Goal: Task Accomplishment & Management: Manage account settings

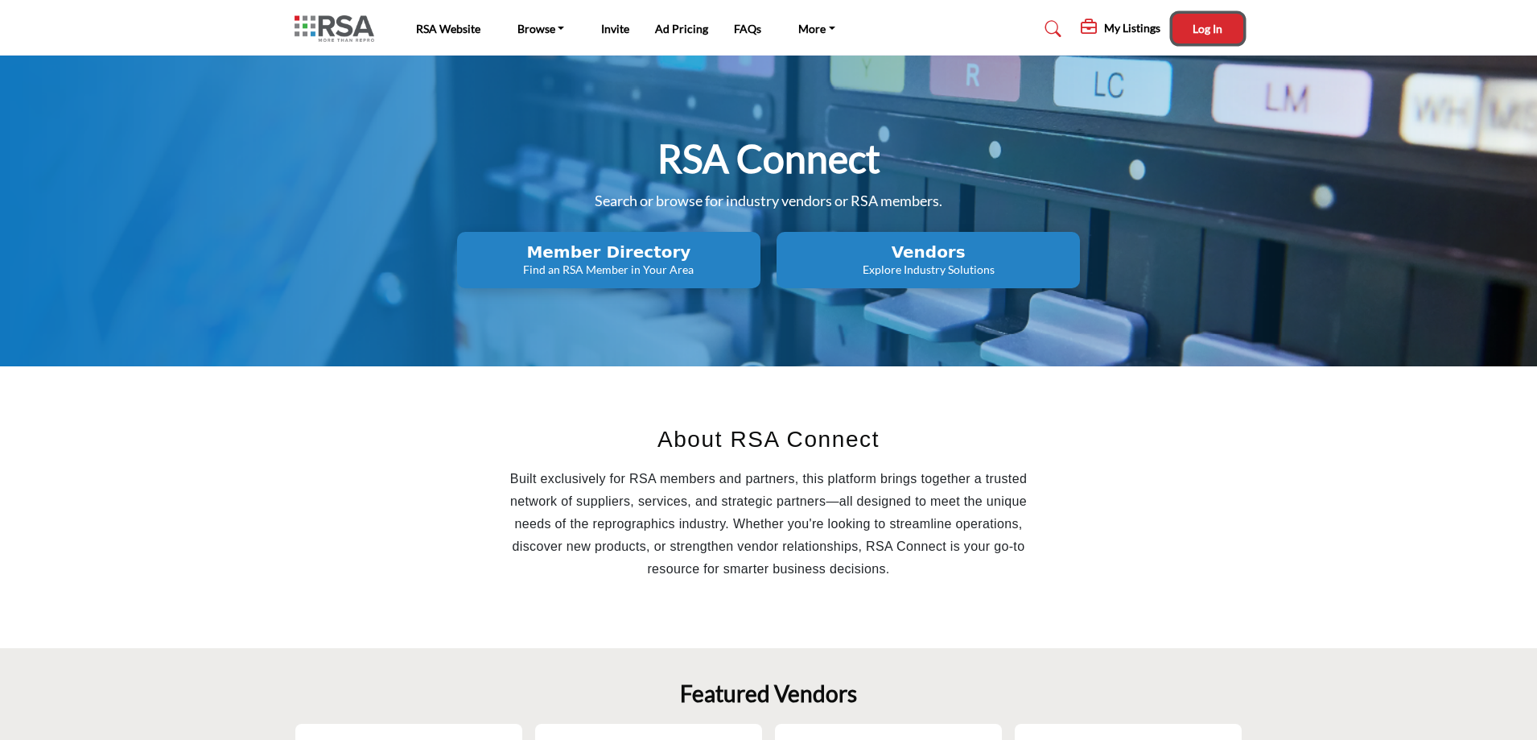
click at [1210, 27] on span "Log In" at bounding box center [1208, 29] width 30 height 14
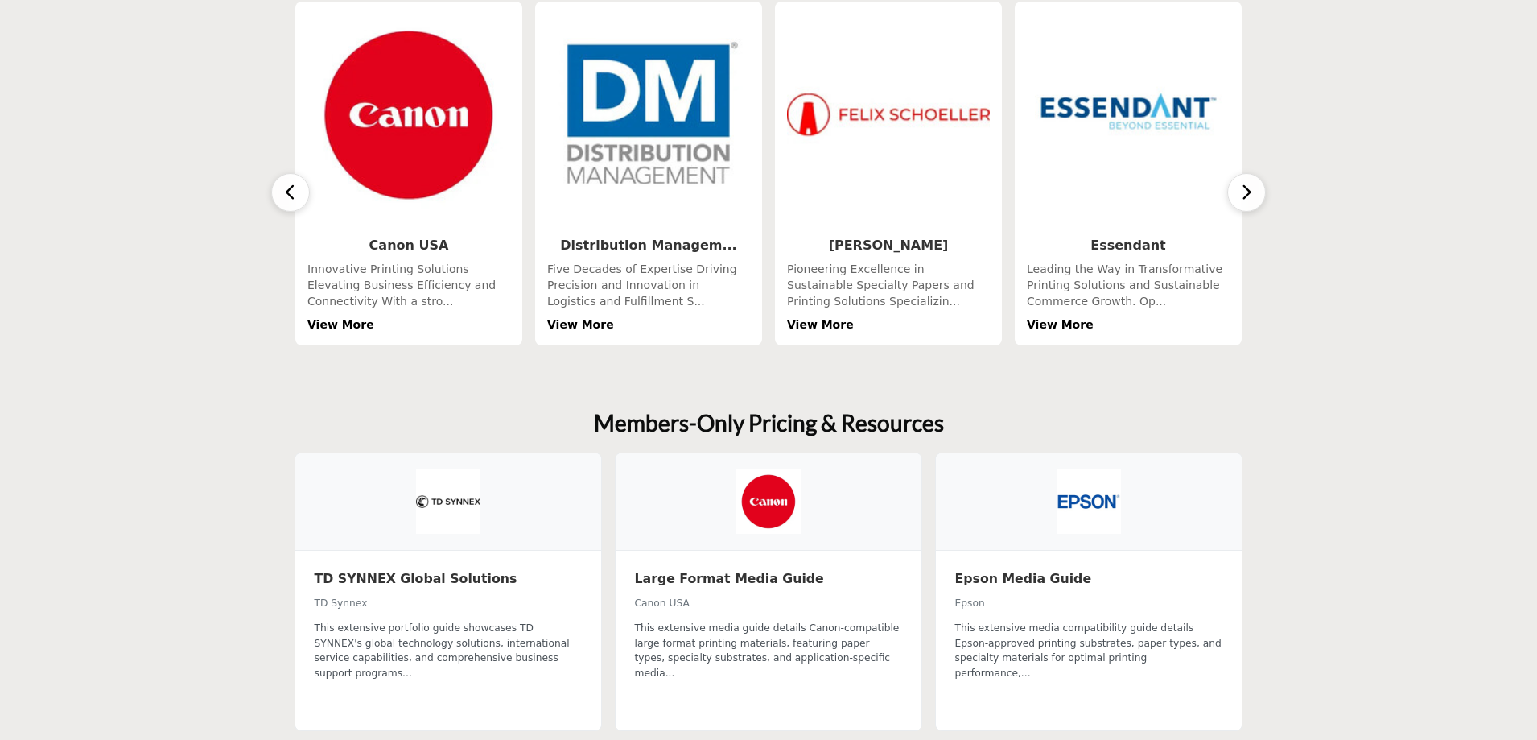
scroll to position [885, 0]
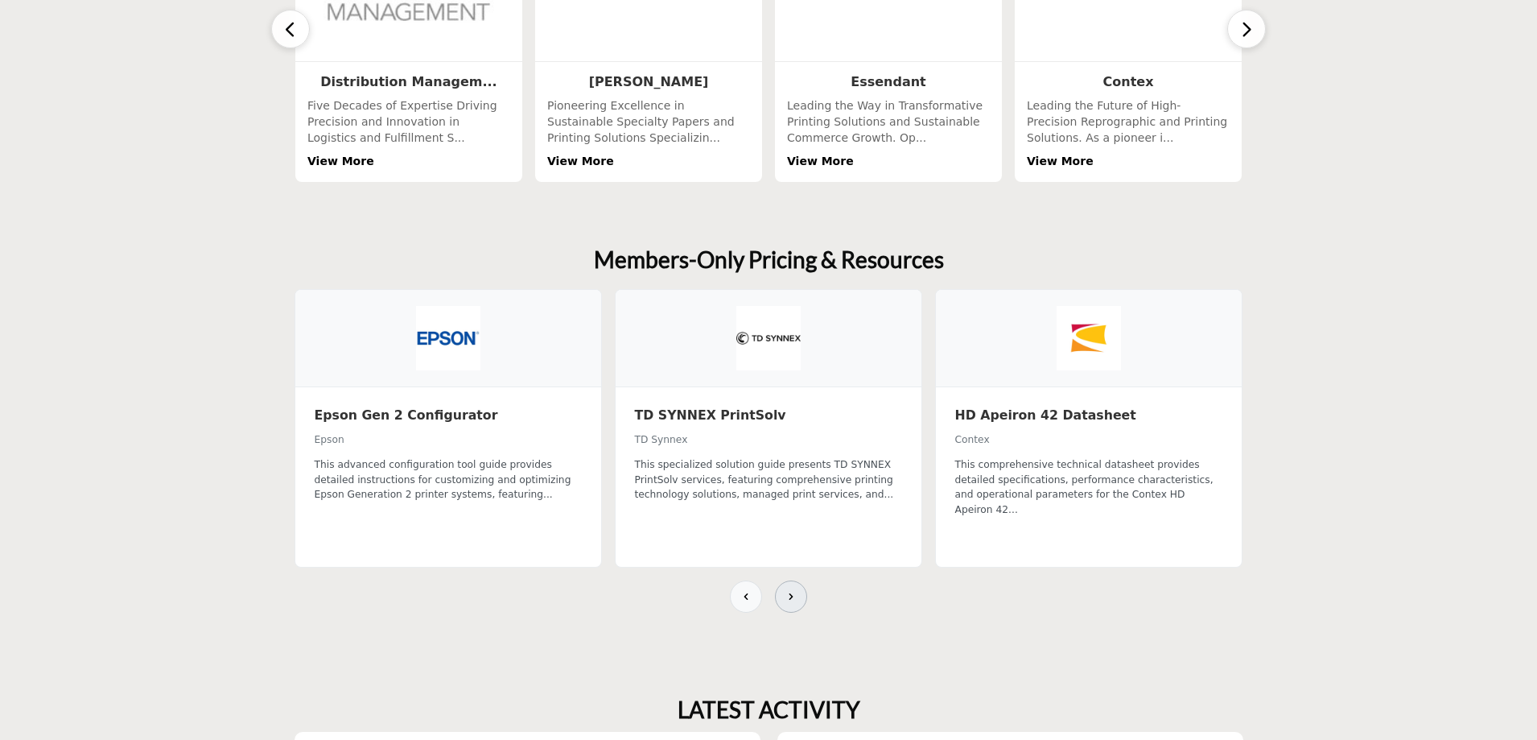
click at [789, 590] on icon at bounding box center [791, 596] width 13 height 13
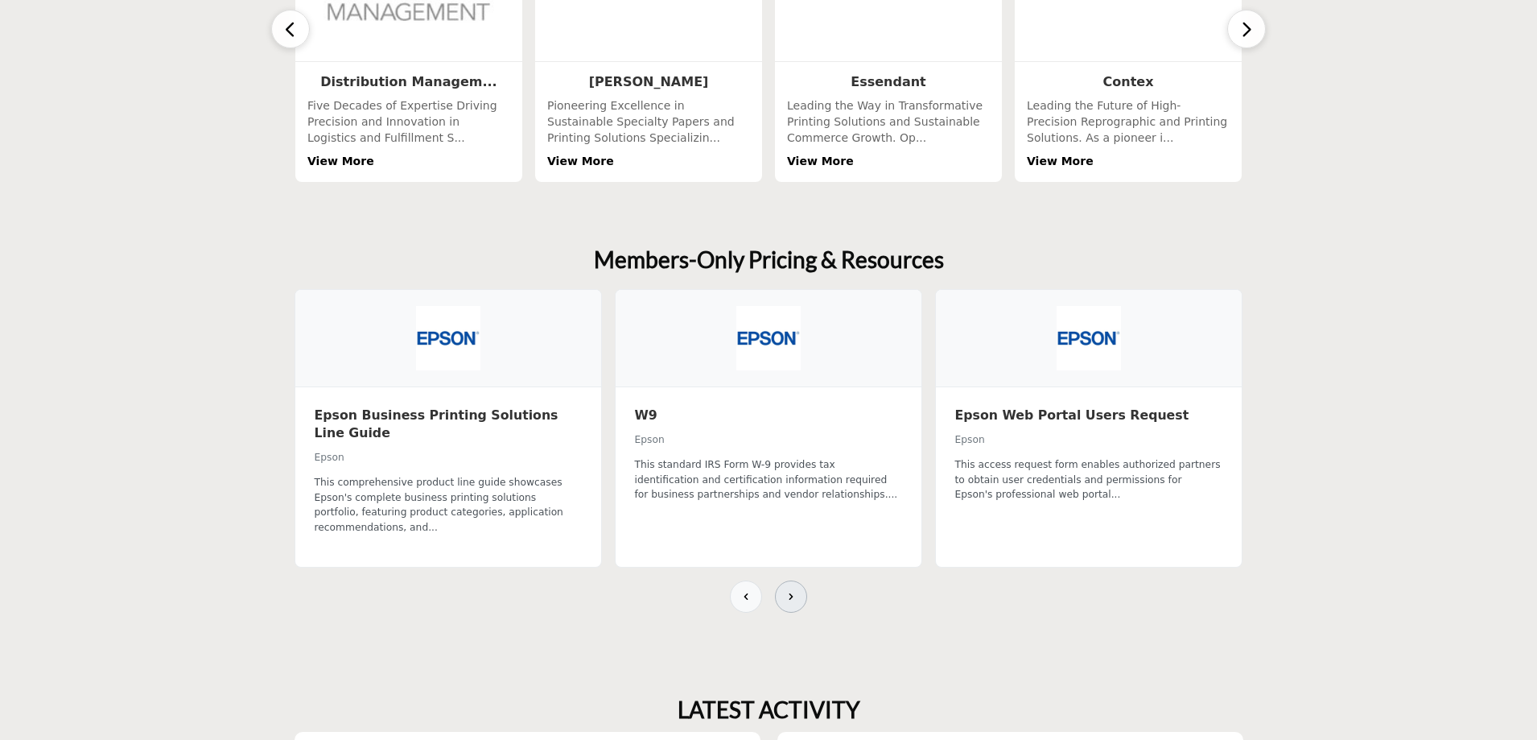
click at [789, 590] on icon at bounding box center [791, 596] width 13 height 13
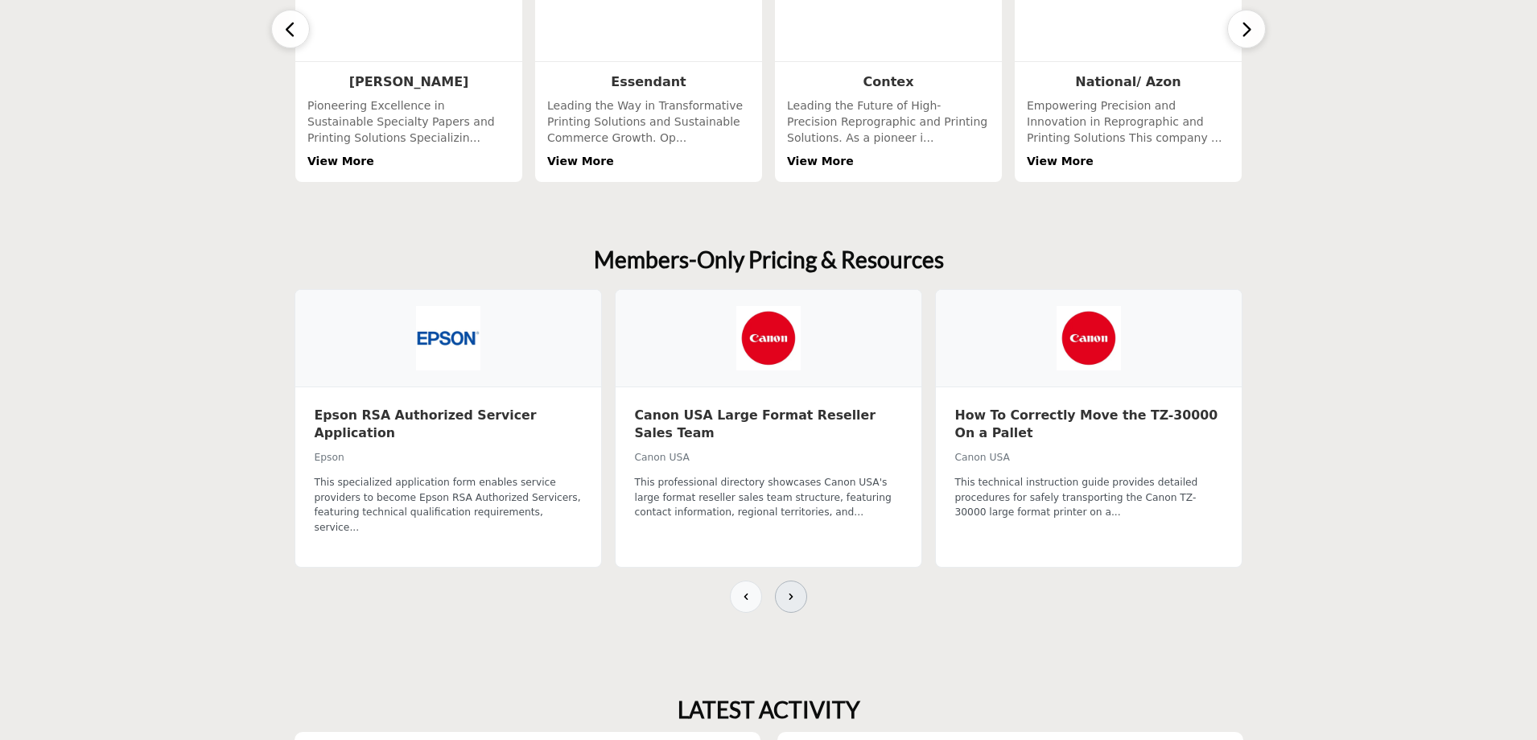
click at [789, 590] on icon at bounding box center [791, 596] width 13 height 13
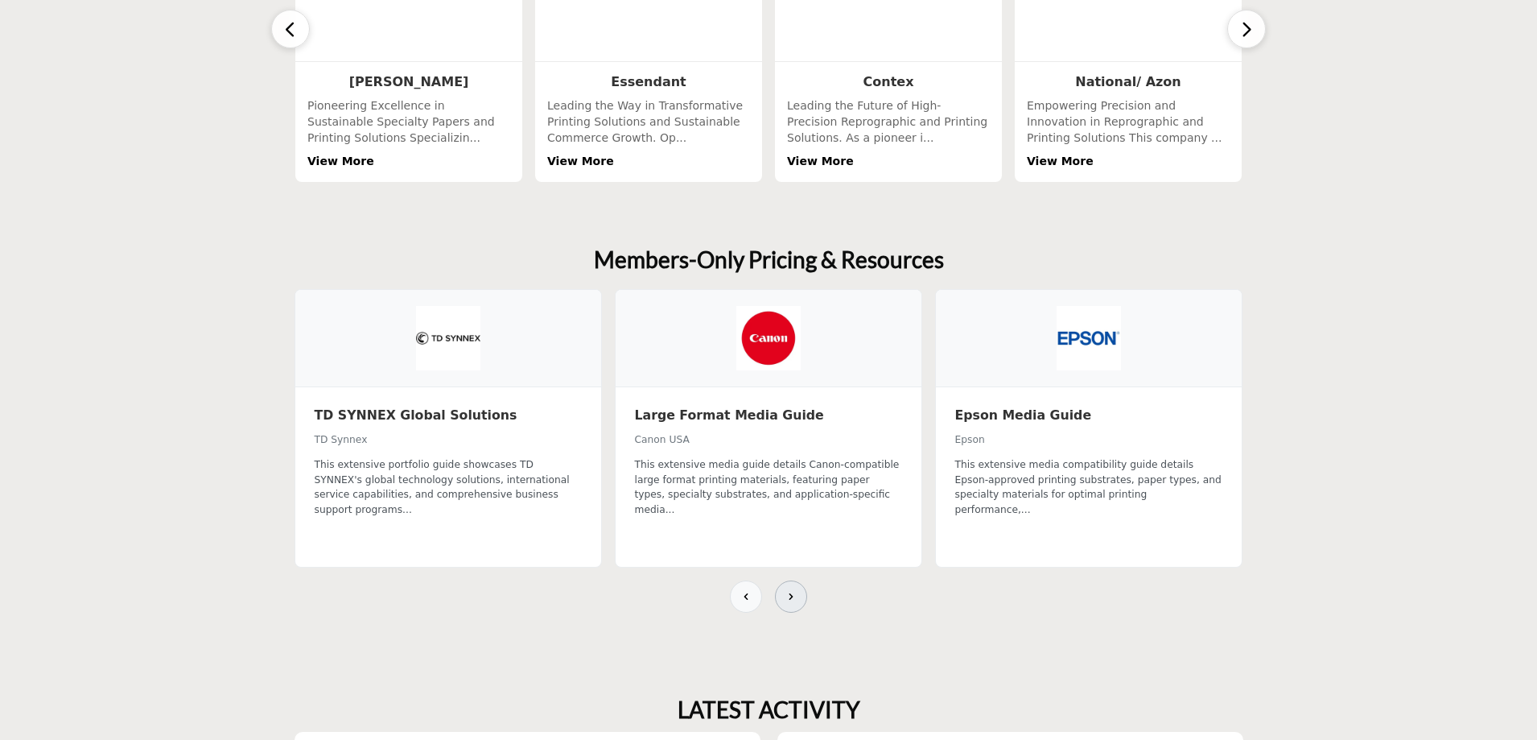
click at [789, 590] on icon at bounding box center [791, 596] width 13 height 13
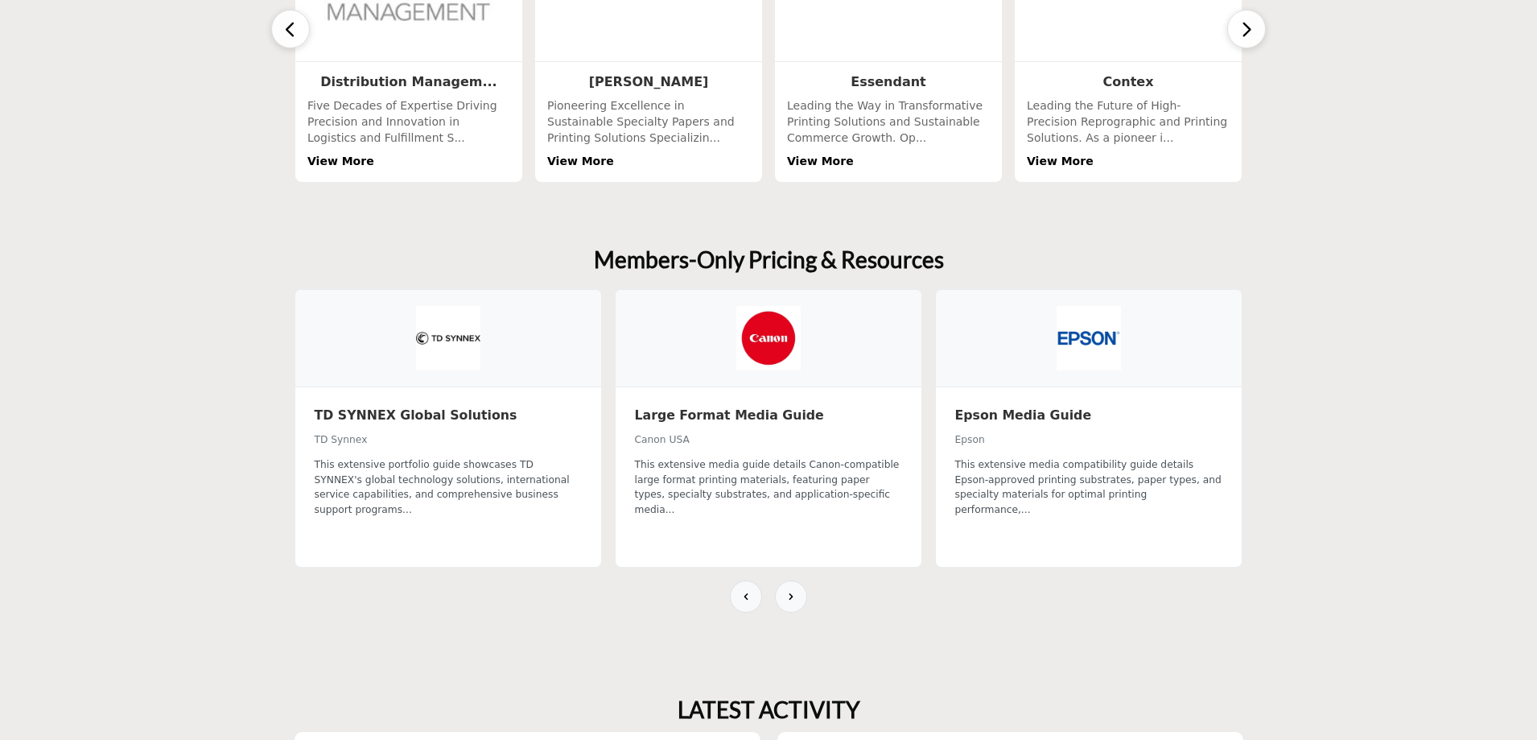
click at [770, 345] on img at bounding box center [769, 338] width 64 height 64
click at [742, 416] on h3 "Large Format Media Guide" at bounding box center [768, 415] width 267 height 18
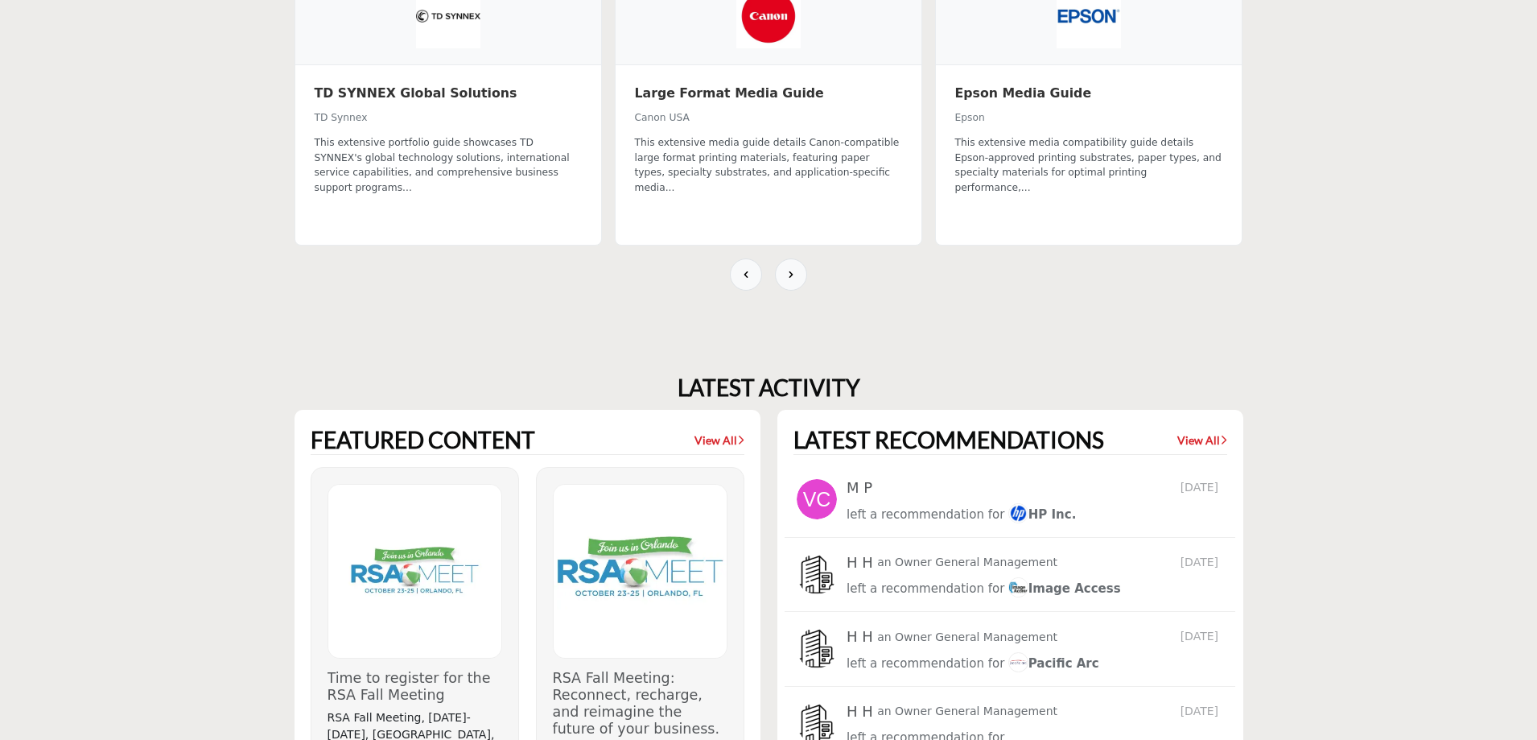
scroll to position [1046, 0]
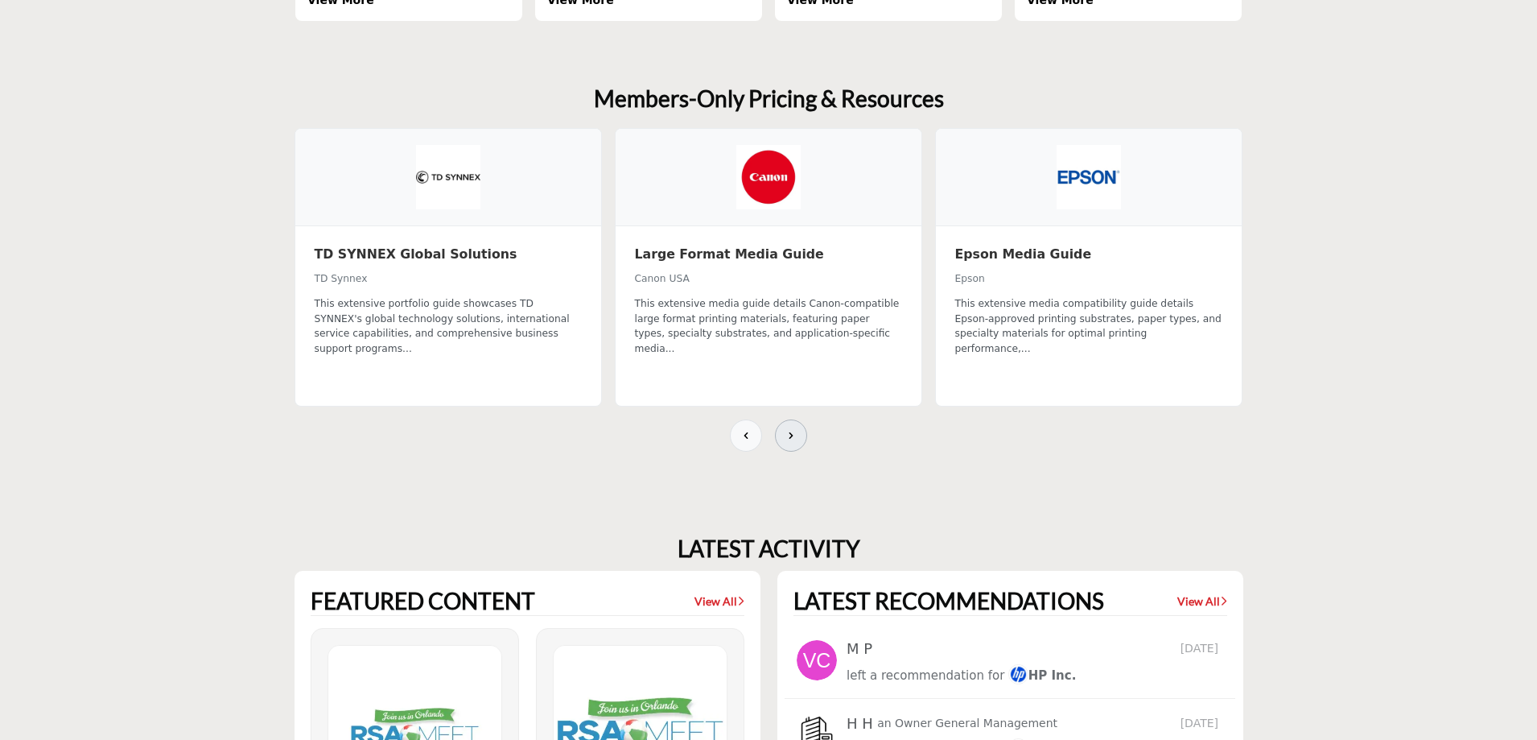
click at [796, 429] on icon at bounding box center [791, 435] width 13 height 13
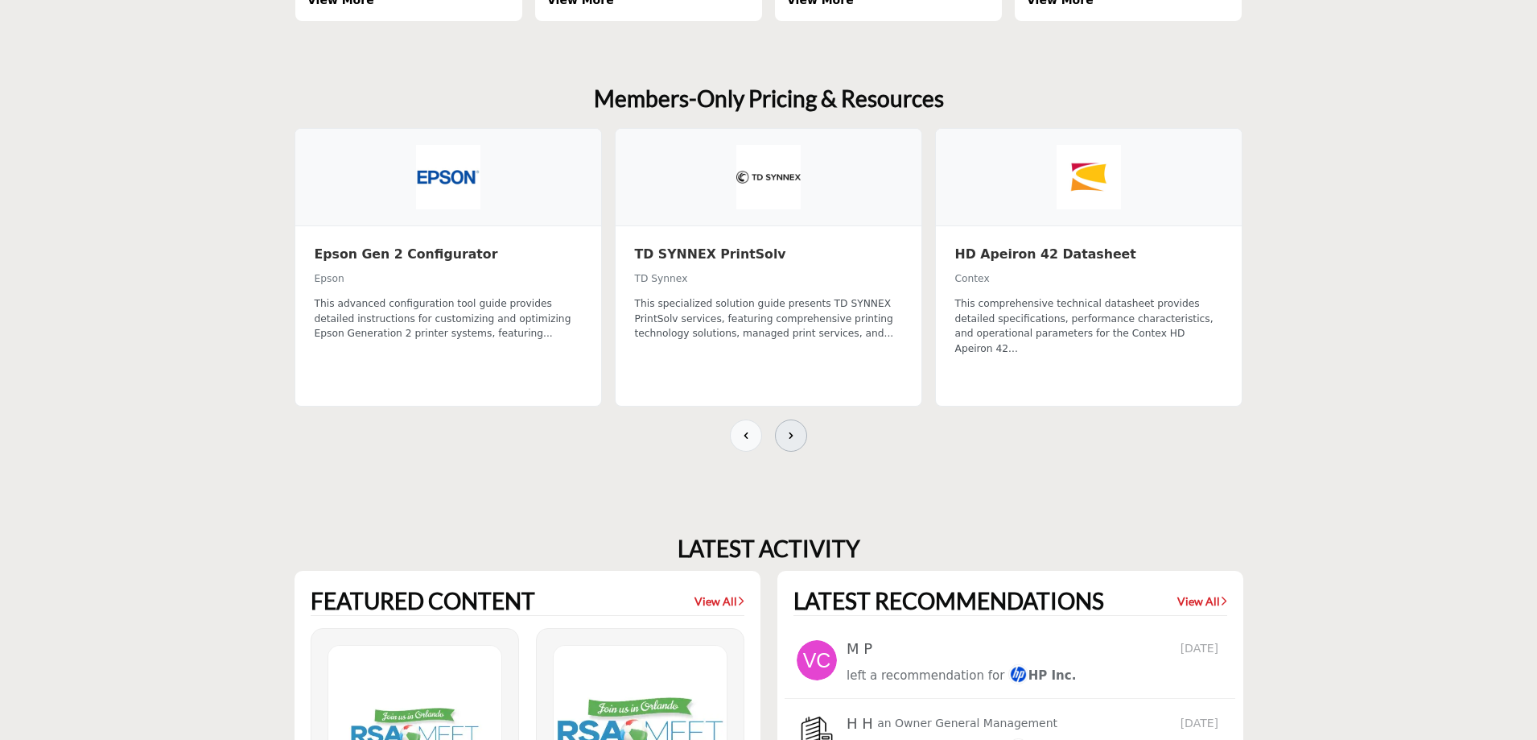
click at [796, 429] on icon at bounding box center [791, 435] width 13 height 13
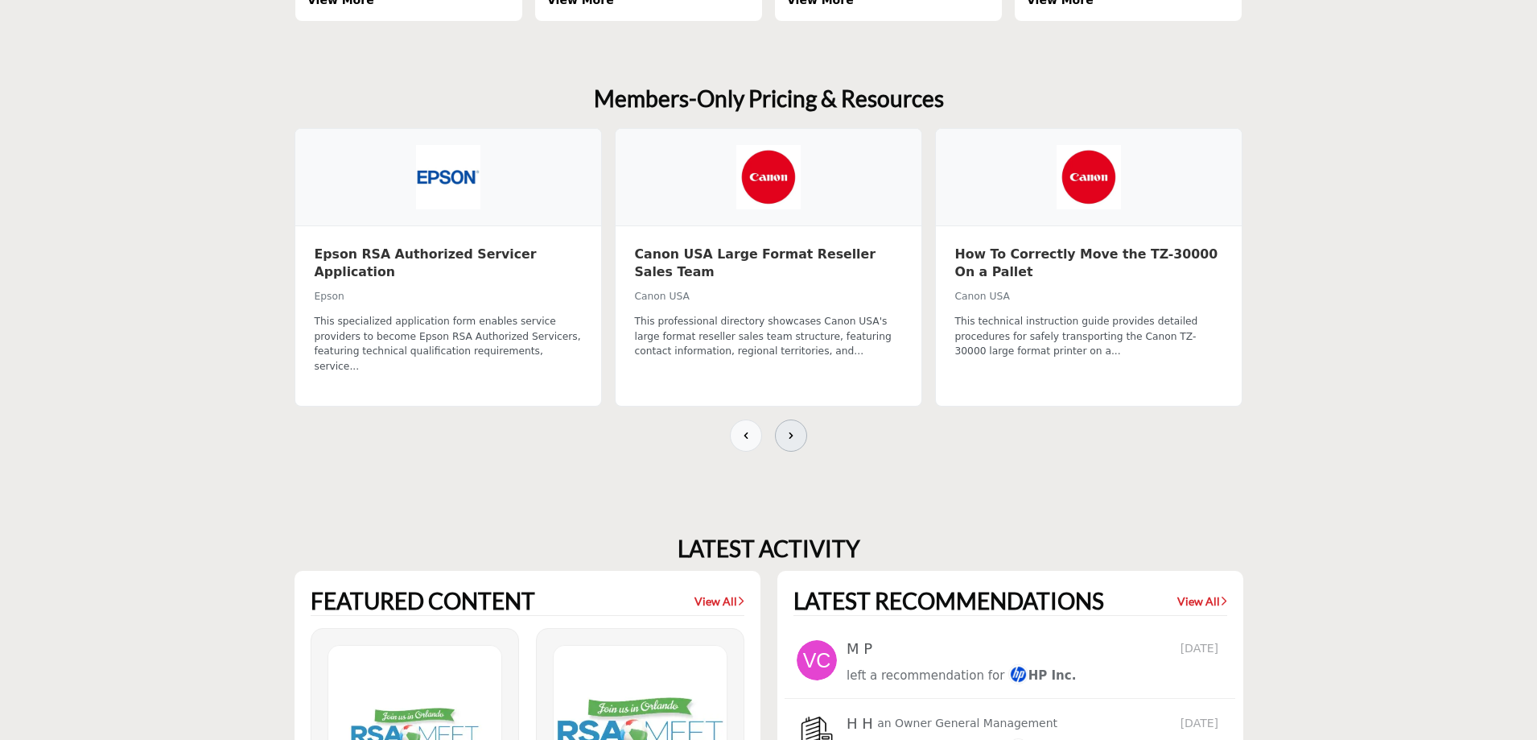
click at [796, 429] on icon at bounding box center [791, 435] width 13 height 13
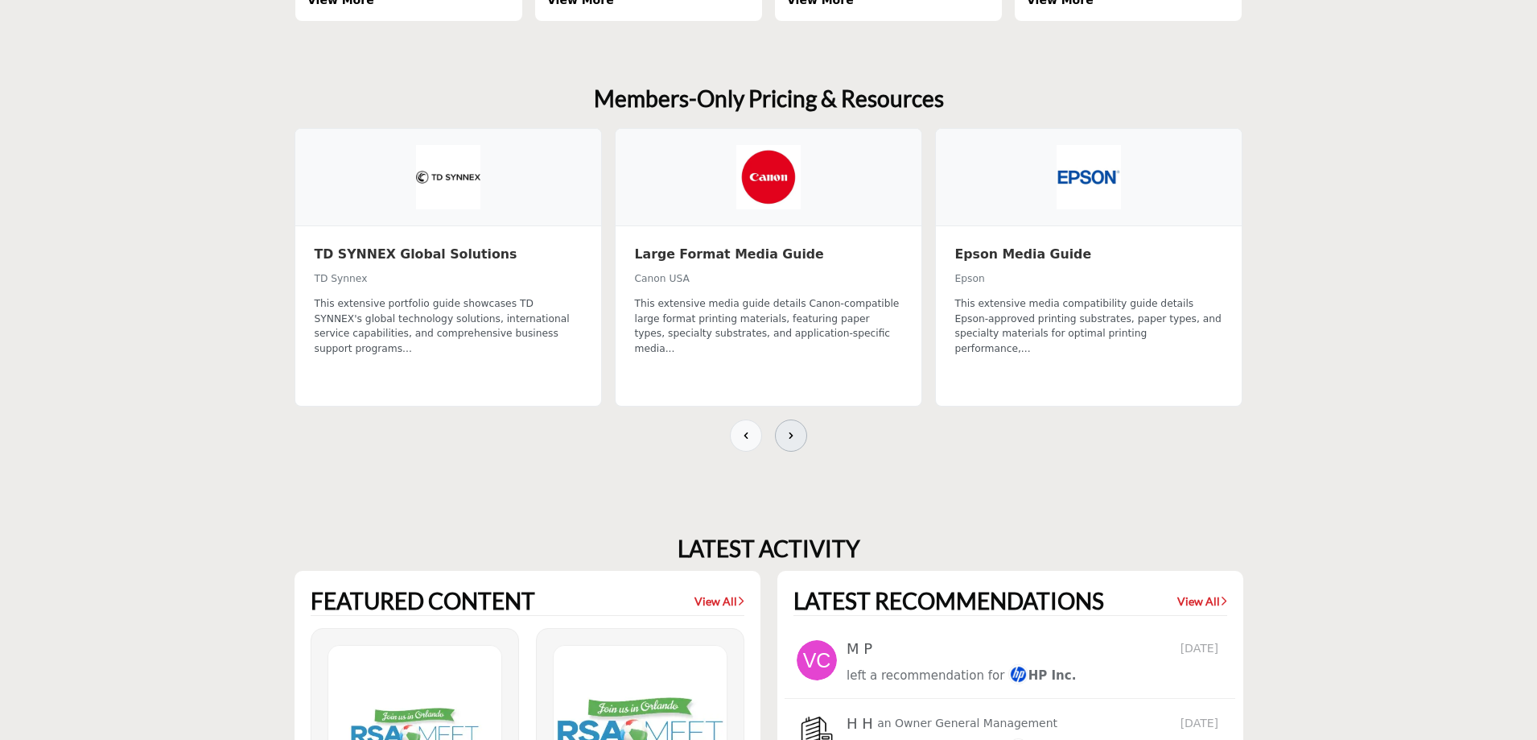
click at [796, 429] on icon at bounding box center [791, 435] width 13 height 13
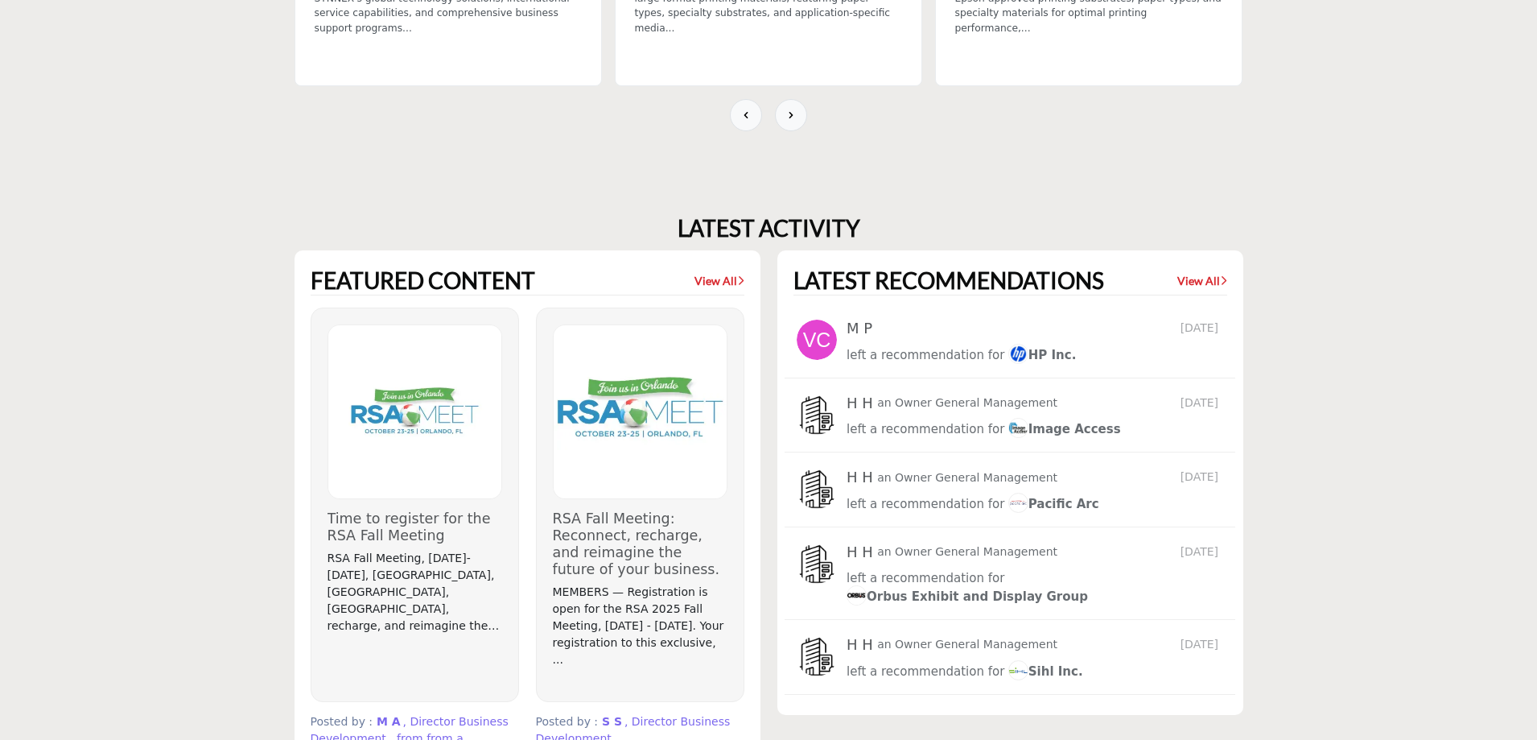
scroll to position [1368, 0]
click at [718, 271] on link "View All" at bounding box center [720, 279] width 50 height 16
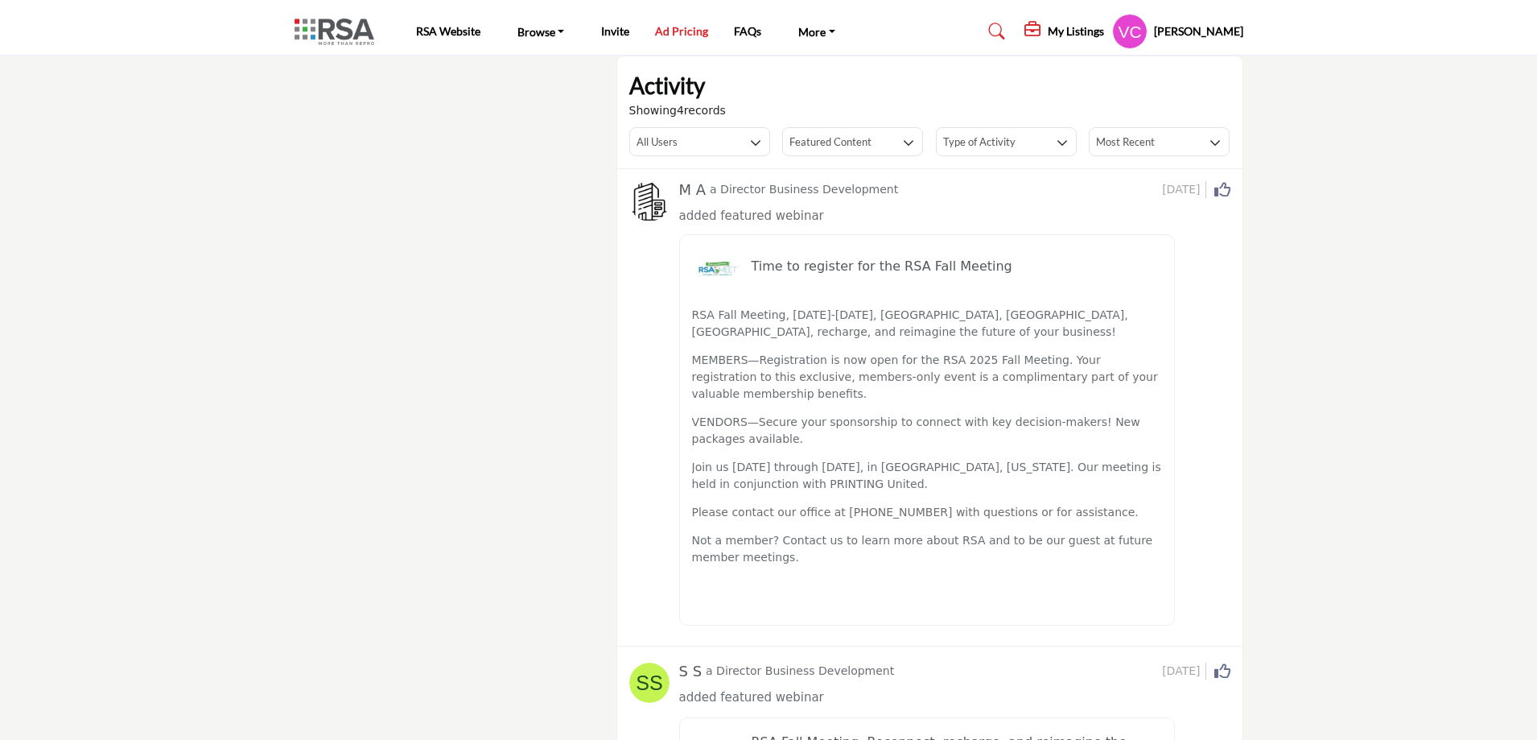
click at [671, 32] on link "Ad Pricing" at bounding box center [681, 31] width 53 height 14
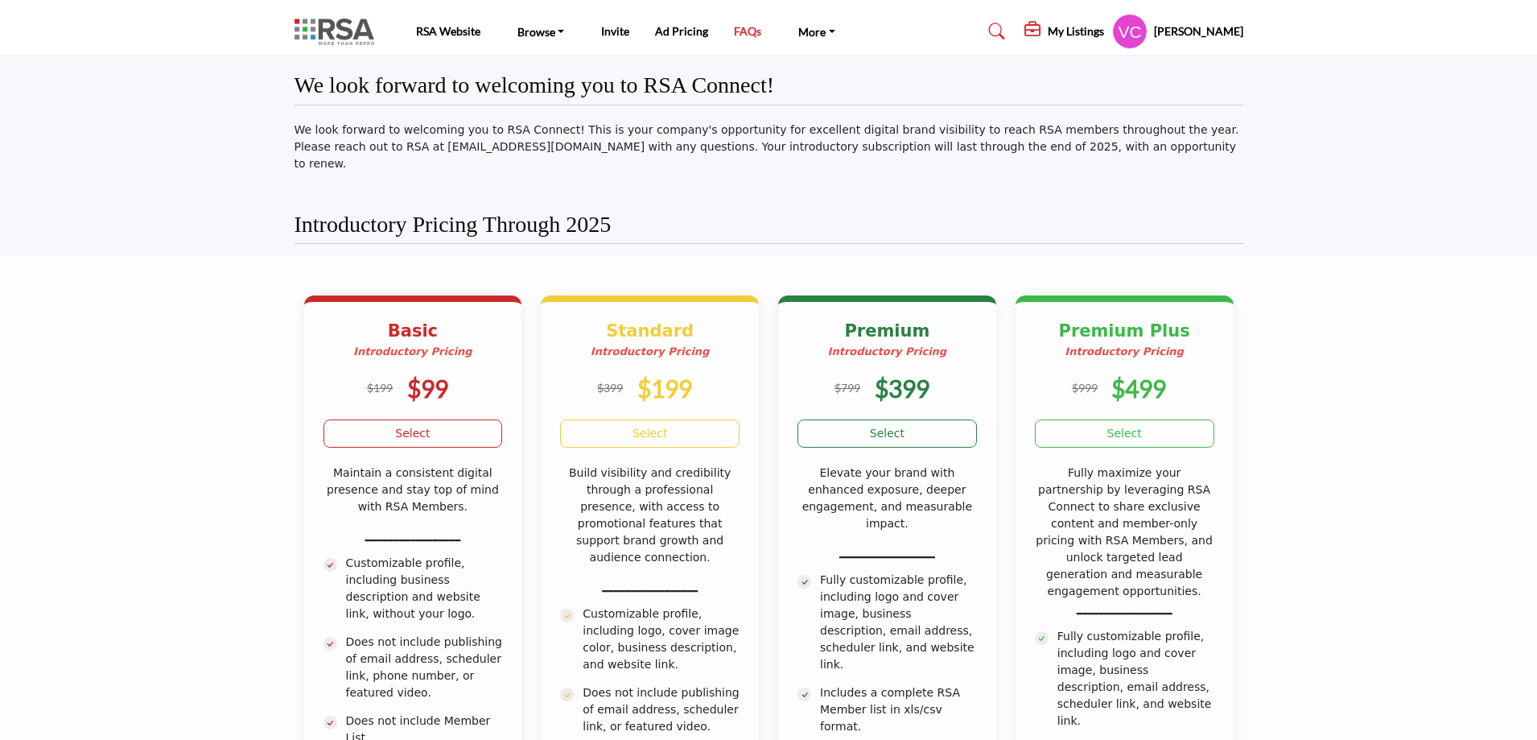
click at [753, 35] on link "FAQs" at bounding box center [747, 31] width 27 height 14
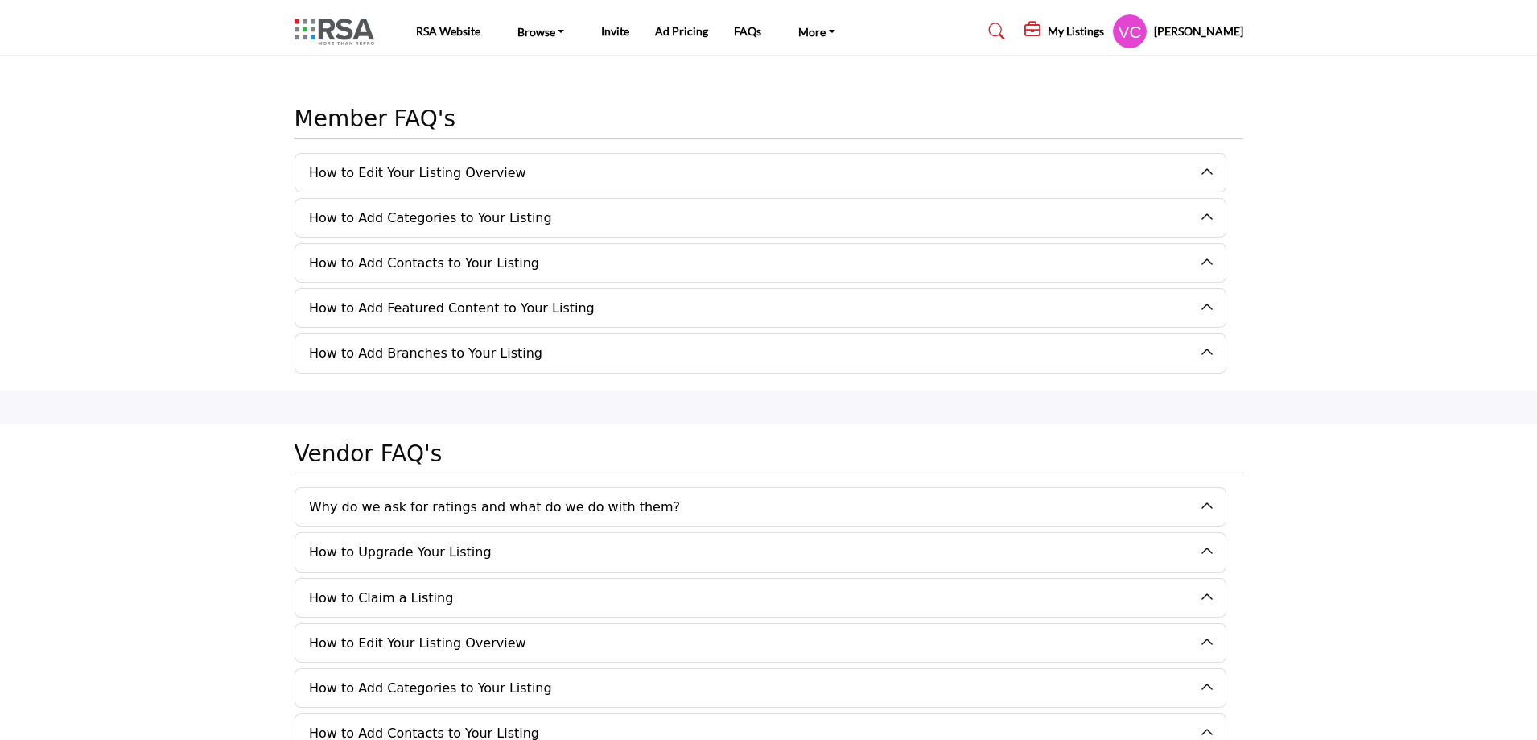
click at [436, 175] on button "How to Edit Your Listing Overview" at bounding box center [748, 173] width 906 height 38
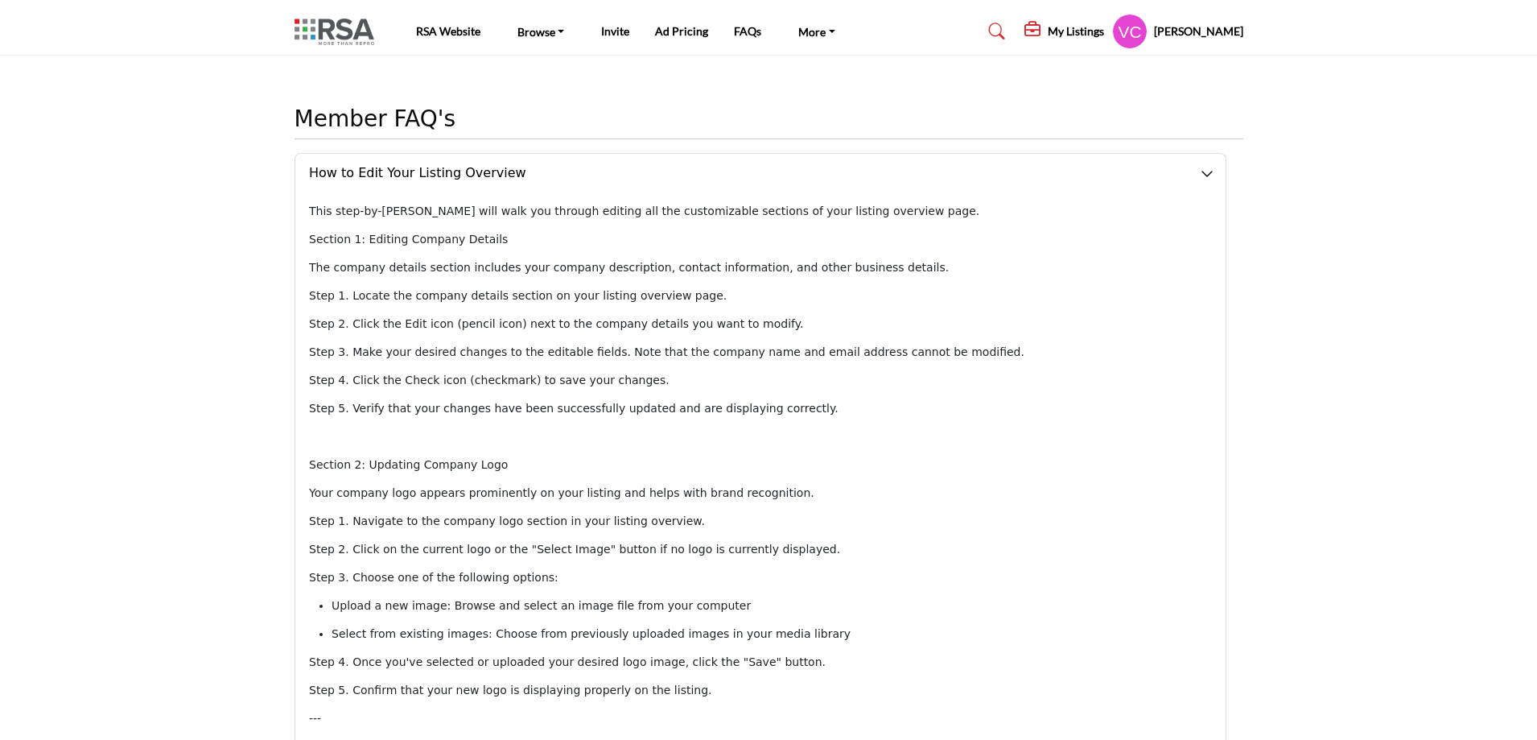
click at [395, 171] on button "How to Edit Your Listing Overview" at bounding box center [748, 173] width 906 height 38
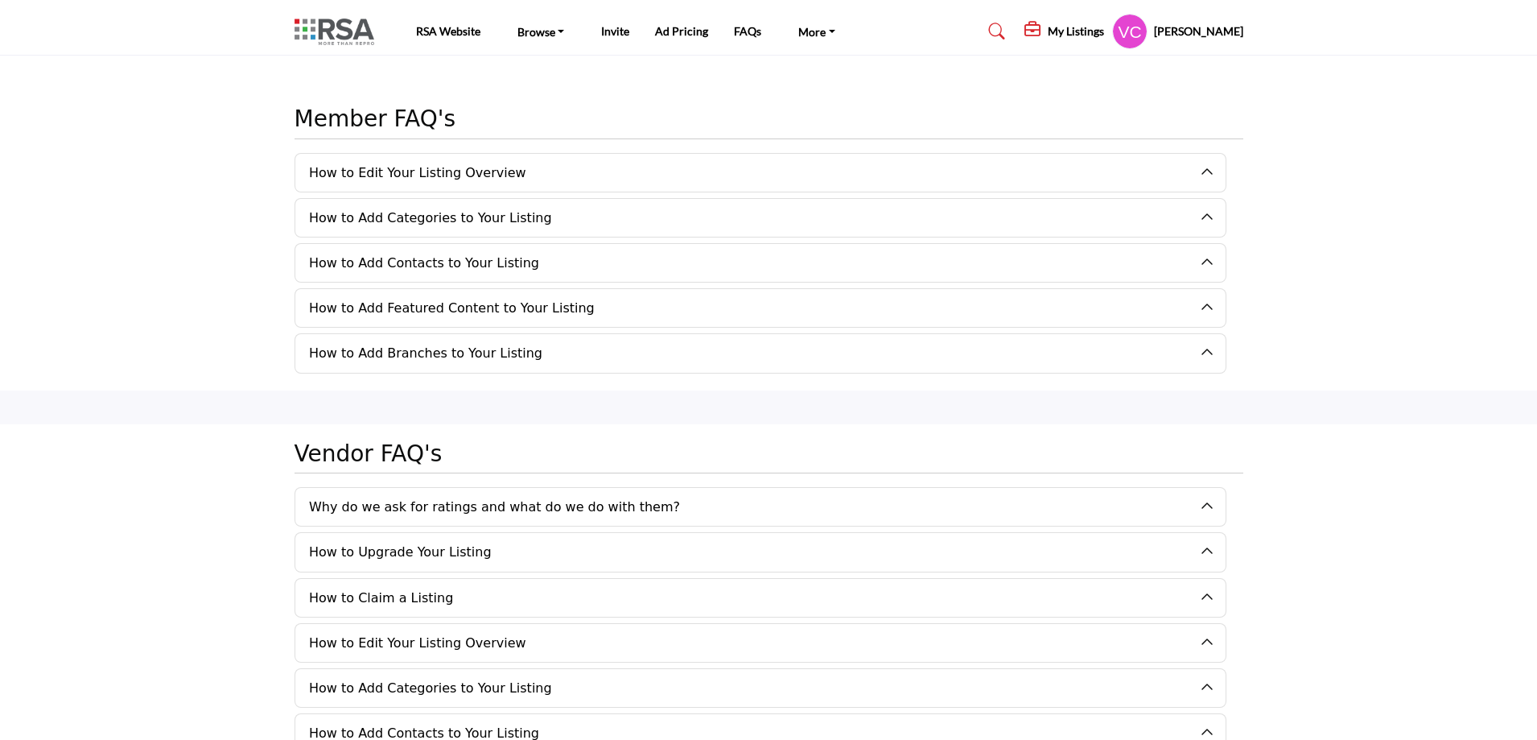
click at [346, 31] on img at bounding box center [339, 32] width 88 height 27
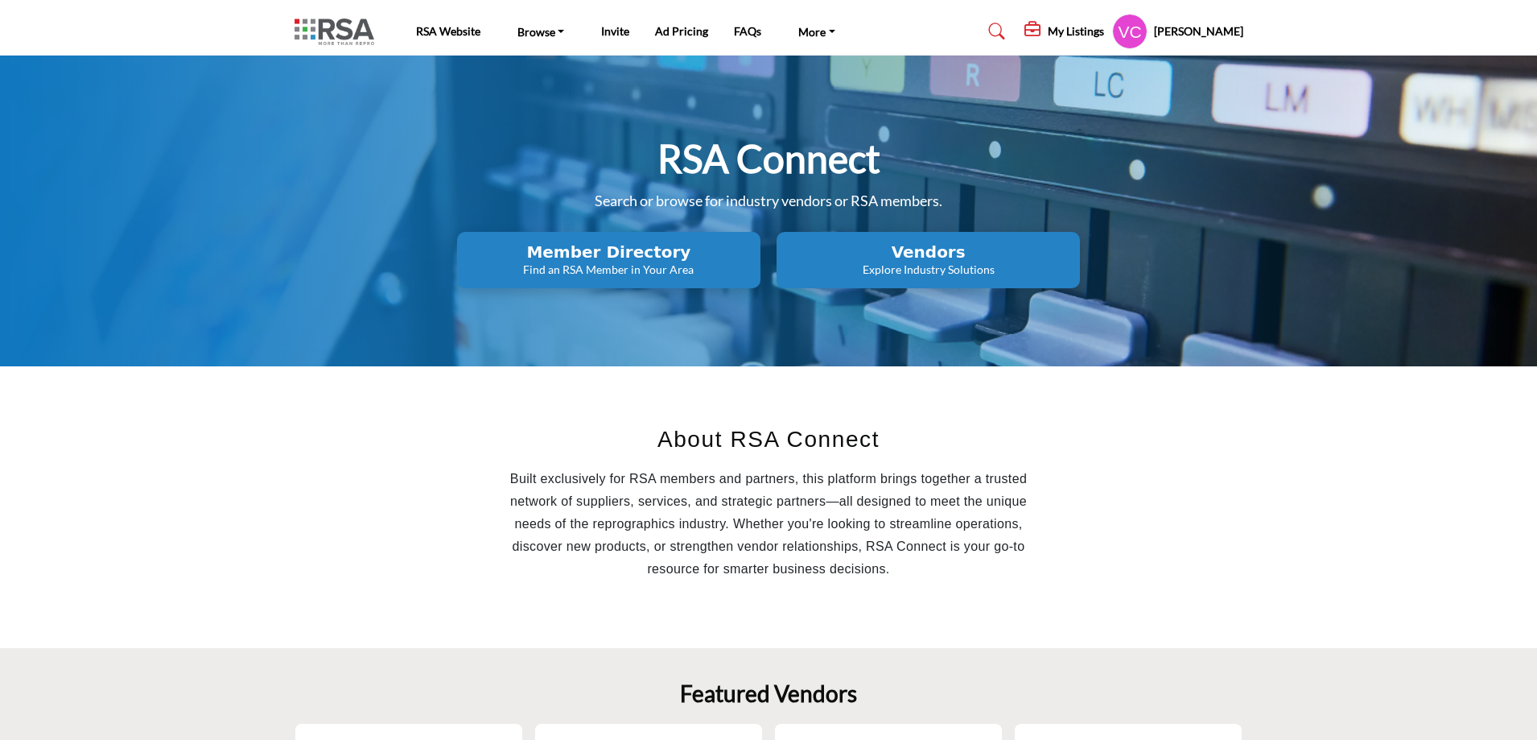
click at [1092, 31] on h5 "My Listings" at bounding box center [1076, 31] width 56 height 14
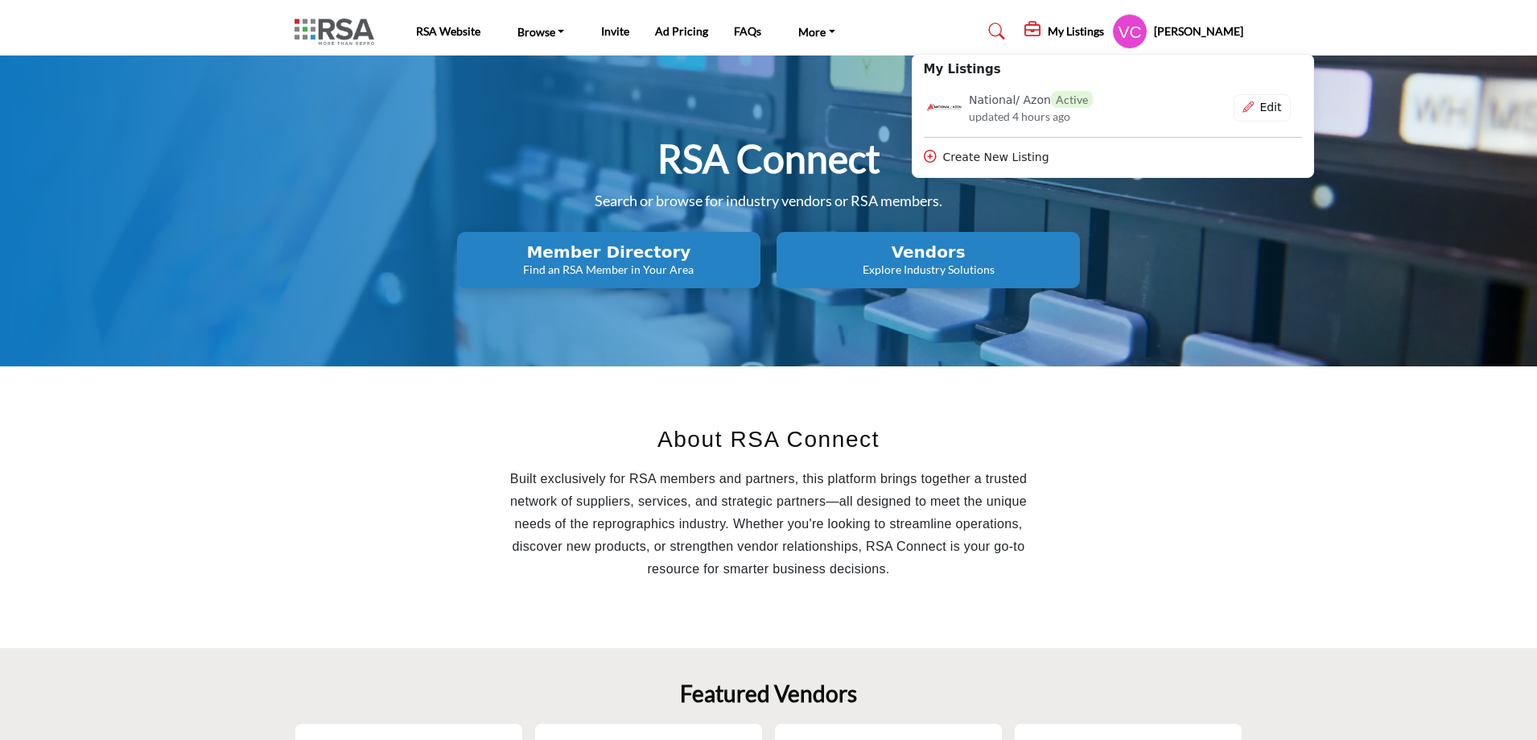
click at [1386, 34] on nav "RSA Website Browse Find an RSA Member Invite Ad Pricing" at bounding box center [768, 31] width 1537 height 47
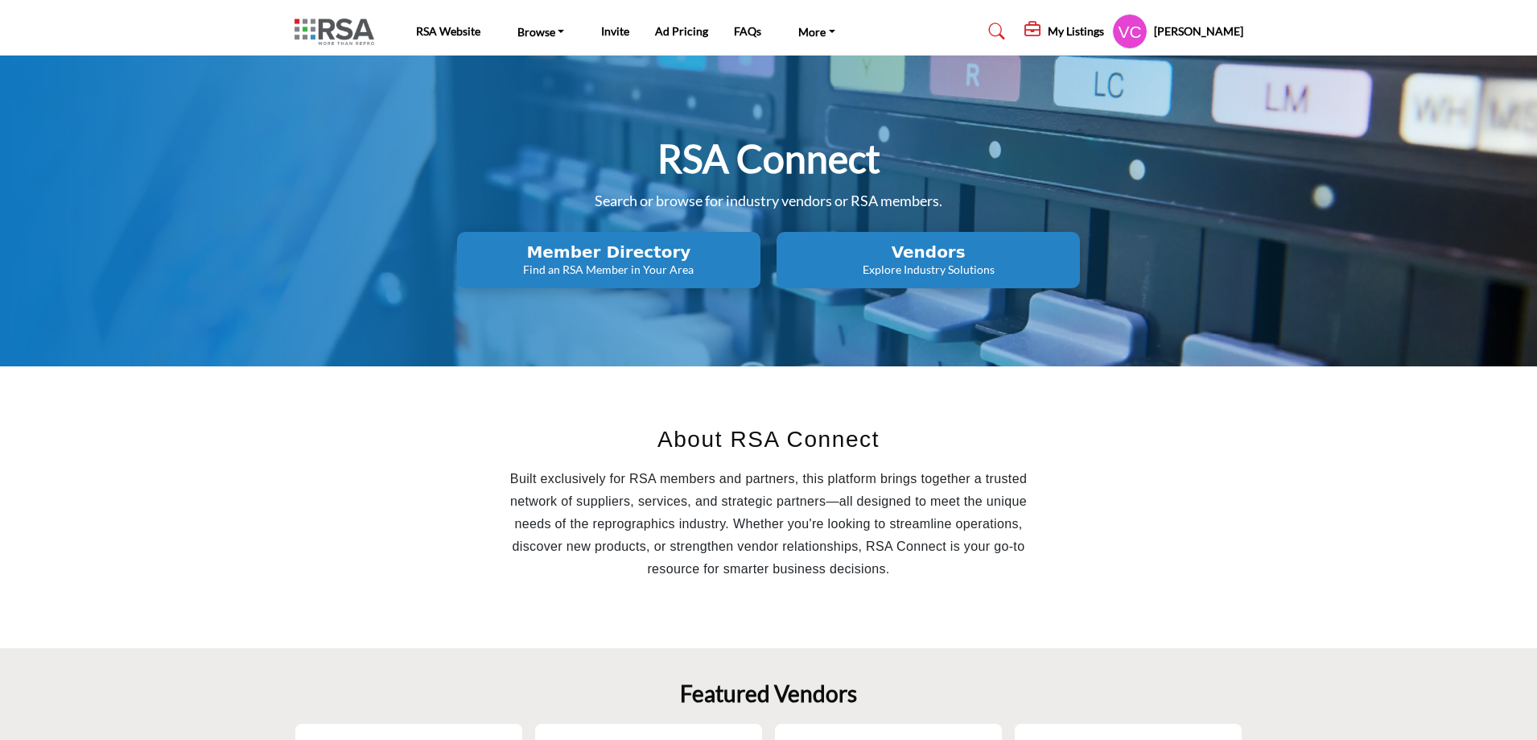
click at [596, 259] on h2 "Member Directory" at bounding box center [609, 251] width 294 height 19
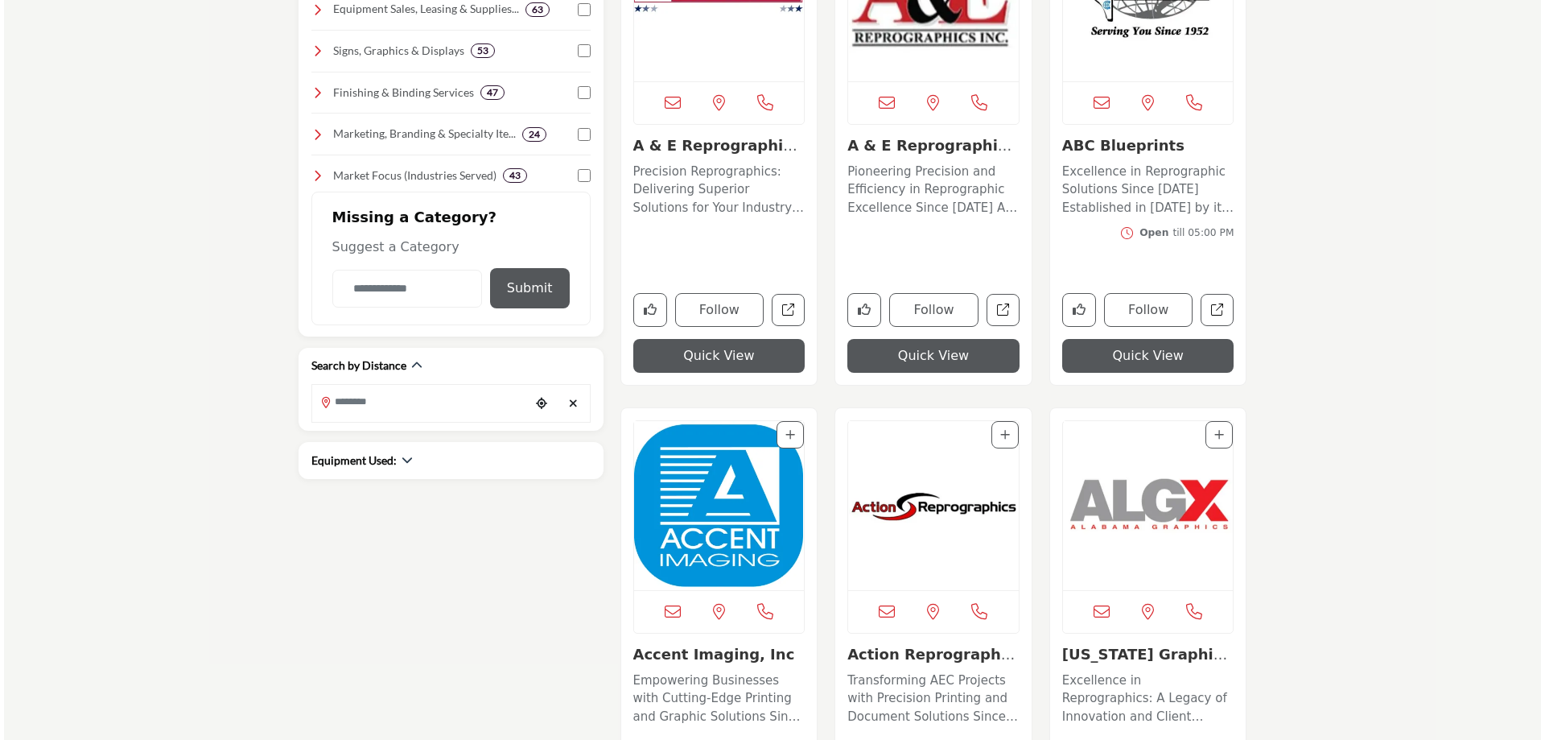
scroll to position [483, 0]
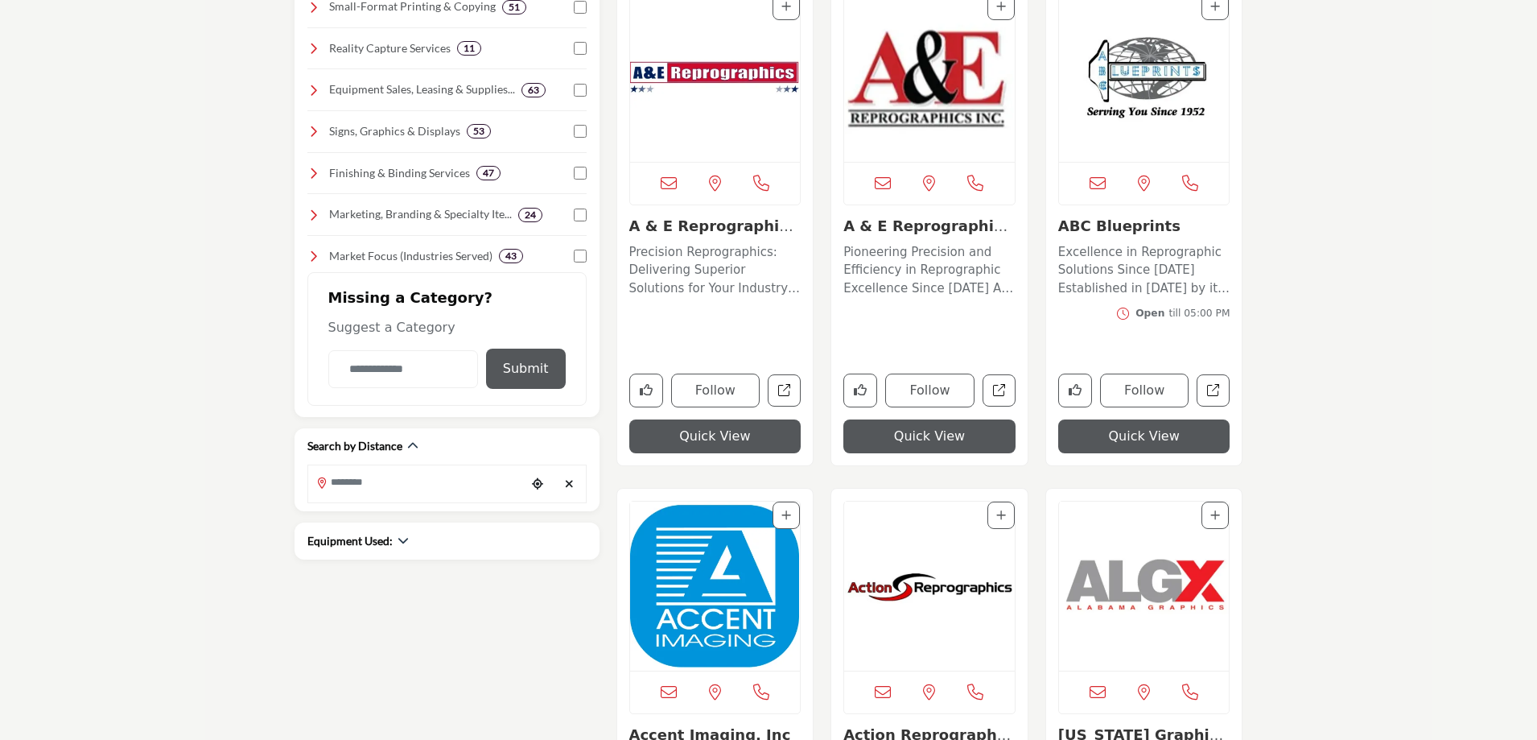
click at [1153, 429] on button "Quick View" at bounding box center [1144, 436] width 172 height 34
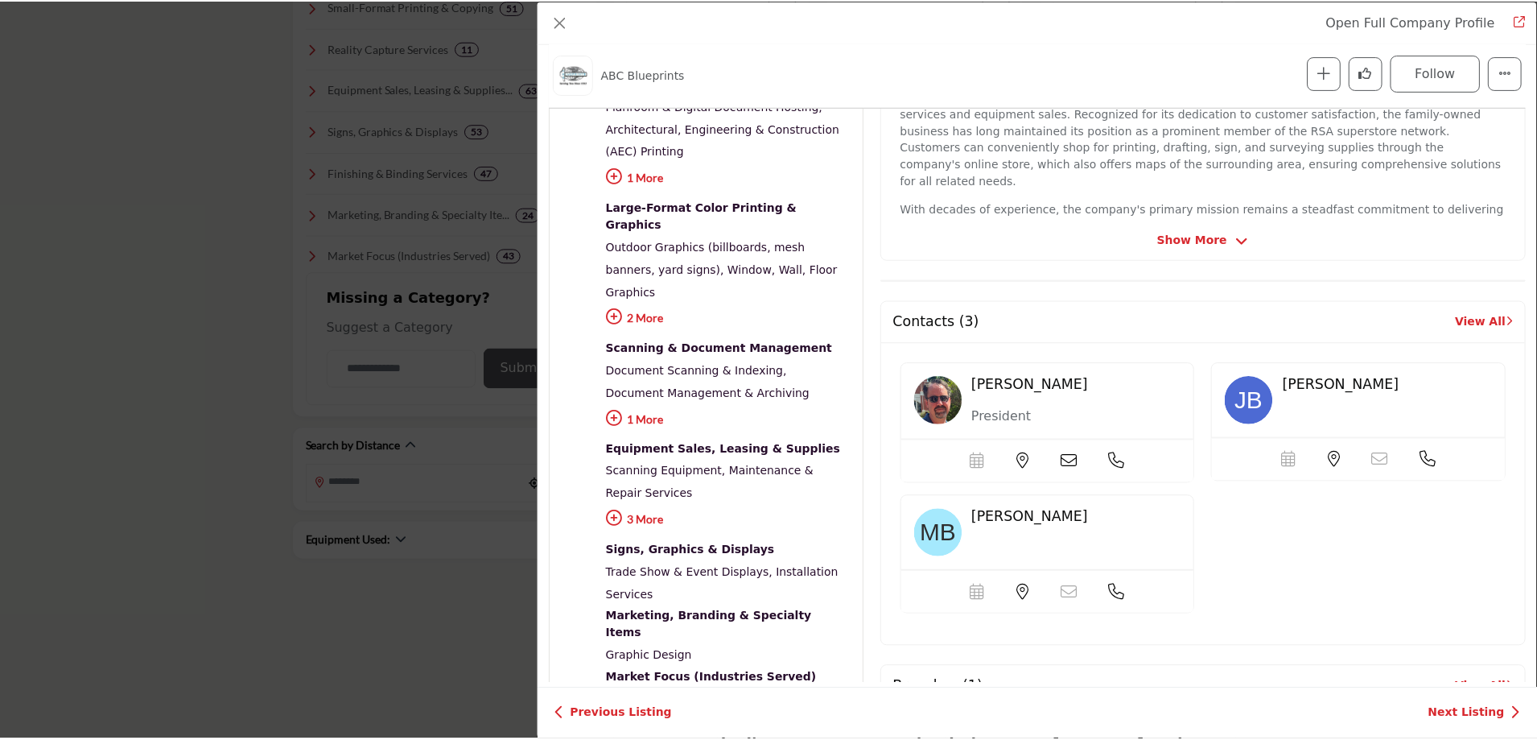
scroll to position [387, 0]
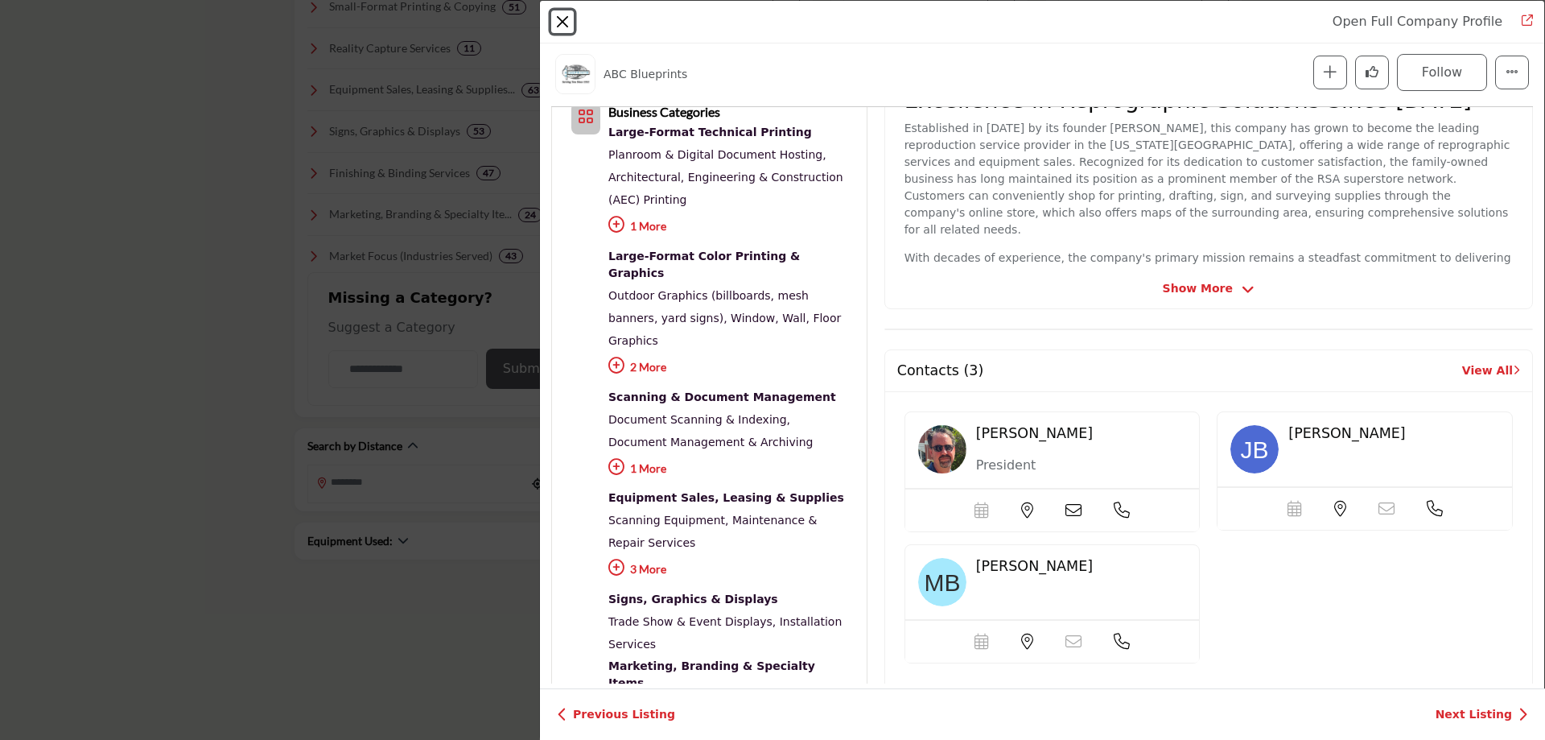
click at [564, 22] on button "Close" at bounding box center [562, 21] width 23 height 23
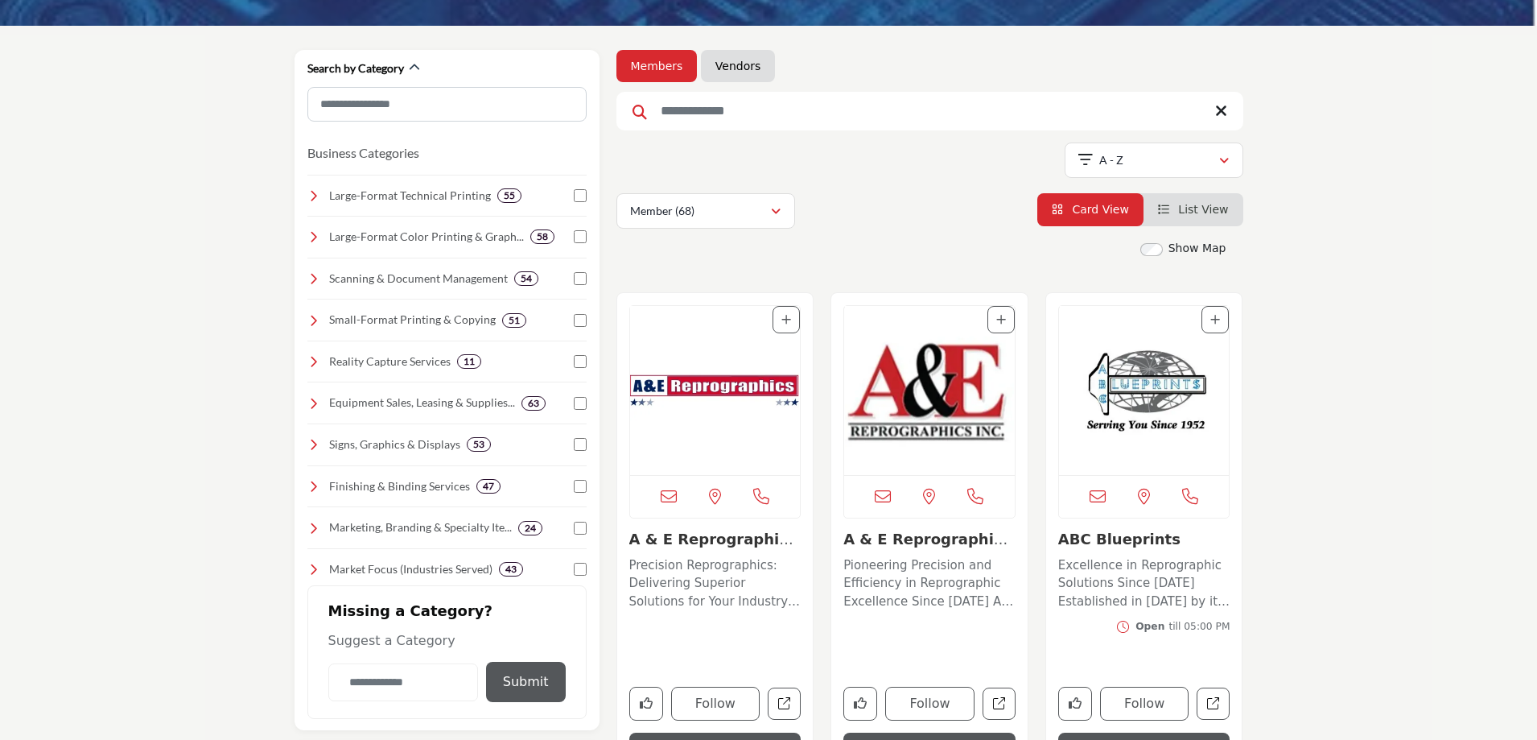
scroll to position [161, 0]
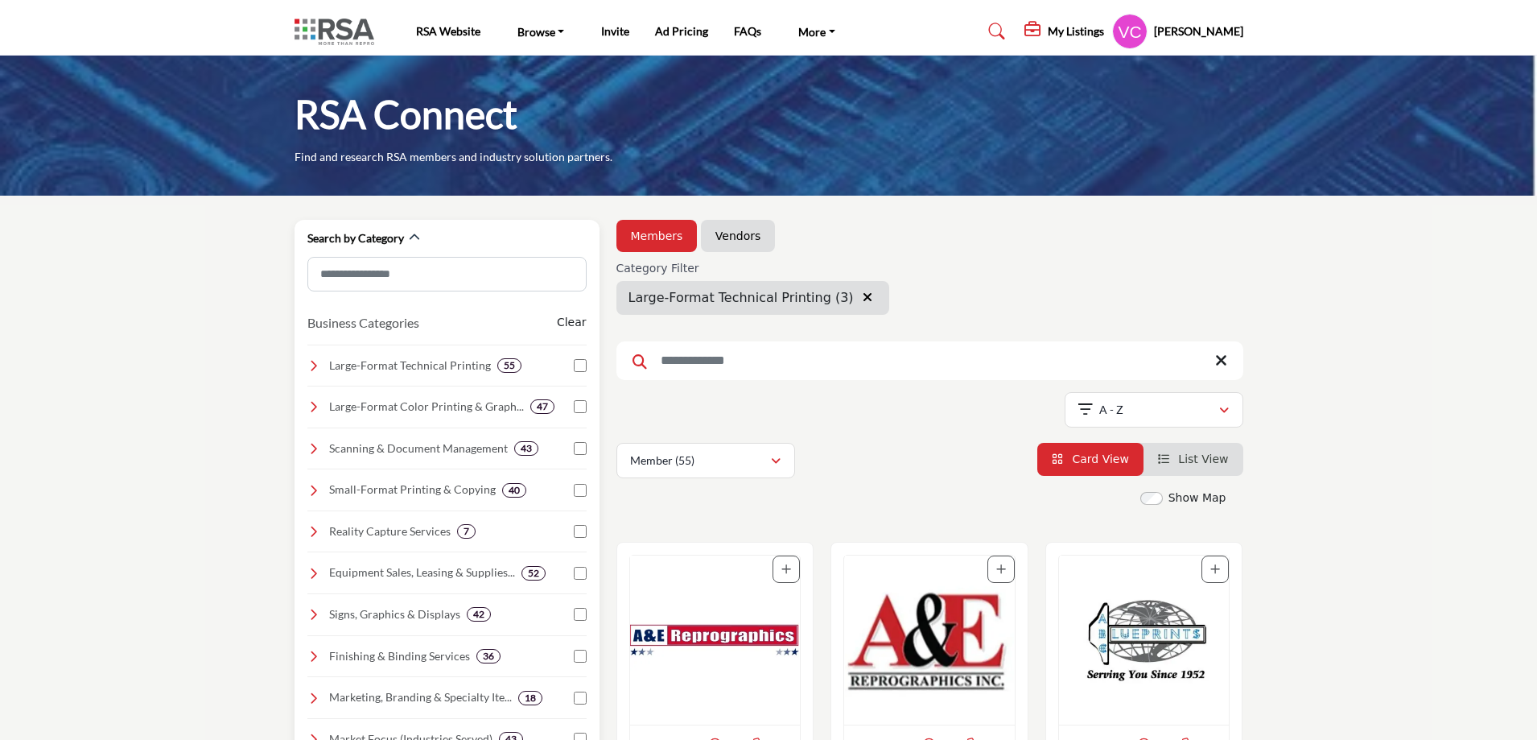
scroll to position [80, 0]
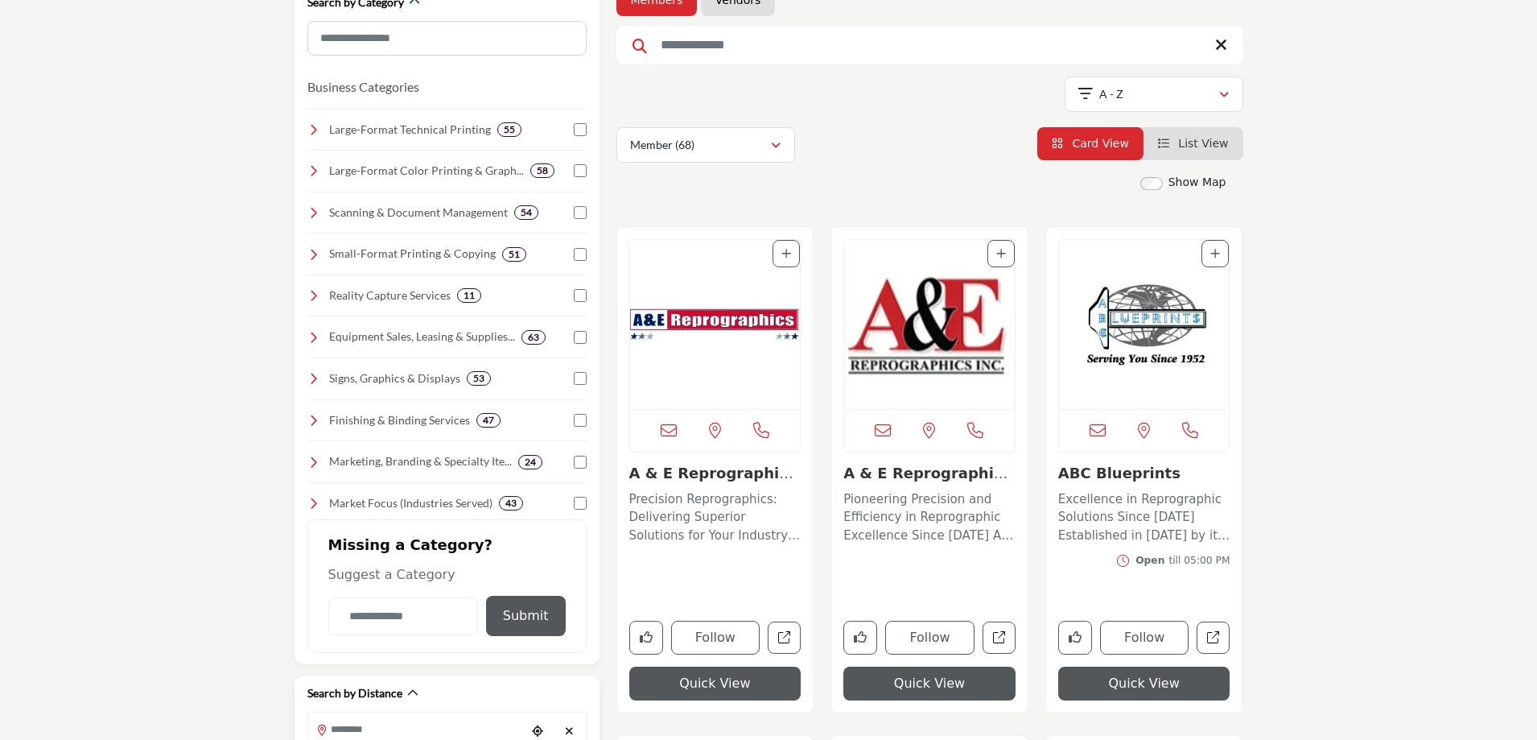
scroll to position [80, 0]
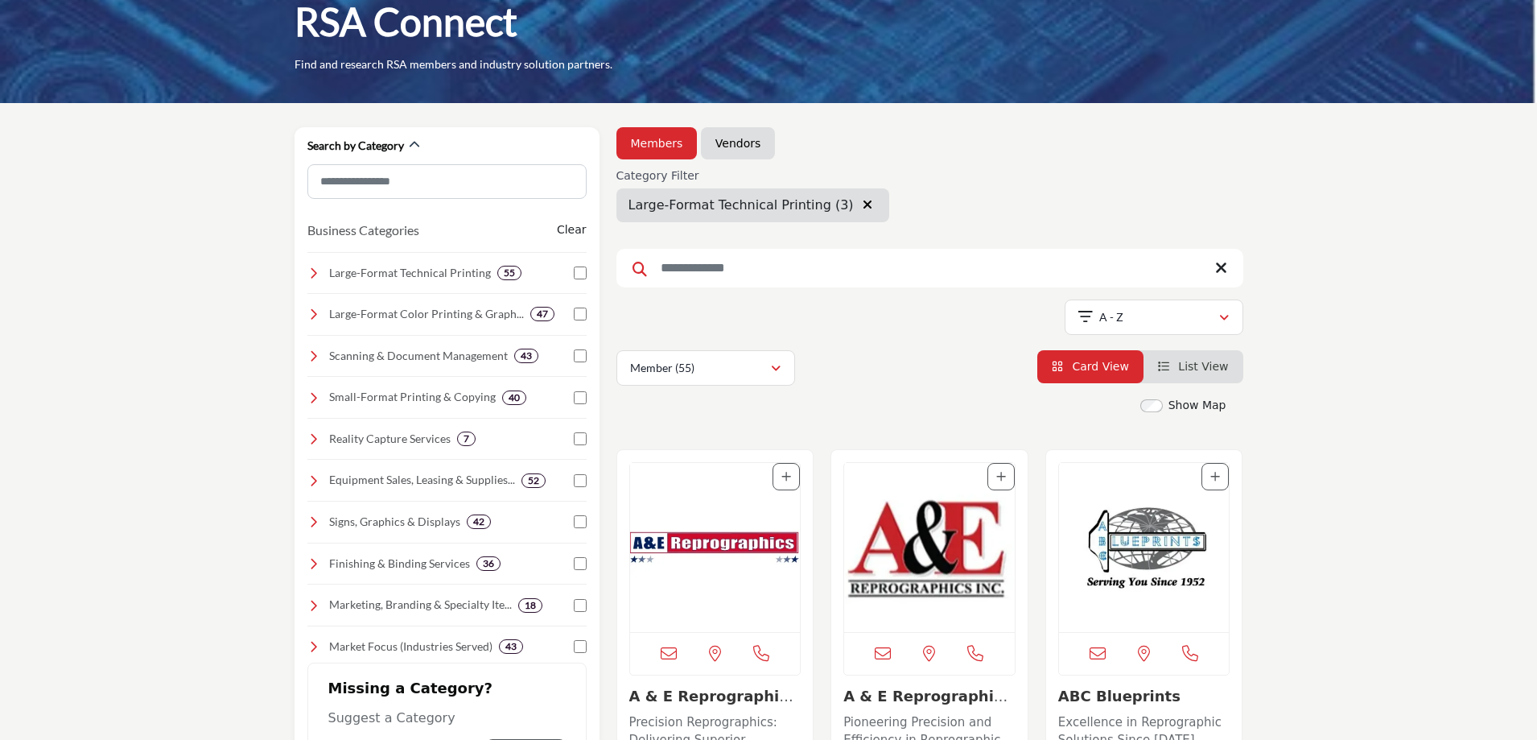
scroll to position [563, 0]
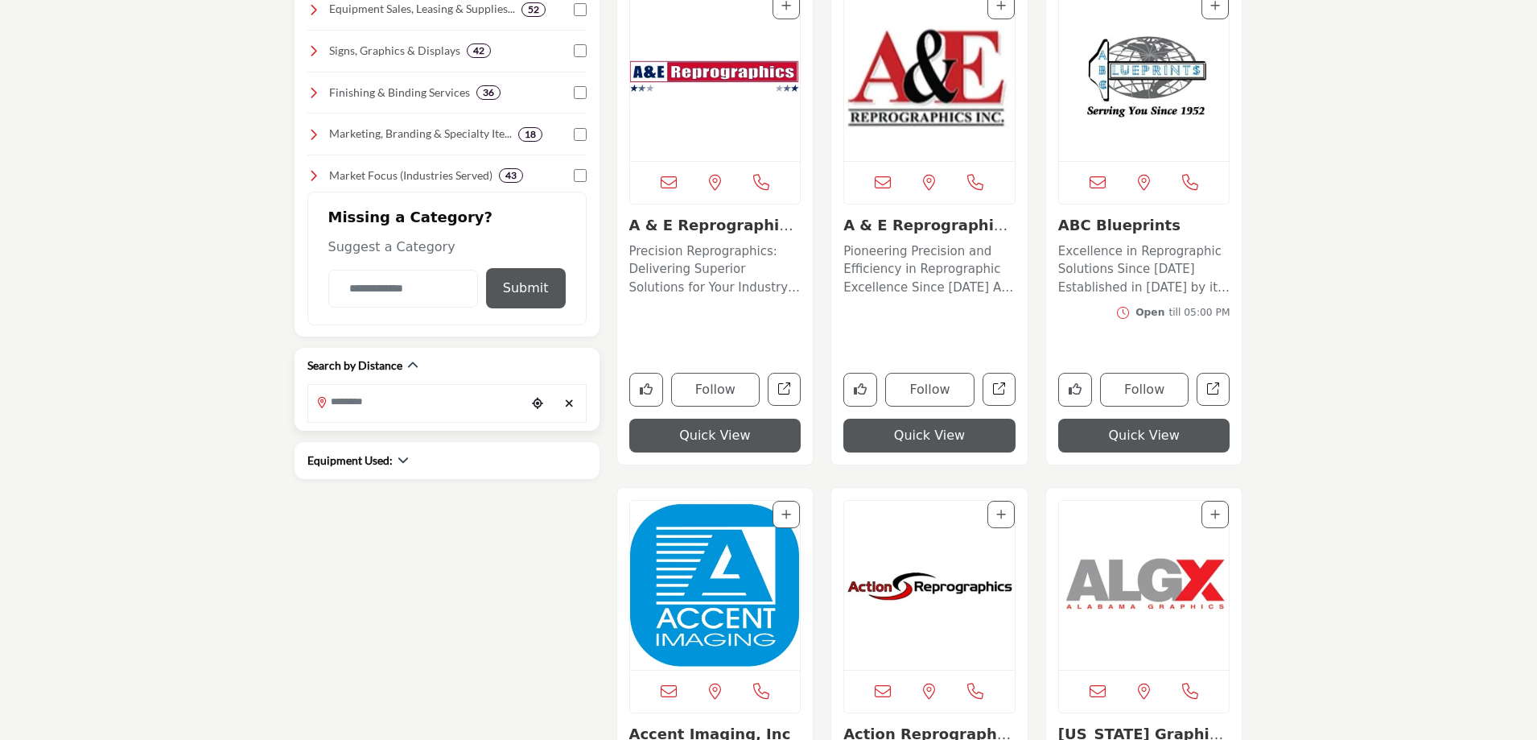
click at [389, 406] on input "Search Location" at bounding box center [416, 401] width 217 height 31
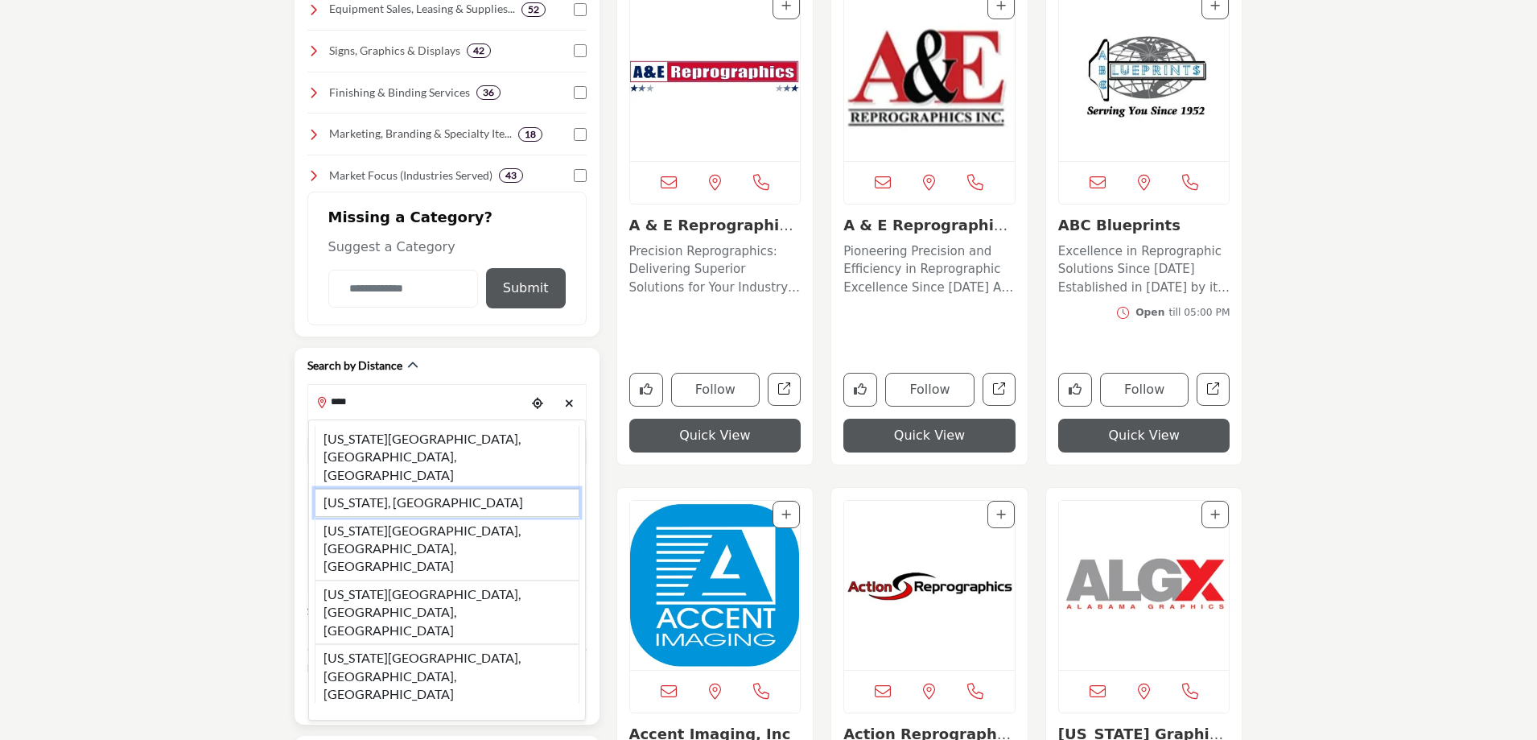
click at [386, 489] on li "Ohio, USA" at bounding box center [447, 502] width 265 height 27
type input "*********"
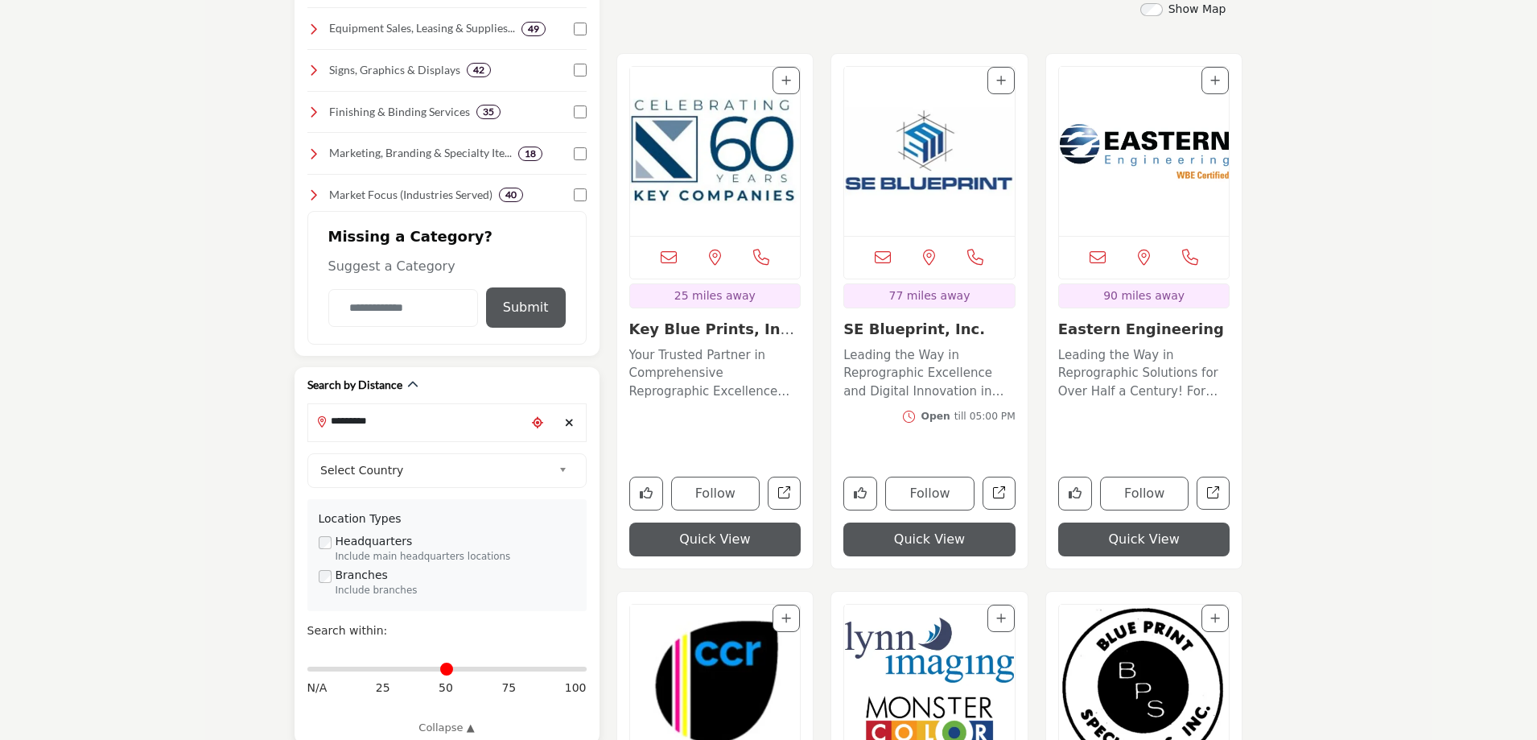
scroll to position [161, 0]
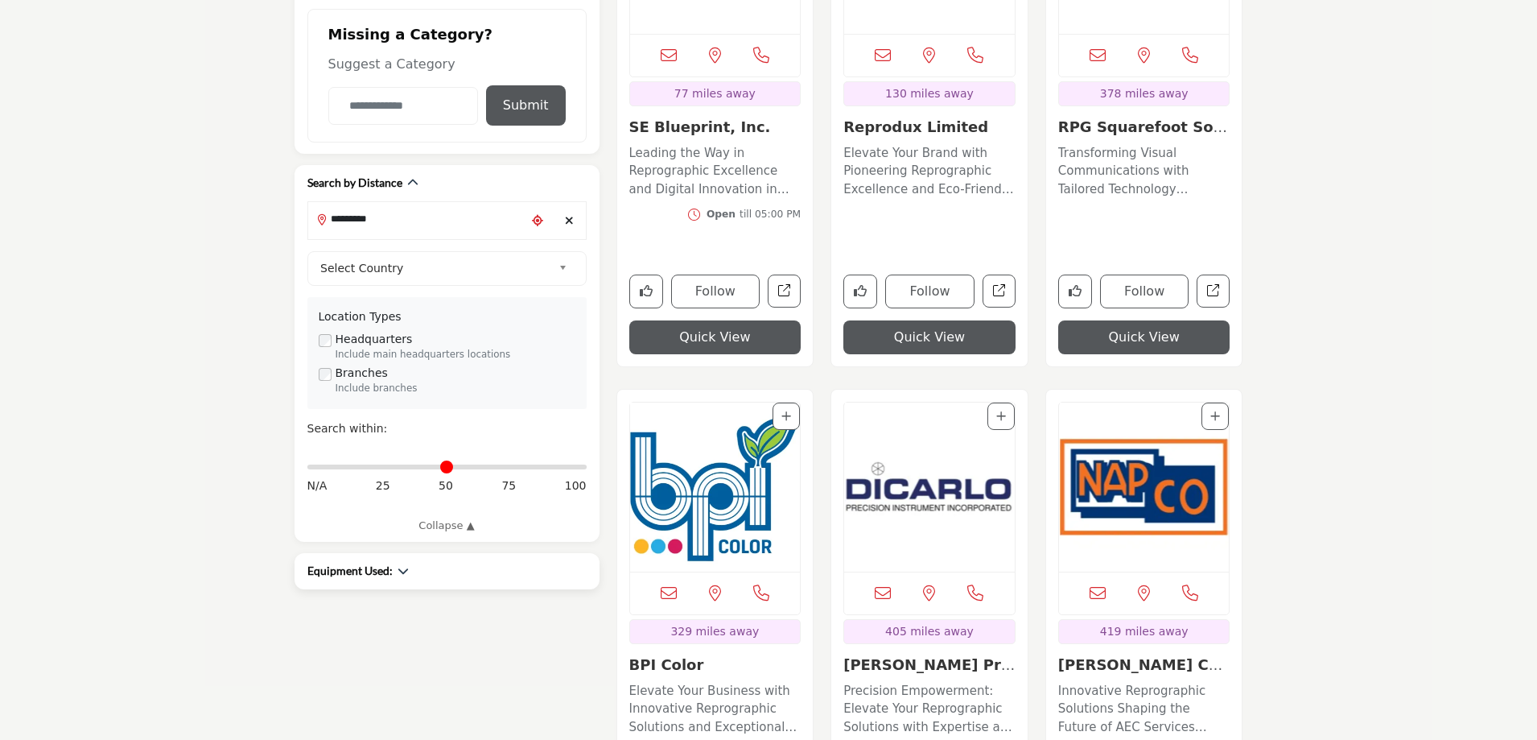
scroll to position [724, 0]
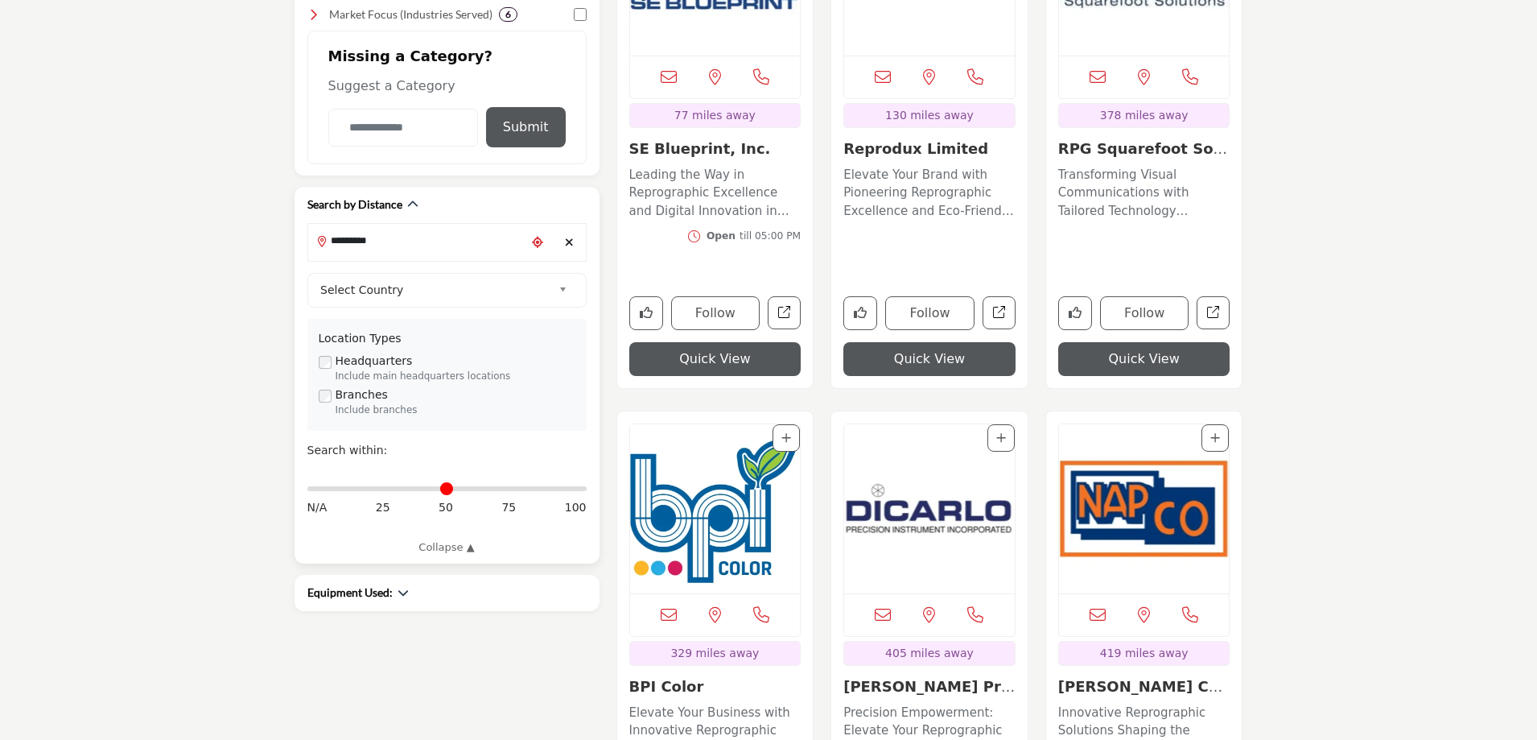
click at [567, 291] on b at bounding box center [566, 290] width 14 height 20
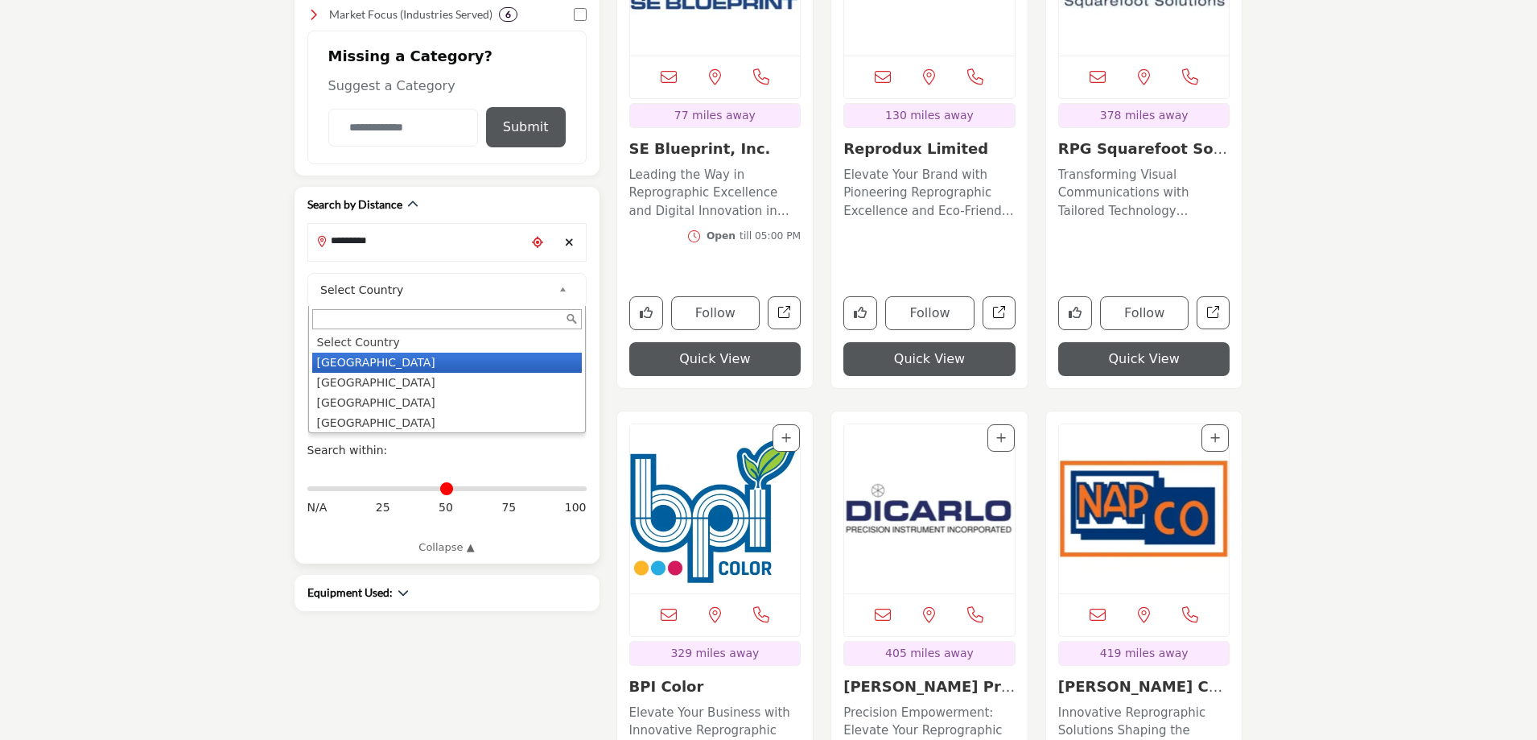
click at [390, 362] on li "[GEOGRAPHIC_DATA]" at bounding box center [447, 363] width 270 height 20
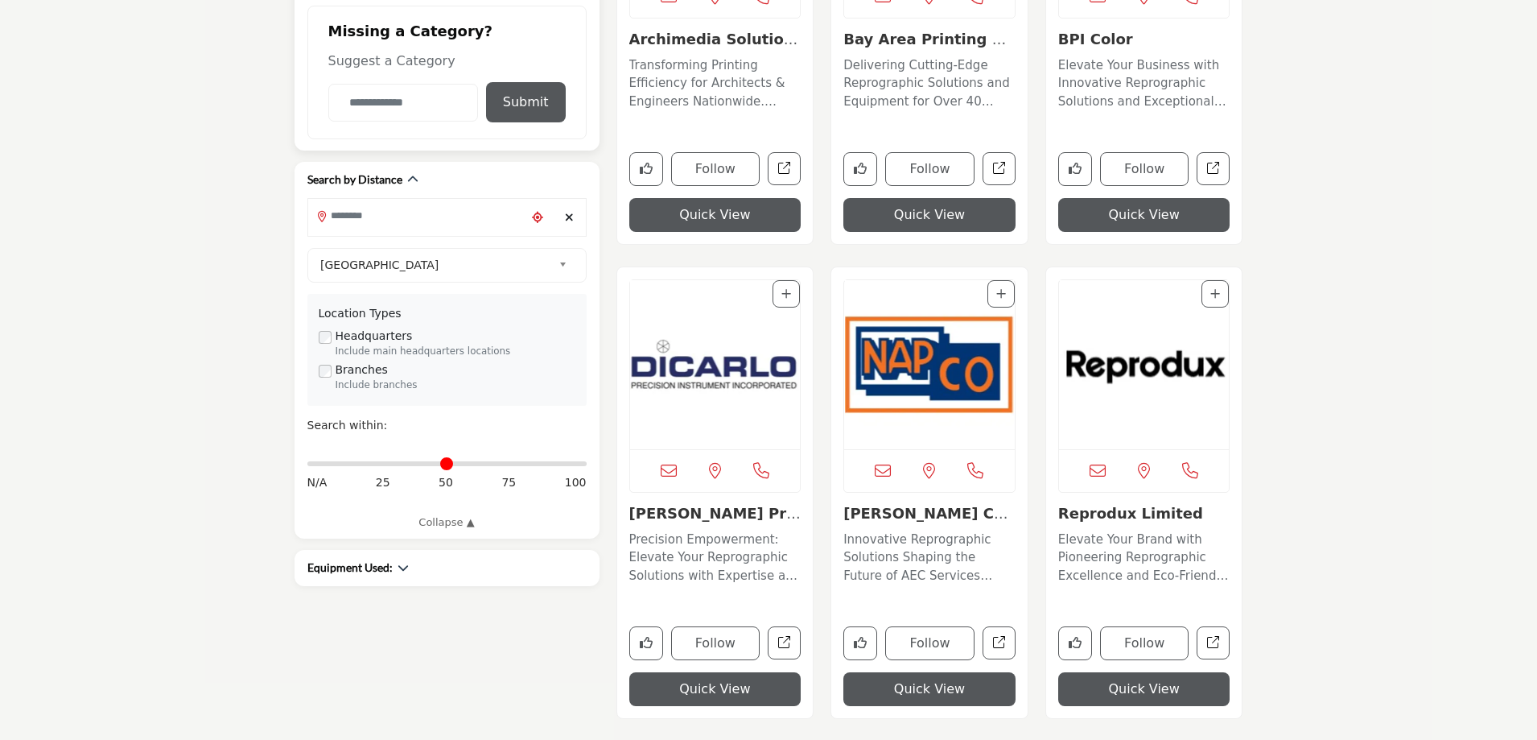
scroll to position [724, 0]
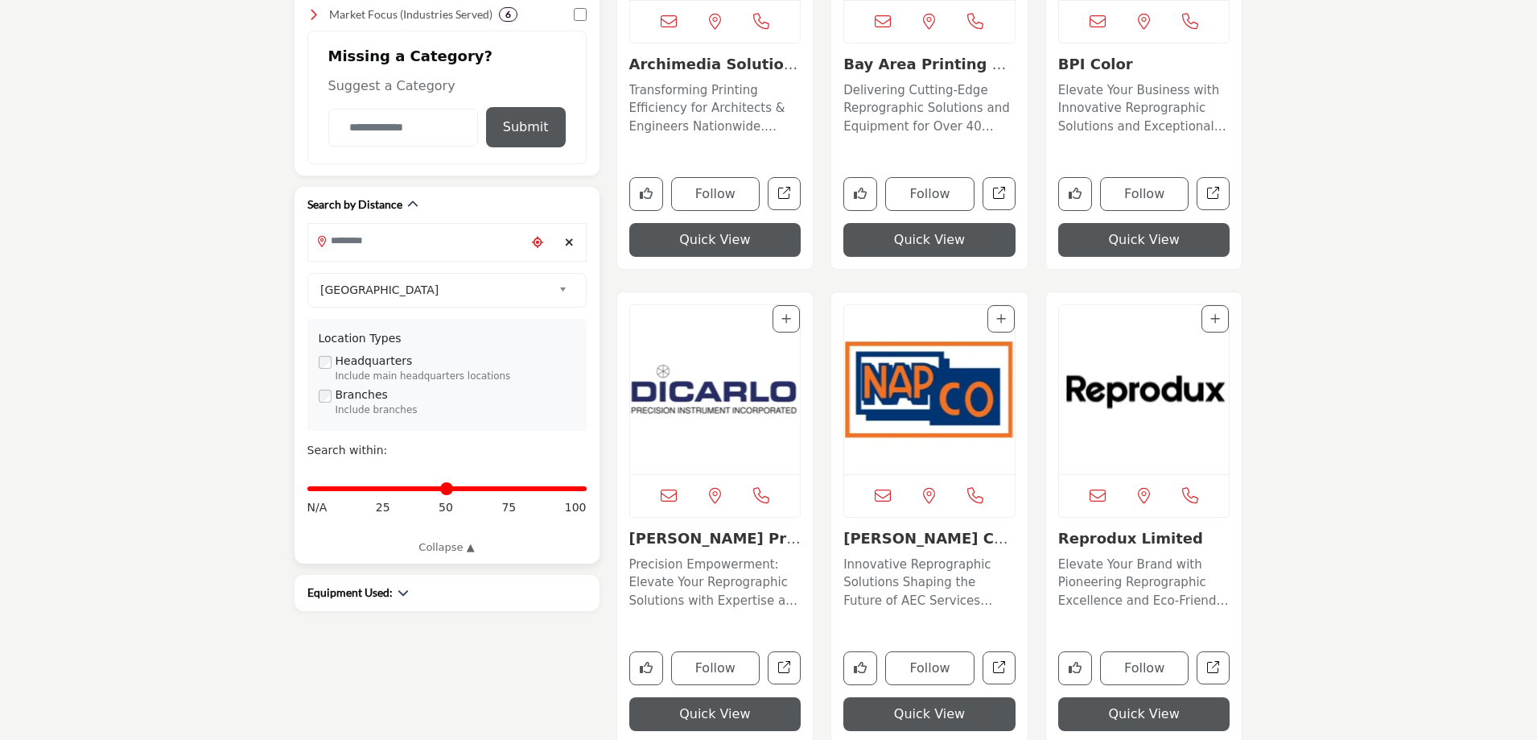
drag, startPoint x: 311, startPoint y: 489, endPoint x: 582, endPoint y: 493, distance: 271.3
type input "***"
click at [582, 490] on input "Distance in miles" at bounding box center [446, 488] width 279 height 3
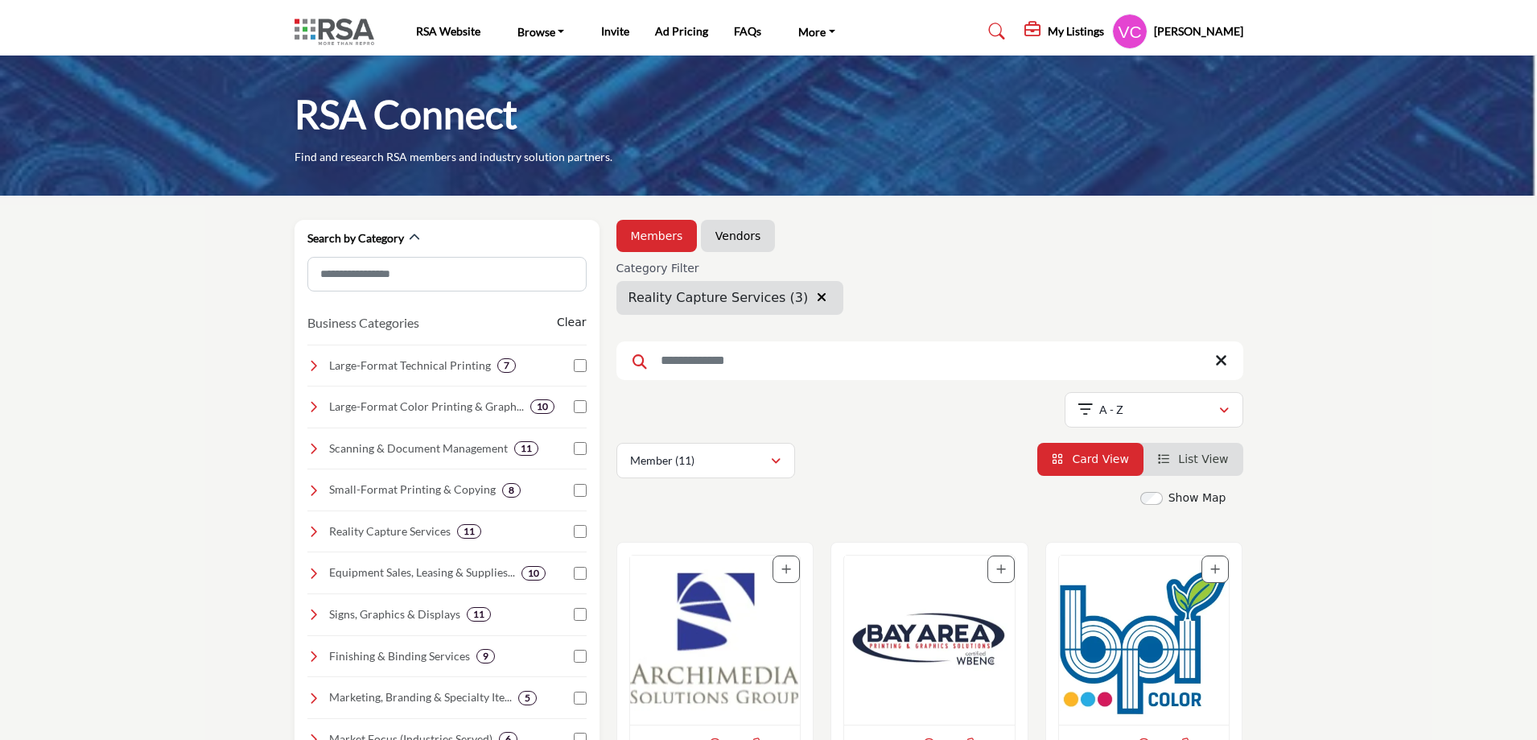
type input "**********"
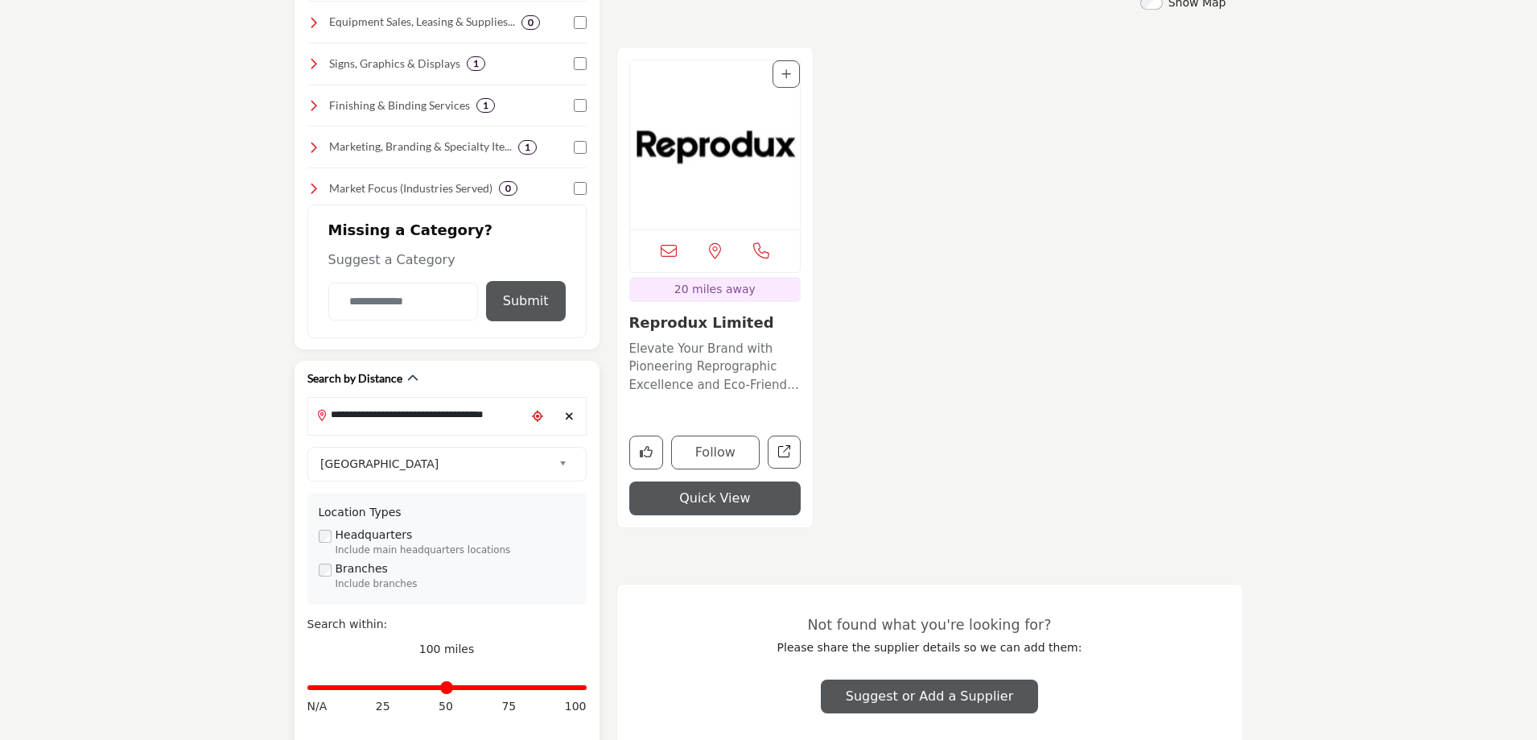
scroll to position [644, 0]
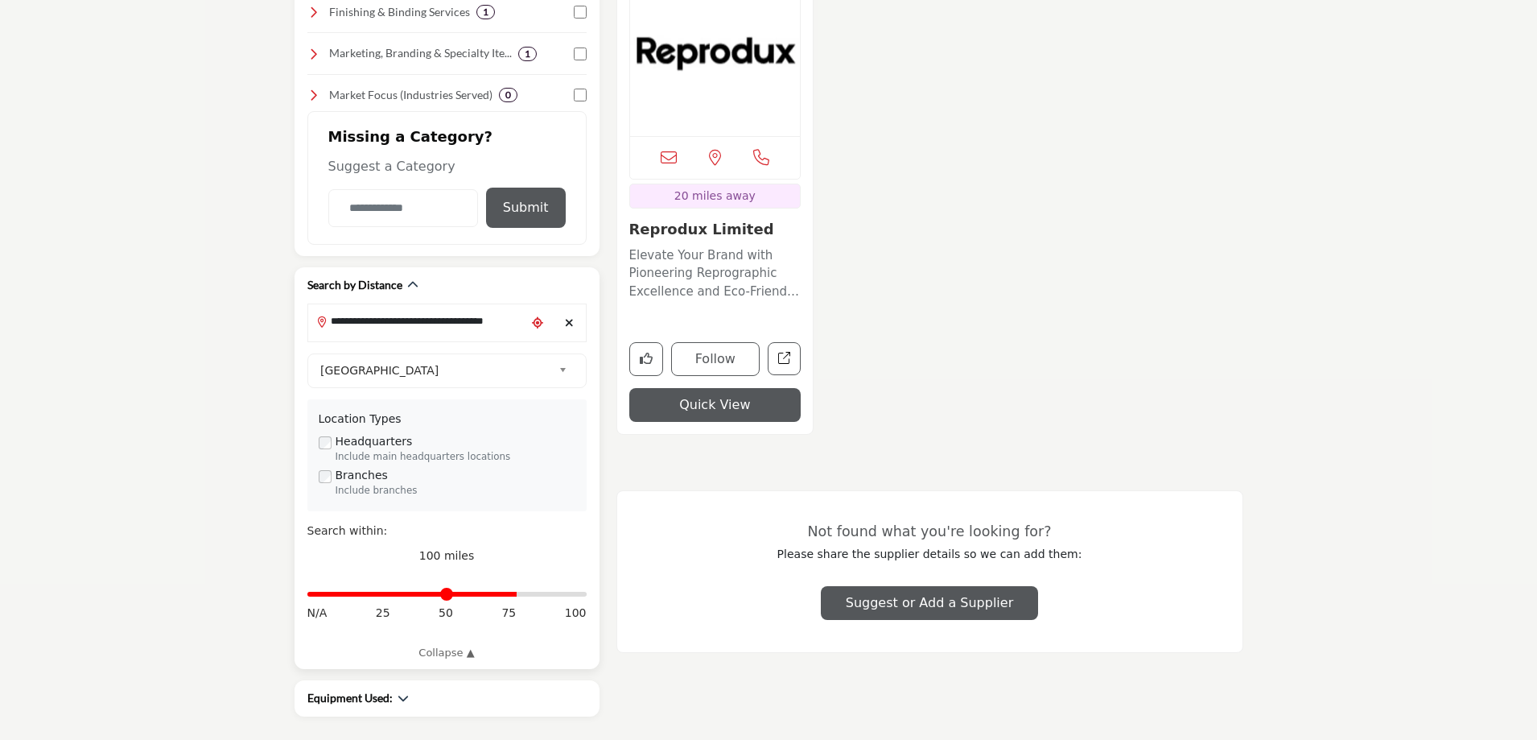
drag, startPoint x: 584, startPoint y: 597, endPoint x: 514, endPoint y: 601, distance: 70.1
type input "**"
click at [514, 596] on input "Distance in miles" at bounding box center [446, 593] width 279 height 3
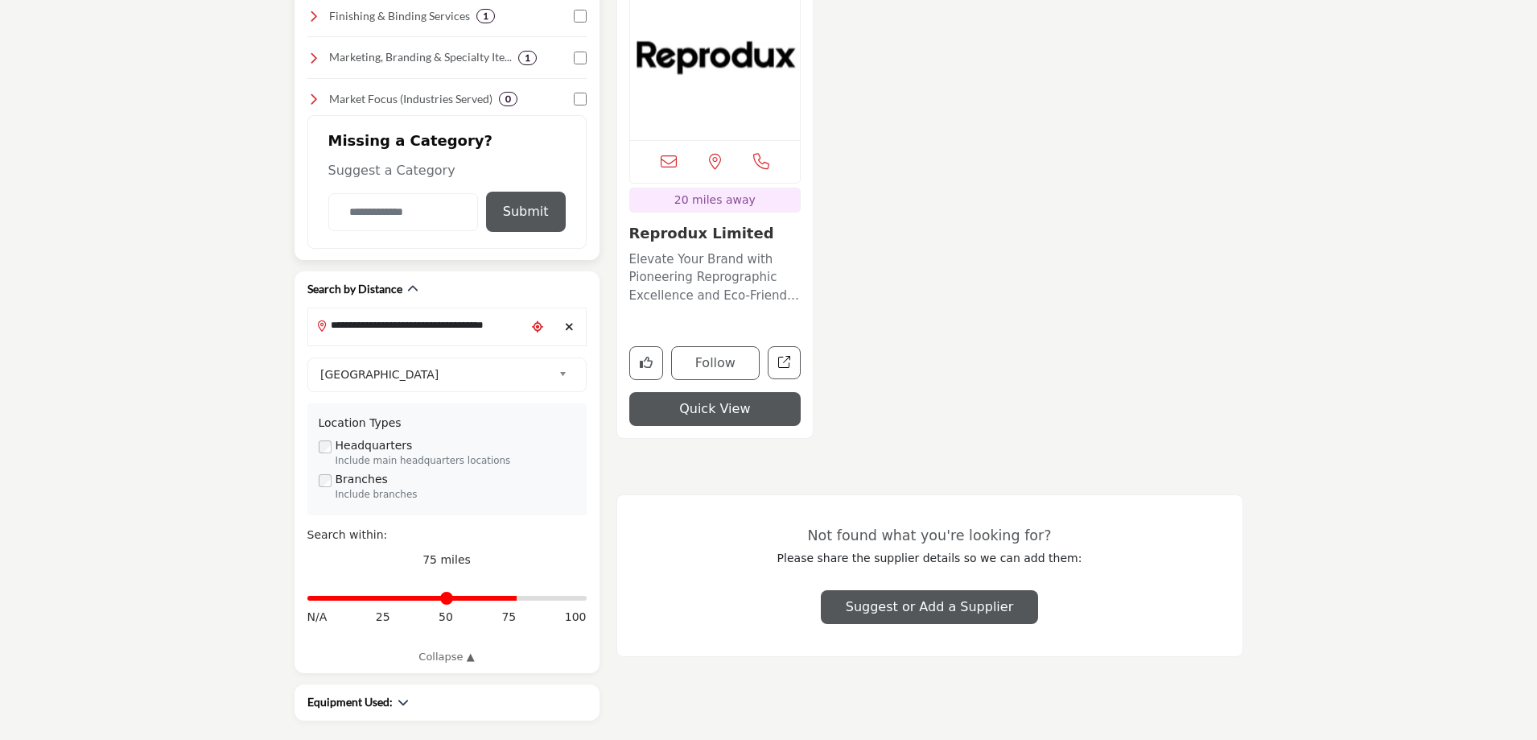
scroll to position [644, 0]
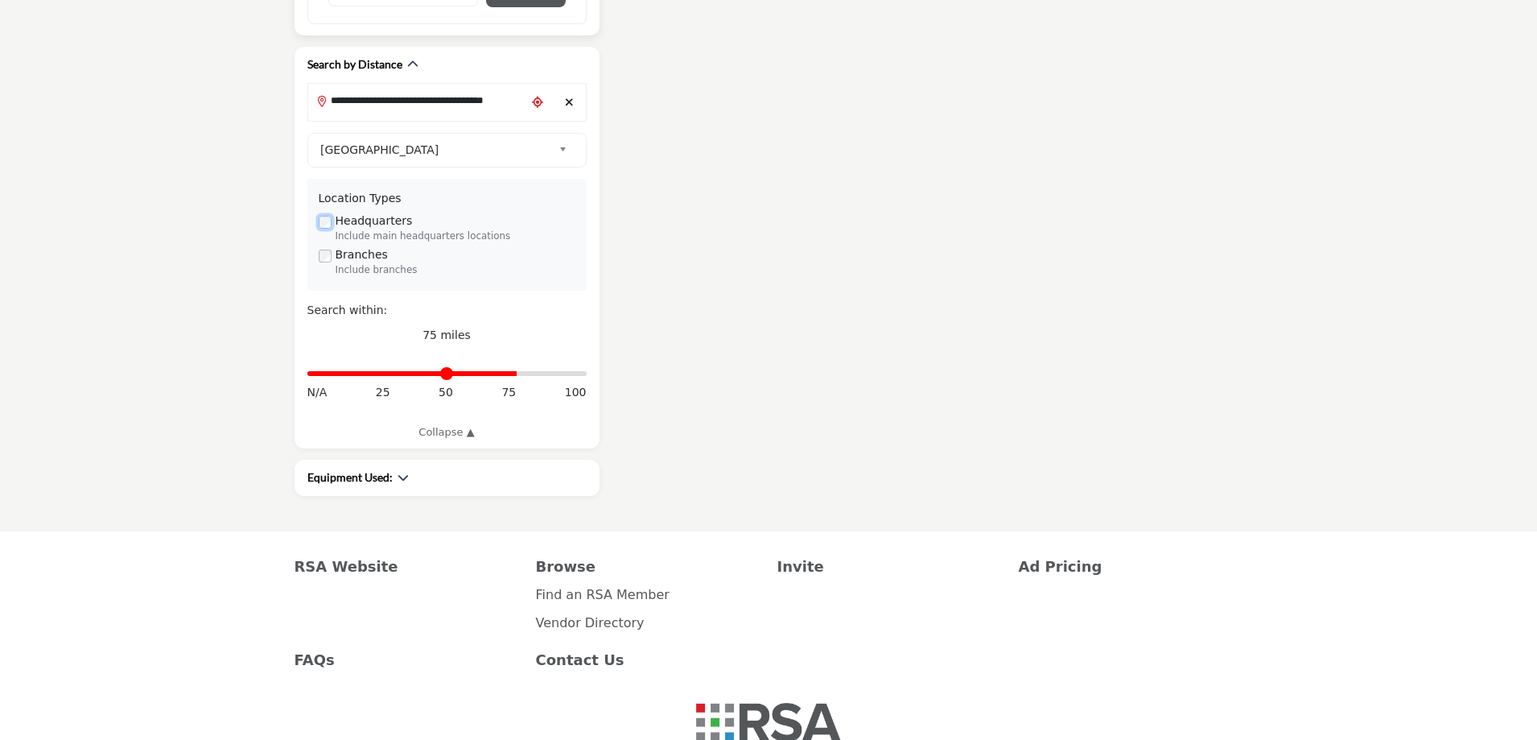
scroll to position [885, 0]
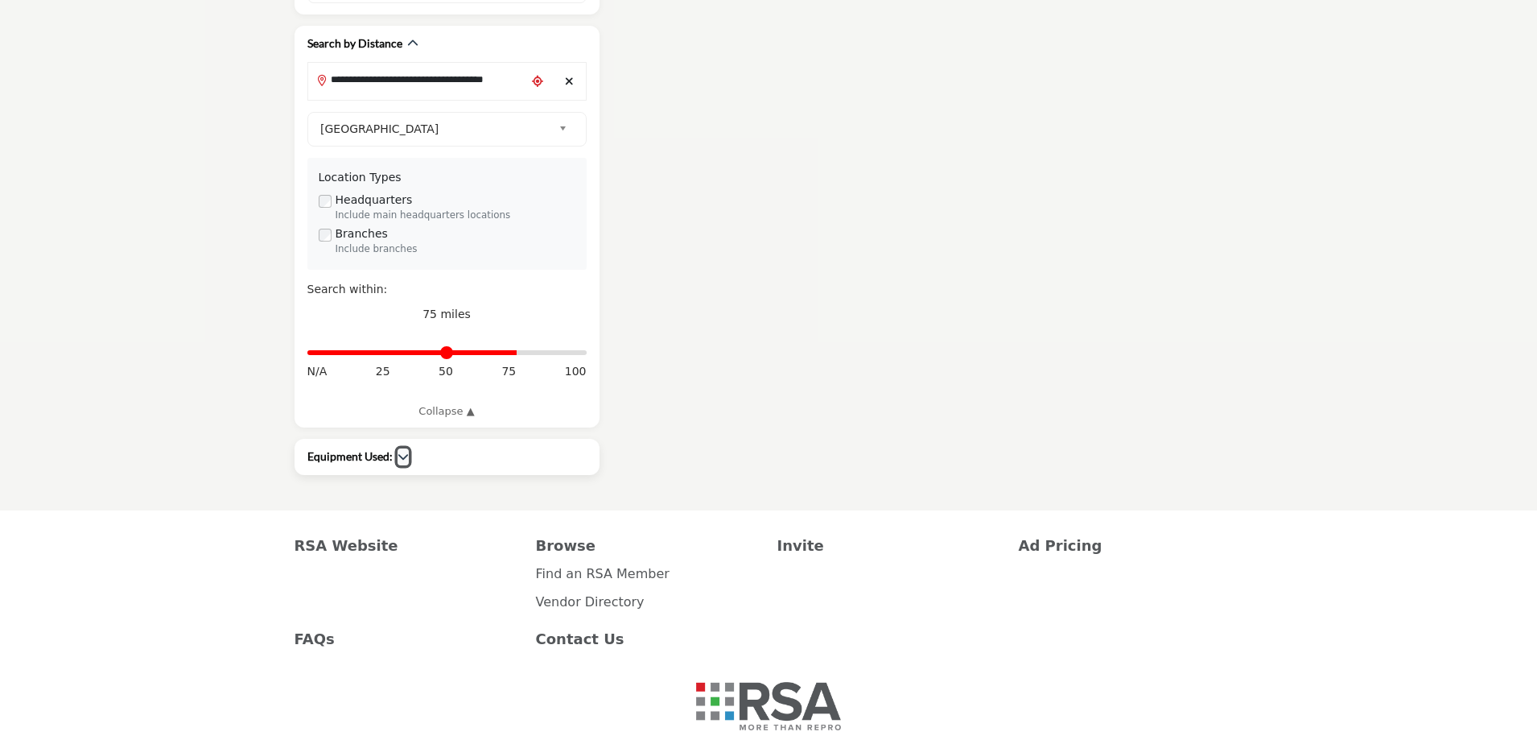
click at [400, 460] on icon "button" at bounding box center [403, 456] width 11 height 11
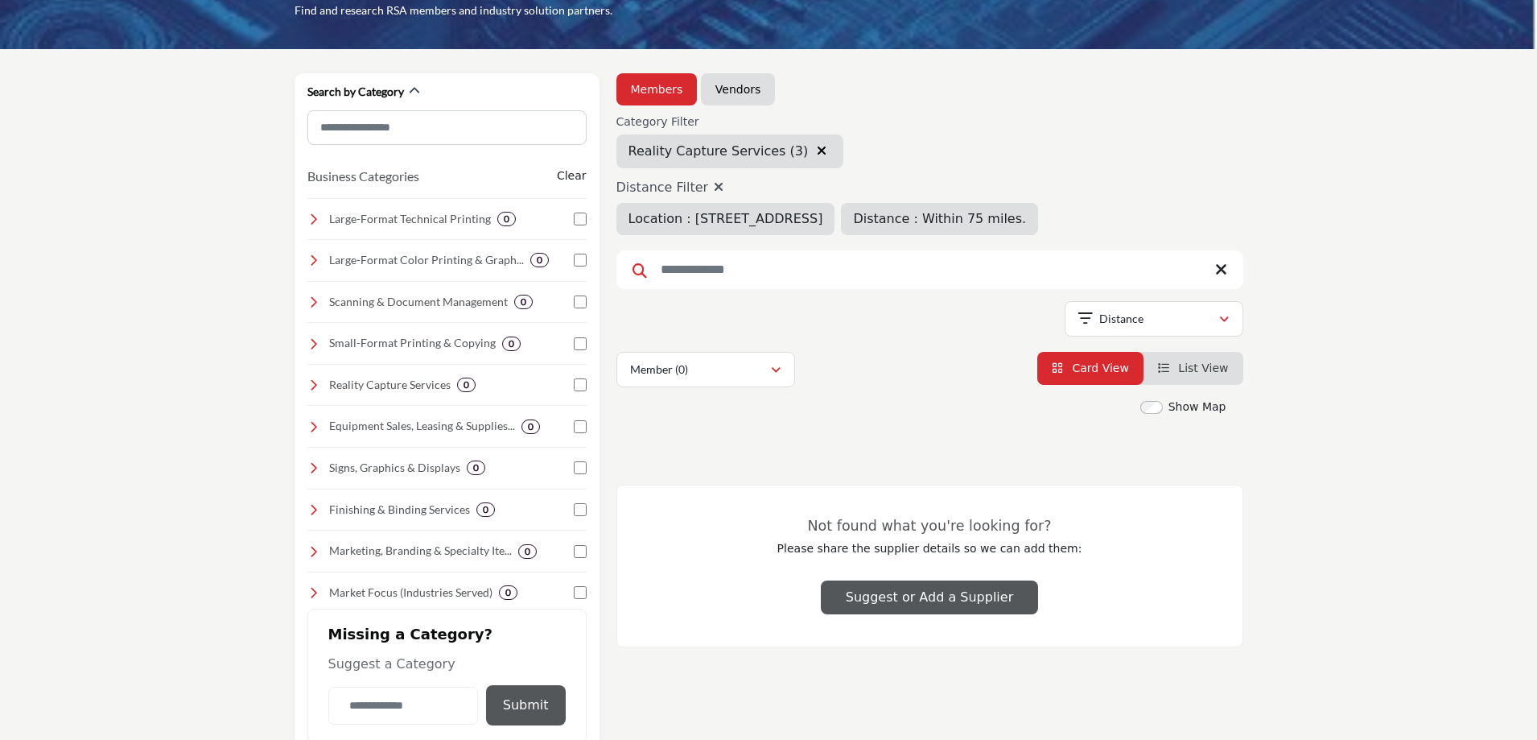
scroll to position [0, 0]
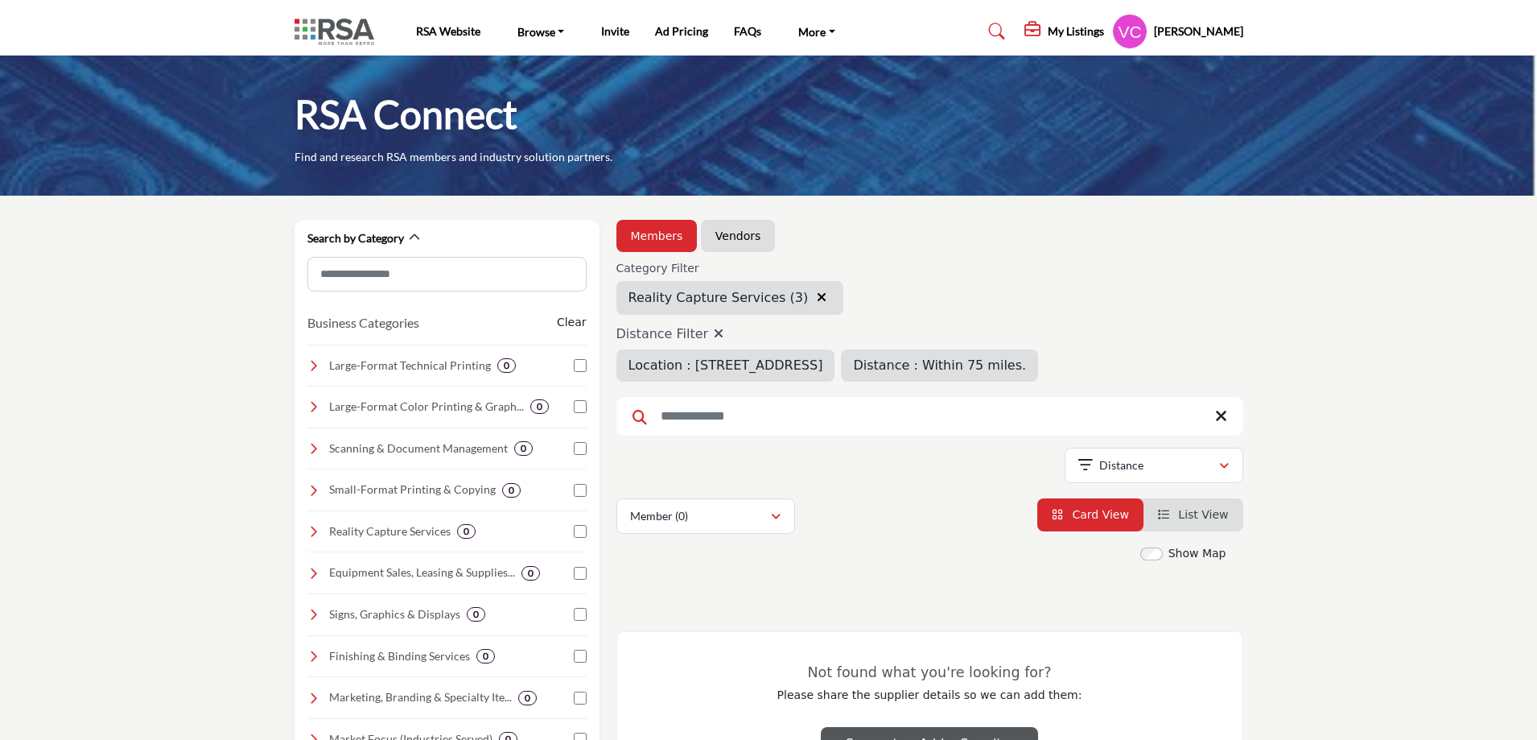
click at [817, 297] on icon "button" at bounding box center [822, 297] width 10 height 13
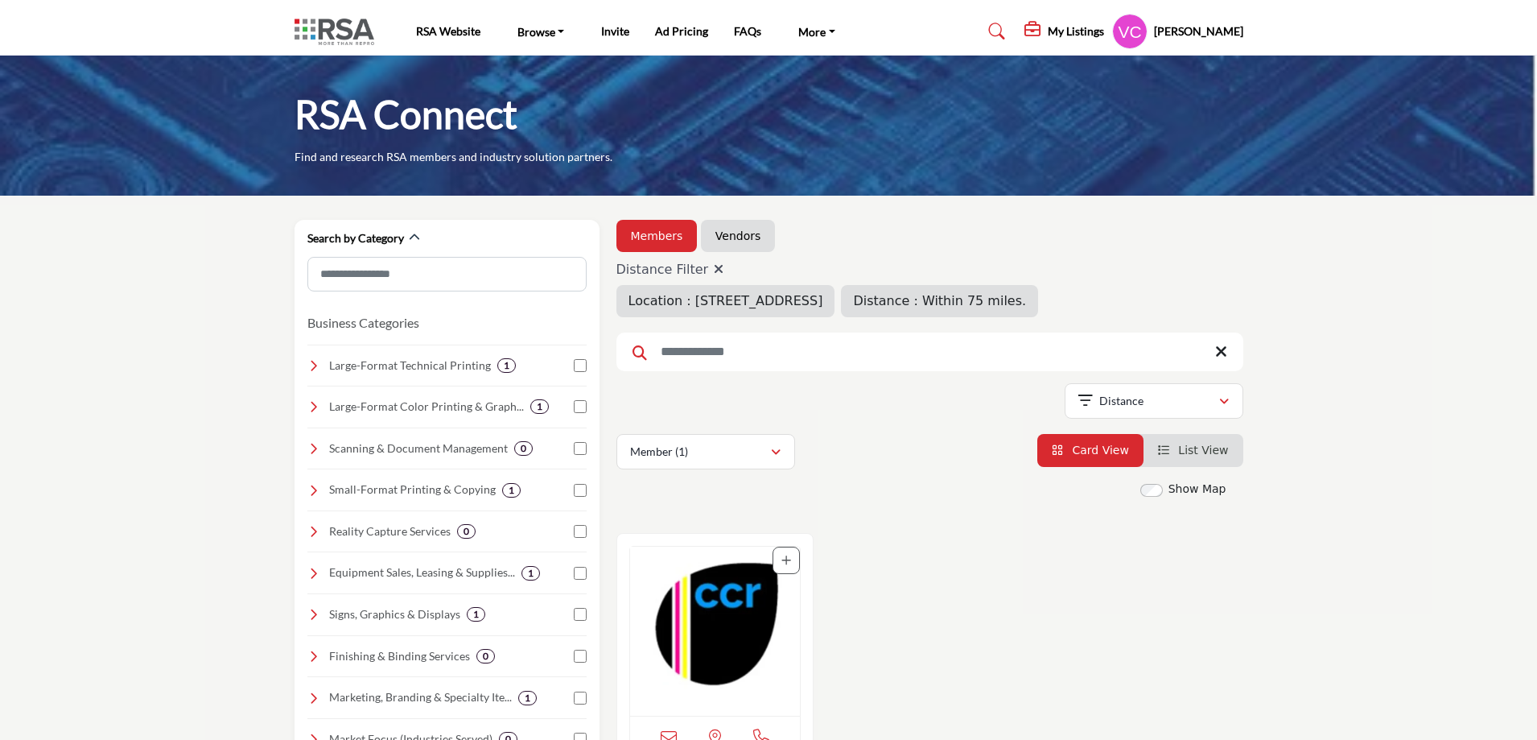
click at [716, 270] on icon at bounding box center [719, 268] width 10 height 13
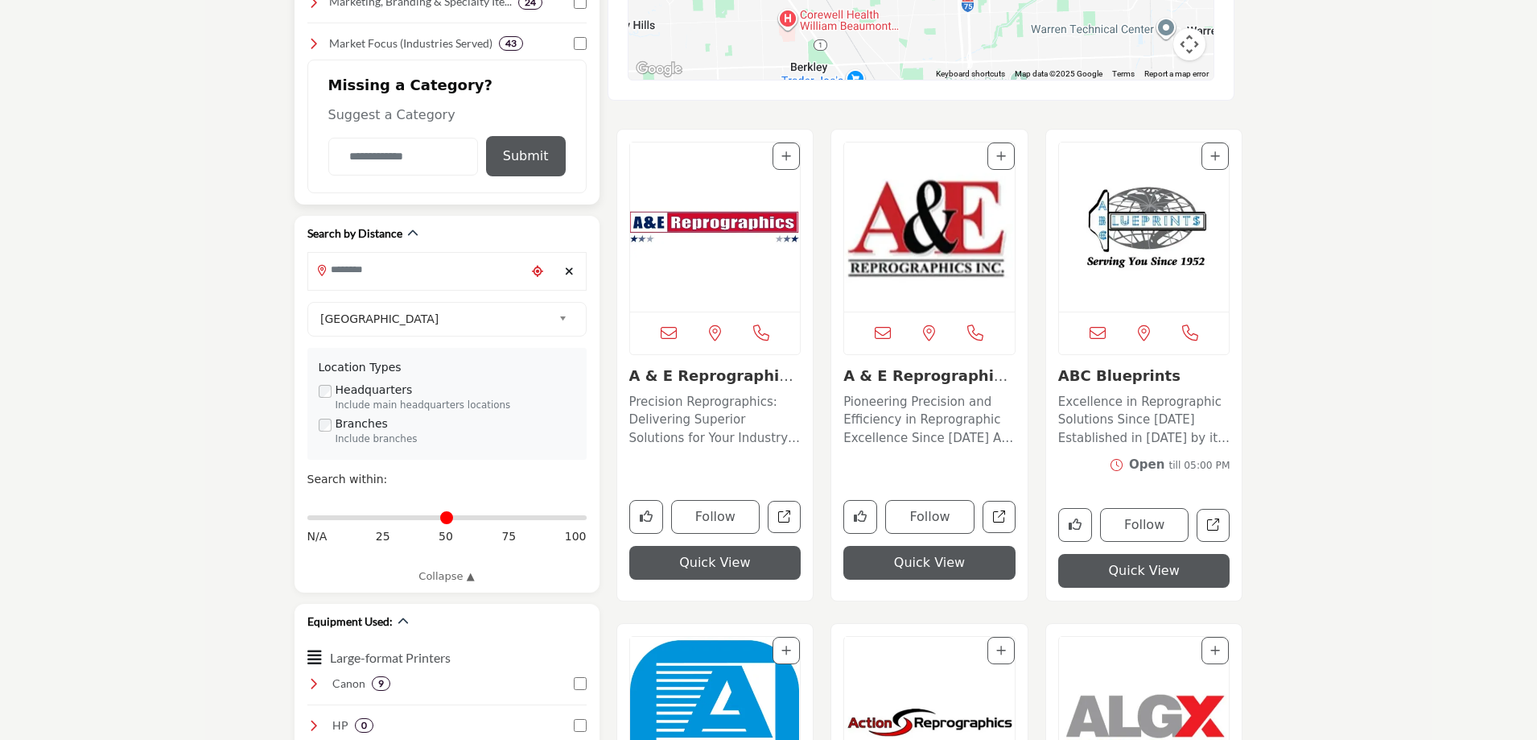
scroll to position [724, 0]
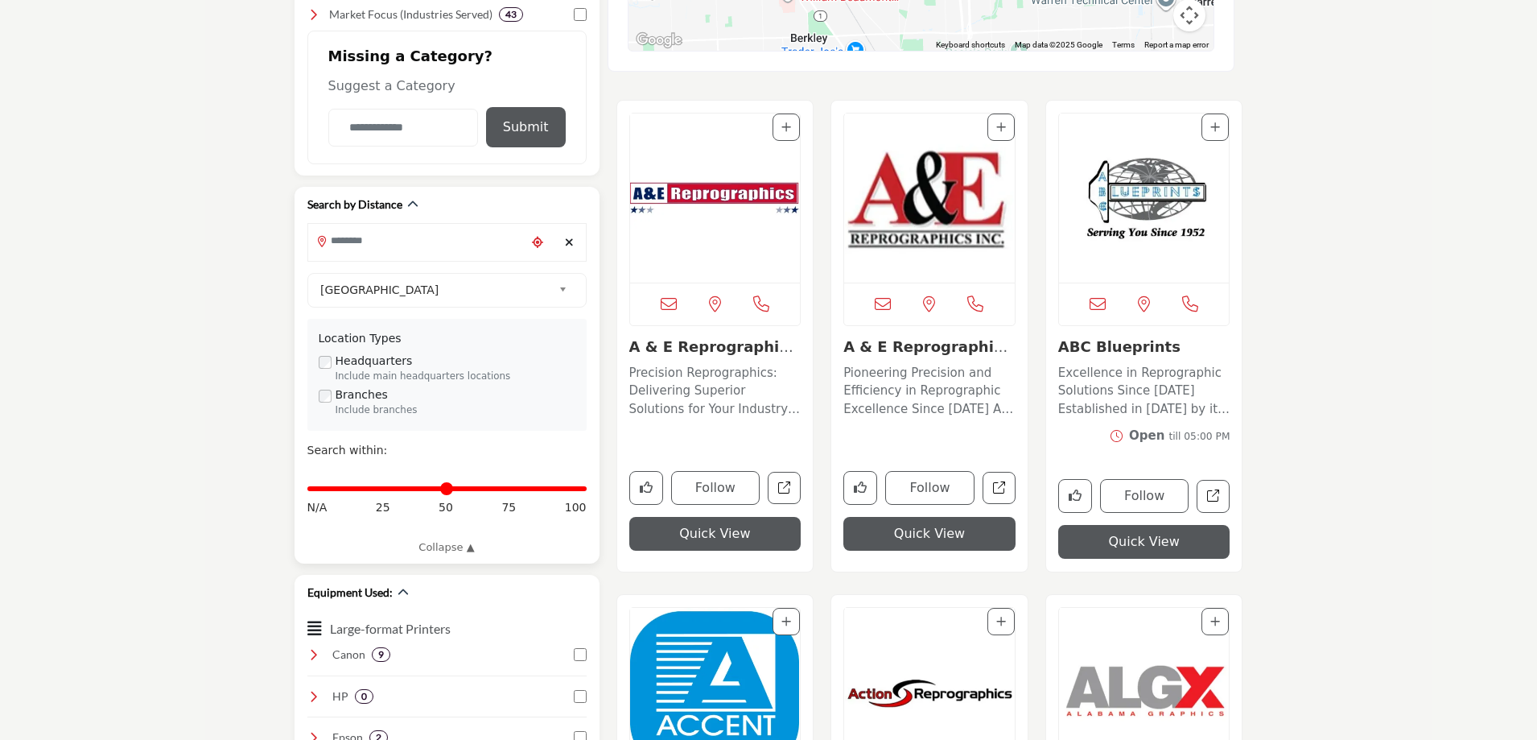
drag, startPoint x: 317, startPoint y: 491, endPoint x: 580, endPoint y: 499, distance: 263.3
type input "***"
click at [580, 490] on input "Distance in miles" at bounding box center [446, 488] width 279 height 3
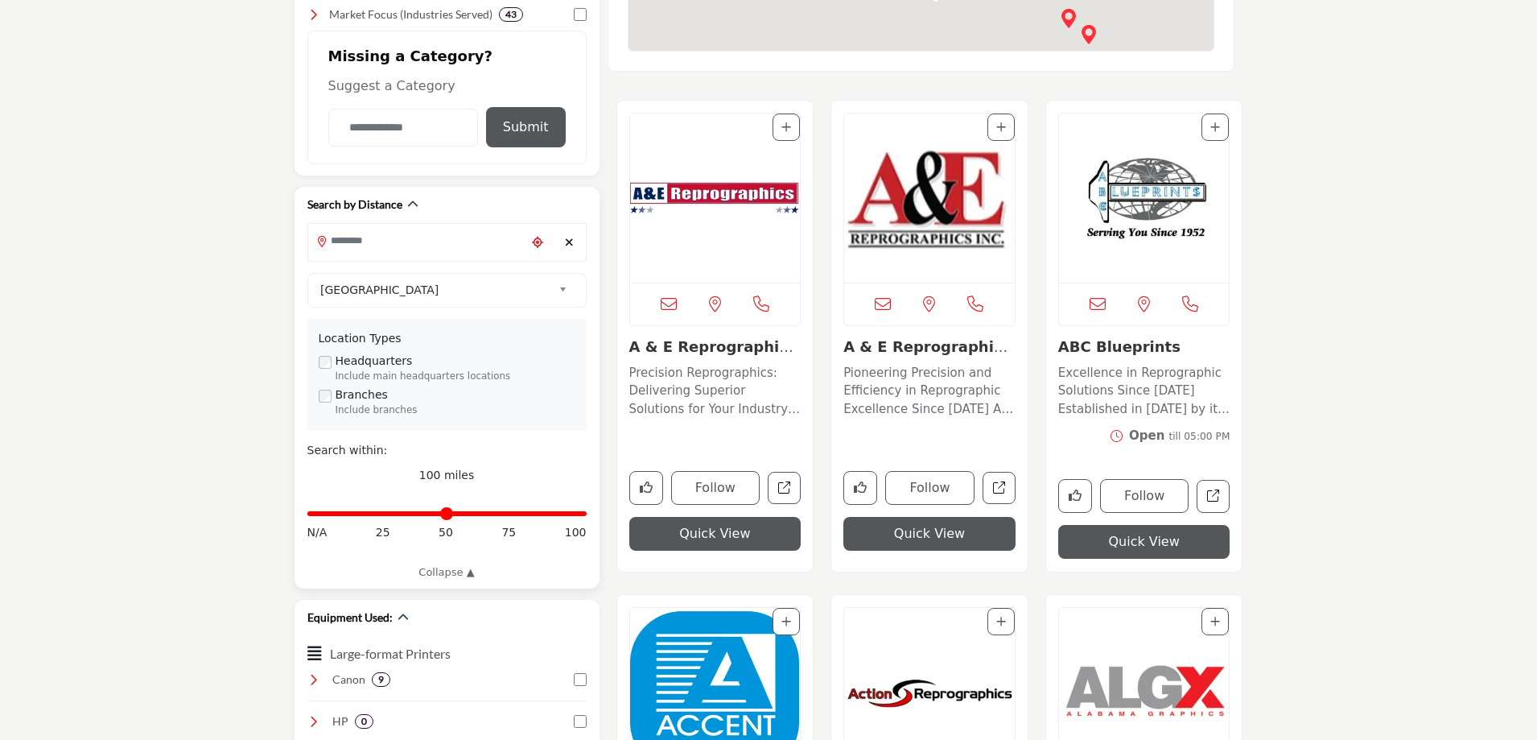
type input "**********"
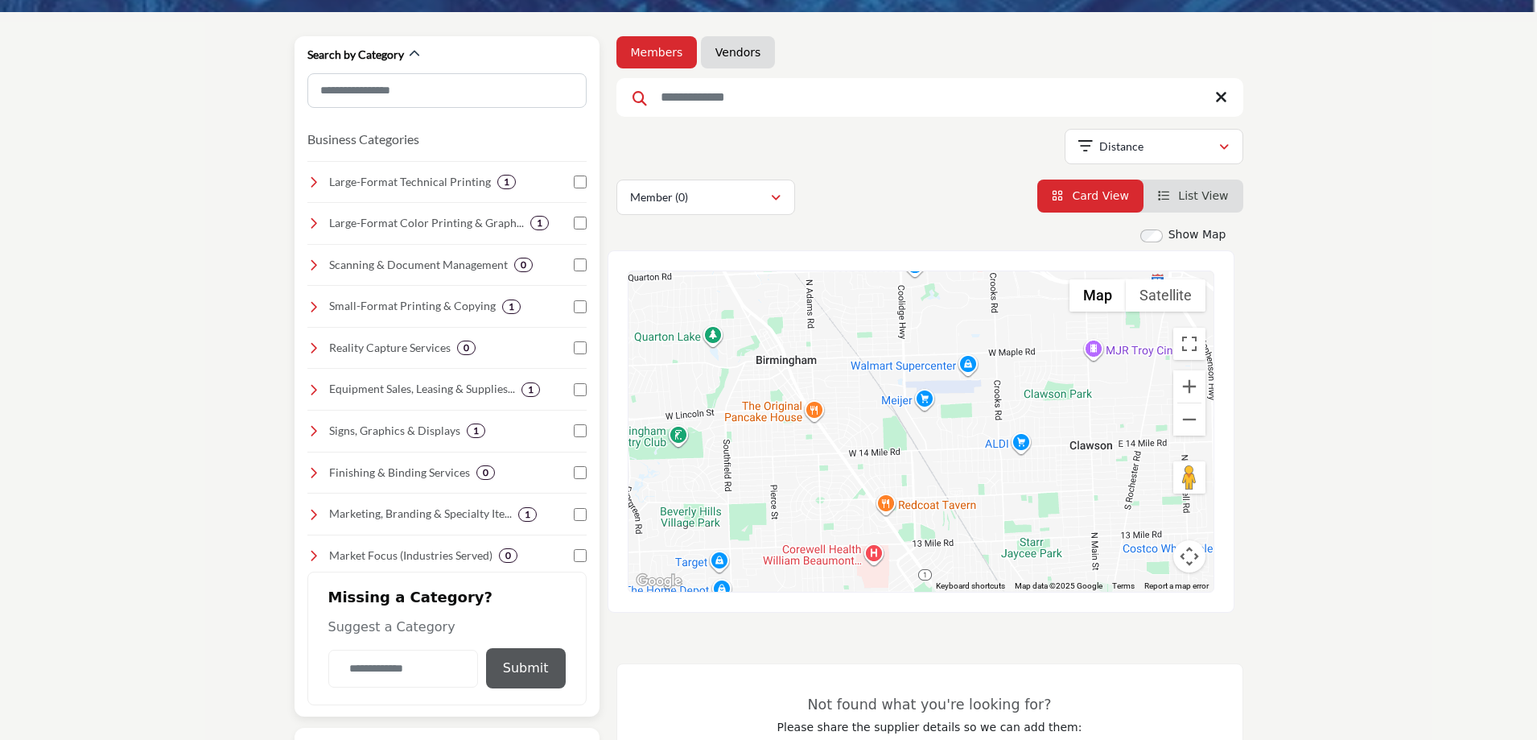
scroll to position [161, 0]
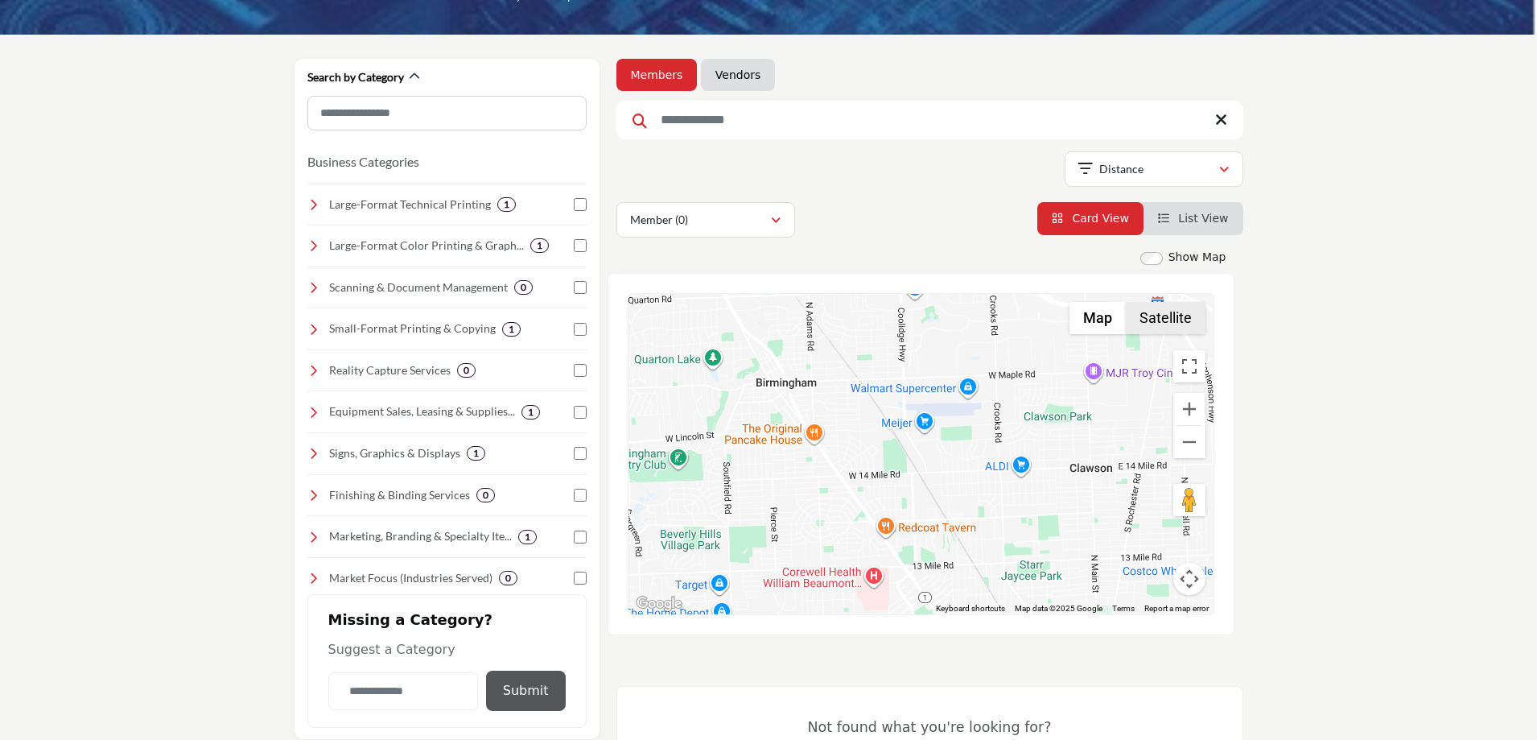
click at [1154, 329] on button "Satellite" at bounding box center [1166, 318] width 80 height 32
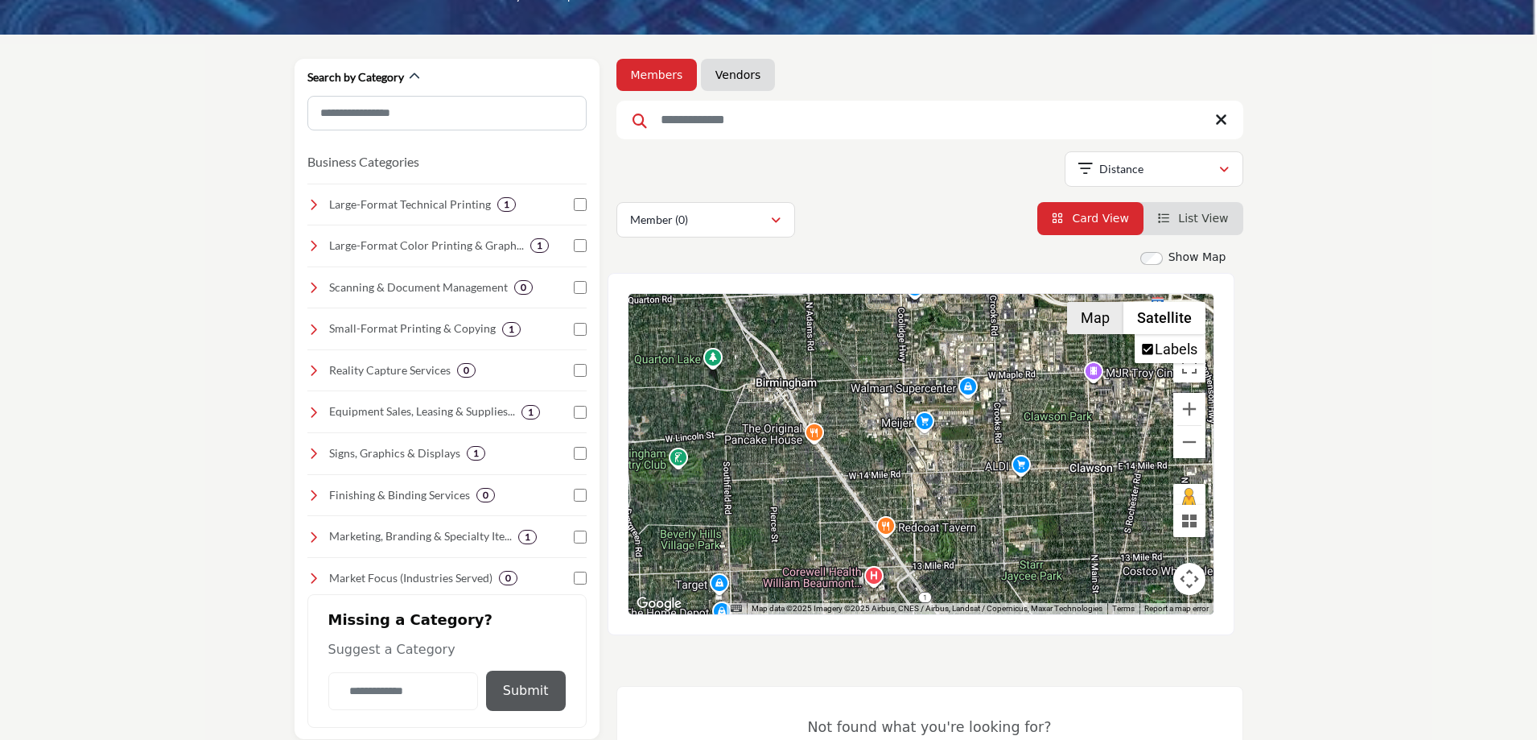
click at [1102, 320] on button "Map" at bounding box center [1095, 318] width 56 height 32
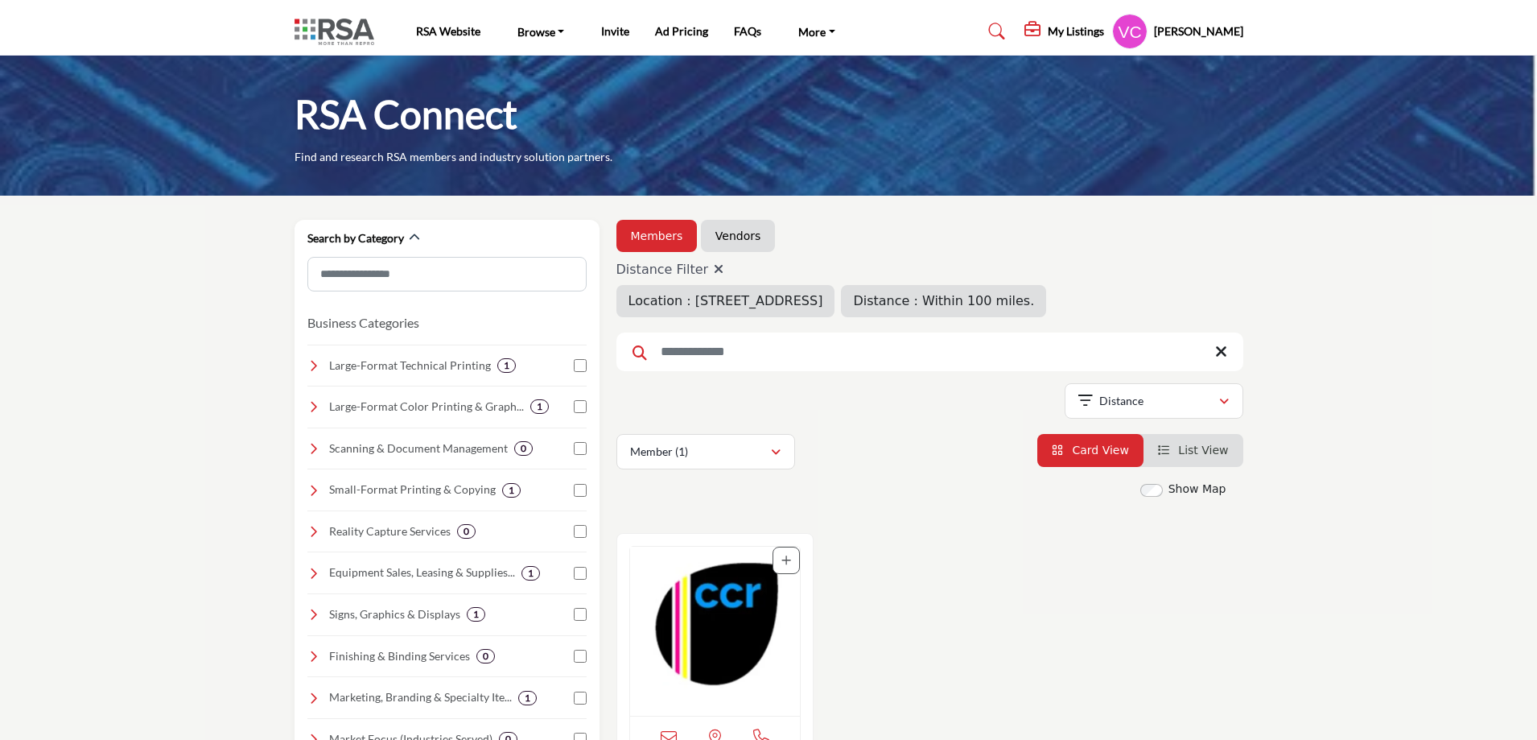
click at [710, 342] on input "Search Keyword" at bounding box center [930, 351] width 627 height 39
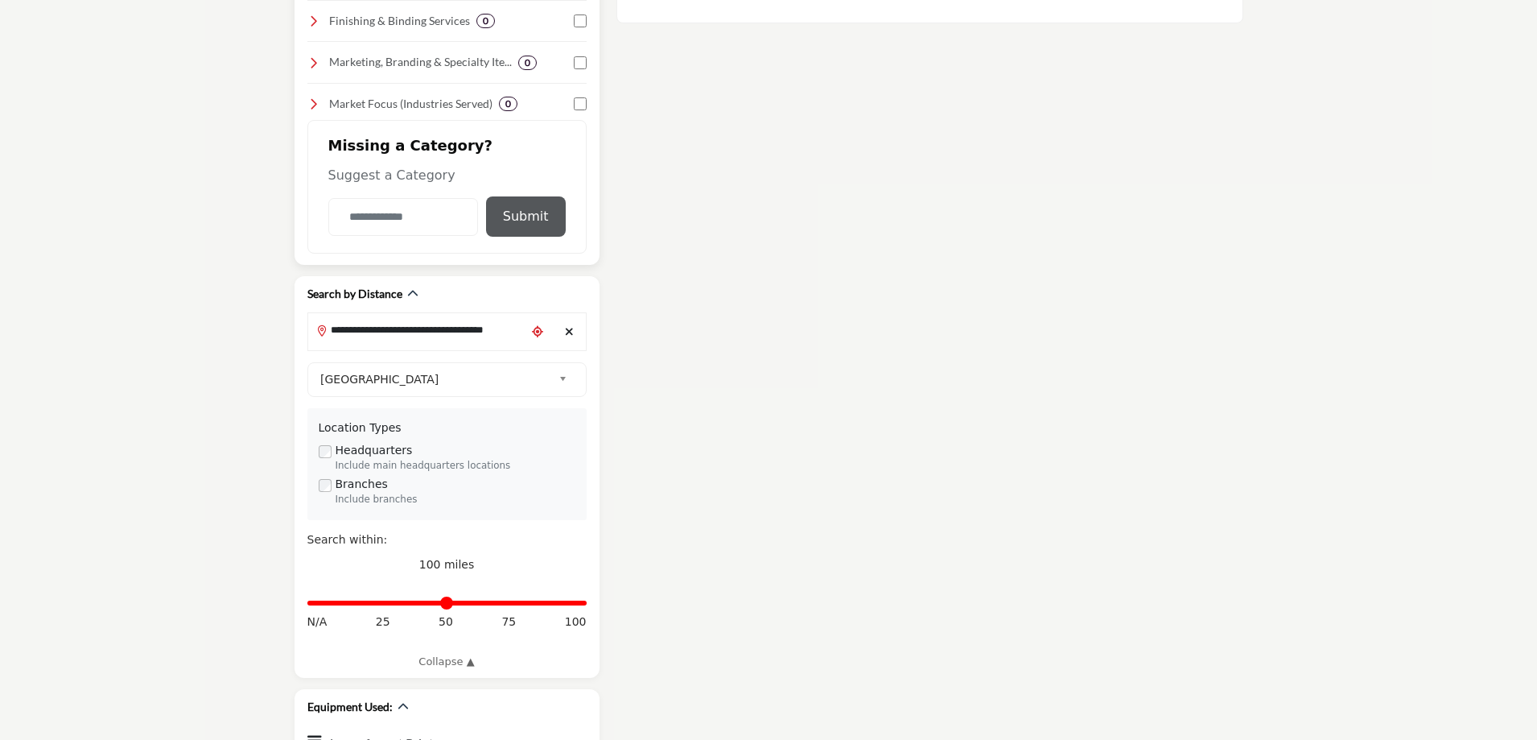
scroll to position [644, 0]
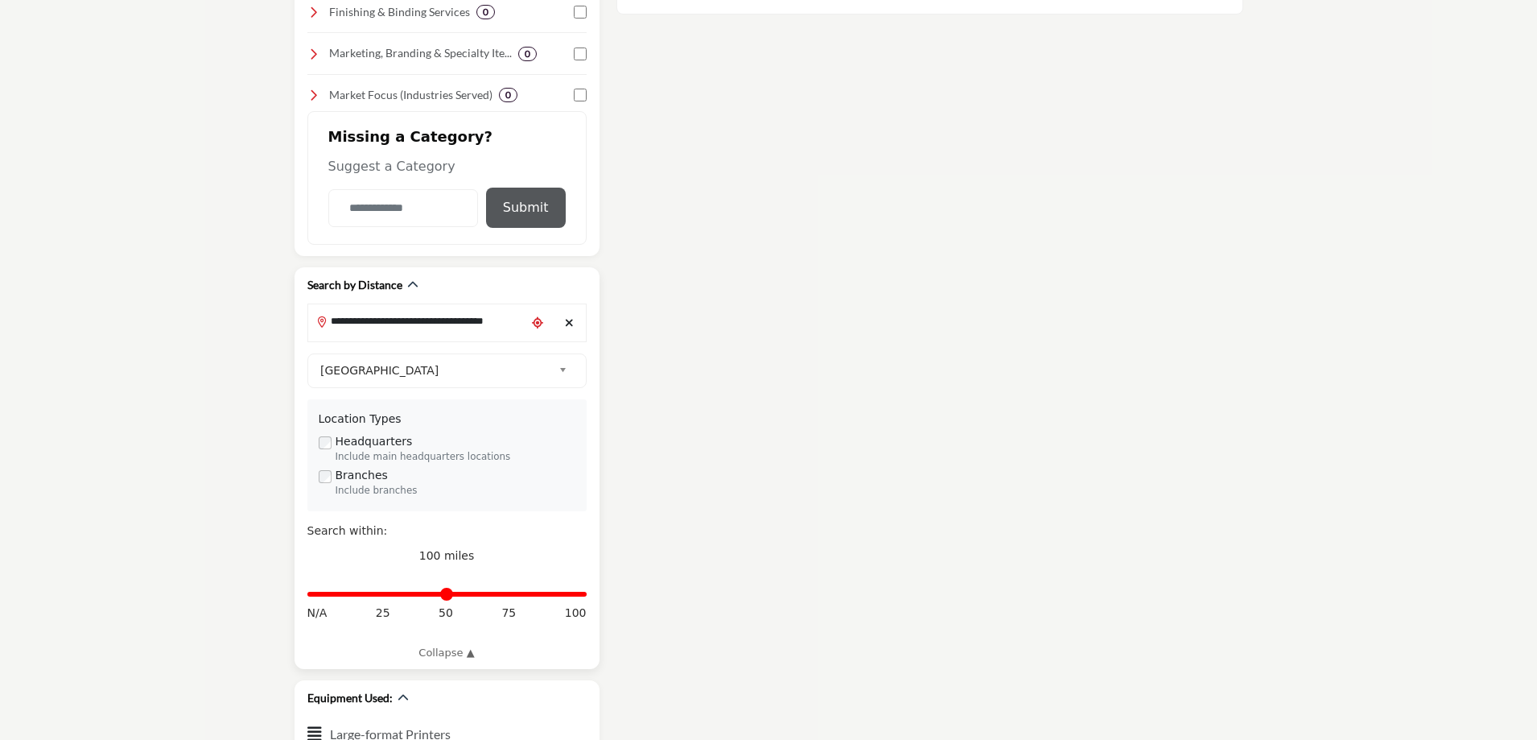
type input "******"
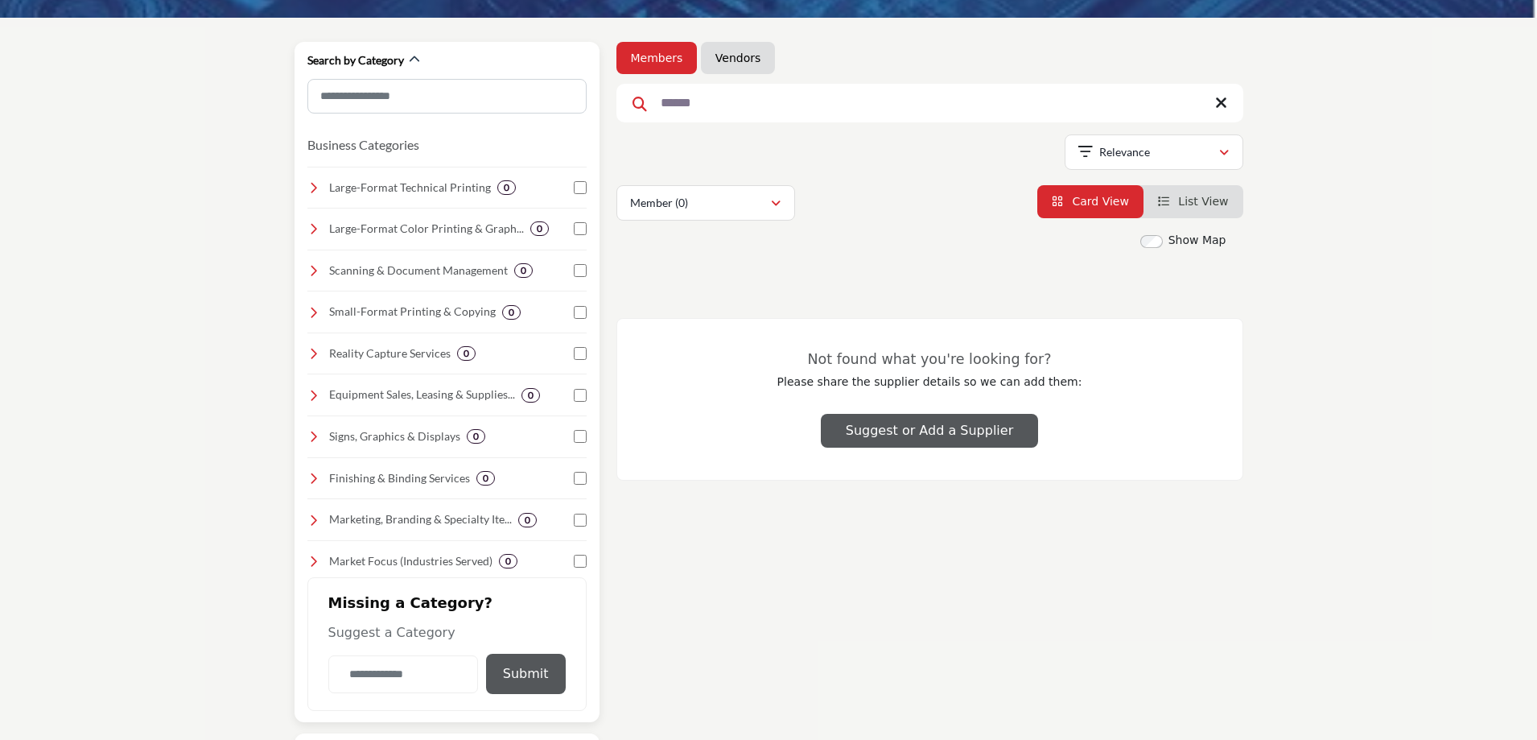
scroll to position [563, 0]
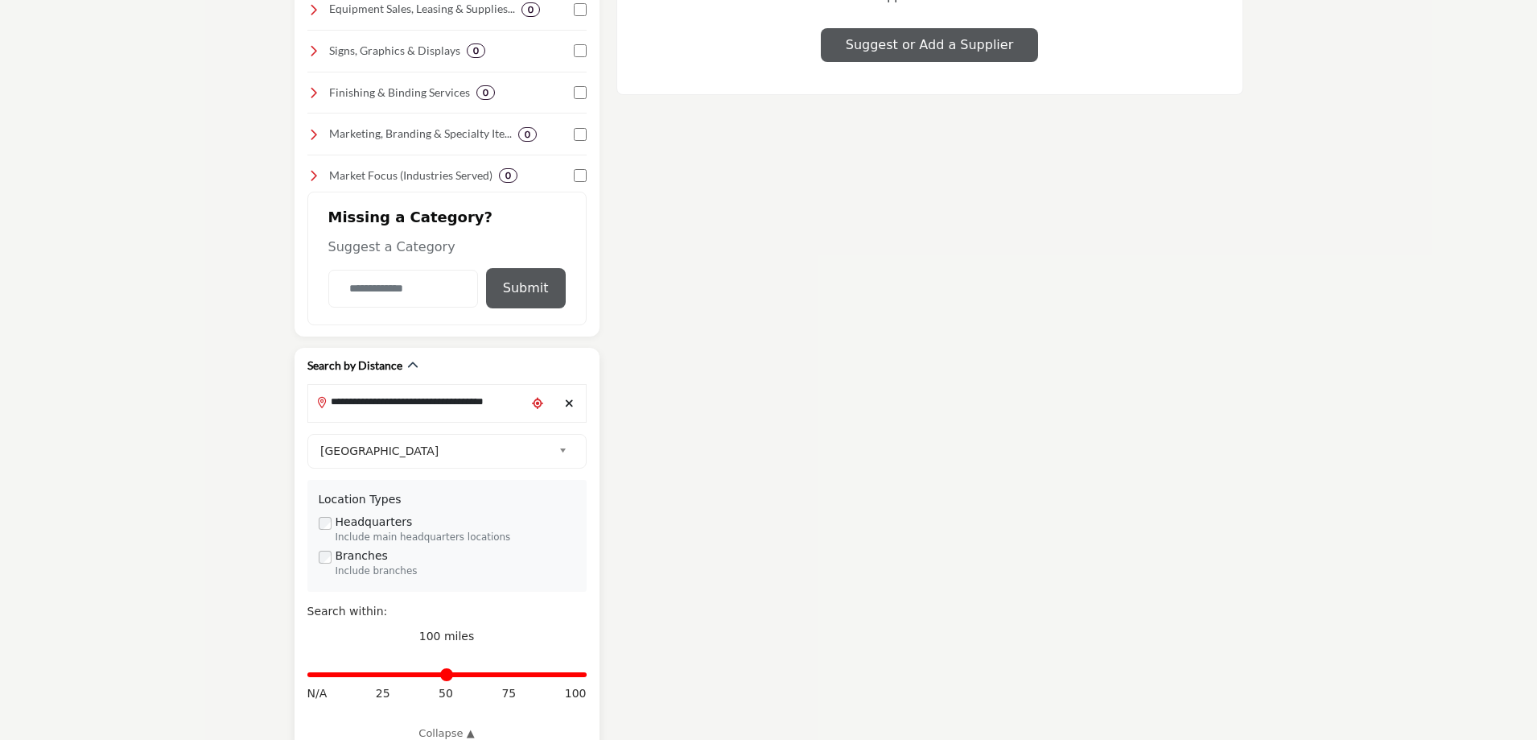
click at [564, 402] on div "Clear search location" at bounding box center [570, 403] width 24 height 35
type input "*"
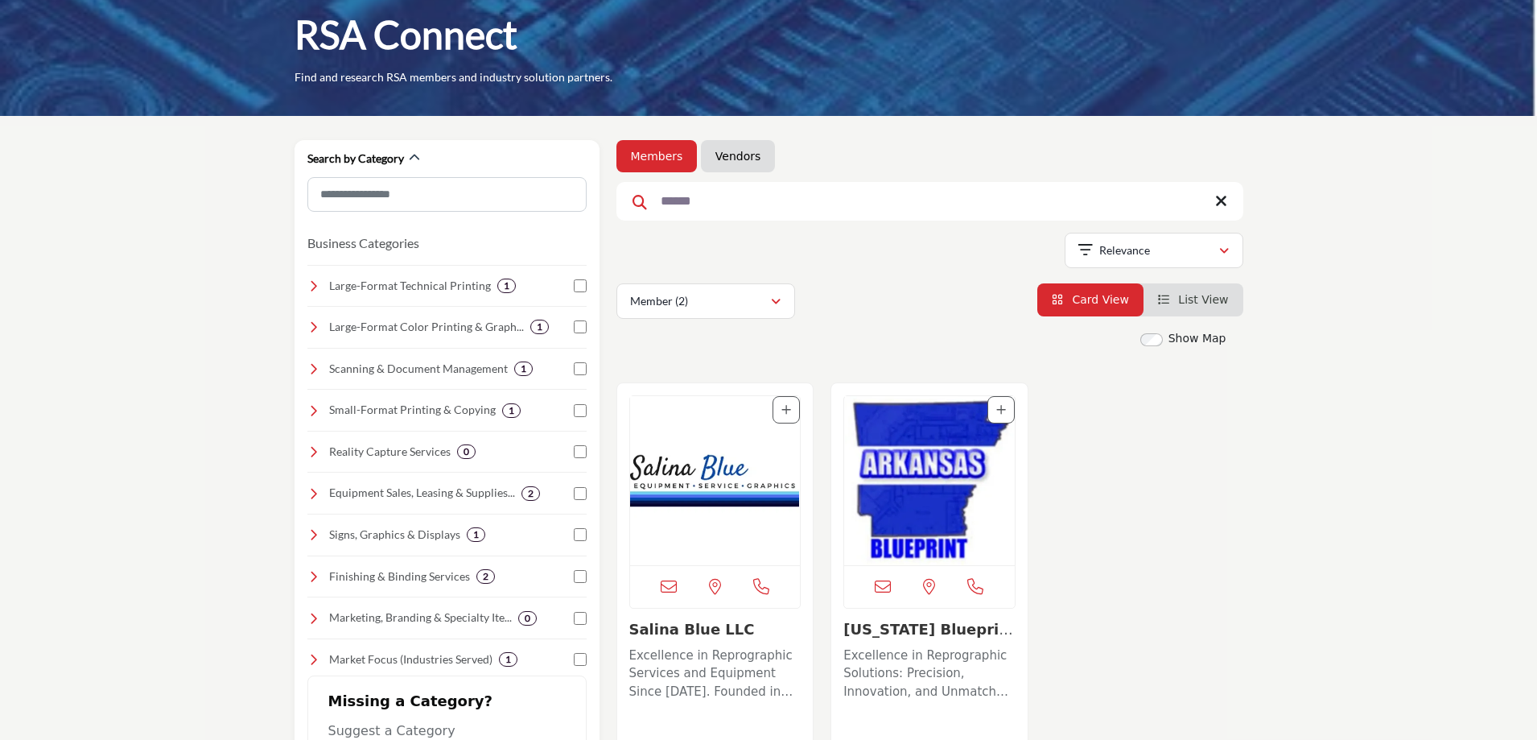
scroll to position [241, 0]
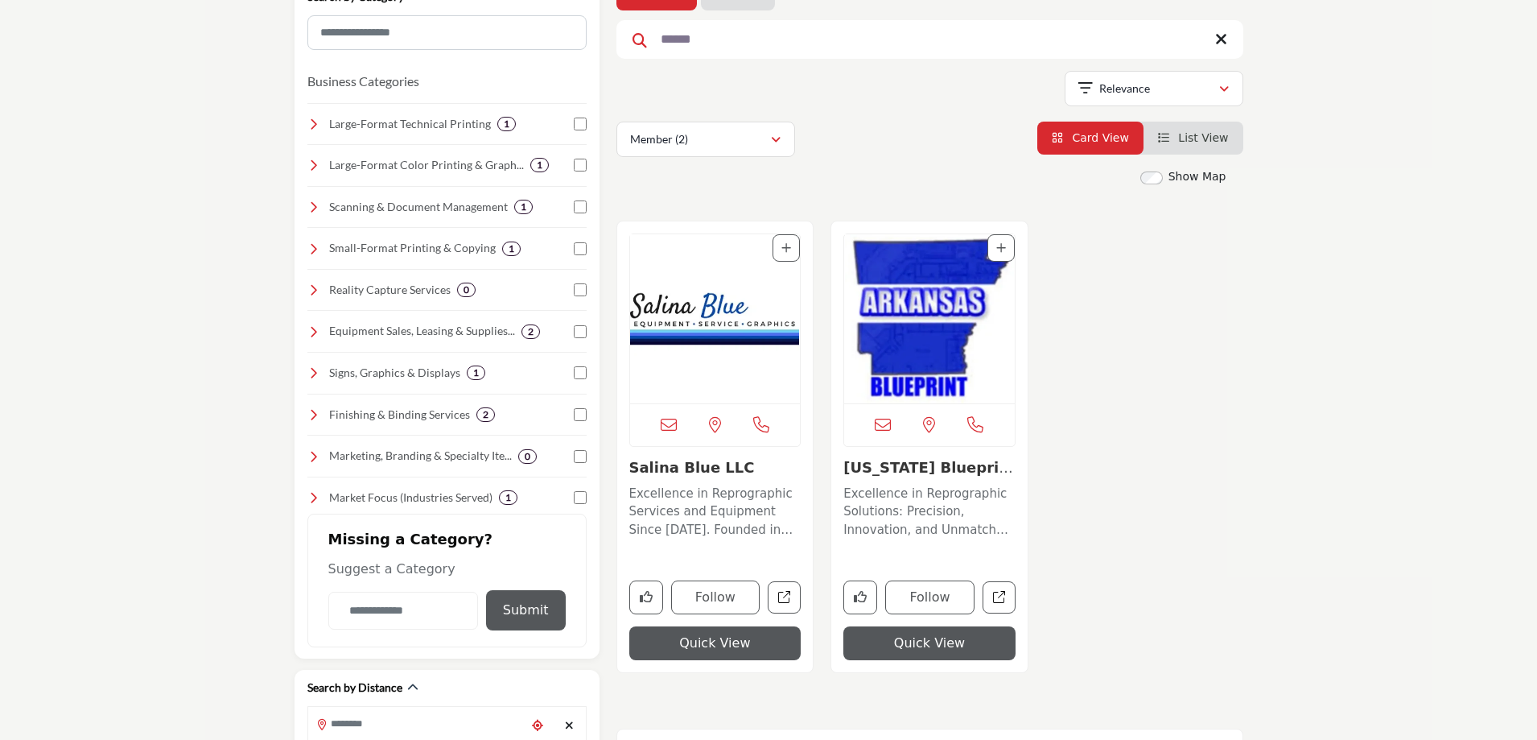
click at [664, 462] on link "Salina Blue LLC" at bounding box center [692, 467] width 126 height 17
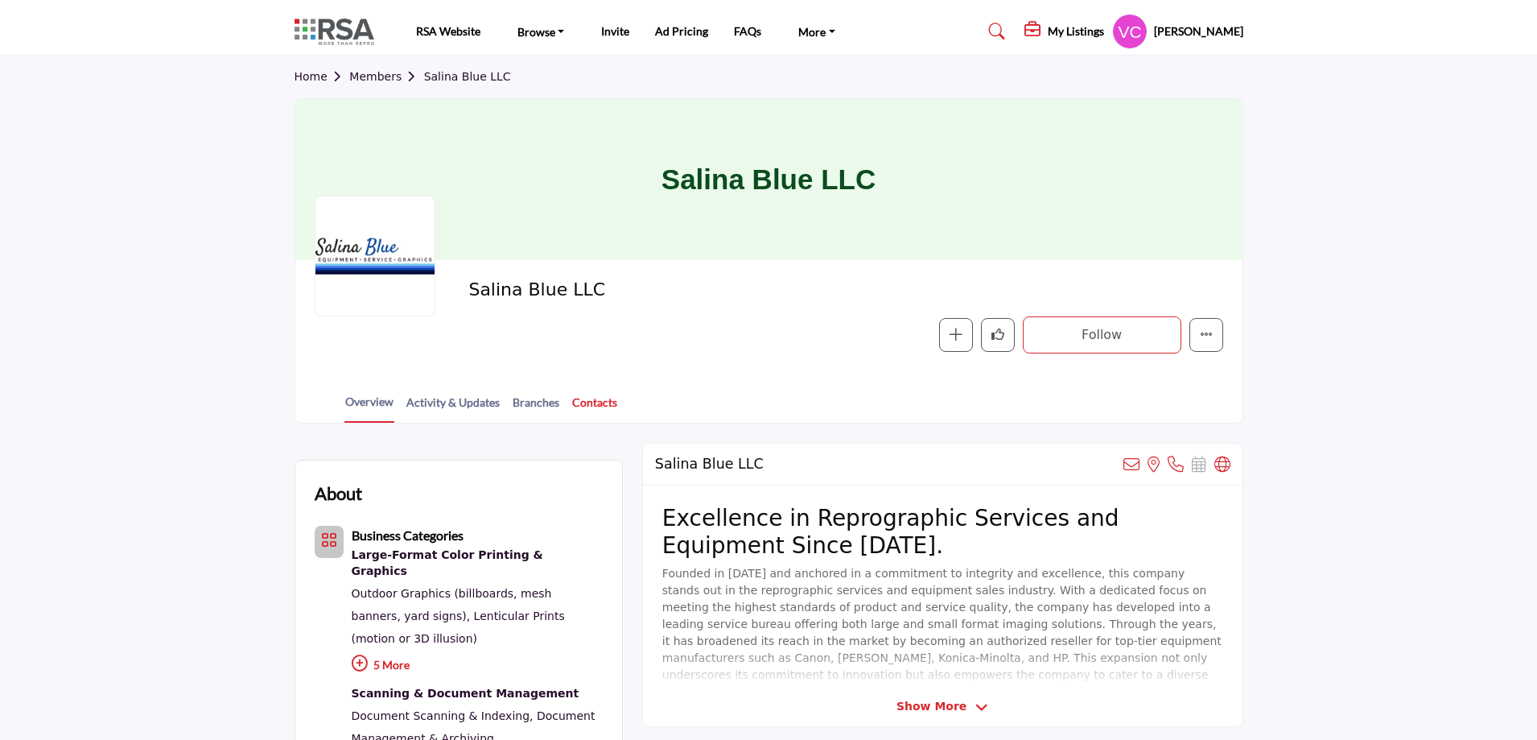
click at [599, 400] on link "Contacts" at bounding box center [595, 408] width 47 height 28
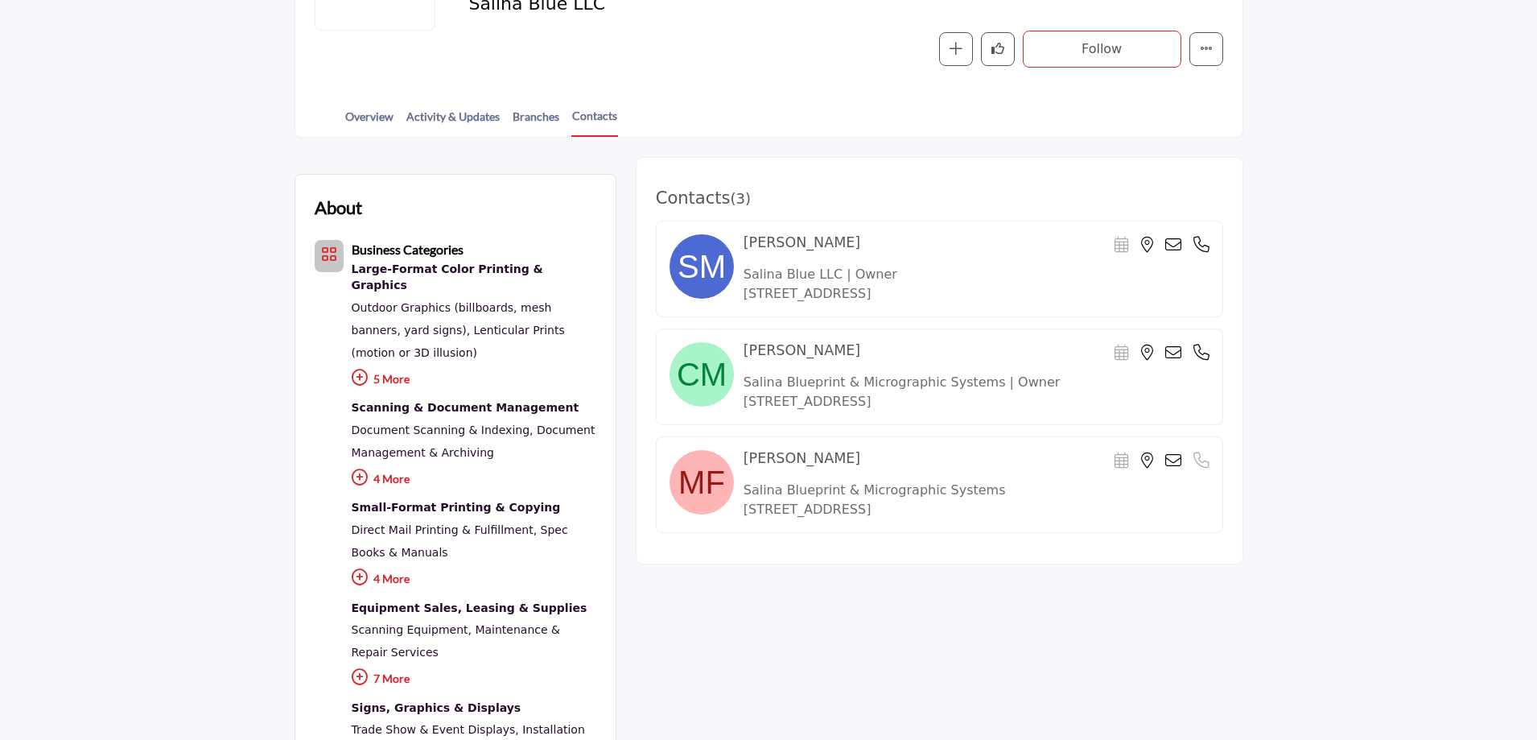
scroll to position [322, 0]
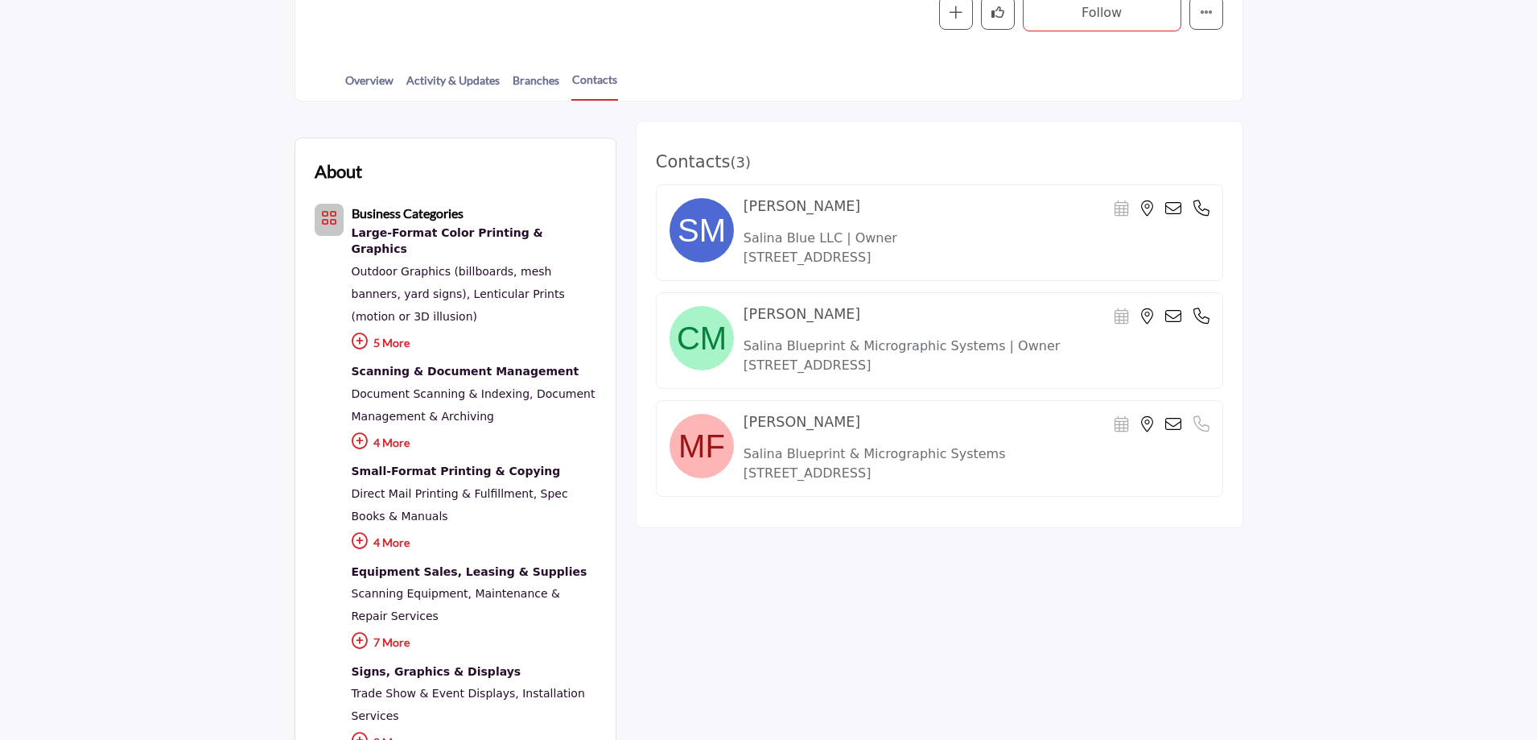
click at [1174, 425] on icon at bounding box center [1174, 424] width 16 height 16
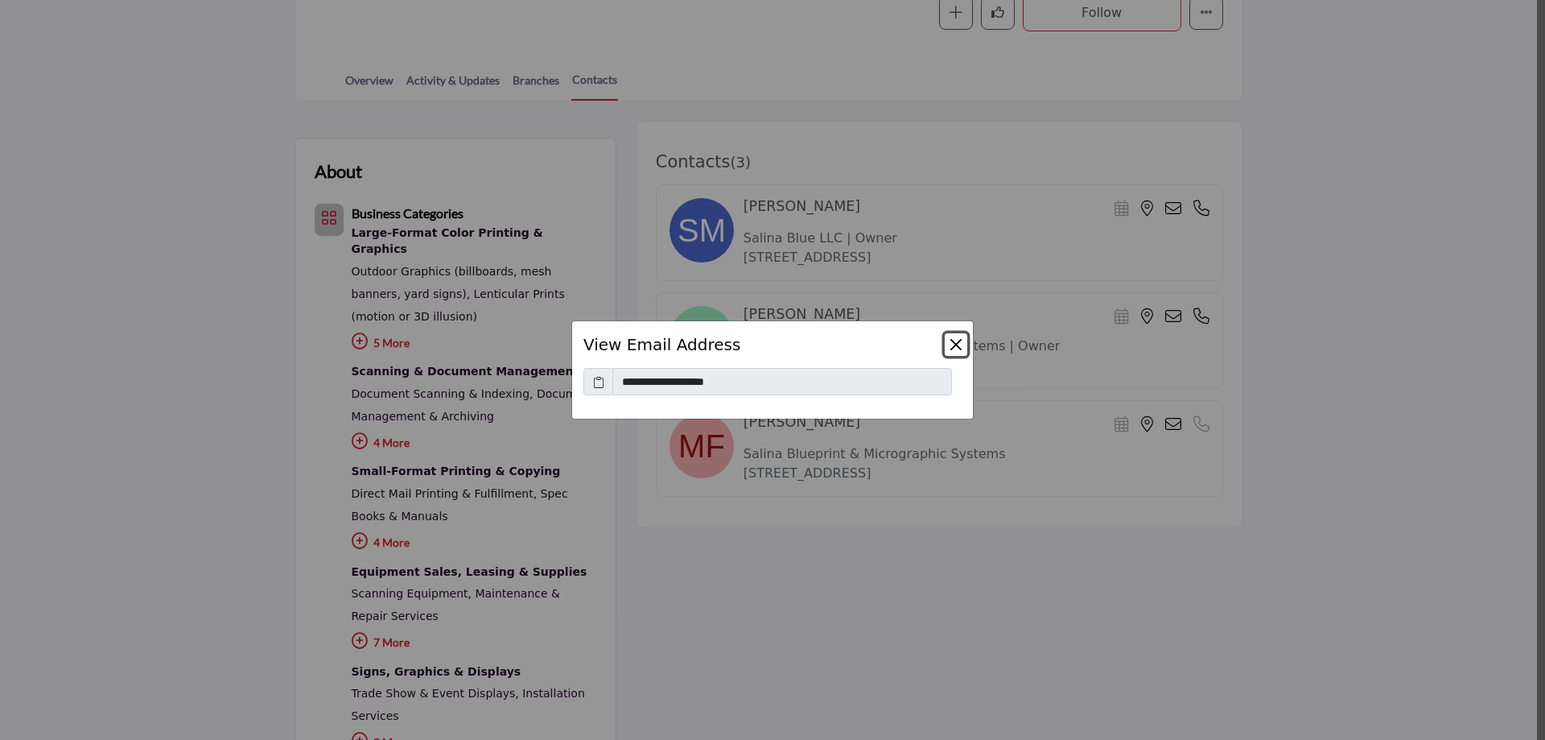
click at [955, 340] on button "Close" at bounding box center [956, 344] width 23 height 23
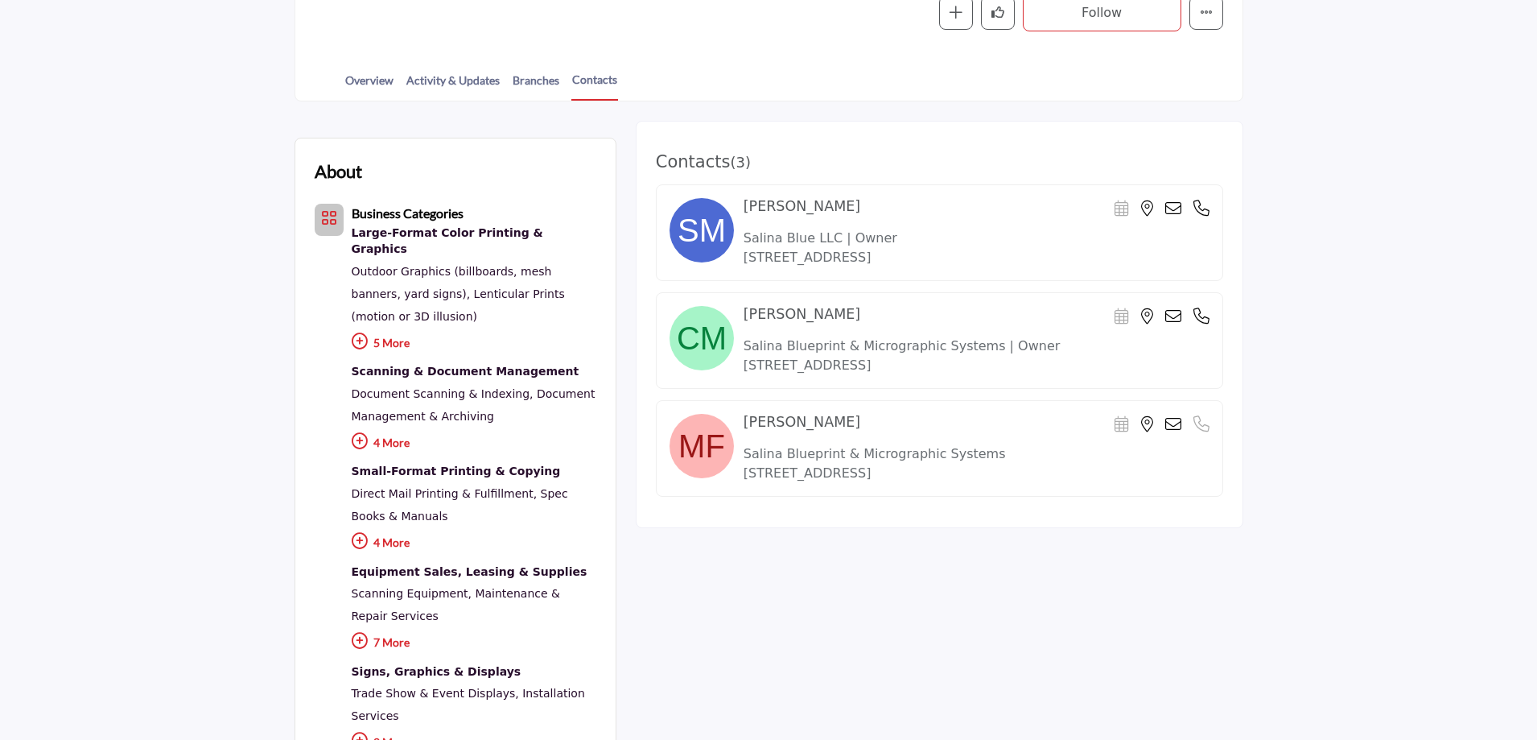
click at [1360, 273] on section "About Business Categories Large-Format Color Printing & Graphics Outdoor Graphi…" at bounding box center [768, 749] width 1537 height 1297
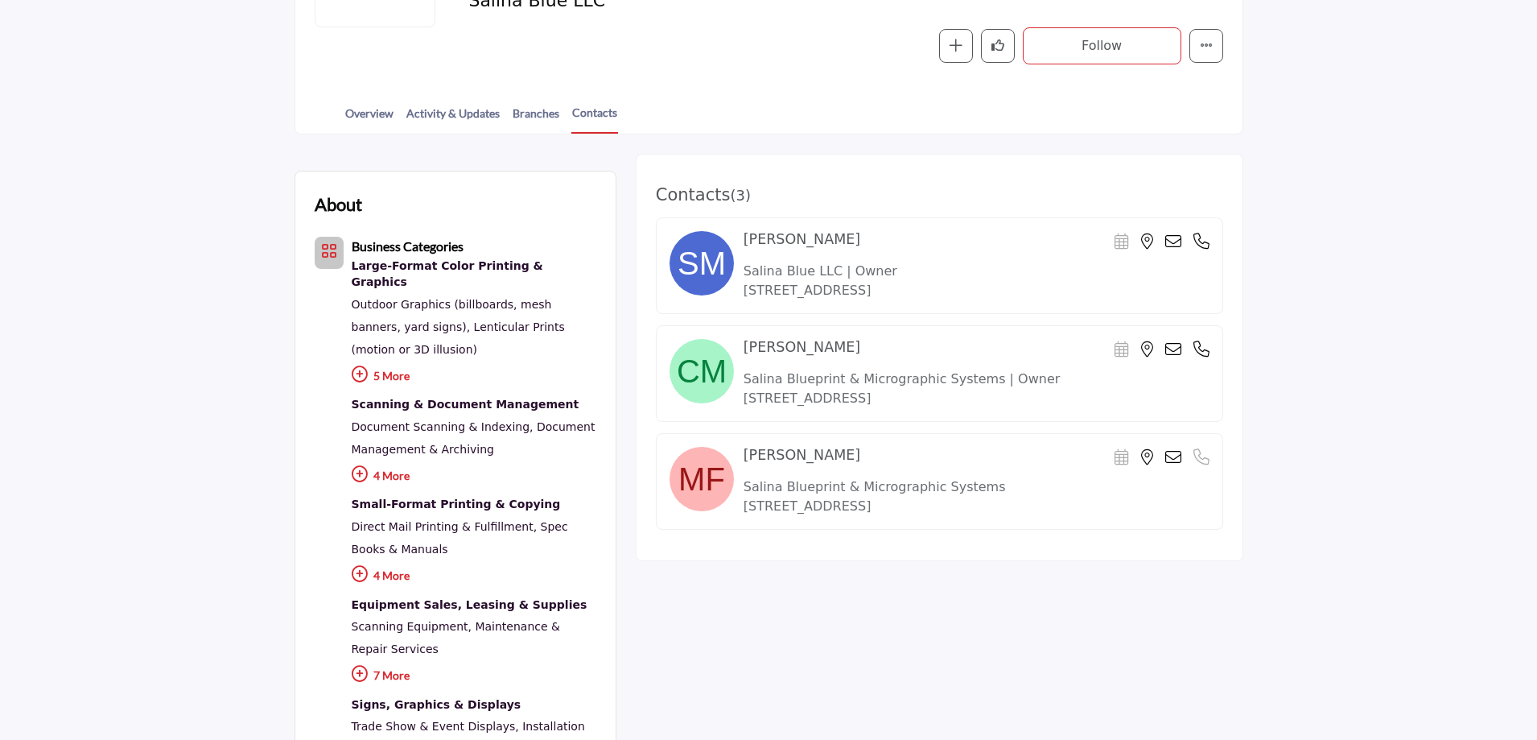
scroll to position [241, 0]
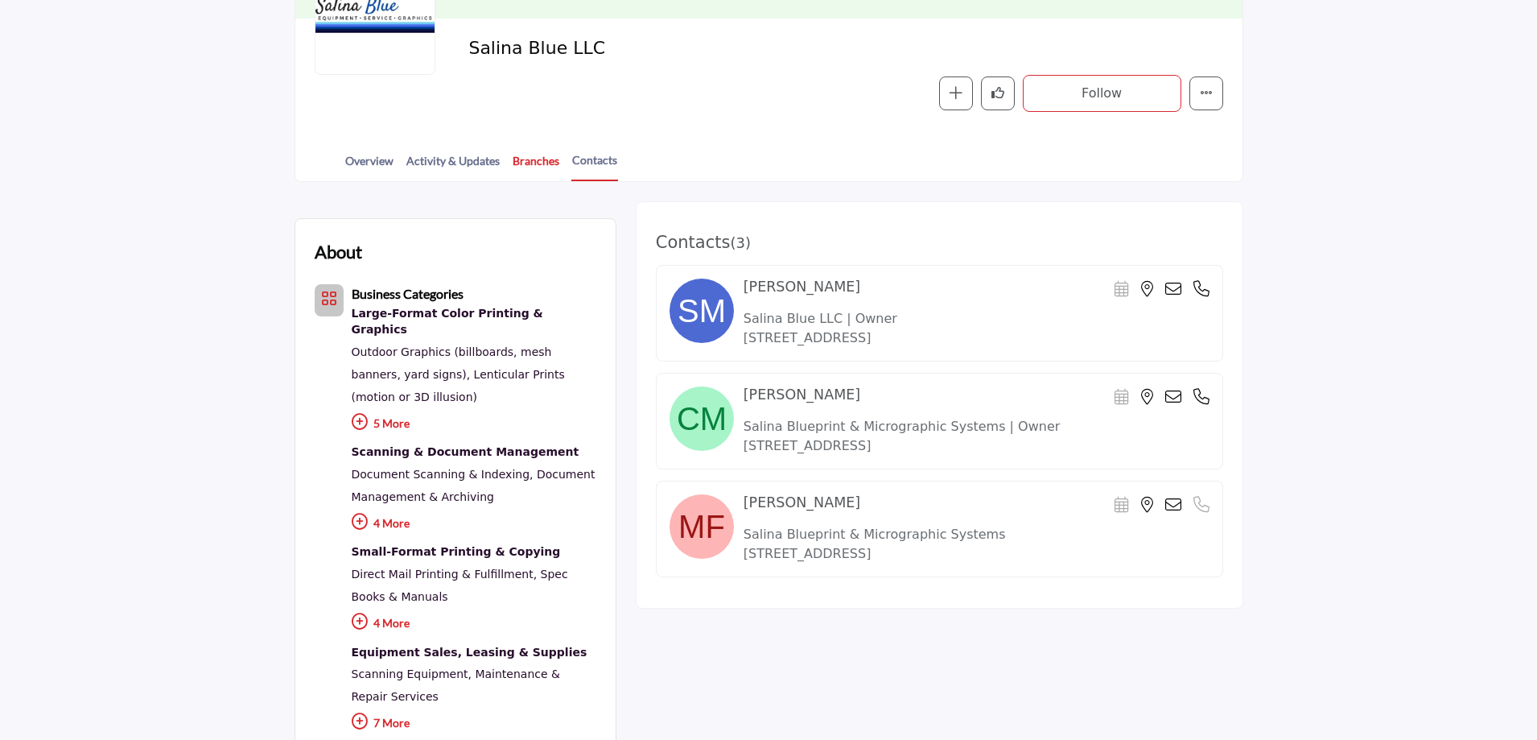
click at [547, 155] on link "Branches" at bounding box center [536, 166] width 48 height 28
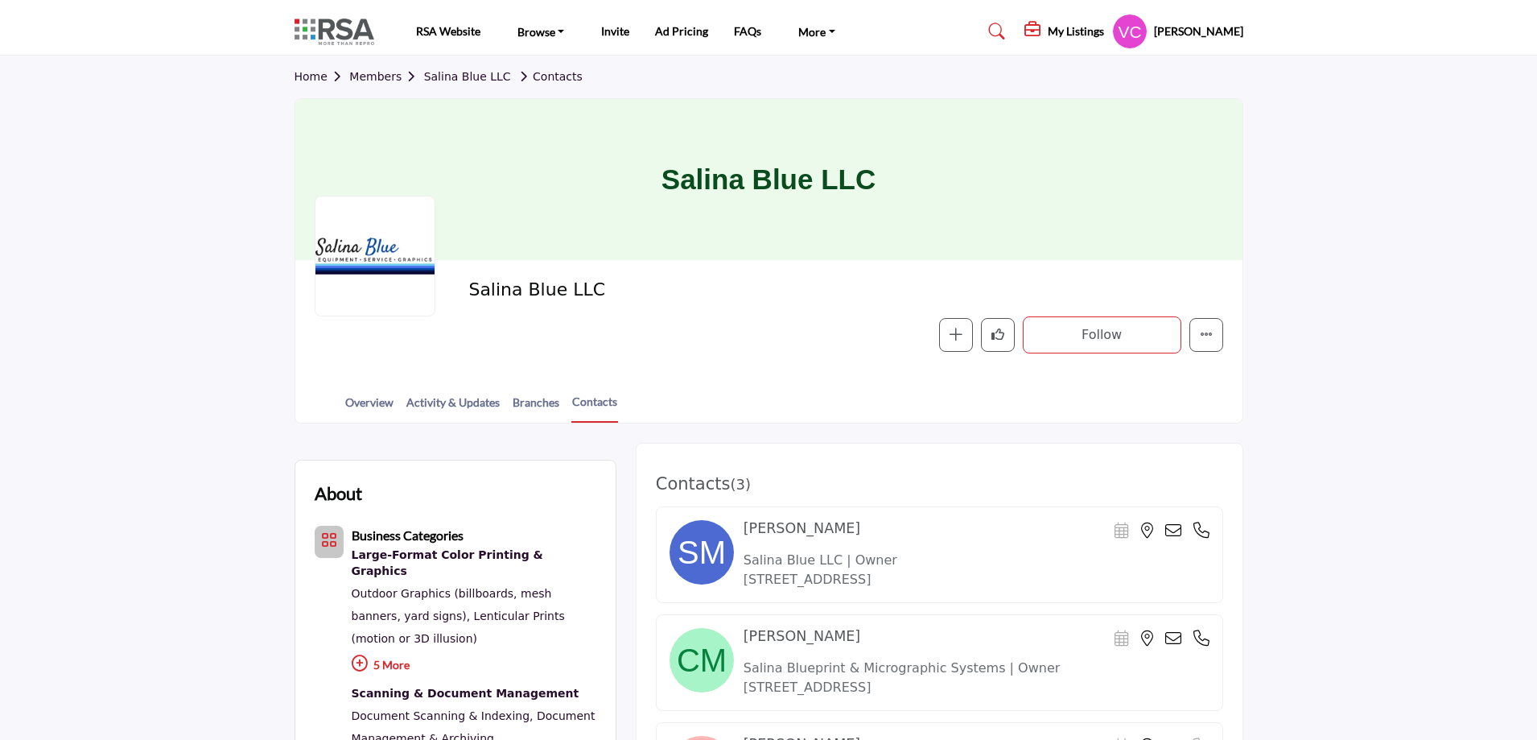
scroll to position [241, 0]
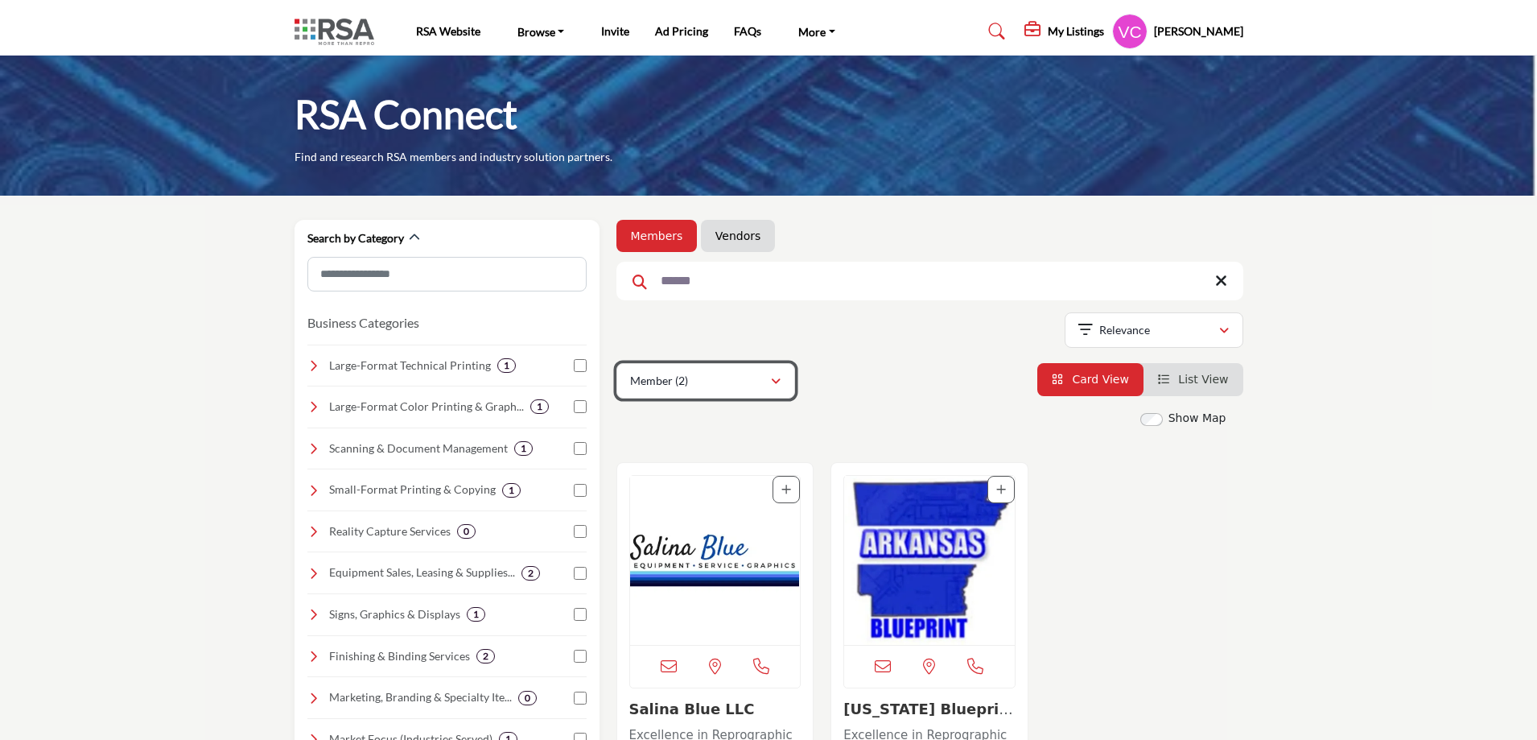
click at [772, 376] on div "button" at bounding box center [775, 380] width 11 height 14
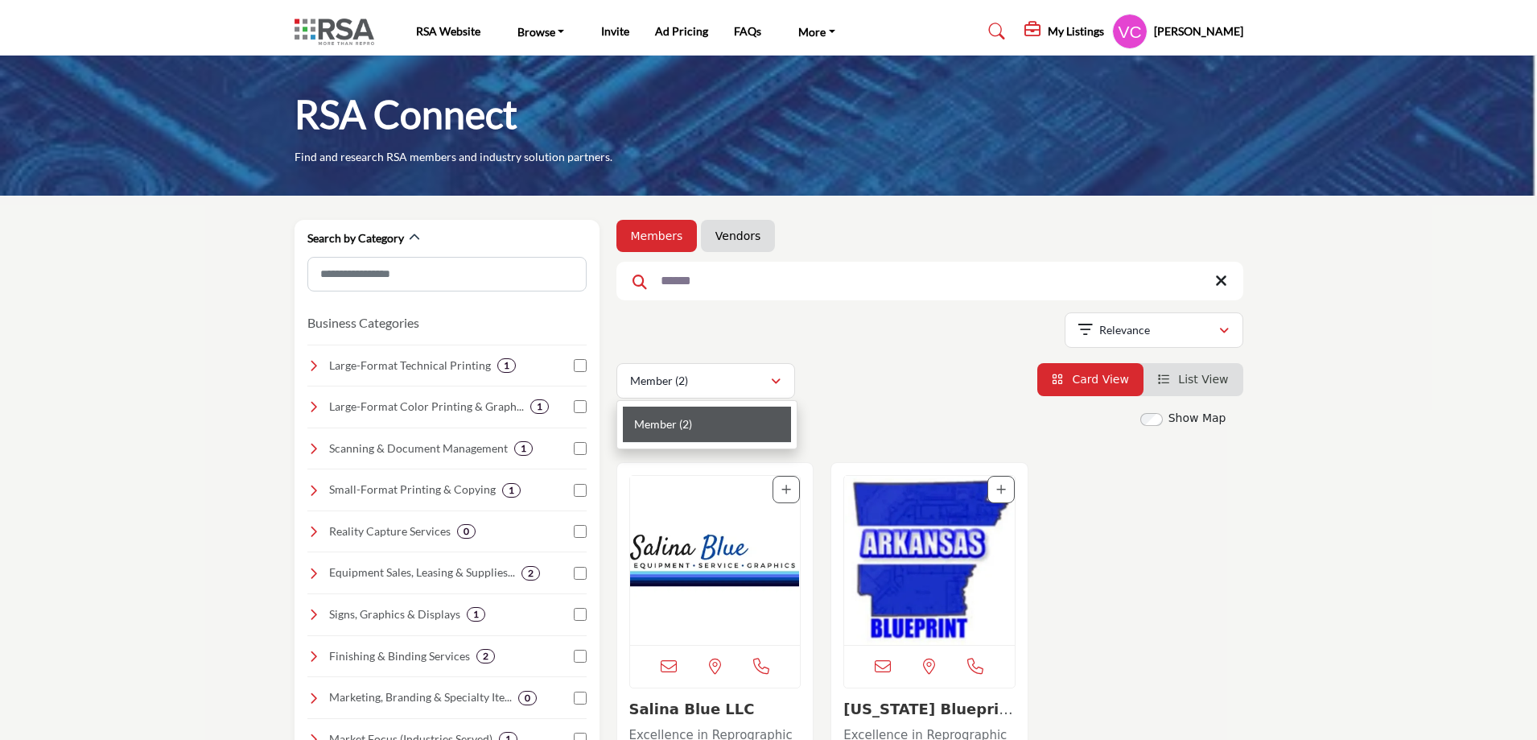
click at [741, 295] on input "******" at bounding box center [930, 281] width 627 height 39
drag, startPoint x: 724, startPoint y: 292, endPoint x: 583, endPoint y: 292, distance: 140.9
click at [583, 292] on div "Search by Category Business Categories Clear 1 1 1 1 1 1 1 1 1 1 1 1 1 1" at bounding box center [769, 685] width 966 height 930
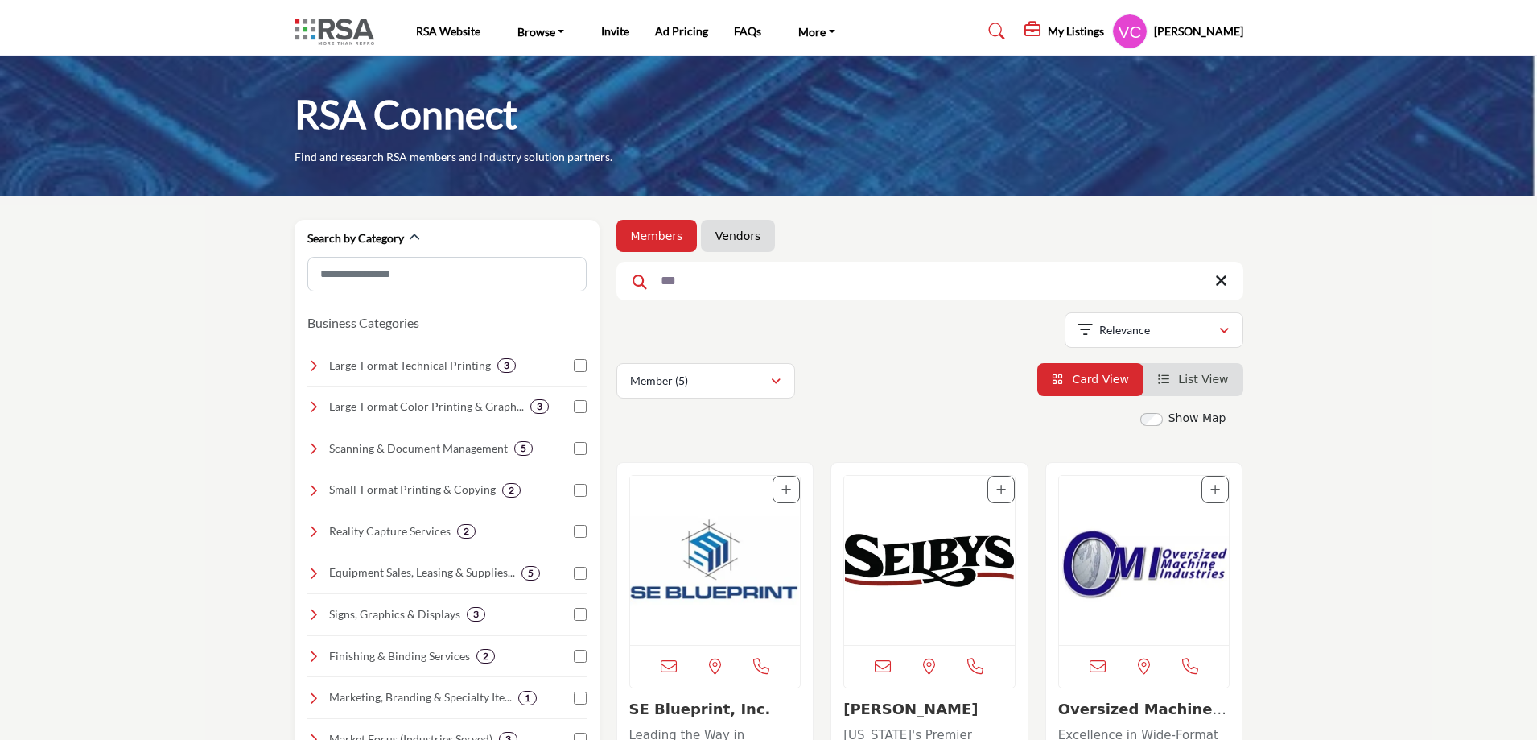
type input "***"
click at [939, 559] on img "Open Listing in new tab" at bounding box center [929, 560] width 171 height 169
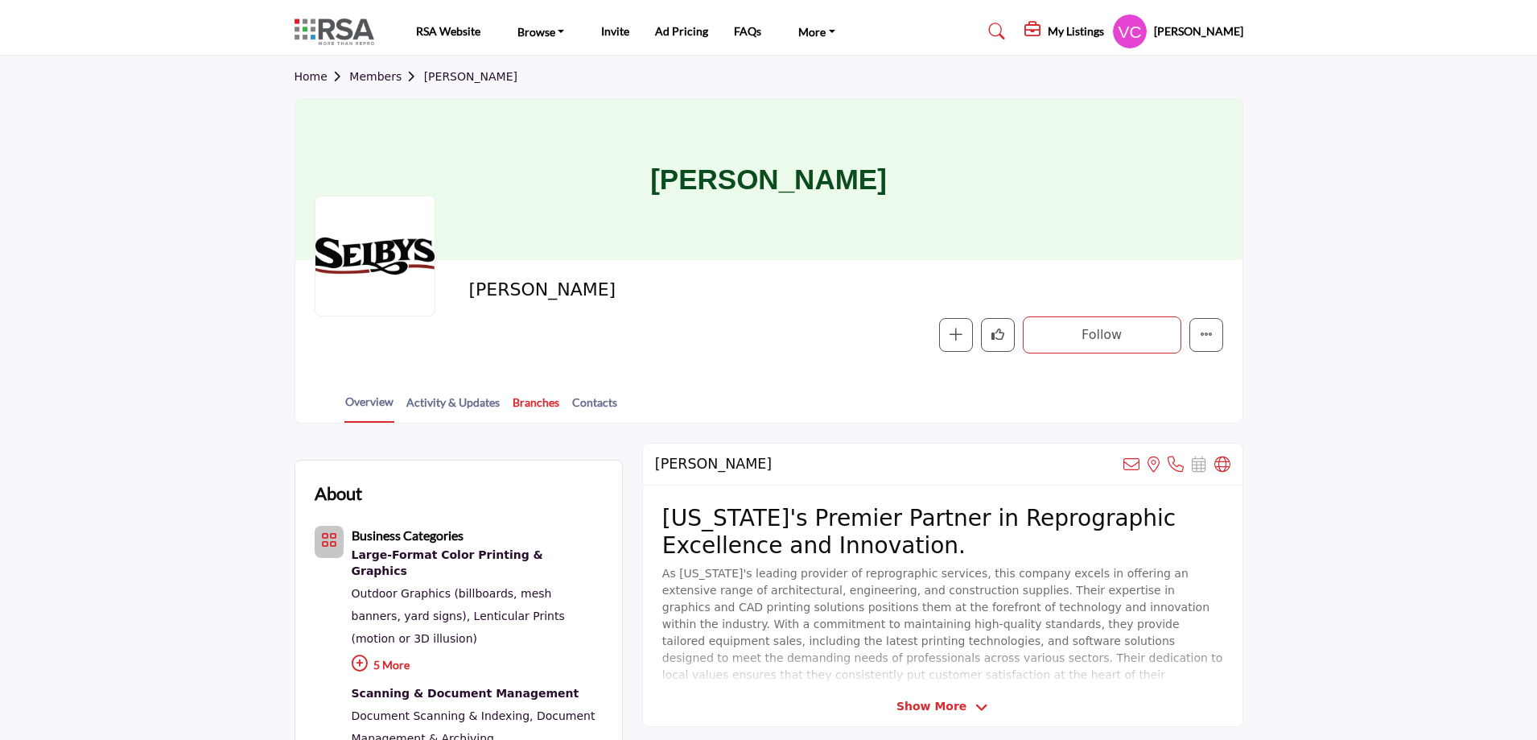
click at [544, 401] on link "Branches" at bounding box center [536, 408] width 48 height 28
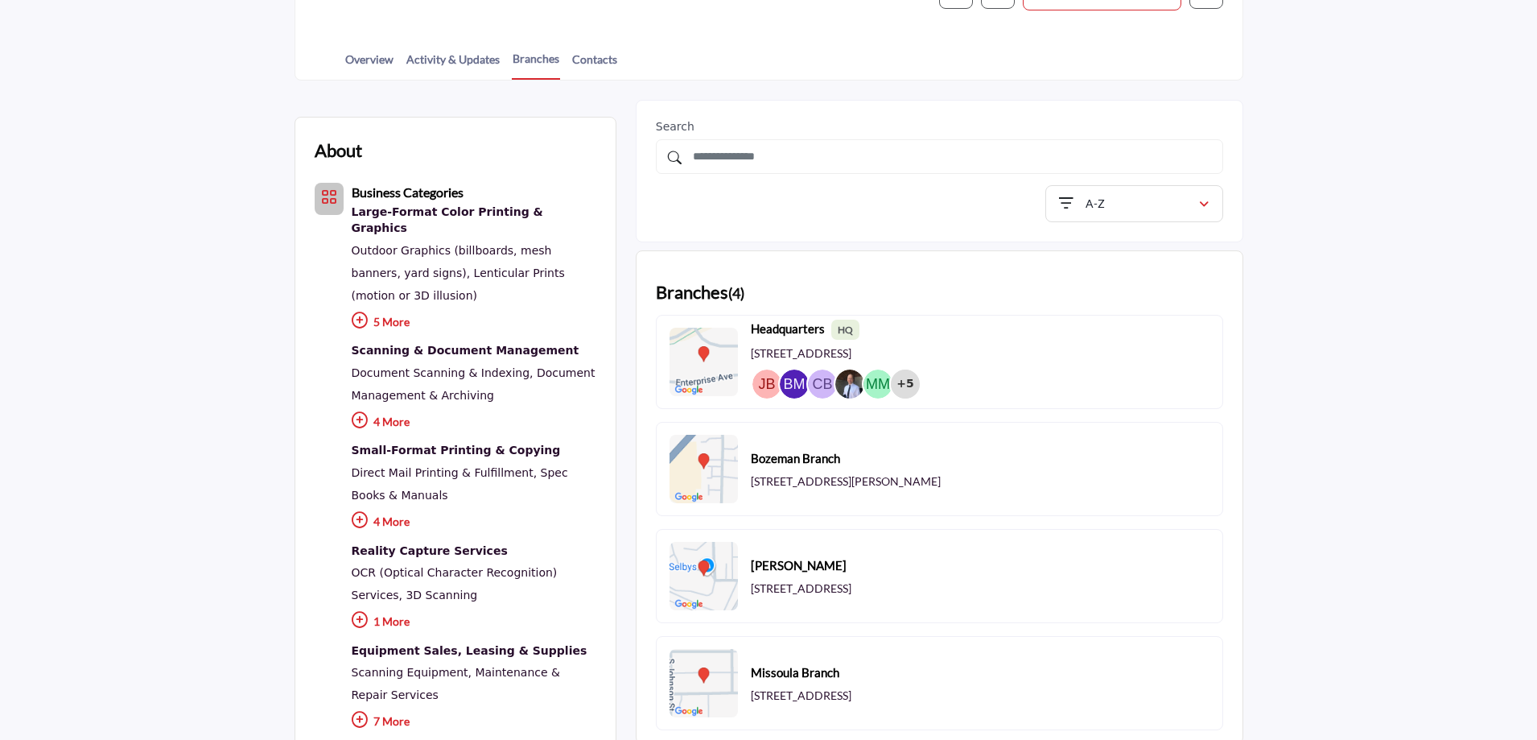
scroll to position [241, 0]
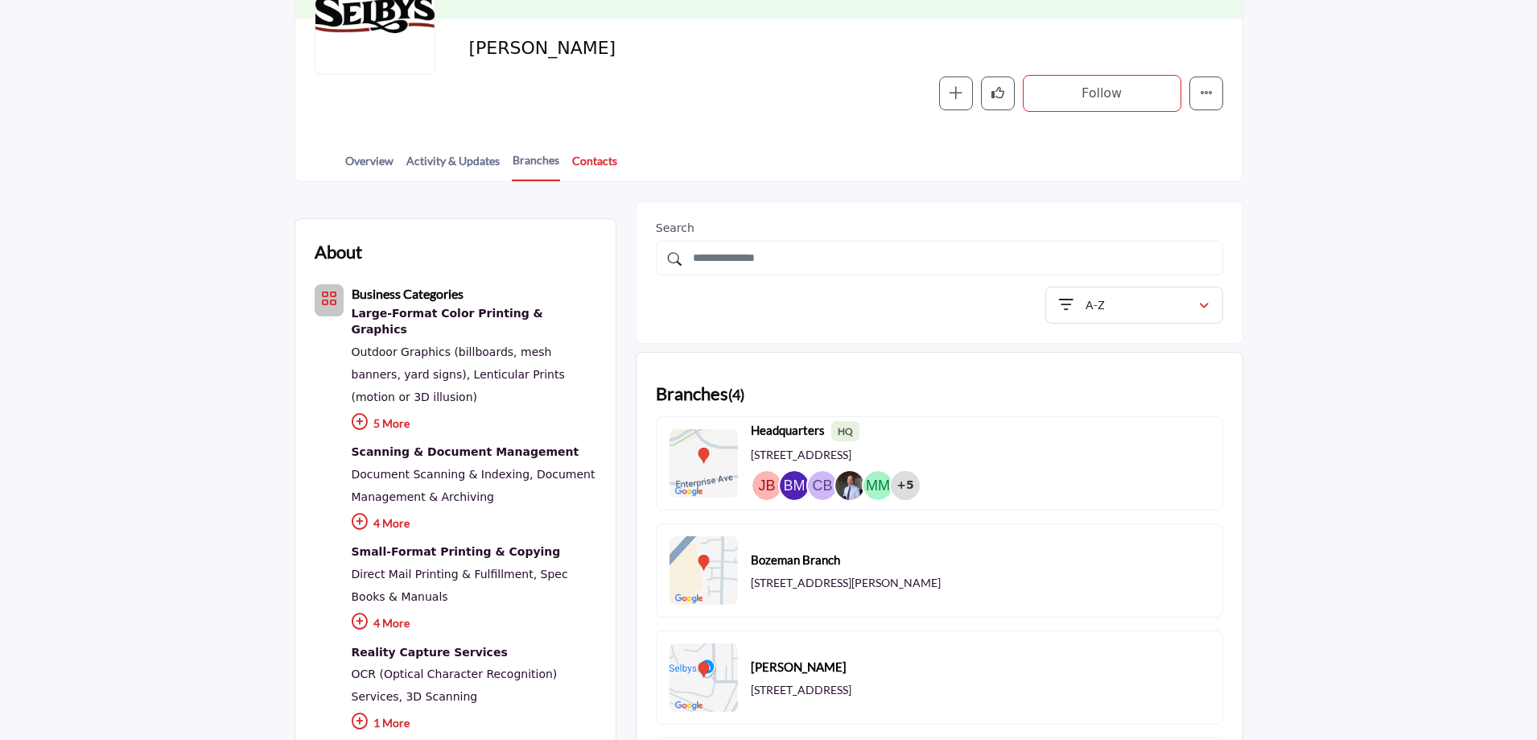
click at [609, 163] on link "Contacts" at bounding box center [595, 166] width 47 height 28
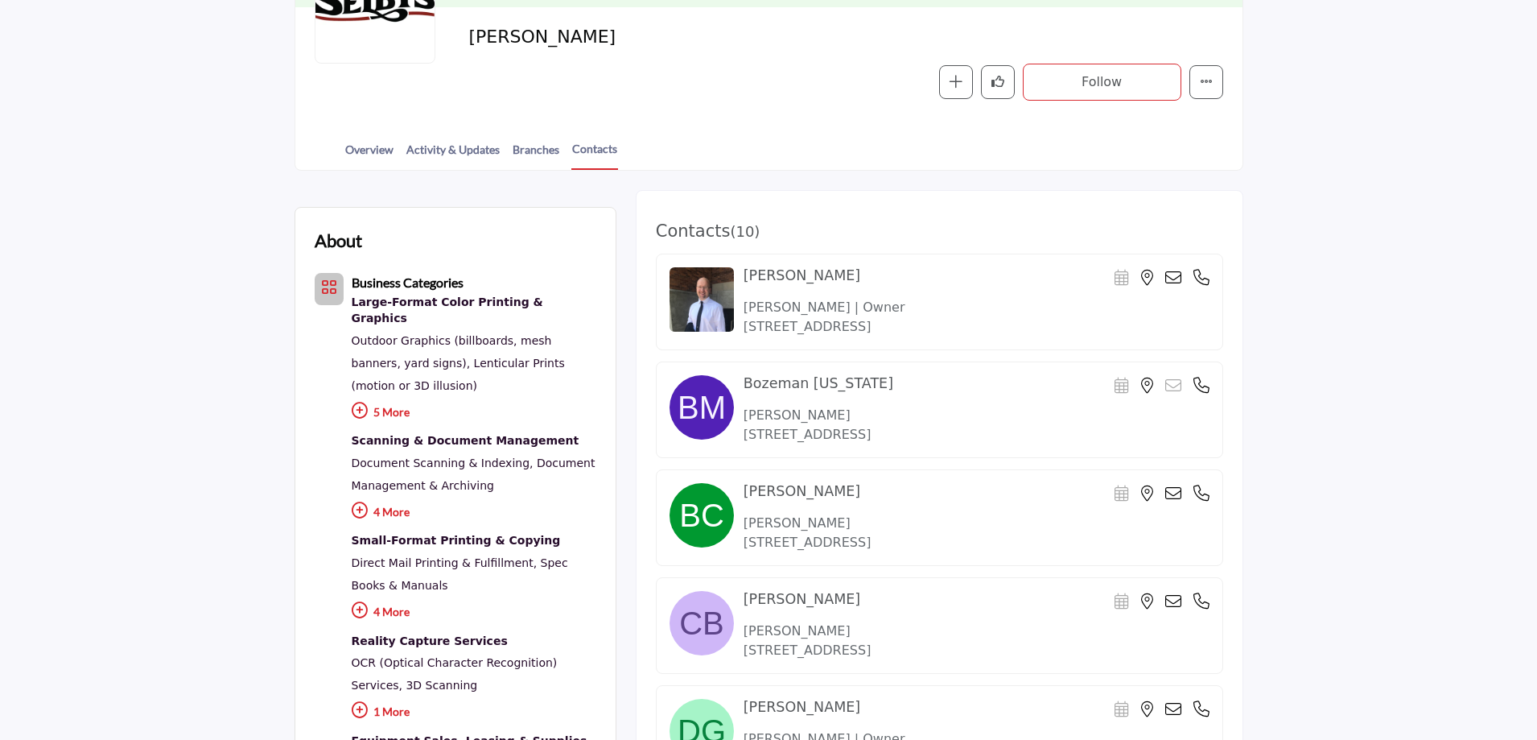
scroll to position [80, 0]
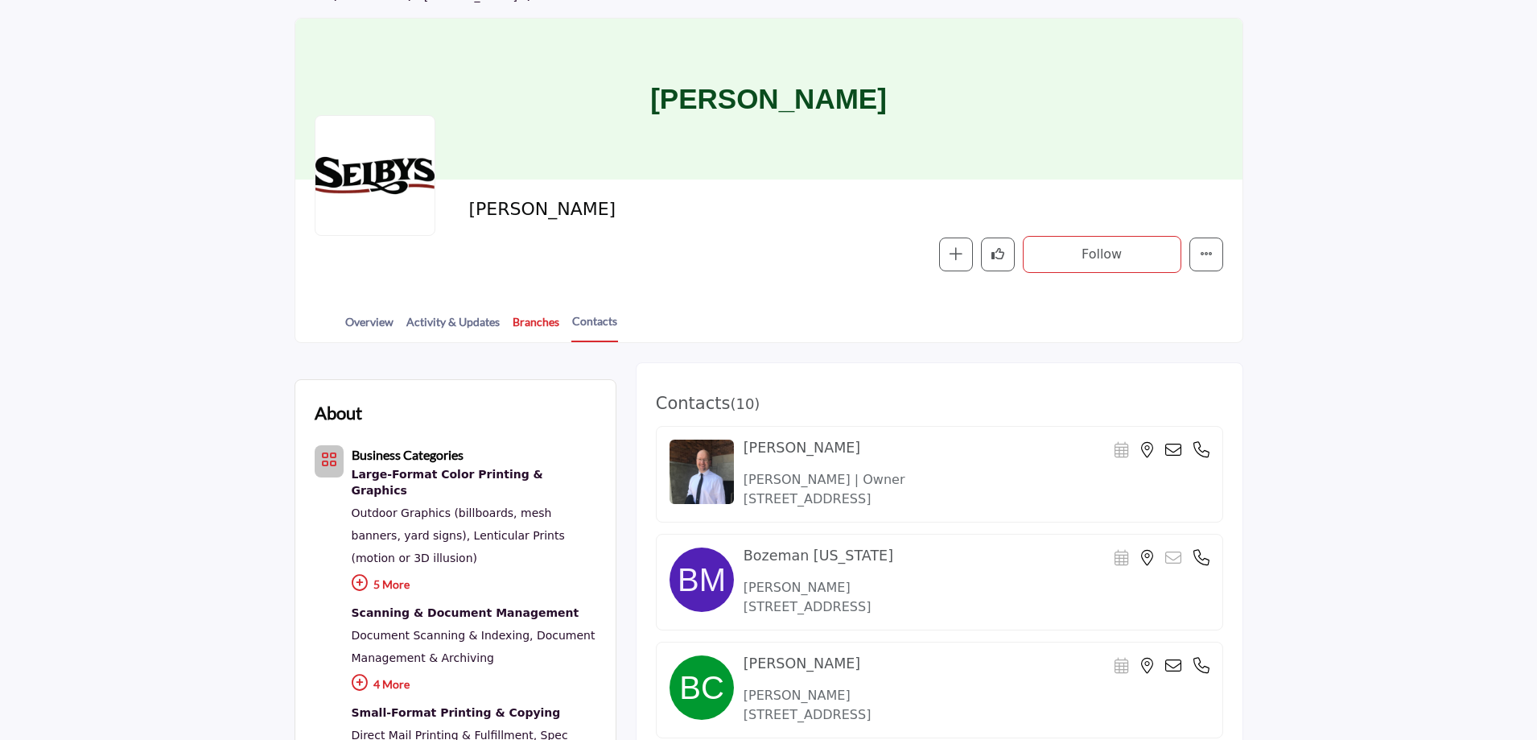
click at [543, 324] on link "Branches" at bounding box center [536, 327] width 48 height 28
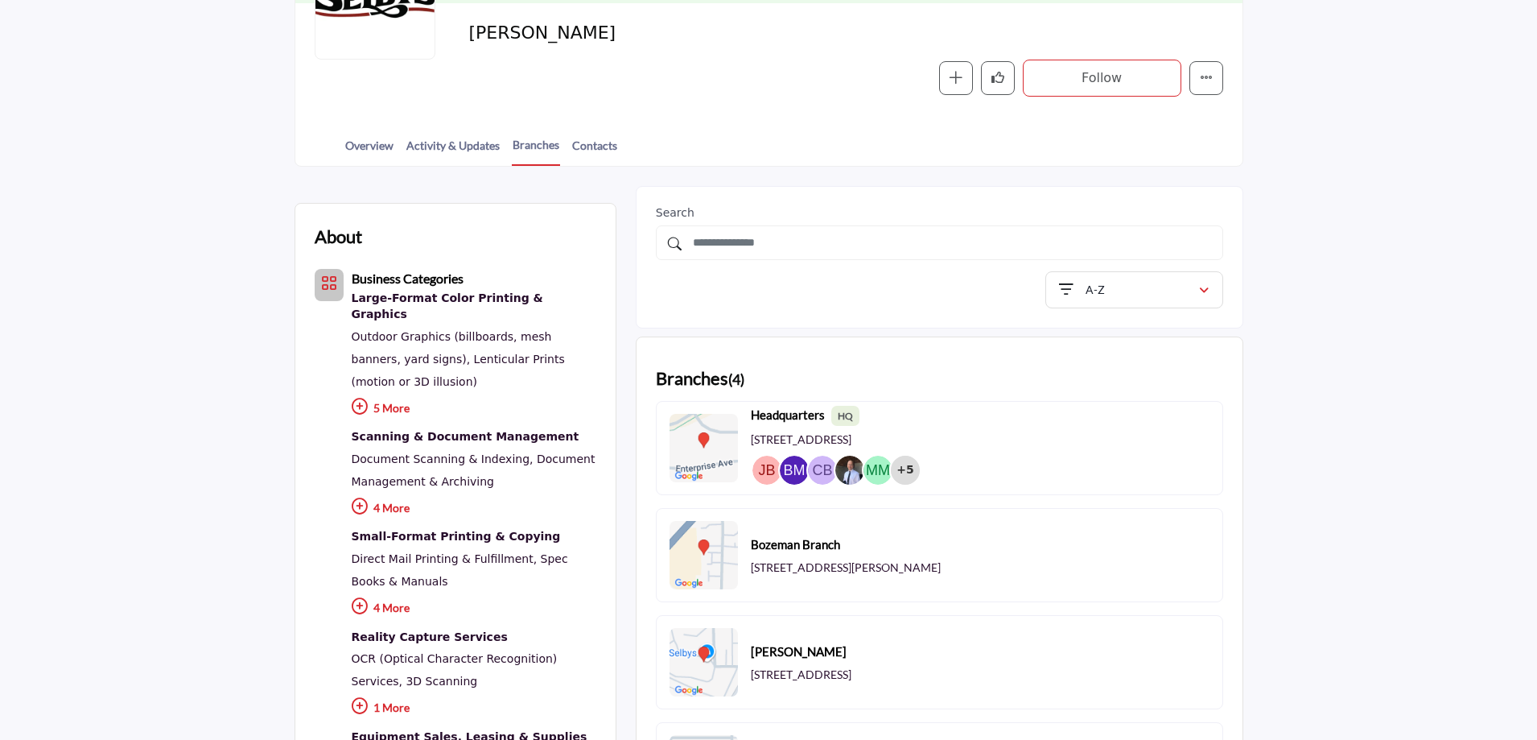
scroll to position [161, 0]
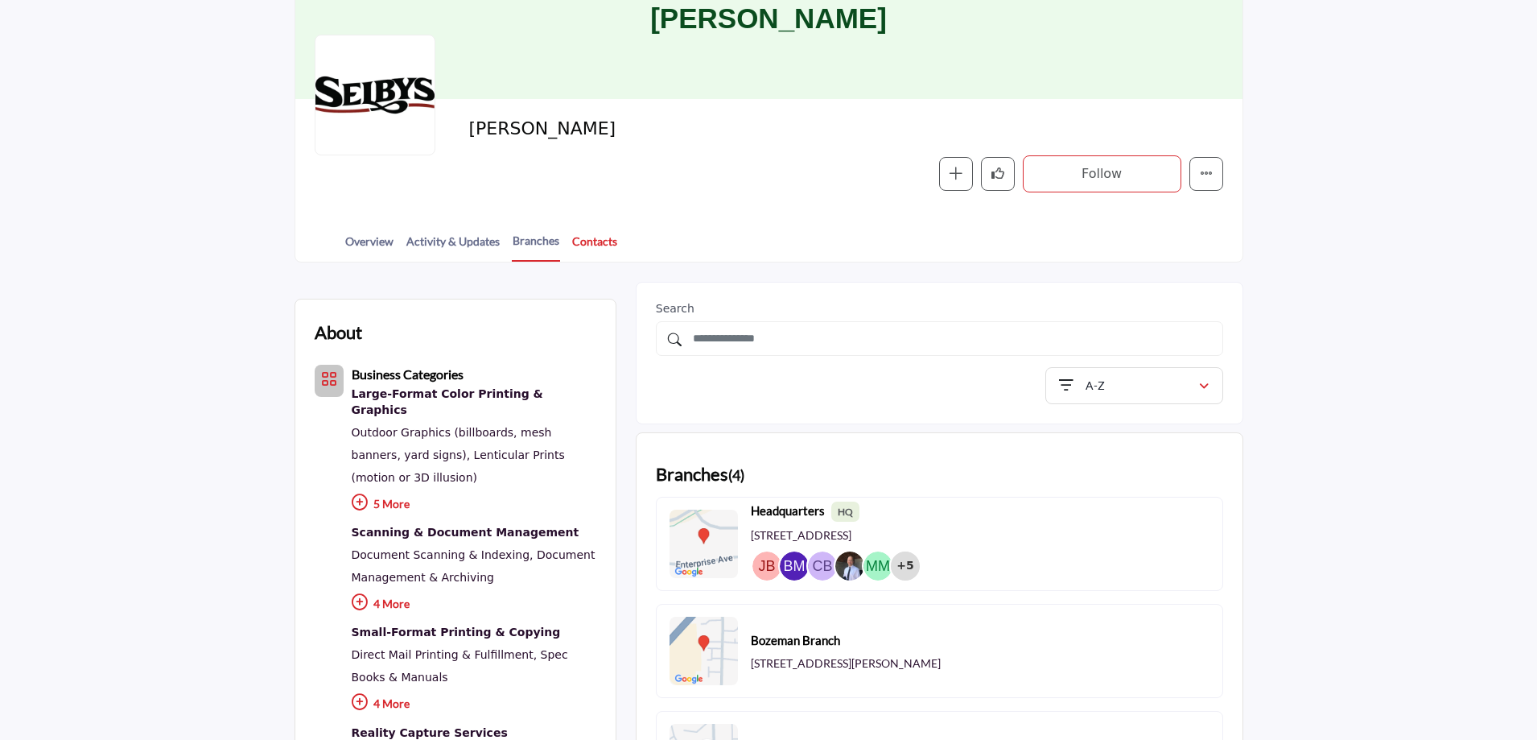
click at [598, 248] on link "Contacts" at bounding box center [595, 247] width 47 height 28
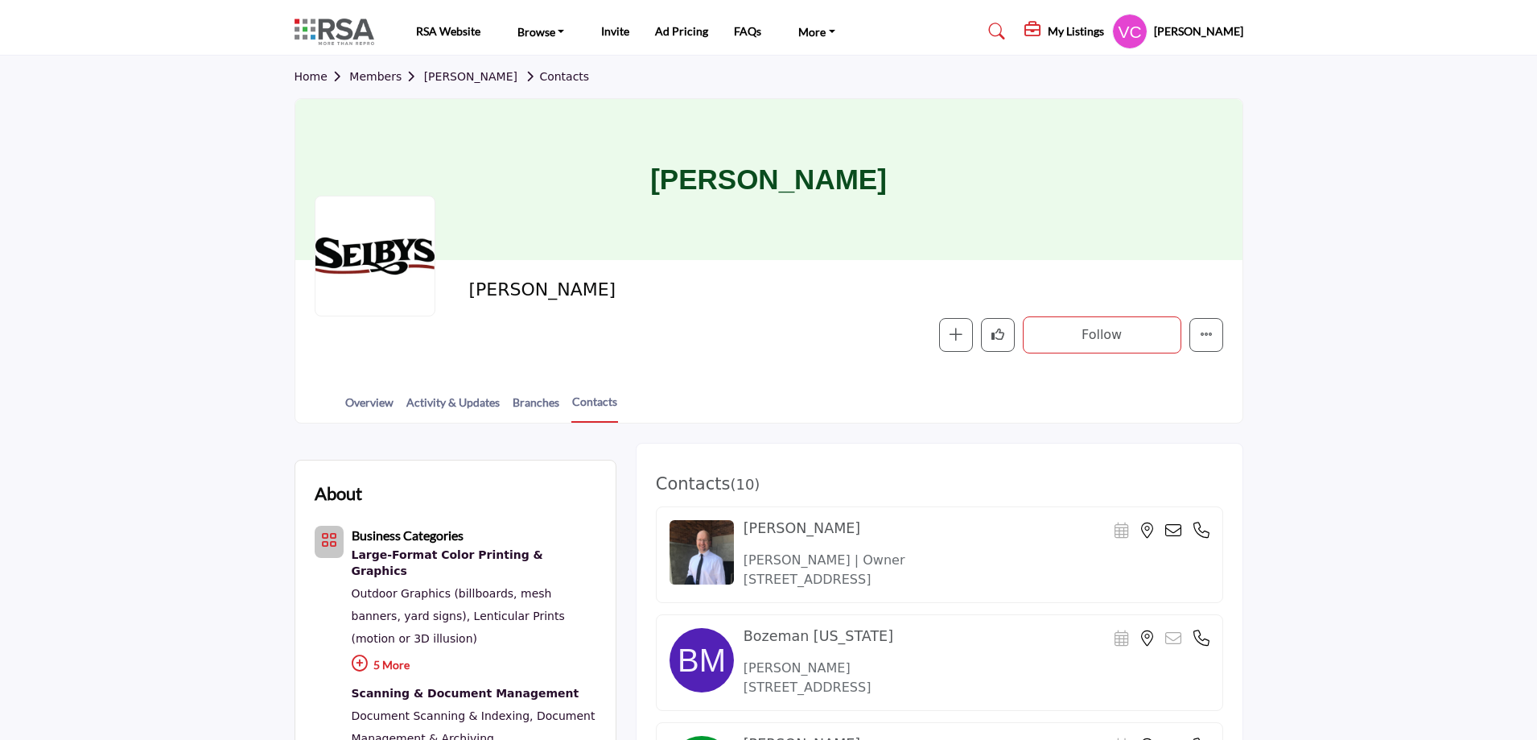
click at [362, 36] on img at bounding box center [339, 32] width 88 height 27
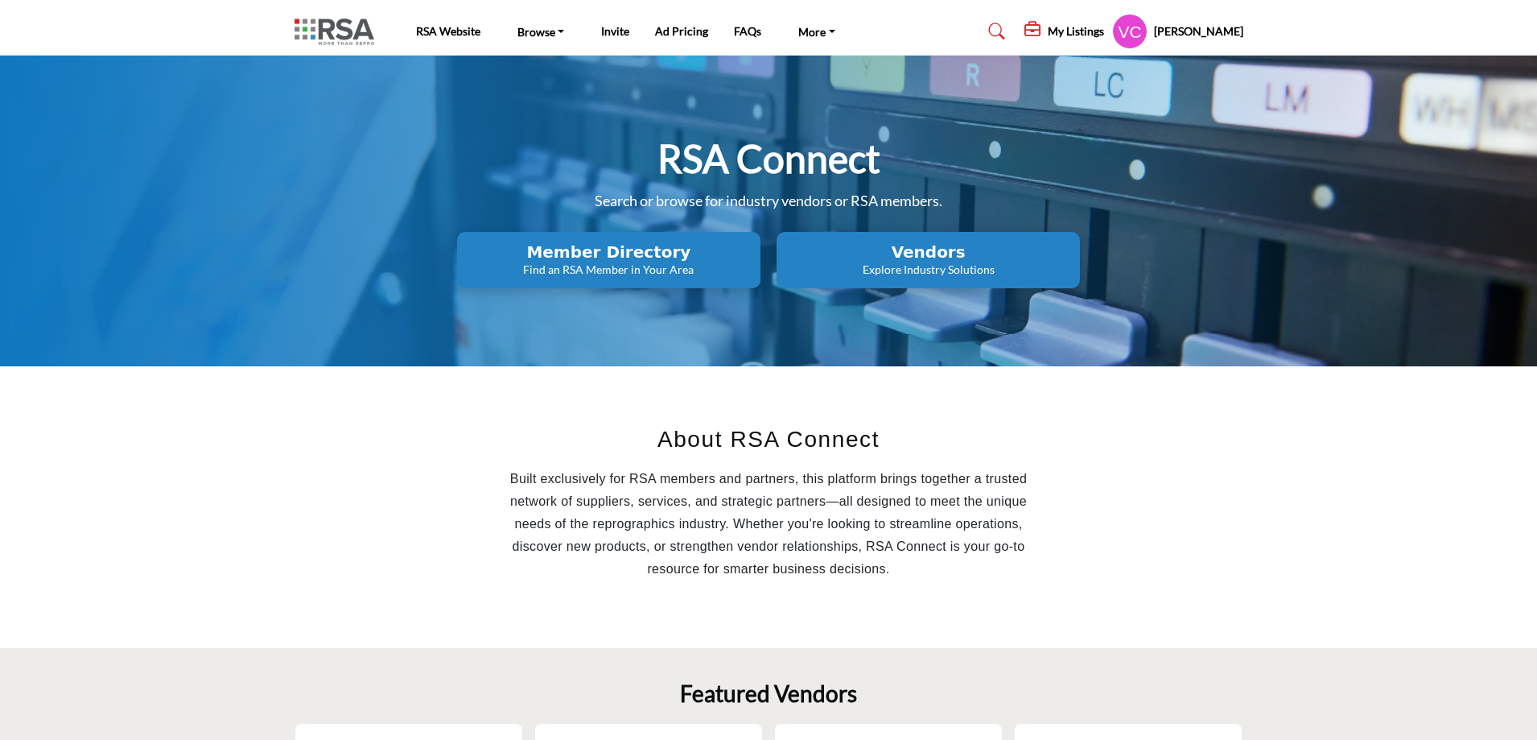
click at [960, 252] on h2 "Vendors" at bounding box center [929, 251] width 294 height 19
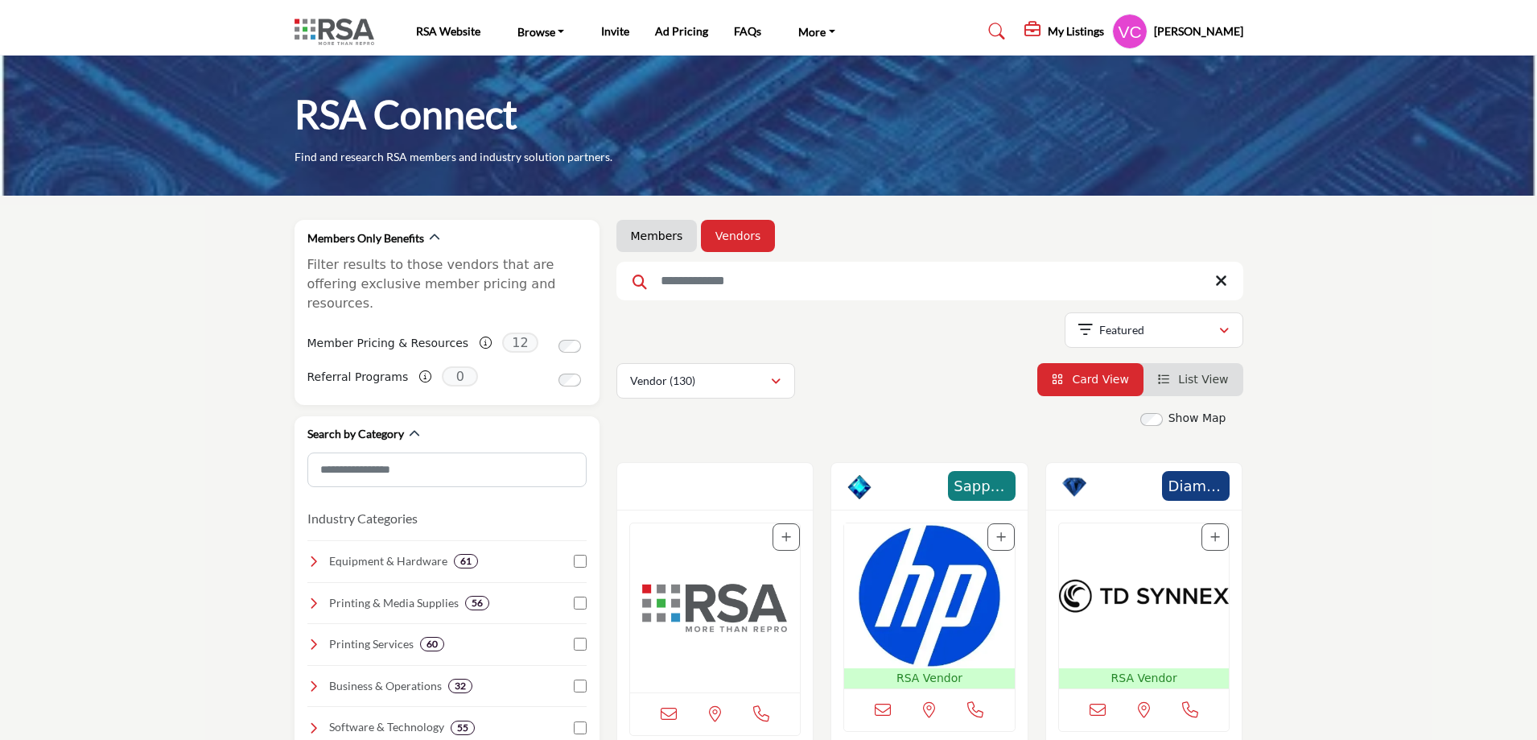
click at [1097, 27] on h5 "My Listings" at bounding box center [1076, 31] width 56 height 14
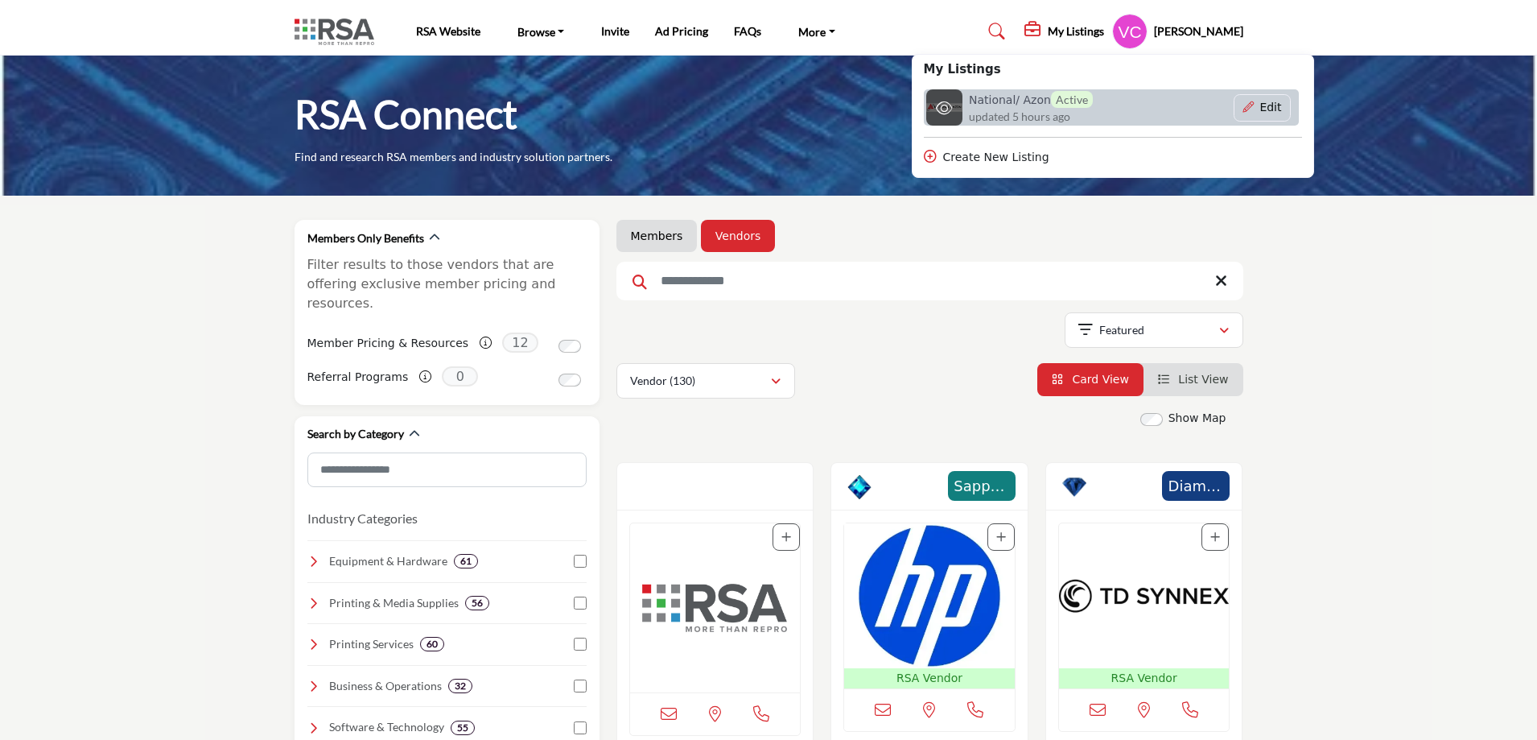
click at [1018, 101] on h6 "National/ Azon Active" at bounding box center [1031, 99] width 124 height 17
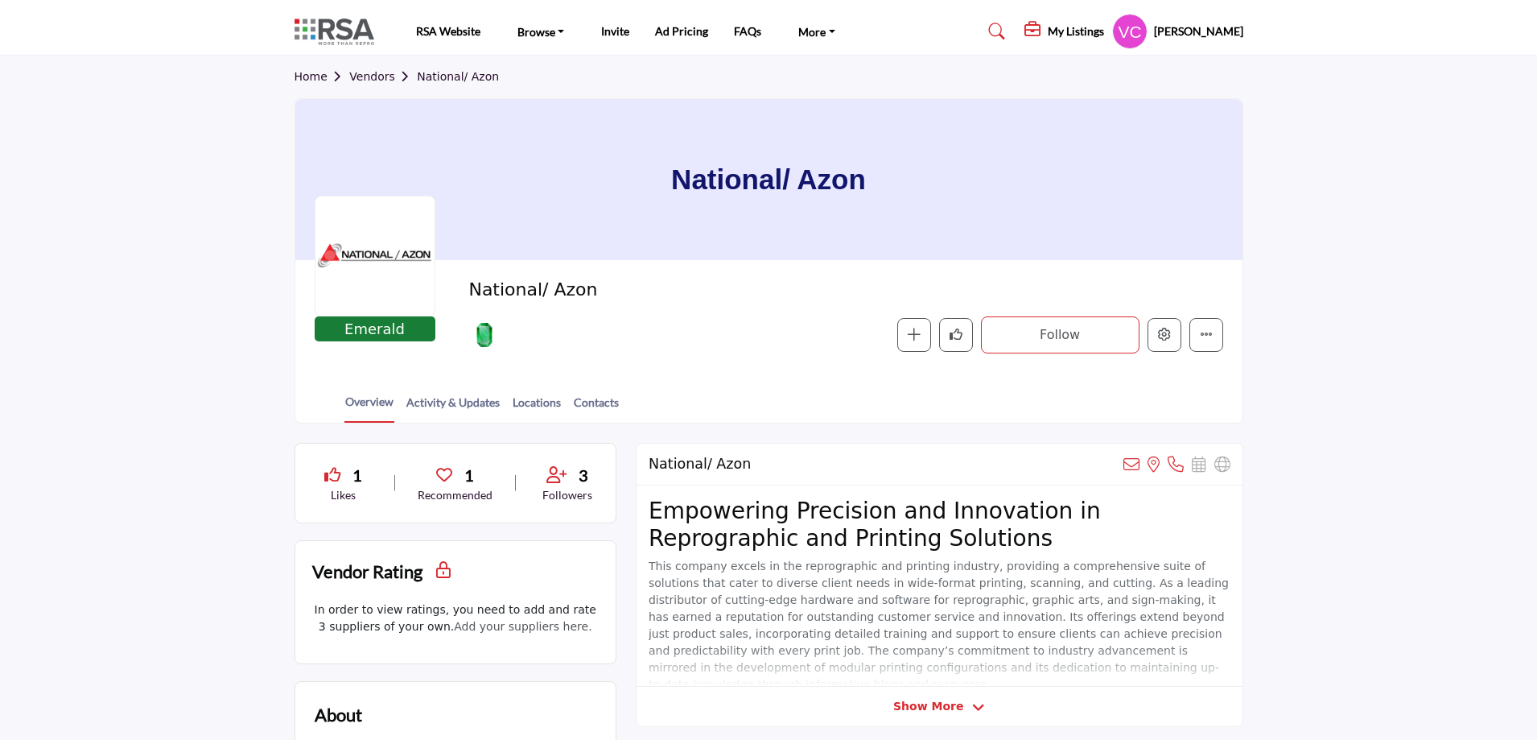
click at [192, 283] on section "Home Vendors National/ Azon National/ Azon Emerald Emerald Sponsor National/ Az…" at bounding box center [768, 240] width 1537 height 368
click at [320, 34] on img at bounding box center [339, 32] width 88 height 27
click at [356, 33] on img at bounding box center [339, 32] width 88 height 27
click at [554, 102] on link "Vendor Directory" at bounding box center [582, 106] width 135 height 23
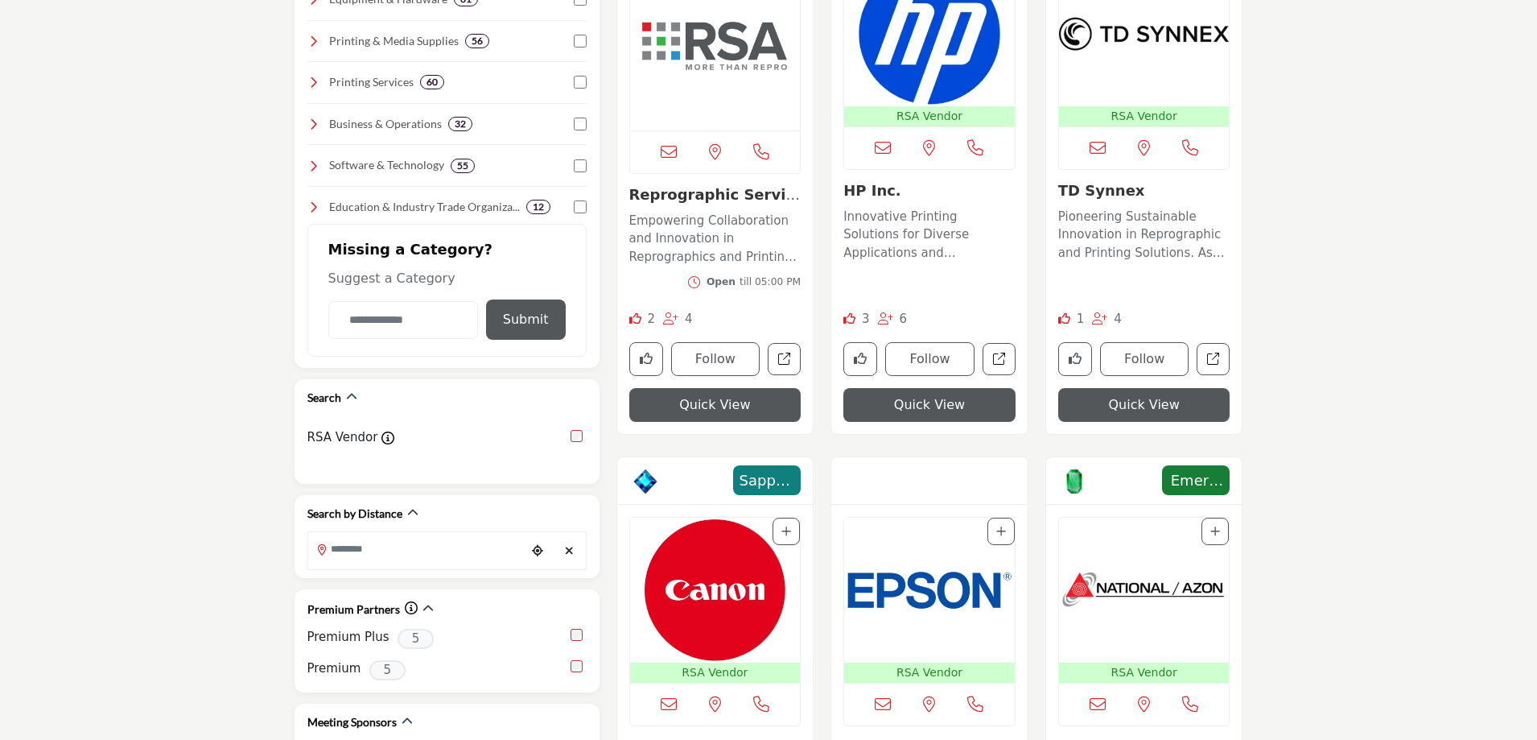
scroll to position [563, 0]
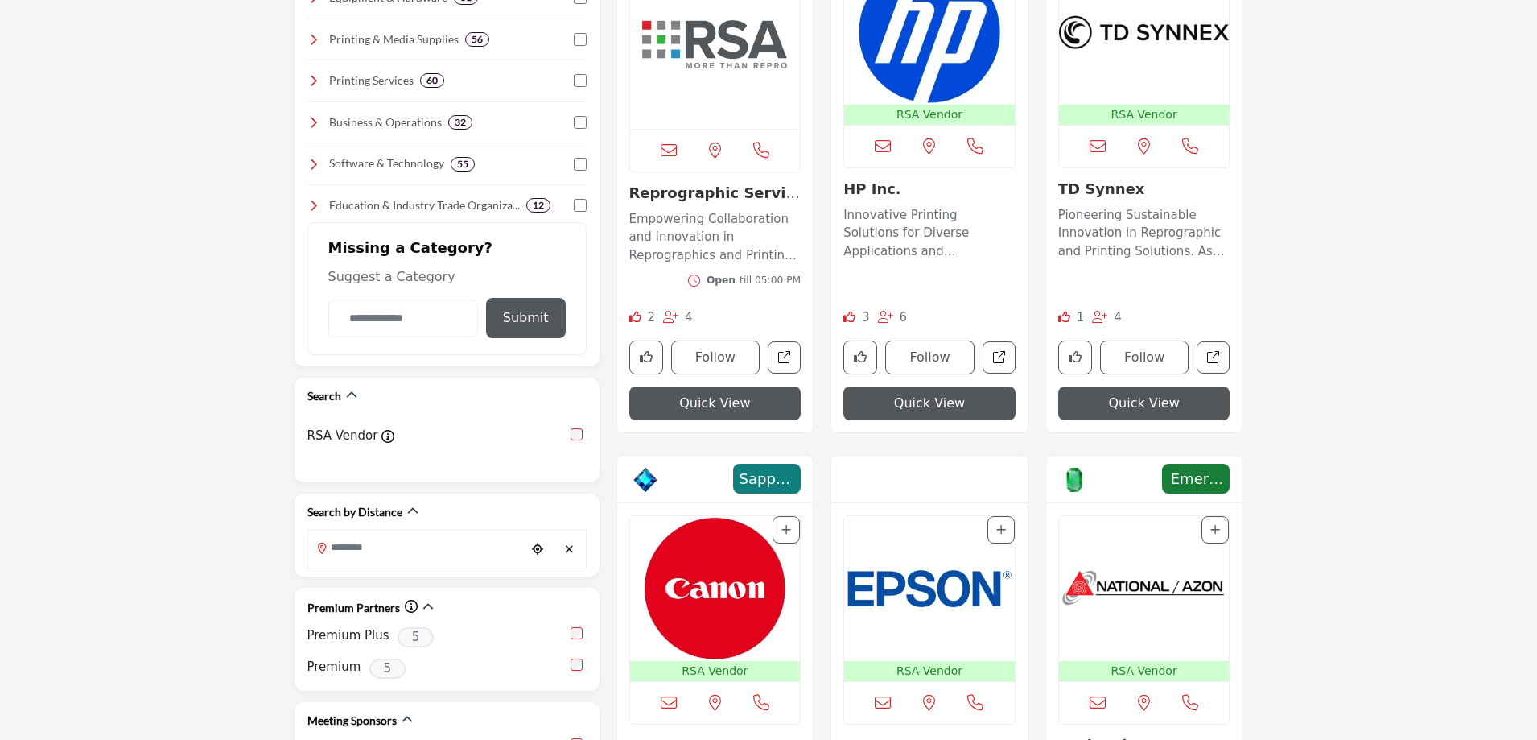
click at [743, 580] on img "Open Listing in new tab" at bounding box center [715, 588] width 171 height 145
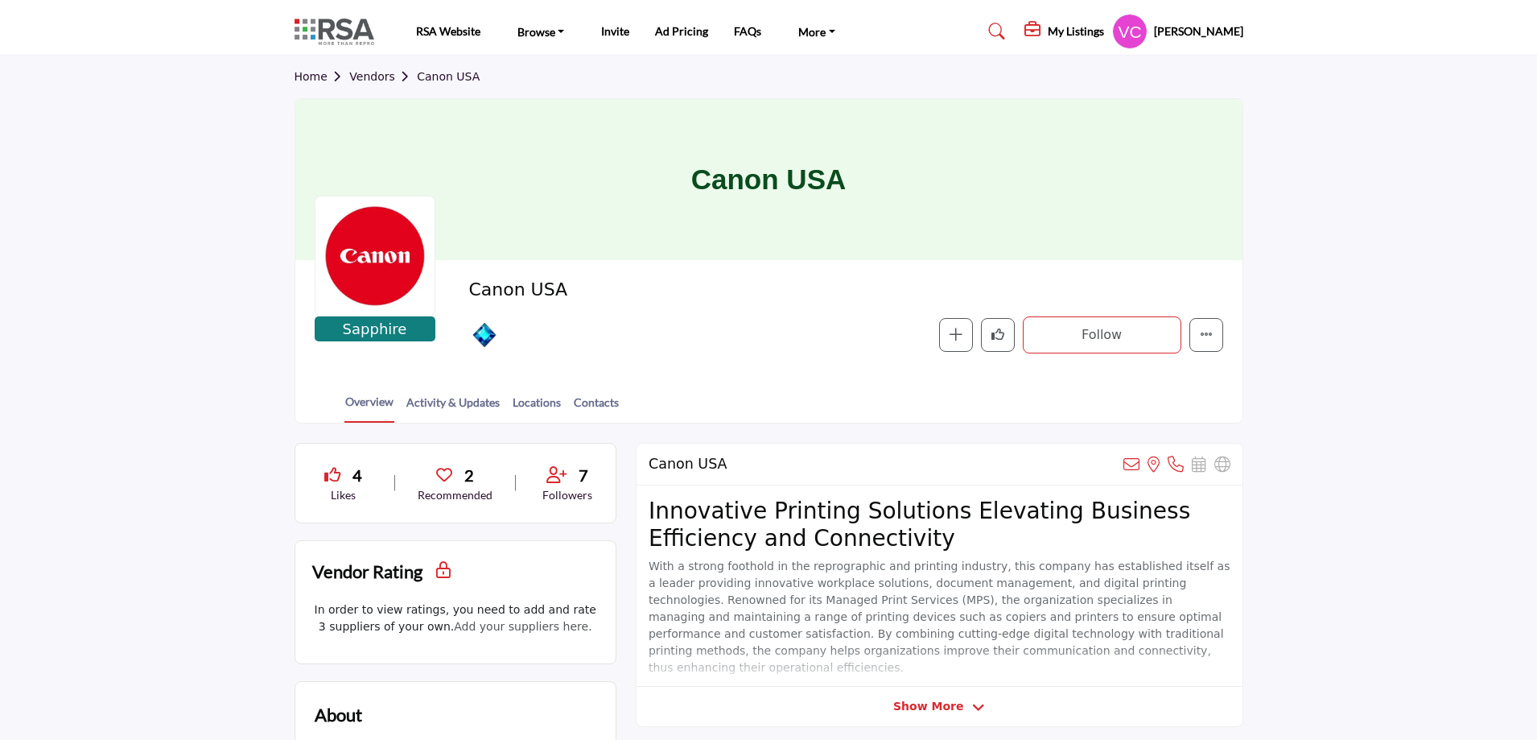
click at [365, 31] on img at bounding box center [339, 32] width 88 height 27
click at [353, 34] on img at bounding box center [339, 32] width 88 height 27
click at [559, 104] on link "Vendor Directory" at bounding box center [582, 106] width 135 height 23
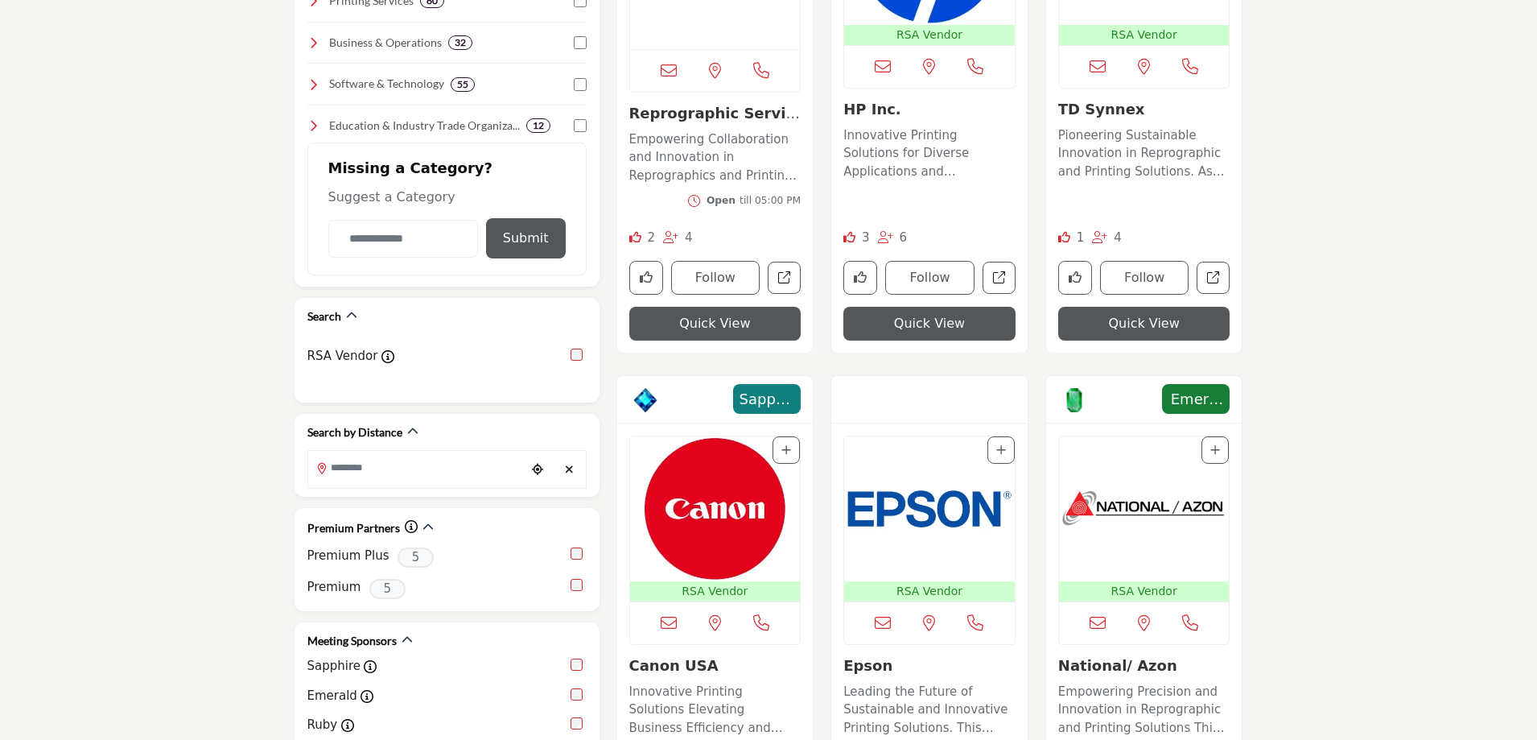
scroll to position [644, 0]
click at [1157, 510] on img "Open Listing in new tab" at bounding box center [1144, 507] width 171 height 145
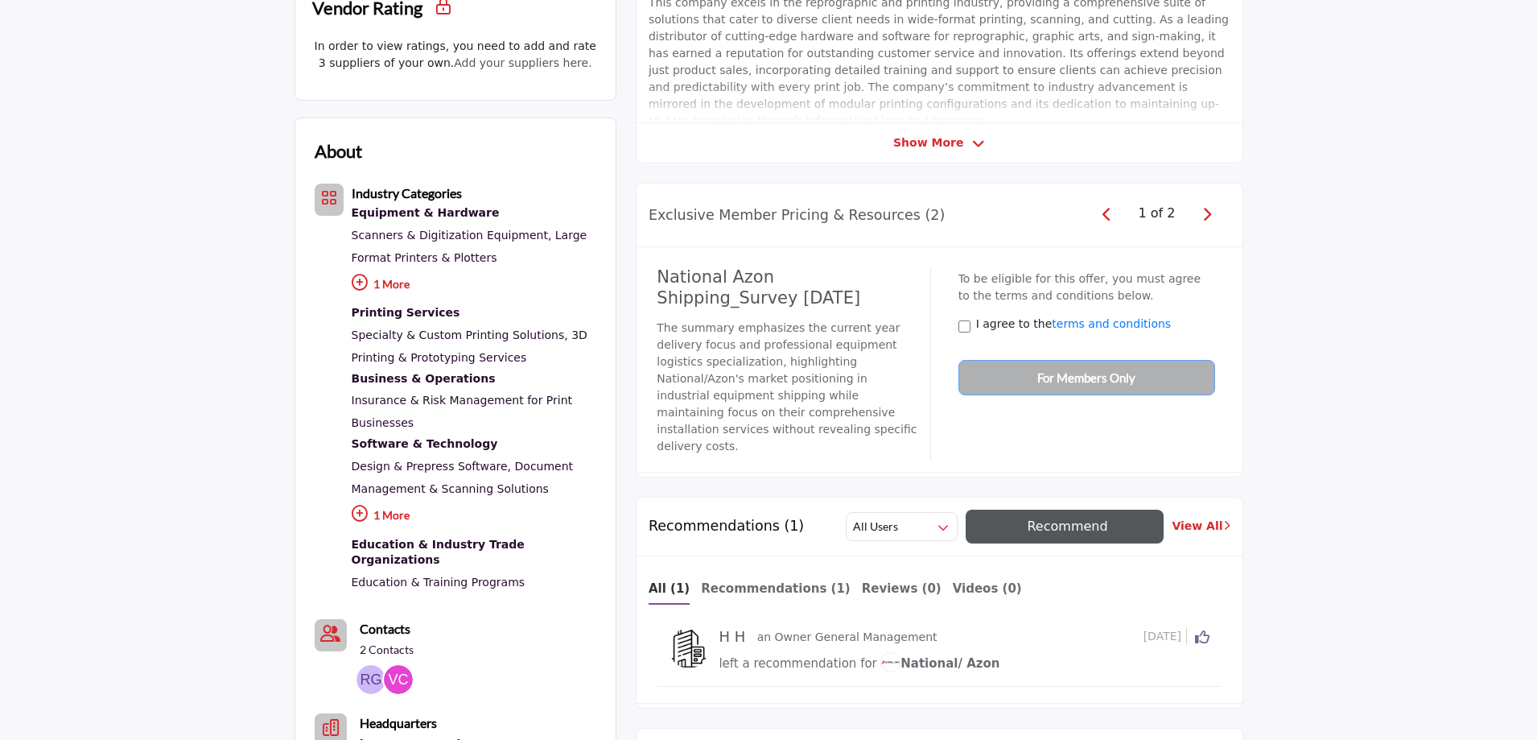
scroll to position [80, 0]
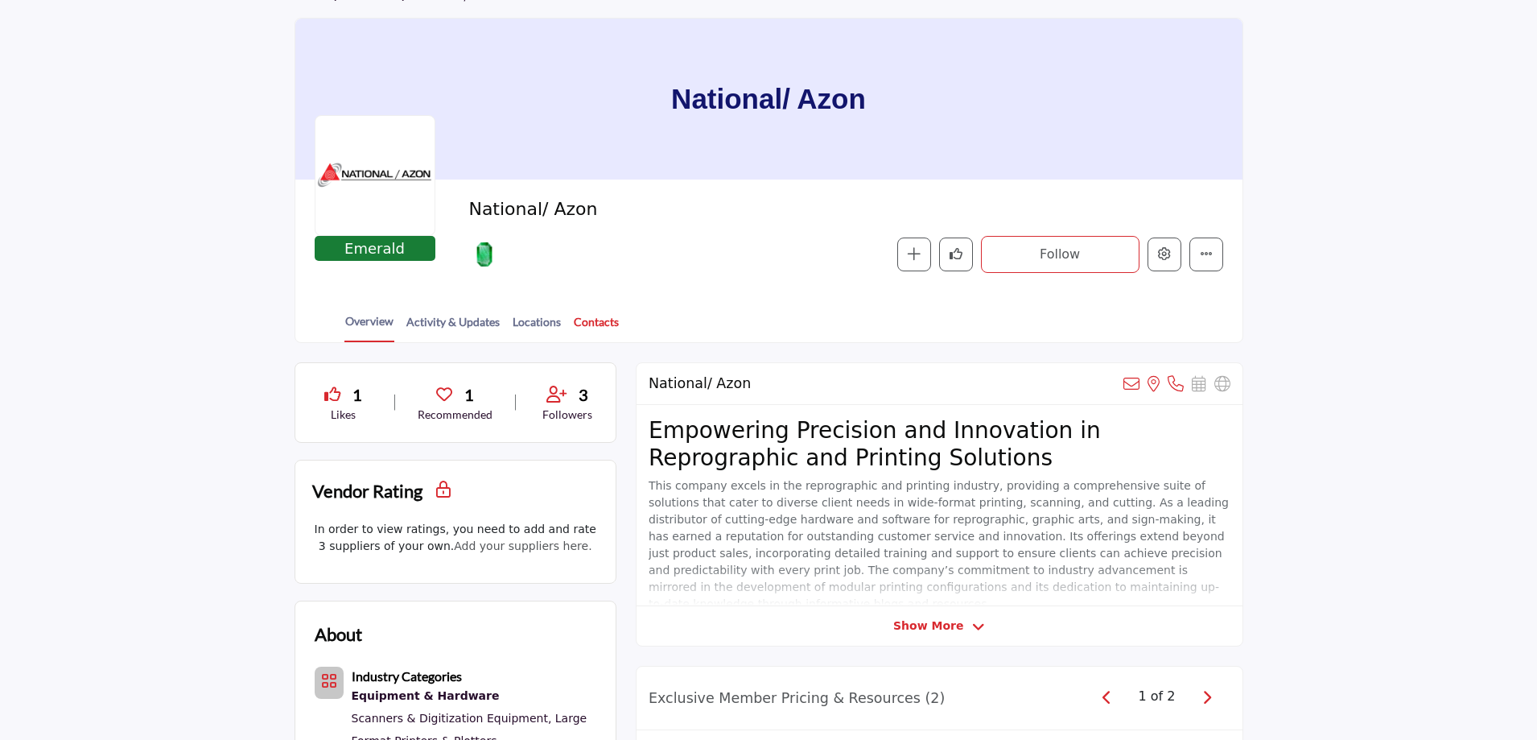
click at [595, 327] on link "Contacts" at bounding box center [596, 327] width 47 height 28
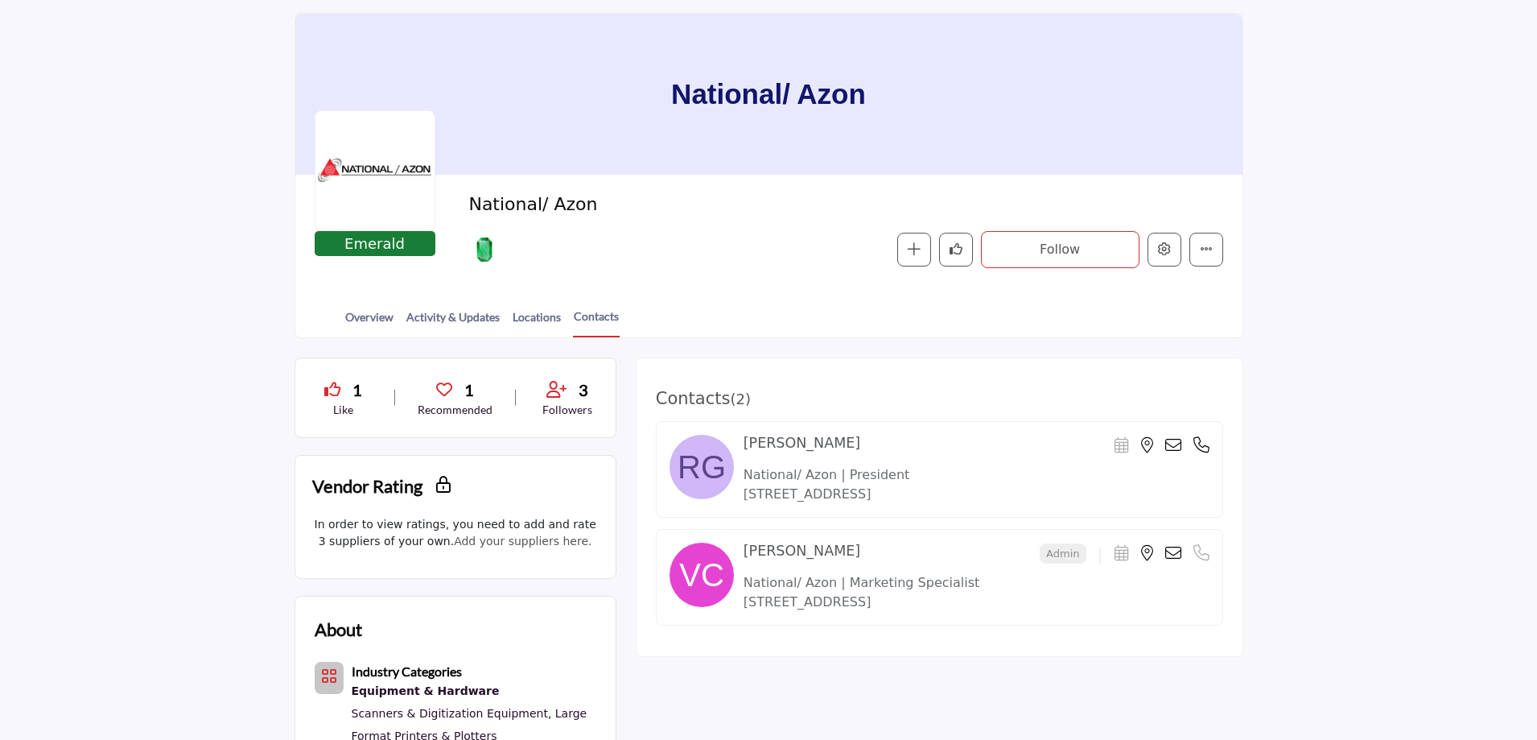
scroll to position [241, 0]
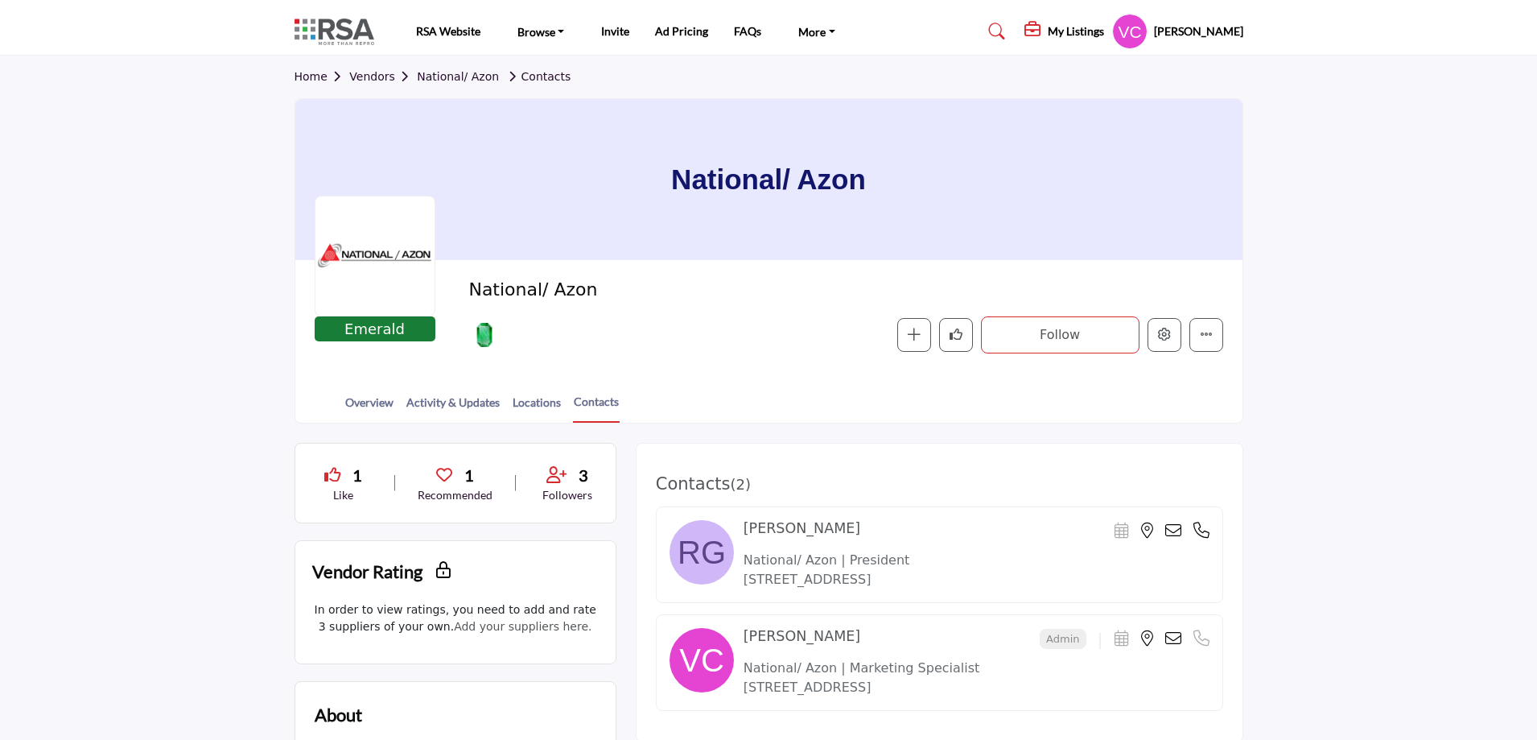
click at [1215, 31] on h5 "[PERSON_NAME]" at bounding box center [1198, 31] width 89 height 16
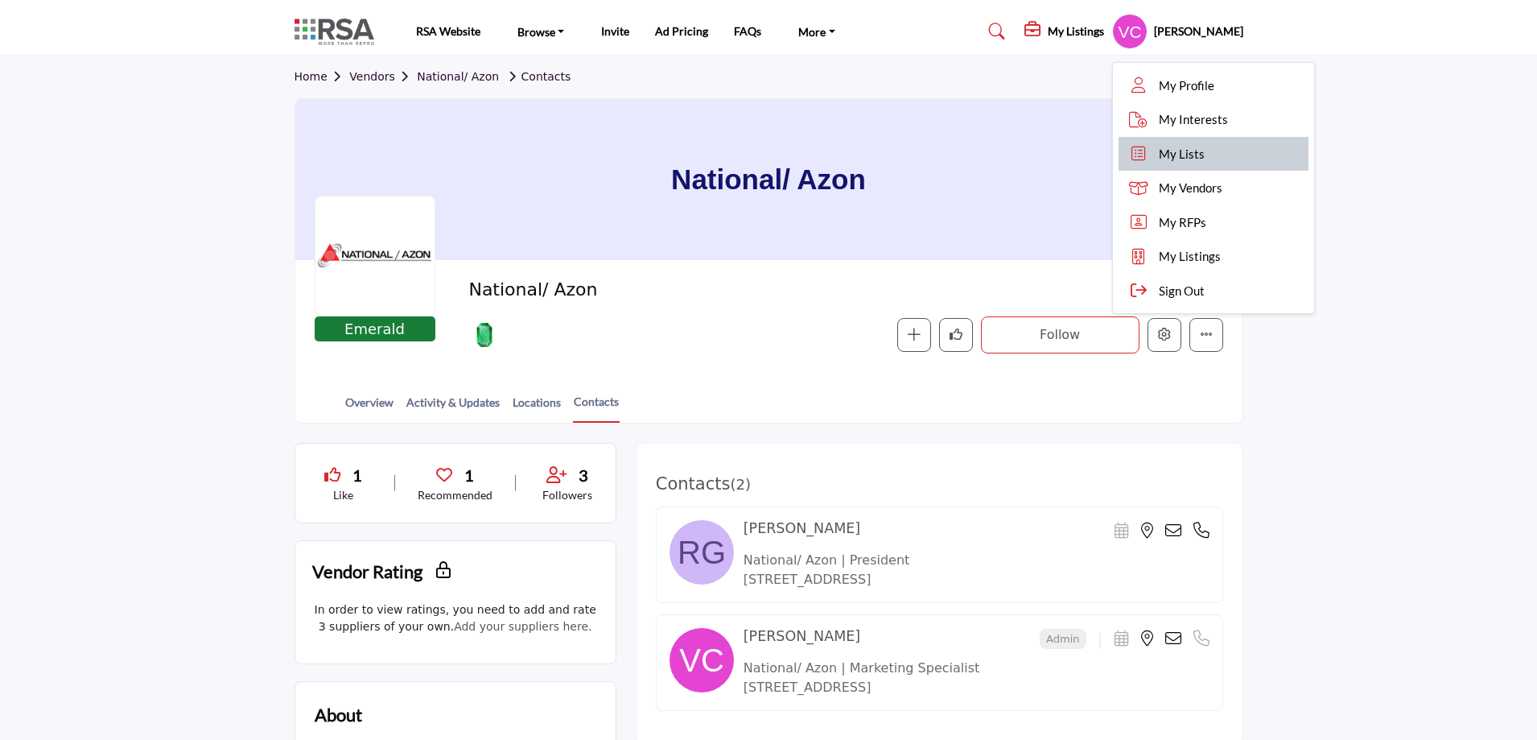
click at [1191, 149] on span "My Lists" at bounding box center [1182, 154] width 46 height 19
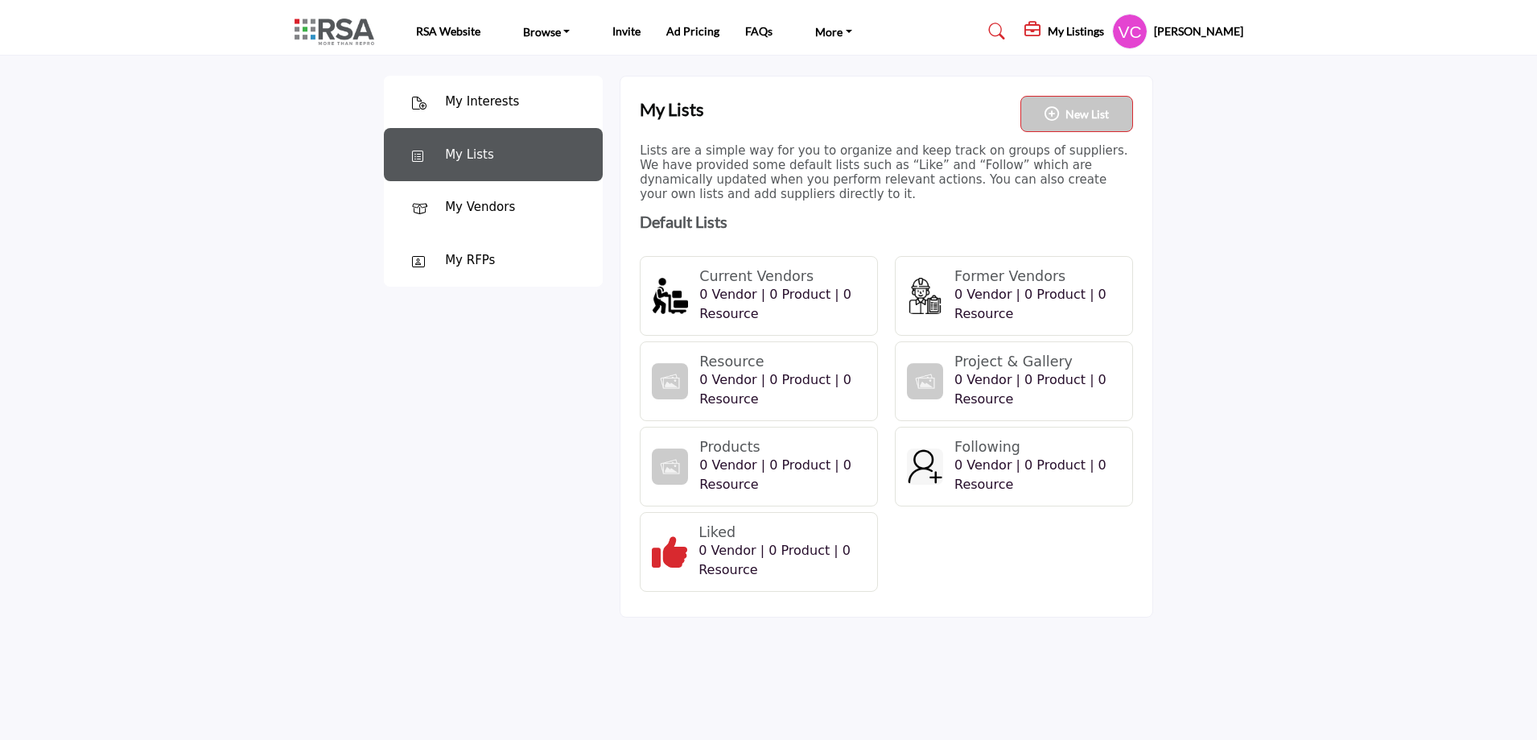
click at [1191, 35] on h5 "[PERSON_NAME]" at bounding box center [1198, 31] width 89 height 16
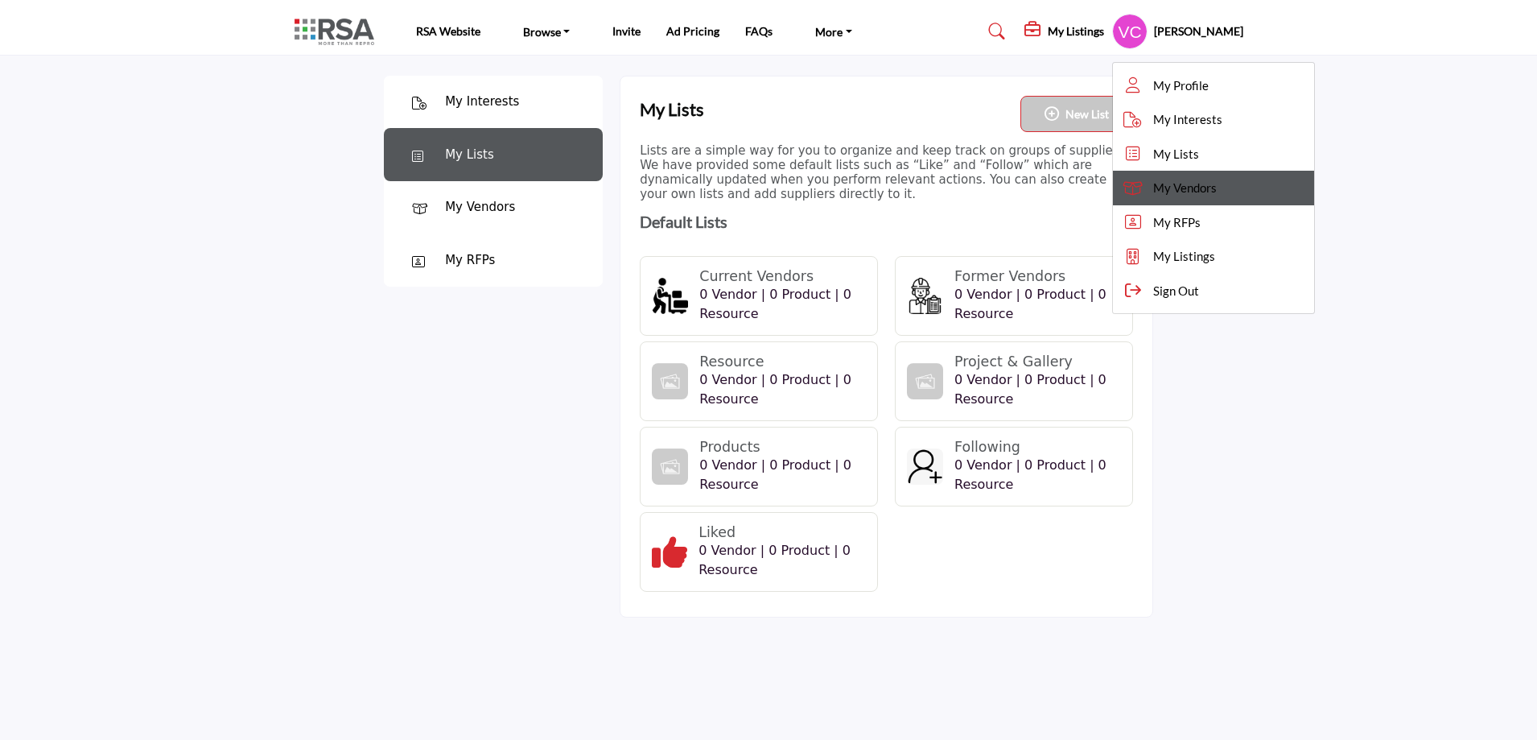
click at [1194, 196] on span "My Vendors" at bounding box center [1185, 188] width 64 height 19
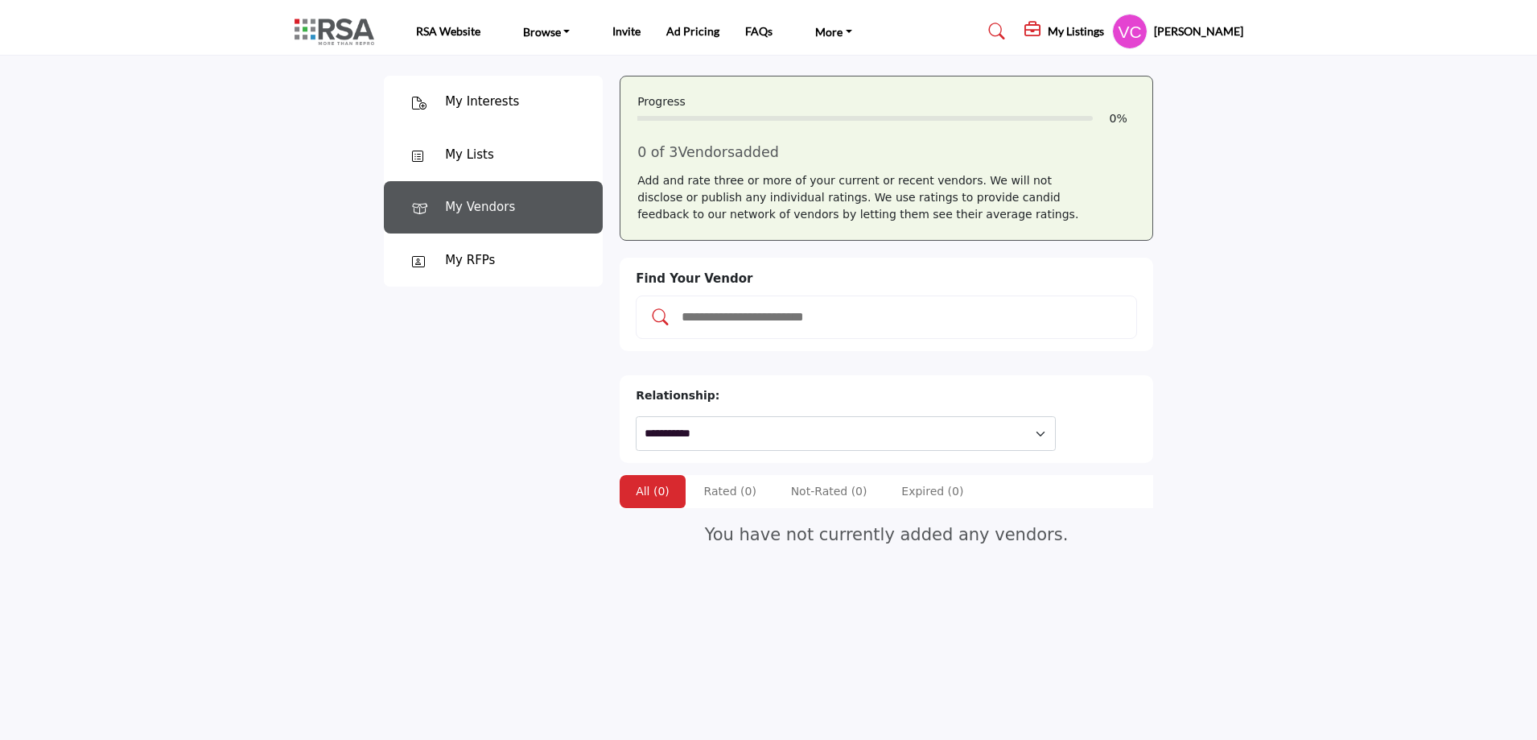
click at [1232, 31] on h5 "[PERSON_NAME]" at bounding box center [1198, 31] width 89 height 16
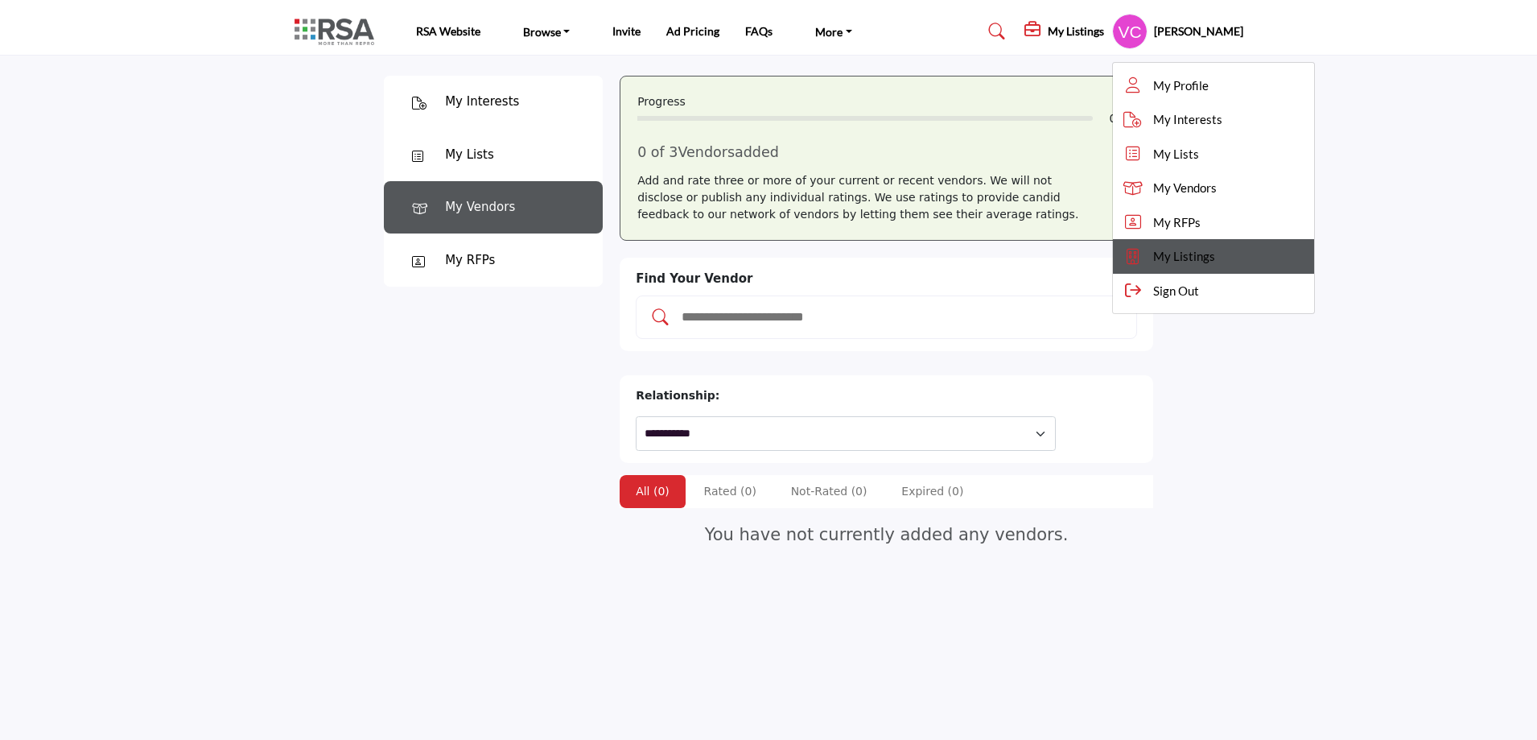
click at [1198, 258] on span "My Listings" at bounding box center [1184, 256] width 62 height 19
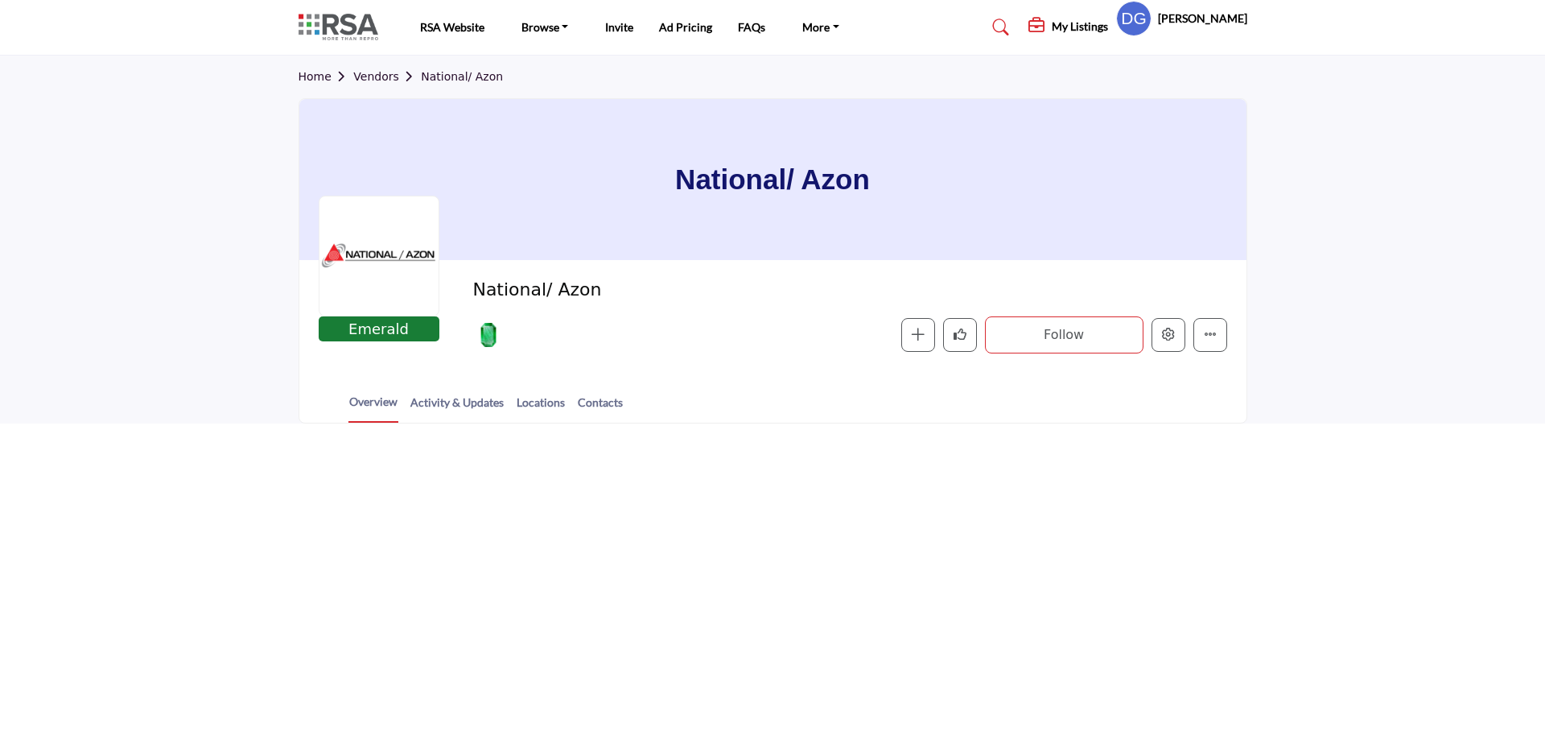
click at [269, 272] on section "Home Vendors National/ Azon National/ Azon Emerald Emerald Sponsor National/ Az…" at bounding box center [772, 240] width 1545 height 368
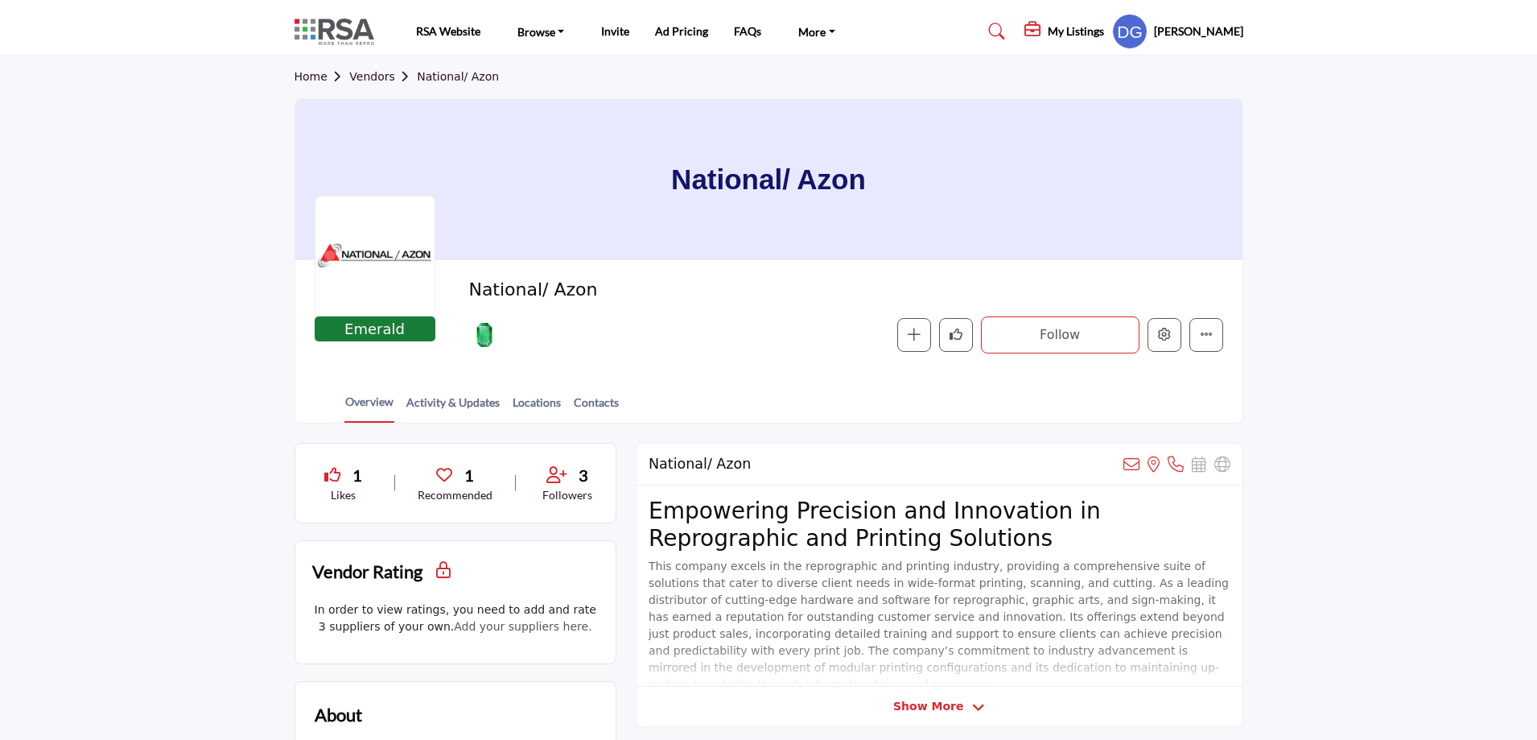
click at [1147, 27] on profile-featured-c3d4861f-9957-43a9-b729-035ebebdb3dd "Show hide supplier dropdown" at bounding box center [1129, 31] width 35 height 35
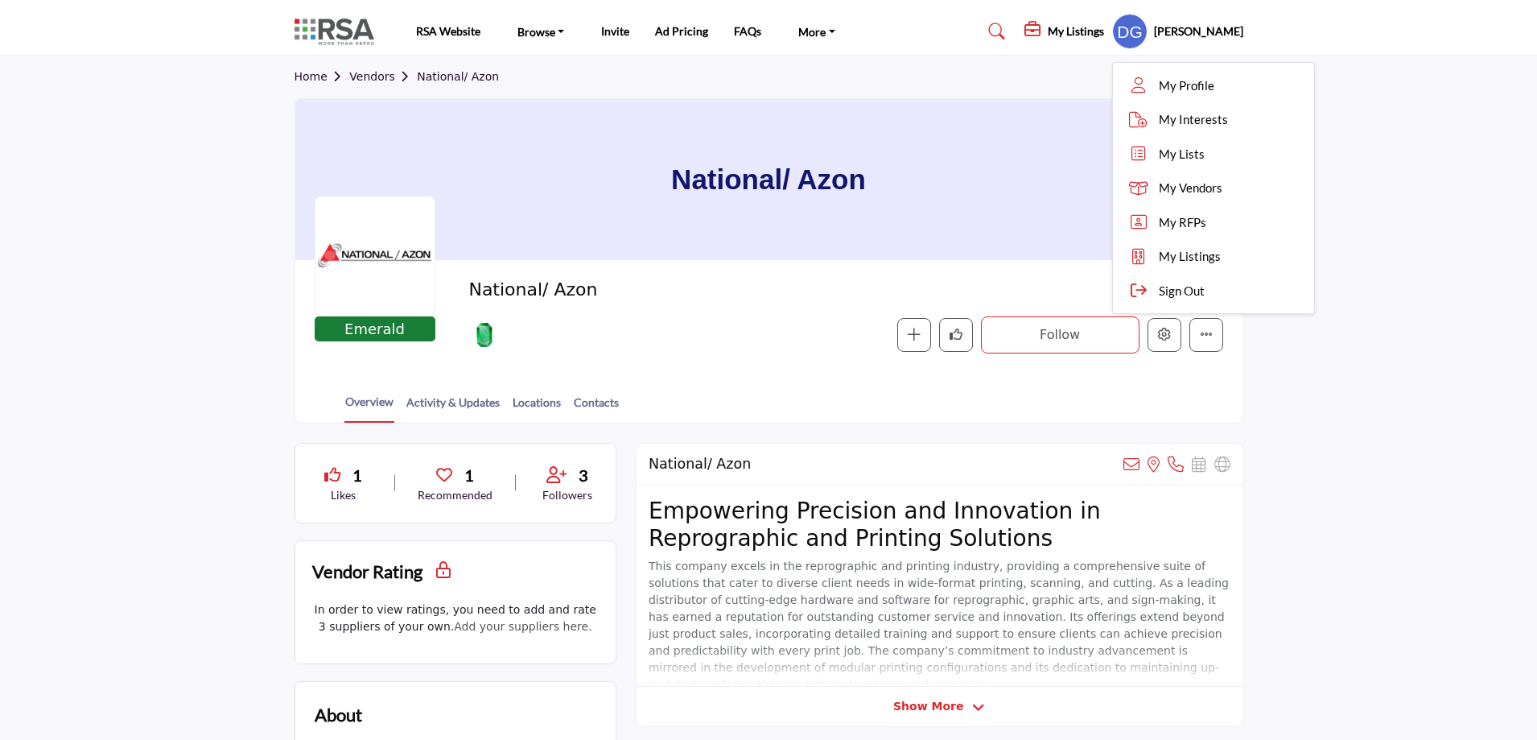
click at [1190, 26] on h5 "[PERSON_NAME]" at bounding box center [1198, 31] width 89 height 16
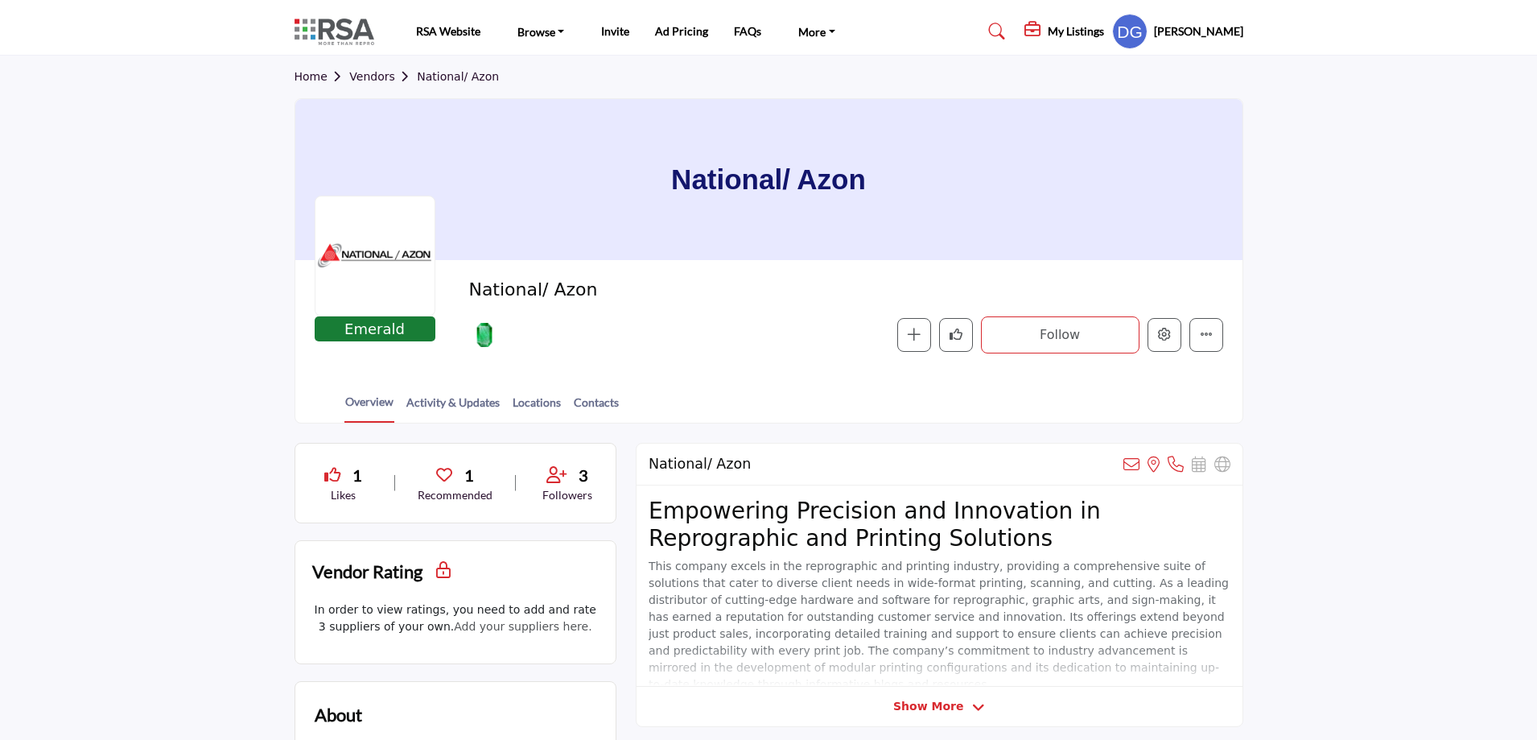
click at [1144, 26] on profile-featured-c3d4861f-9957-43a9-b729-035ebebdb3dd "Show hide supplier dropdown" at bounding box center [1129, 31] width 35 height 35
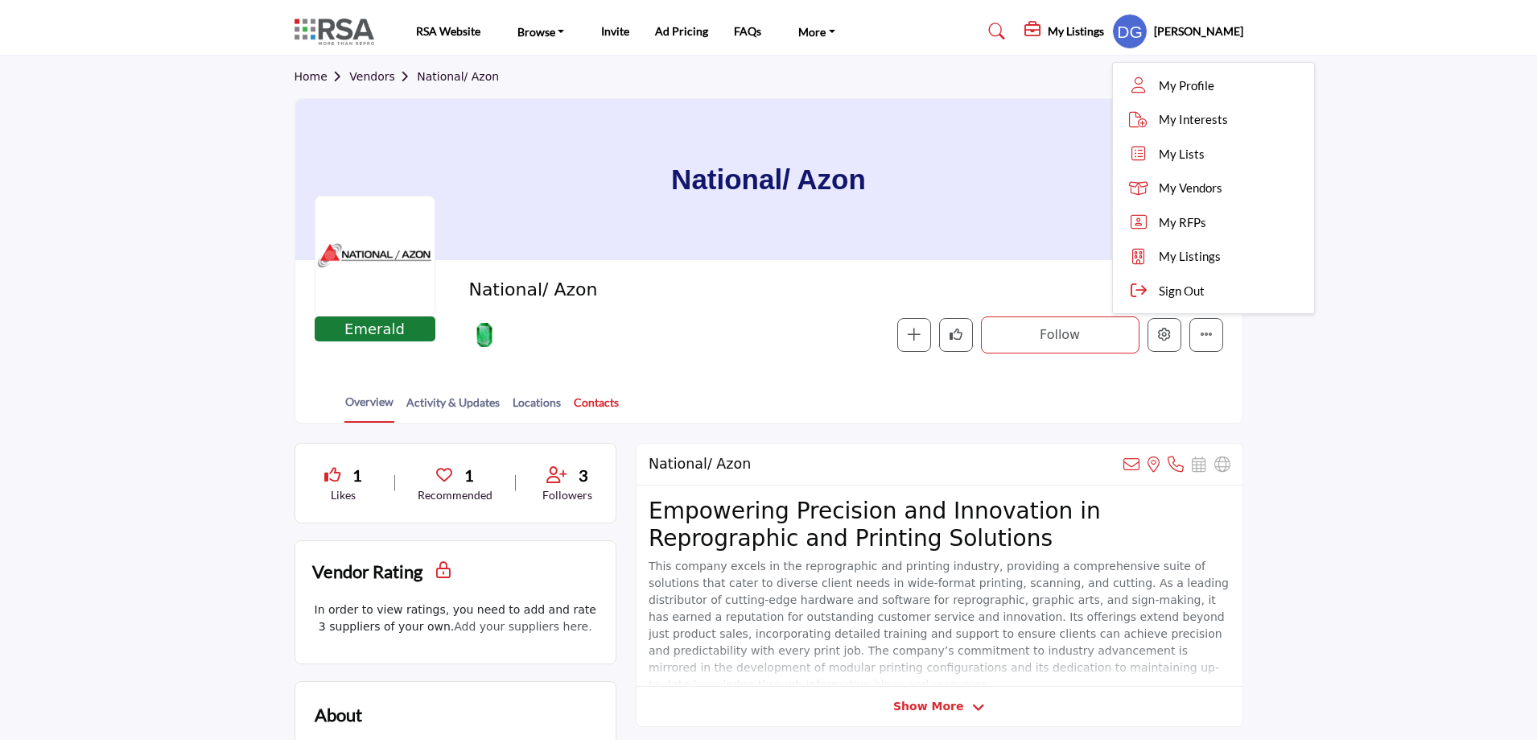
click at [608, 401] on link "Contacts" at bounding box center [596, 408] width 47 height 28
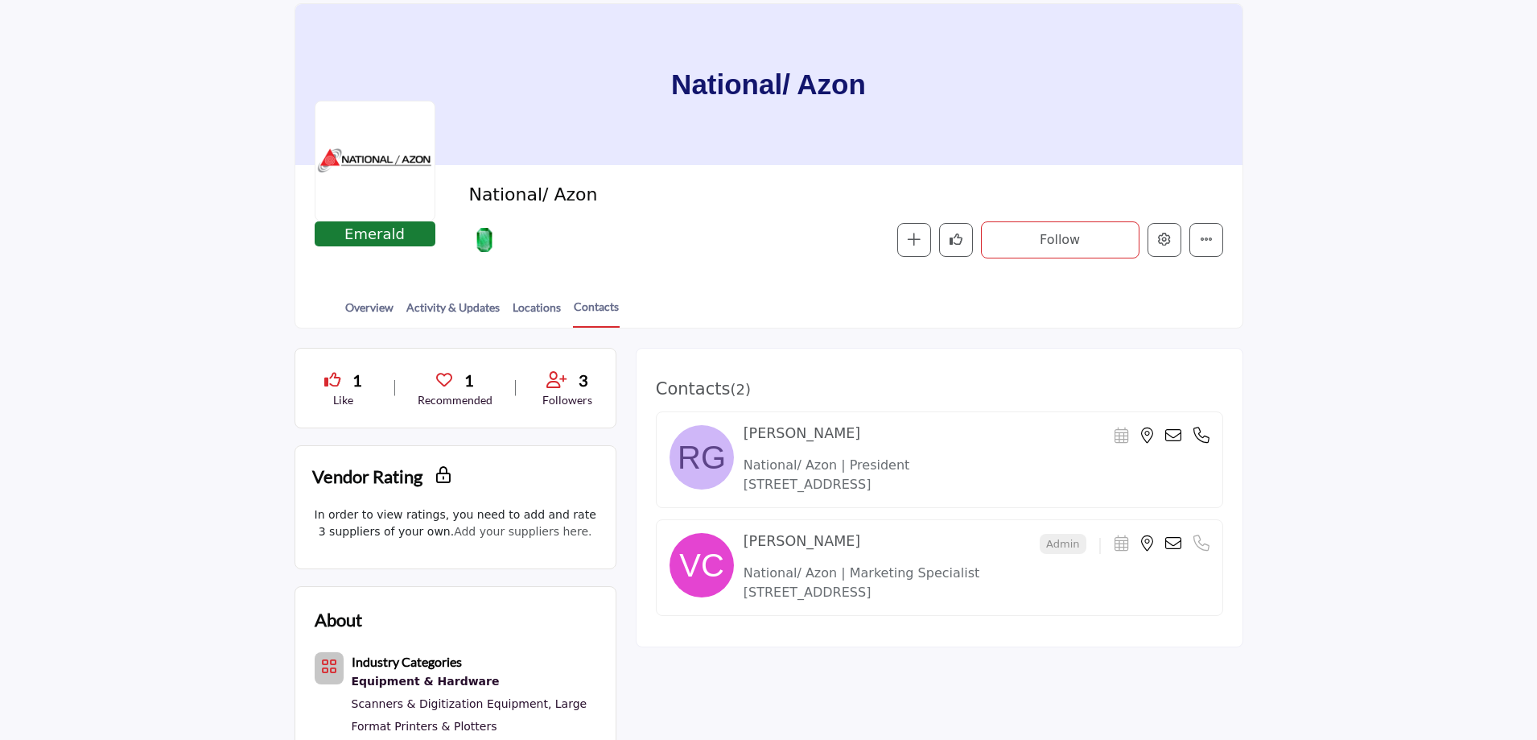
scroll to position [56, 0]
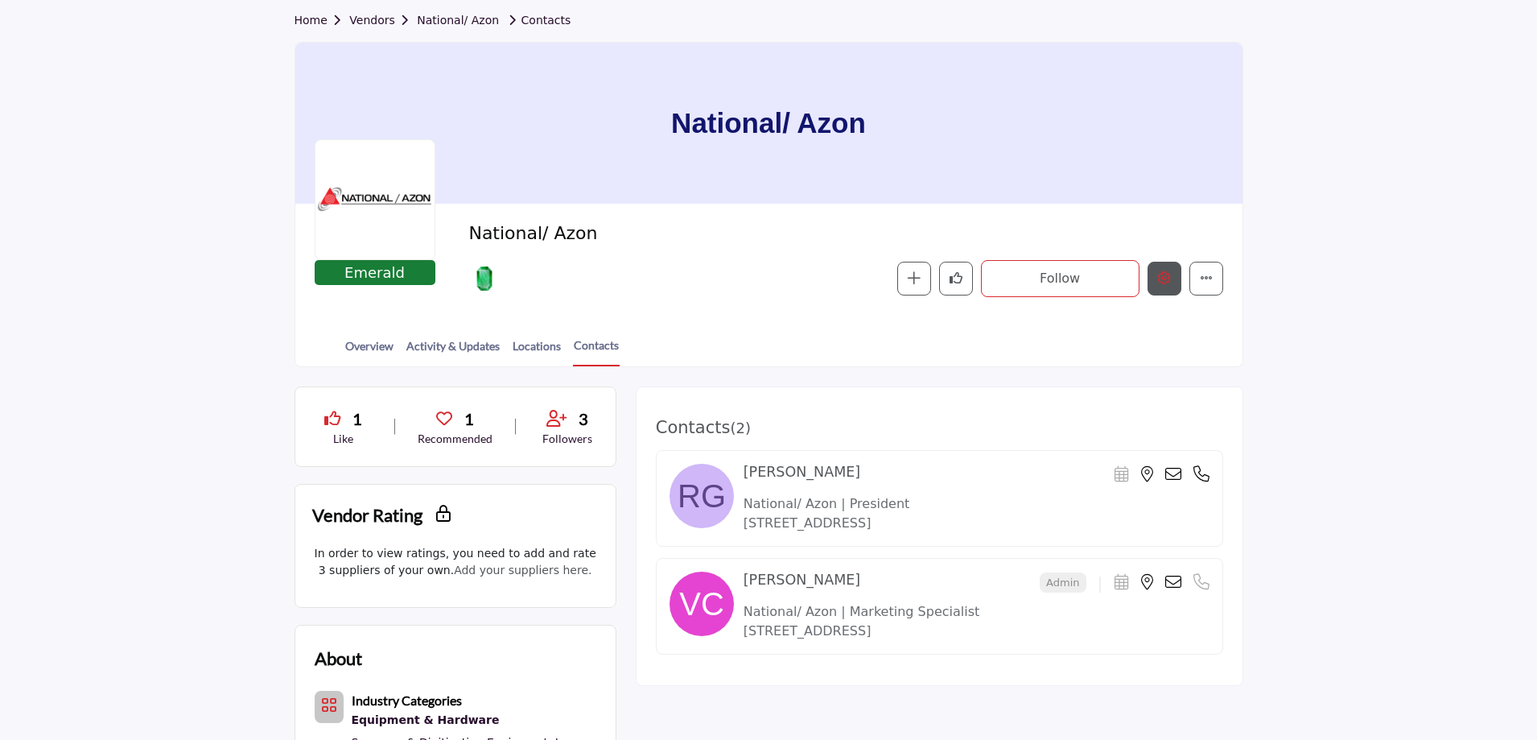
click at [1169, 275] on icon "Edit company" at bounding box center [1164, 277] width 13 height 13
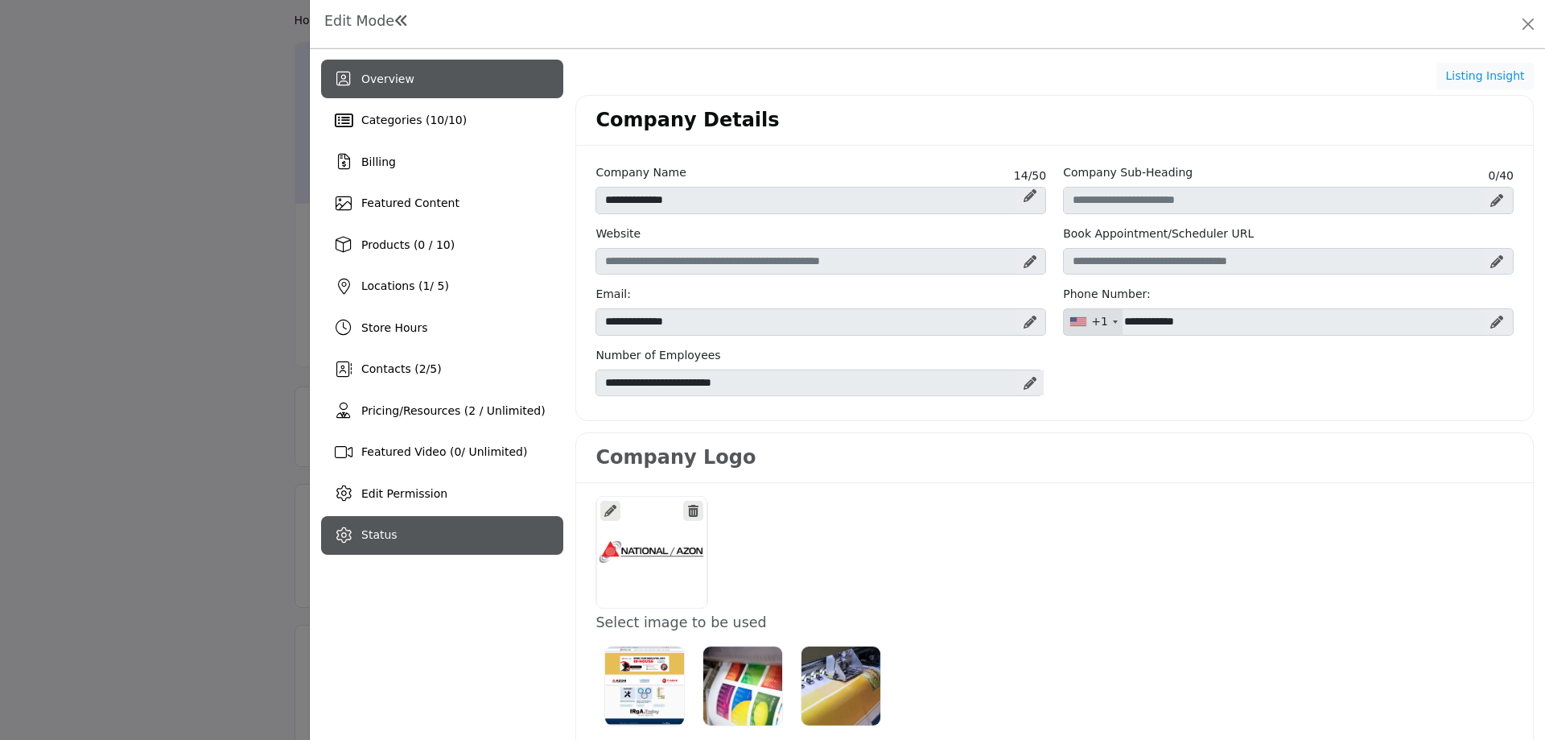
click at [397, 535] on div "Status" at bounding box center [442, 535] width 242 height 39
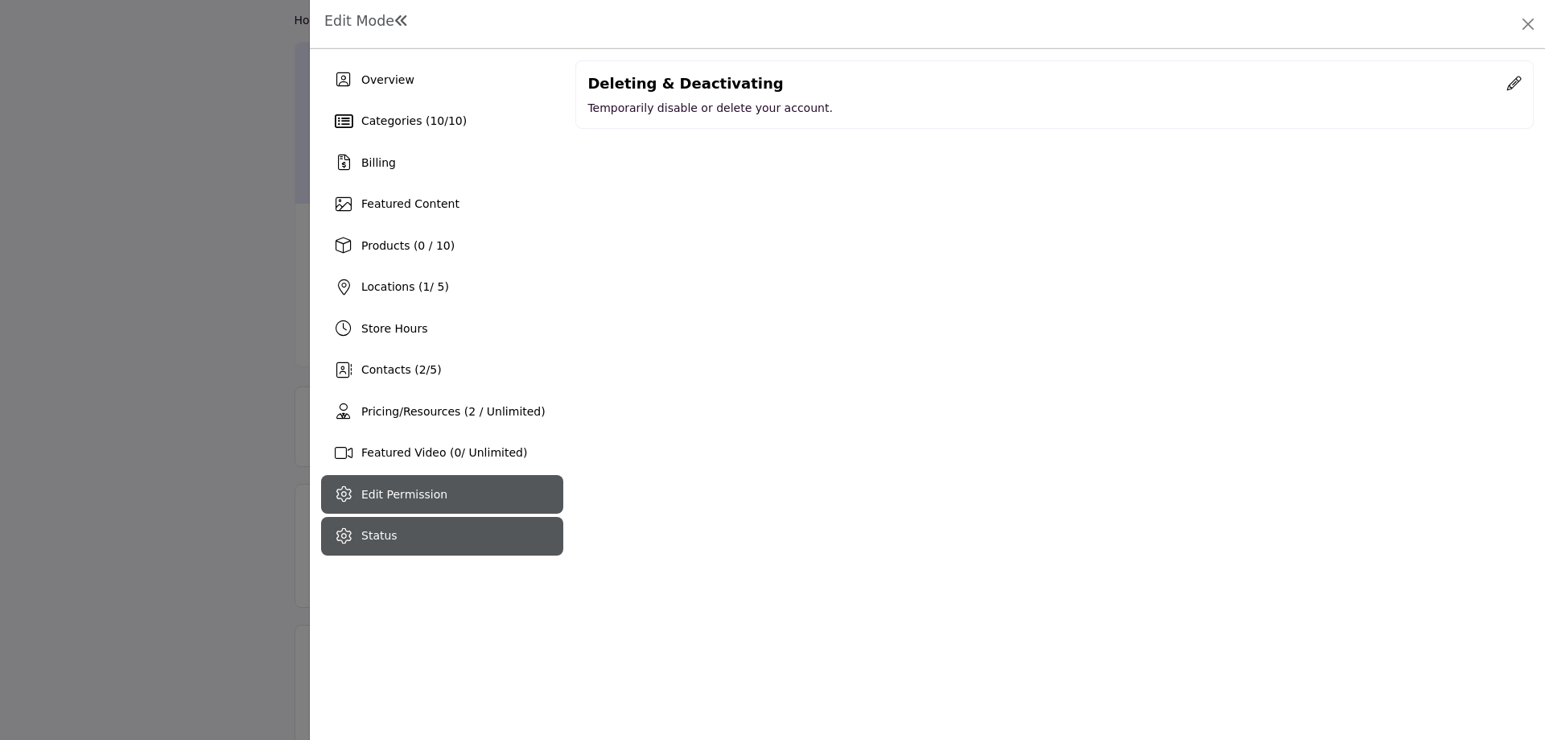
click at [399, 501] on span "Edit Permission" at bounding box center [404, 494] width 86 height 13
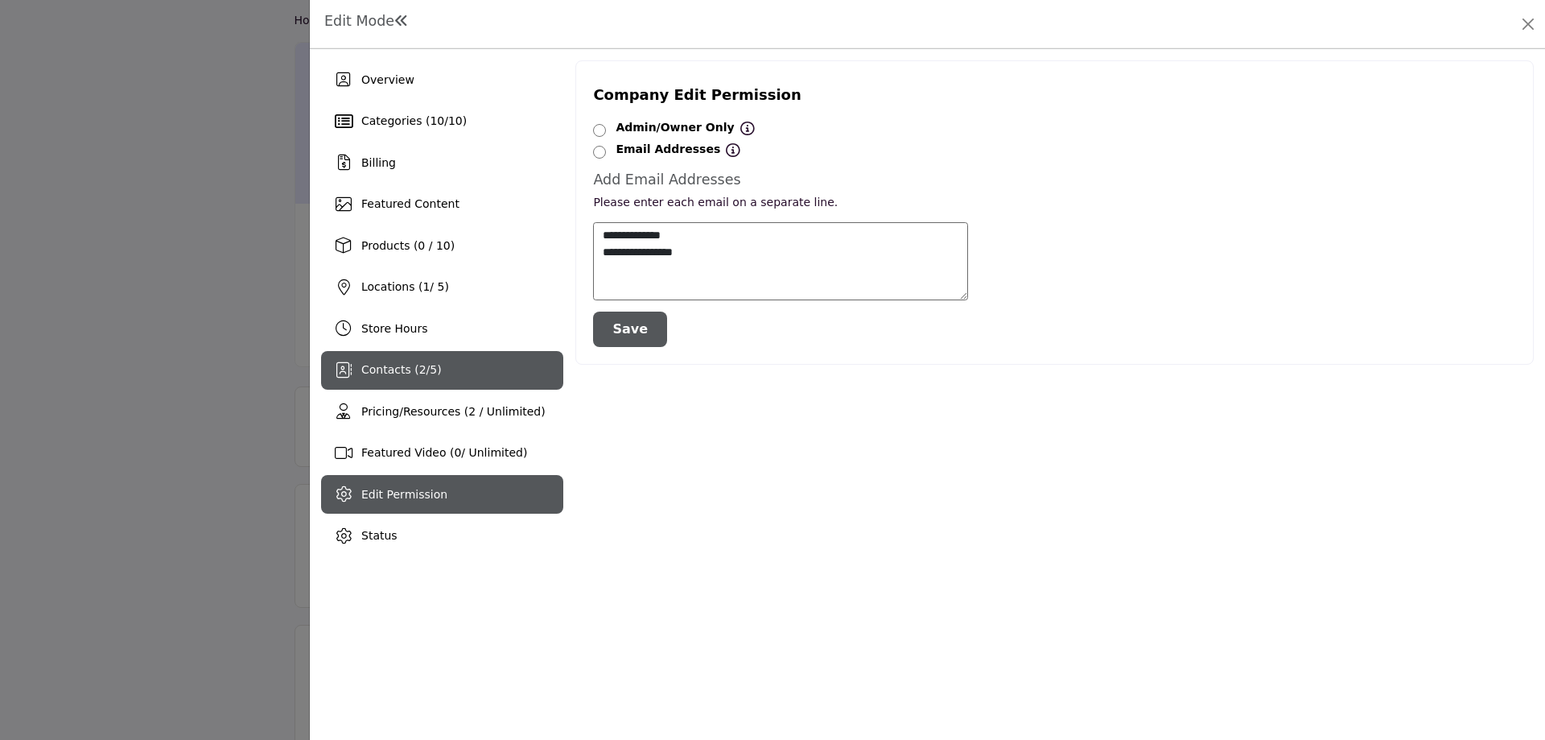
click at [382, 372] on span "Contacts ( 2 / 5 )" at bounding box center [401, 369] width 80 height 13
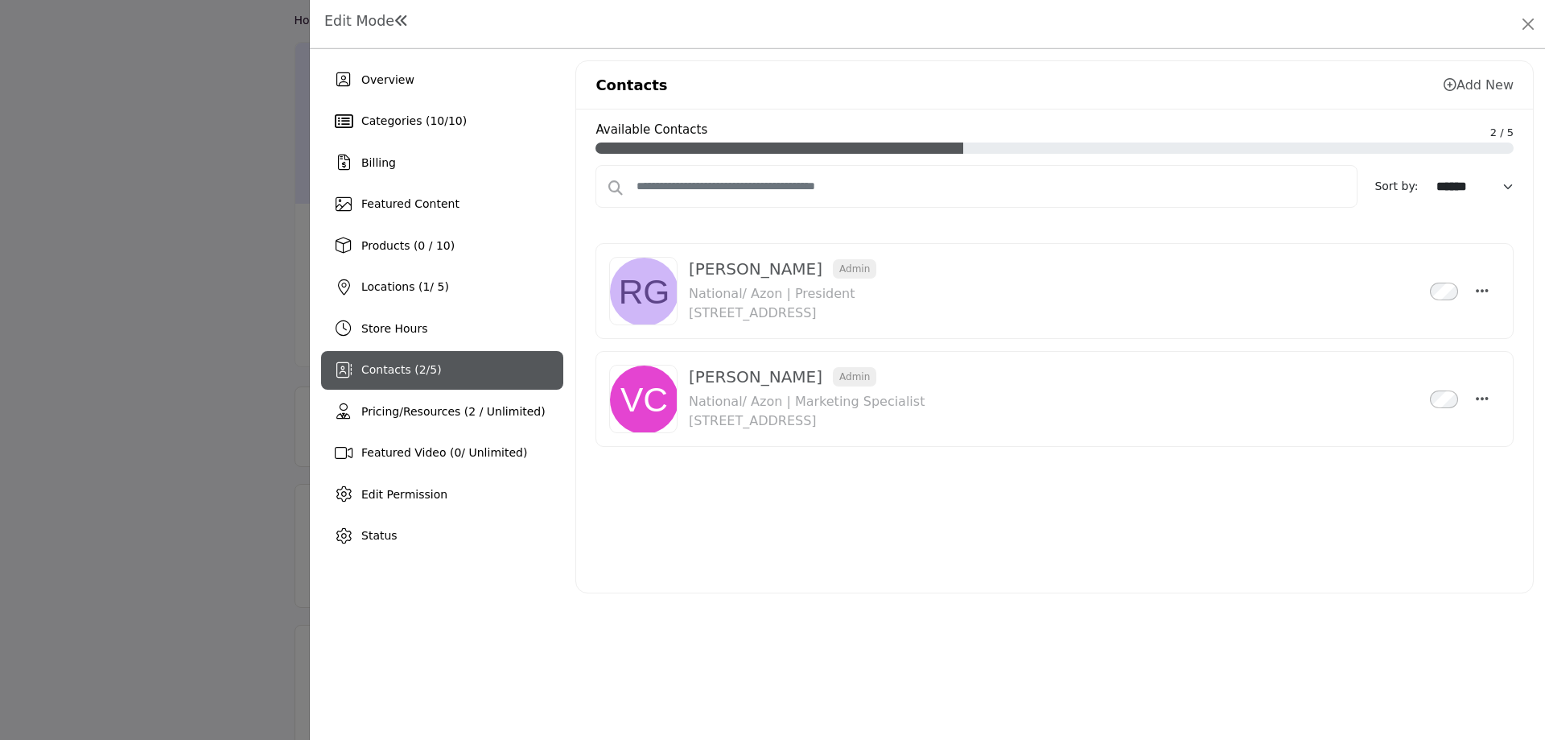
click at [366, 369] on span "Contacts ( 2 / 5 )" at bounding box center [401, 369] width 80 height 13
click at [447, 498] on div "Edit Permission" at bounding box center [442, 494] width 242 height 39
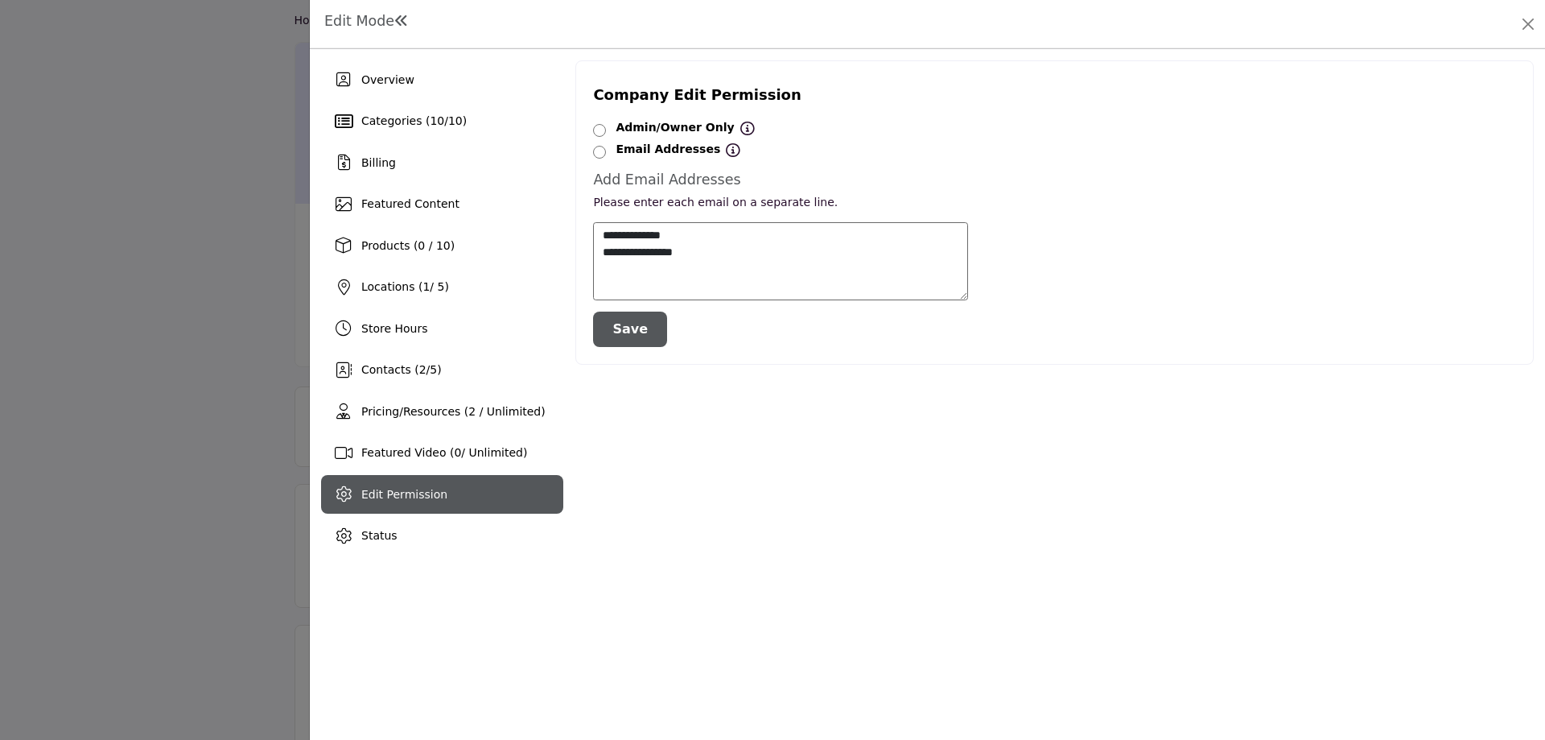
click at [332, 16] on h1 "Edit Mode" at bounding box center [366, 21] width 85 height 17
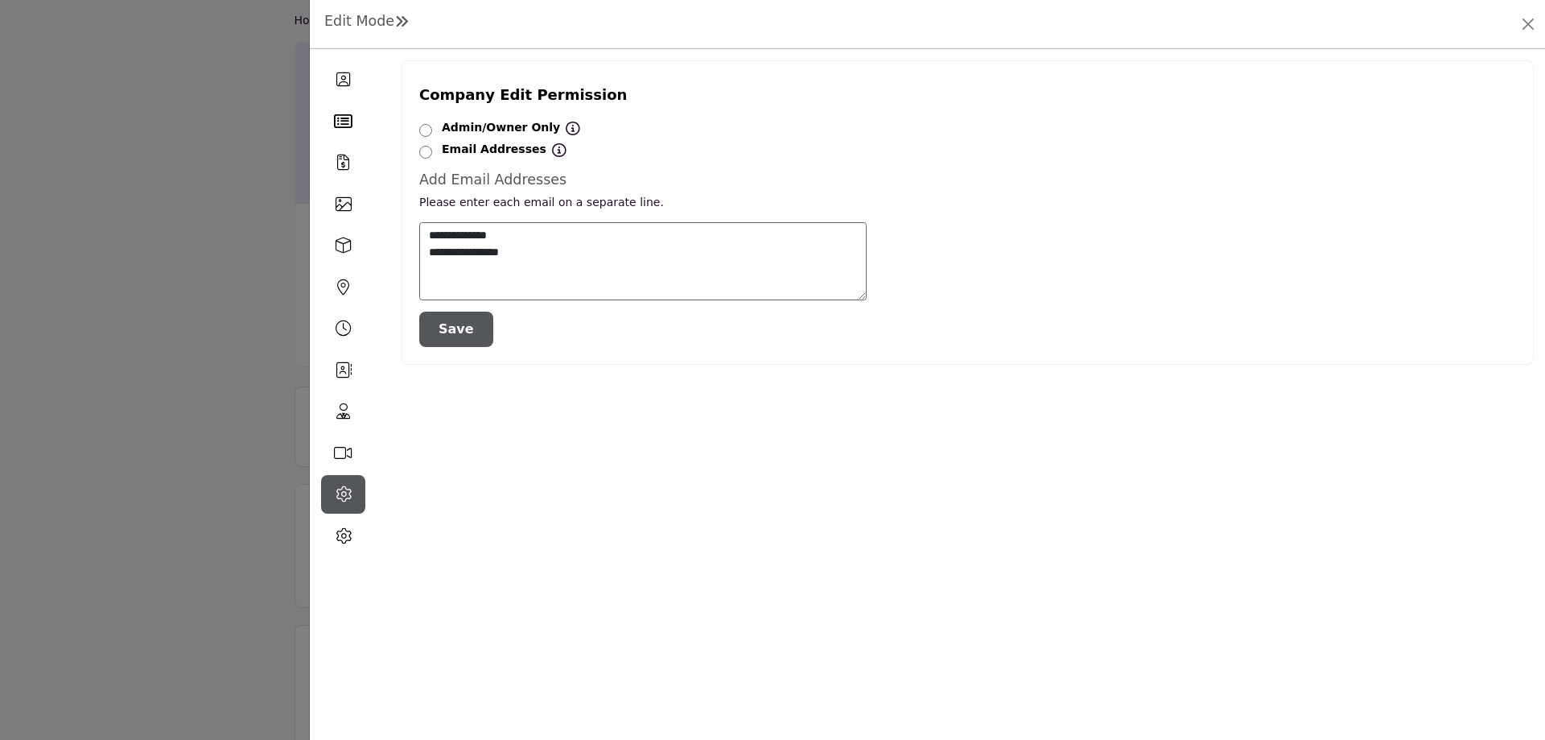
click at [332, 16] on h1 "Edit Mode" at bounding box center [366, 21] width 85 height 17
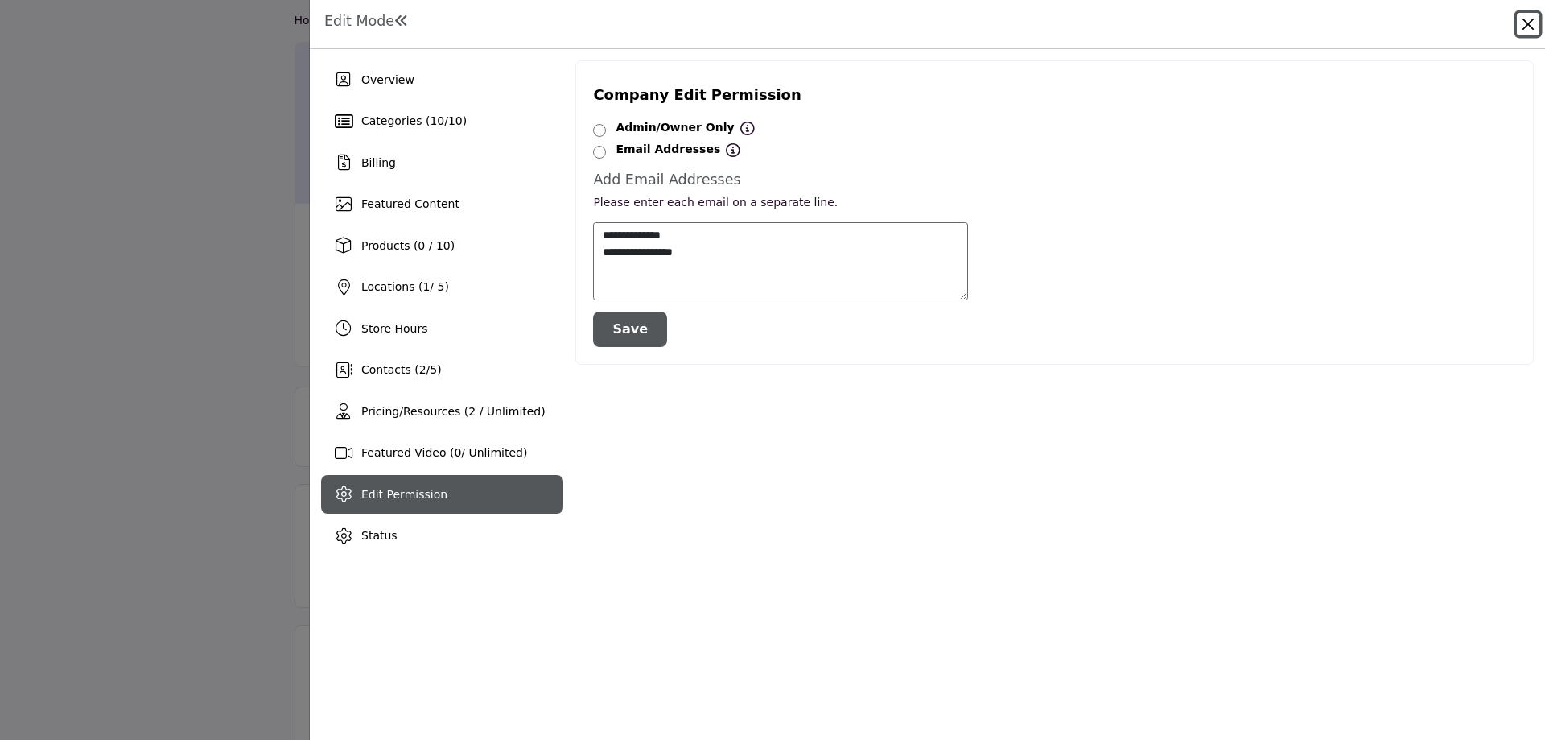
click at [1529, 24] on button "Close" at bounding box center [1528, 24] width 23 height 23
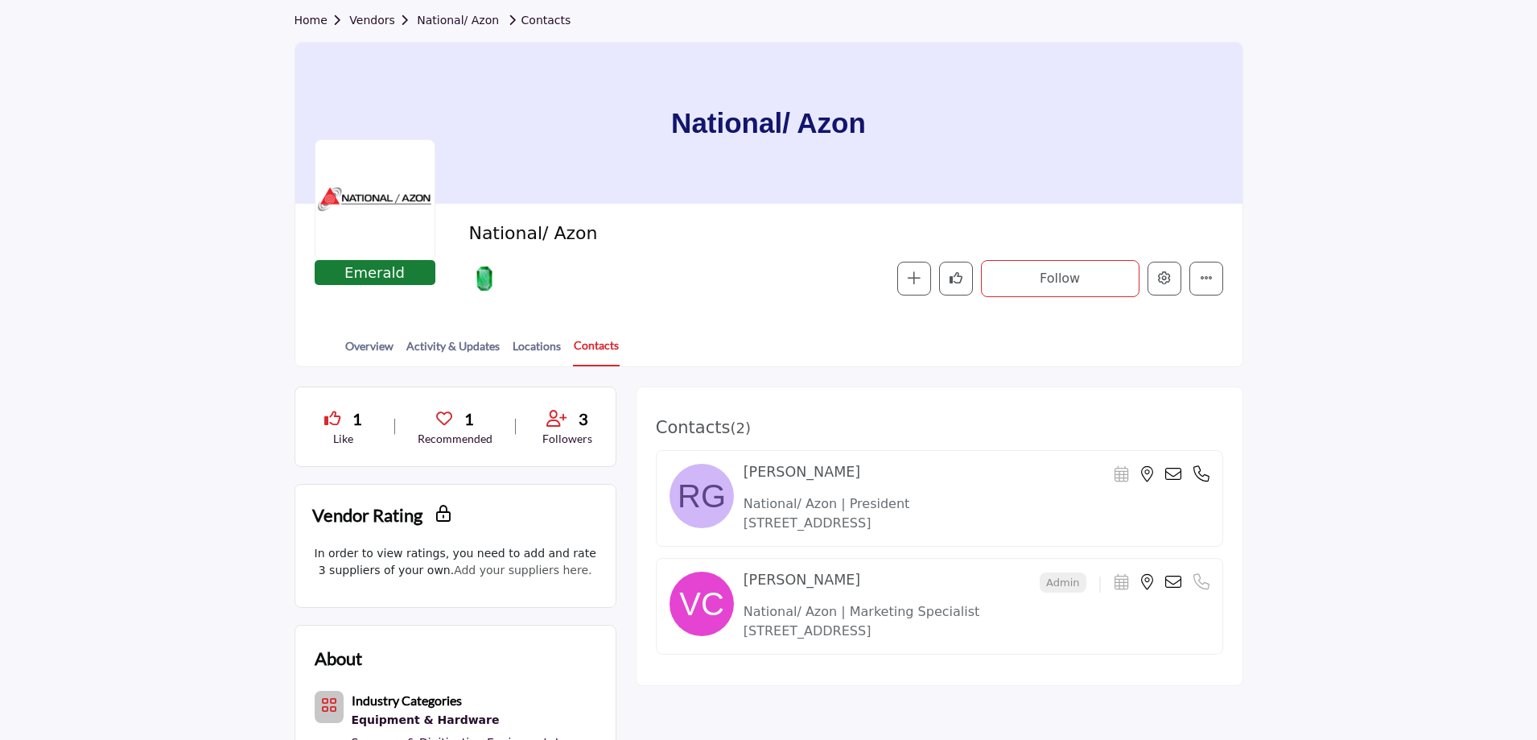
click at [595, 344] on link "Contacts" at bounding box center [596, 351] width 47 height 30
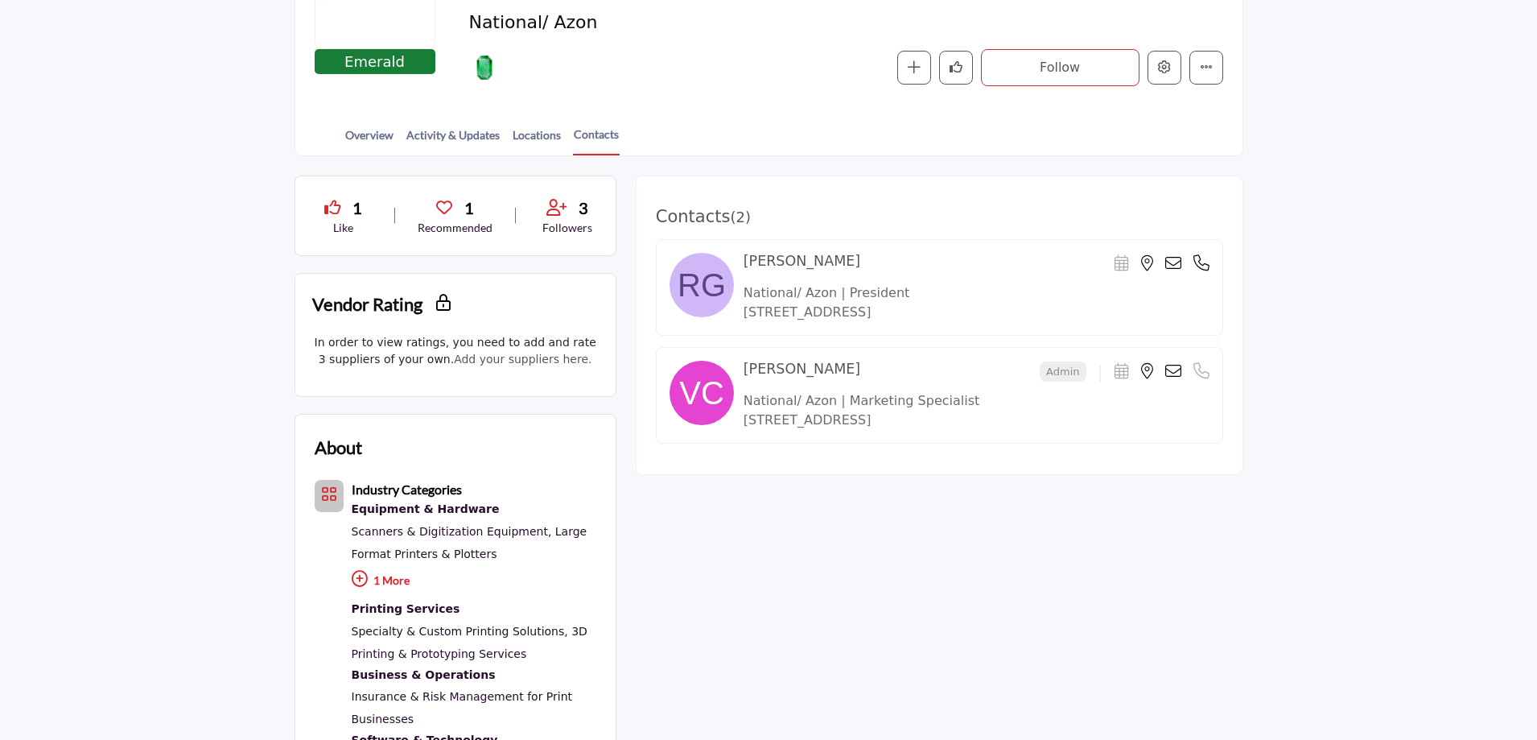
scroll to position [322, 0]
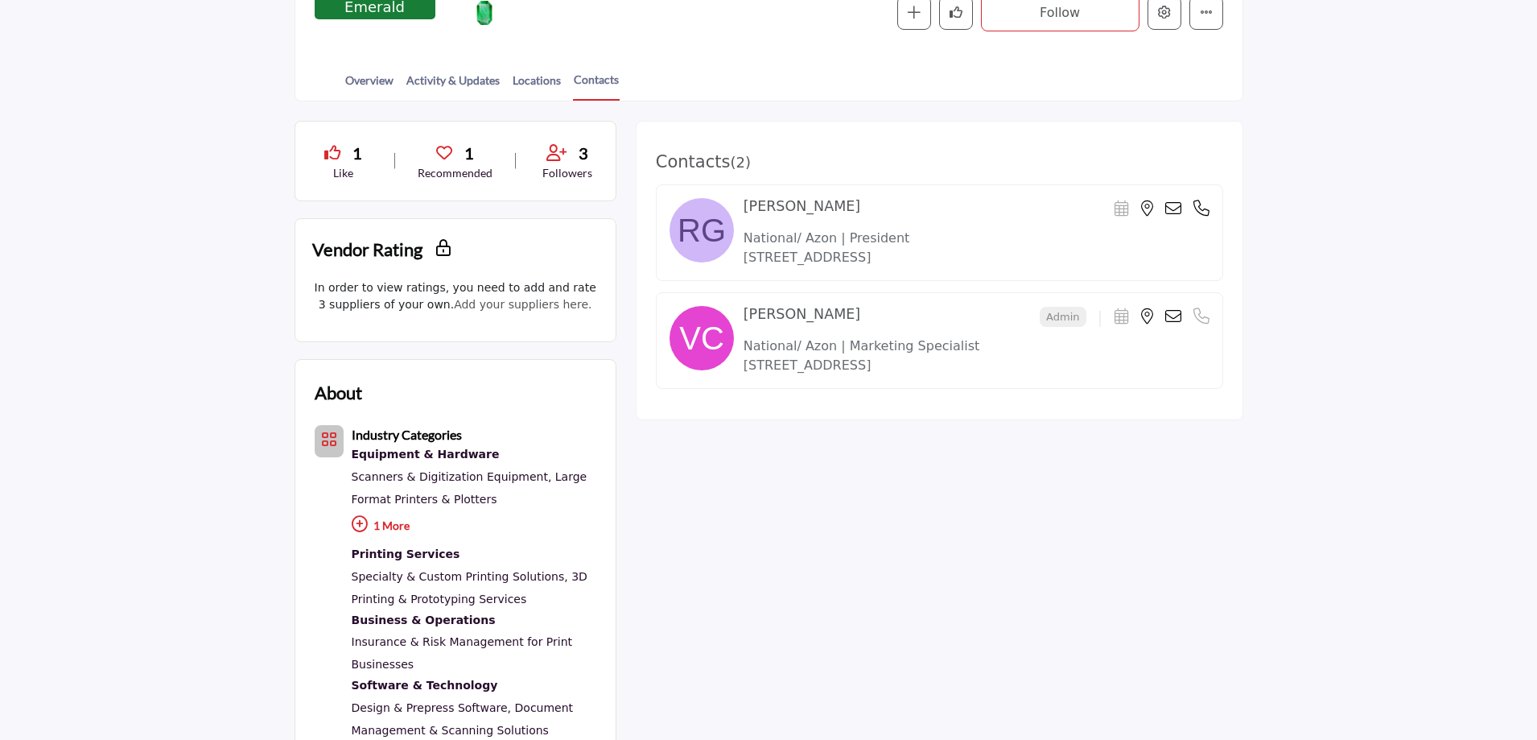
click at [709, 325] on img at bounding box center [702, 338] width 64 height 64
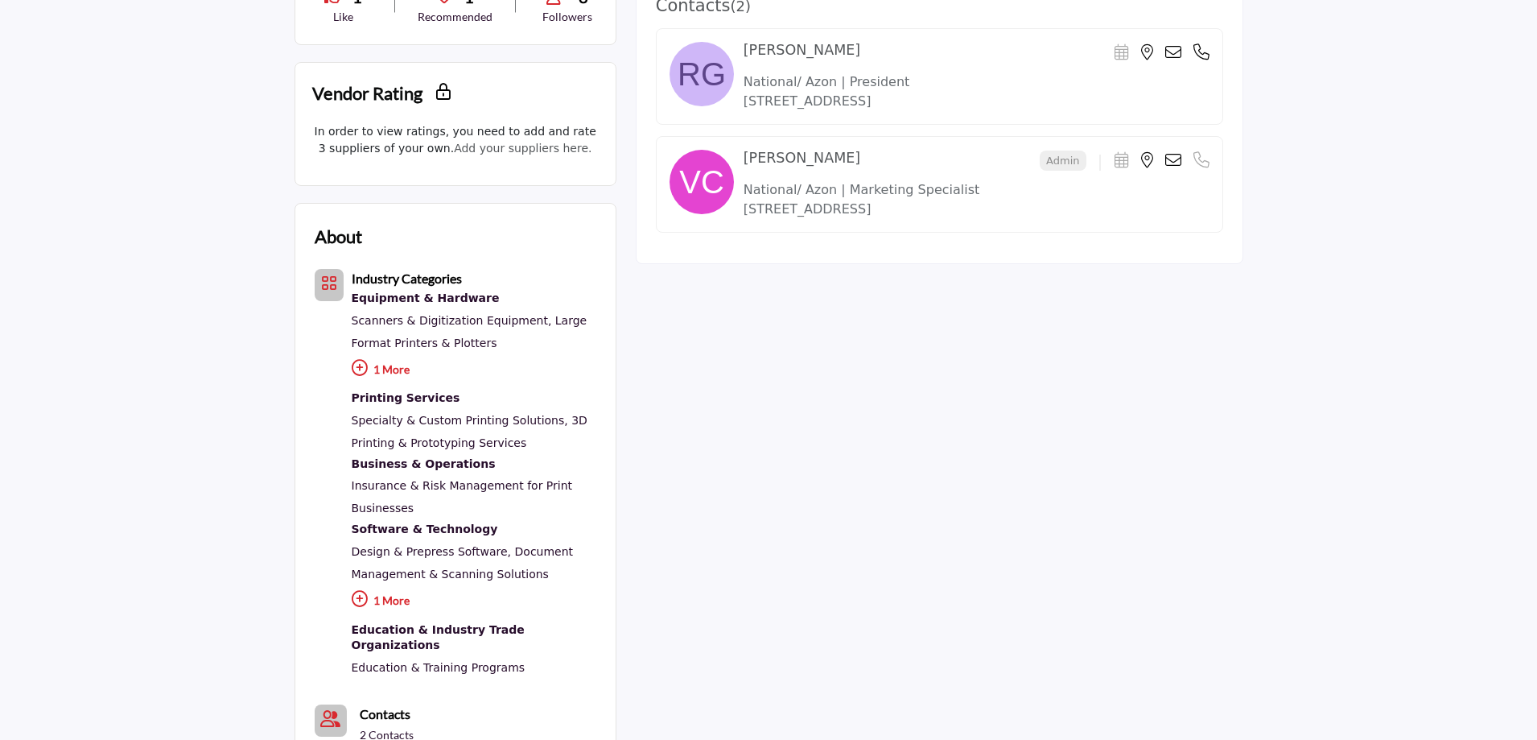
scroll to position [80, 0]
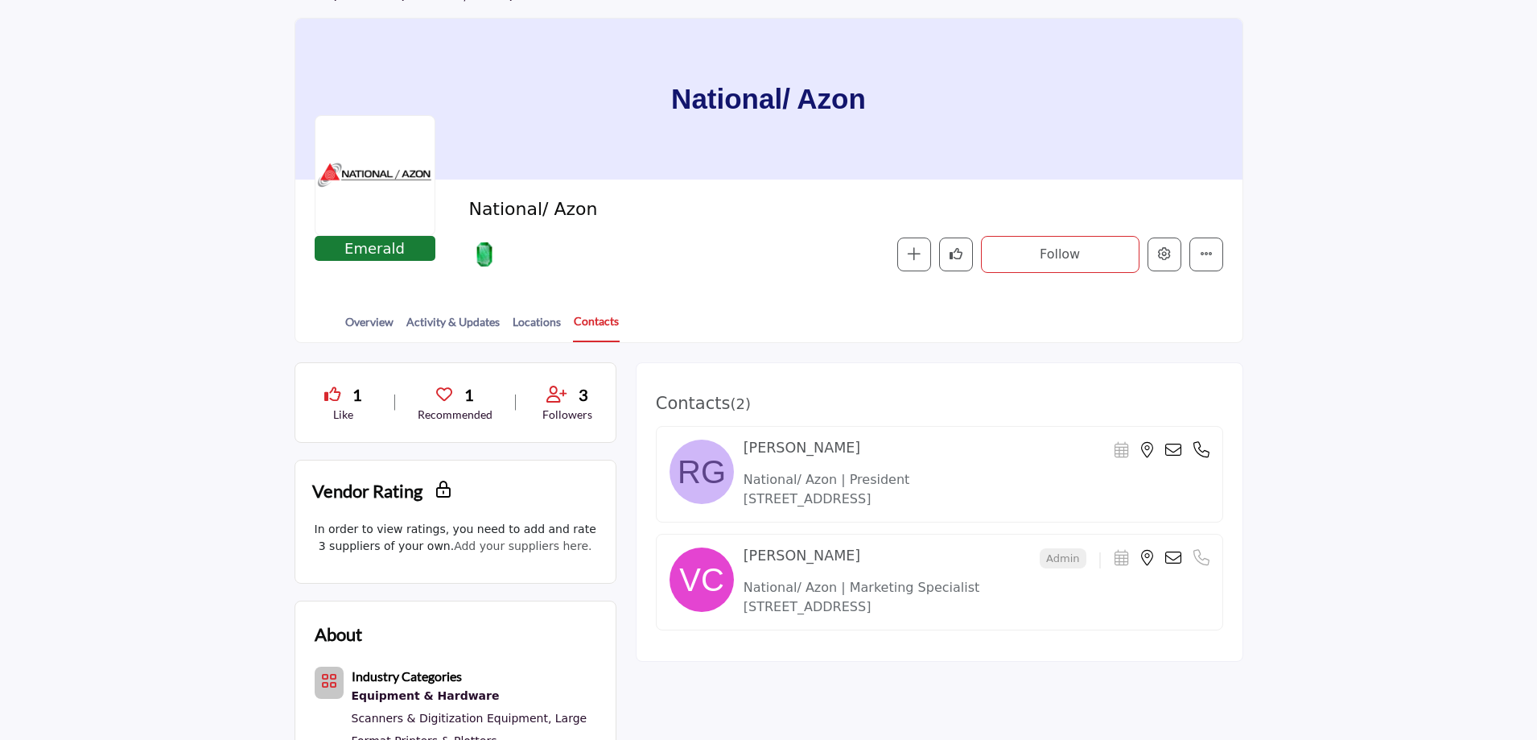
click at [609, 325] on link "Contacts" at bounding box center [596, 327] width 47 height 30
click at [1161, 255] on icon "Edit company" at bounding box center [1164, 253] width 13 height 13
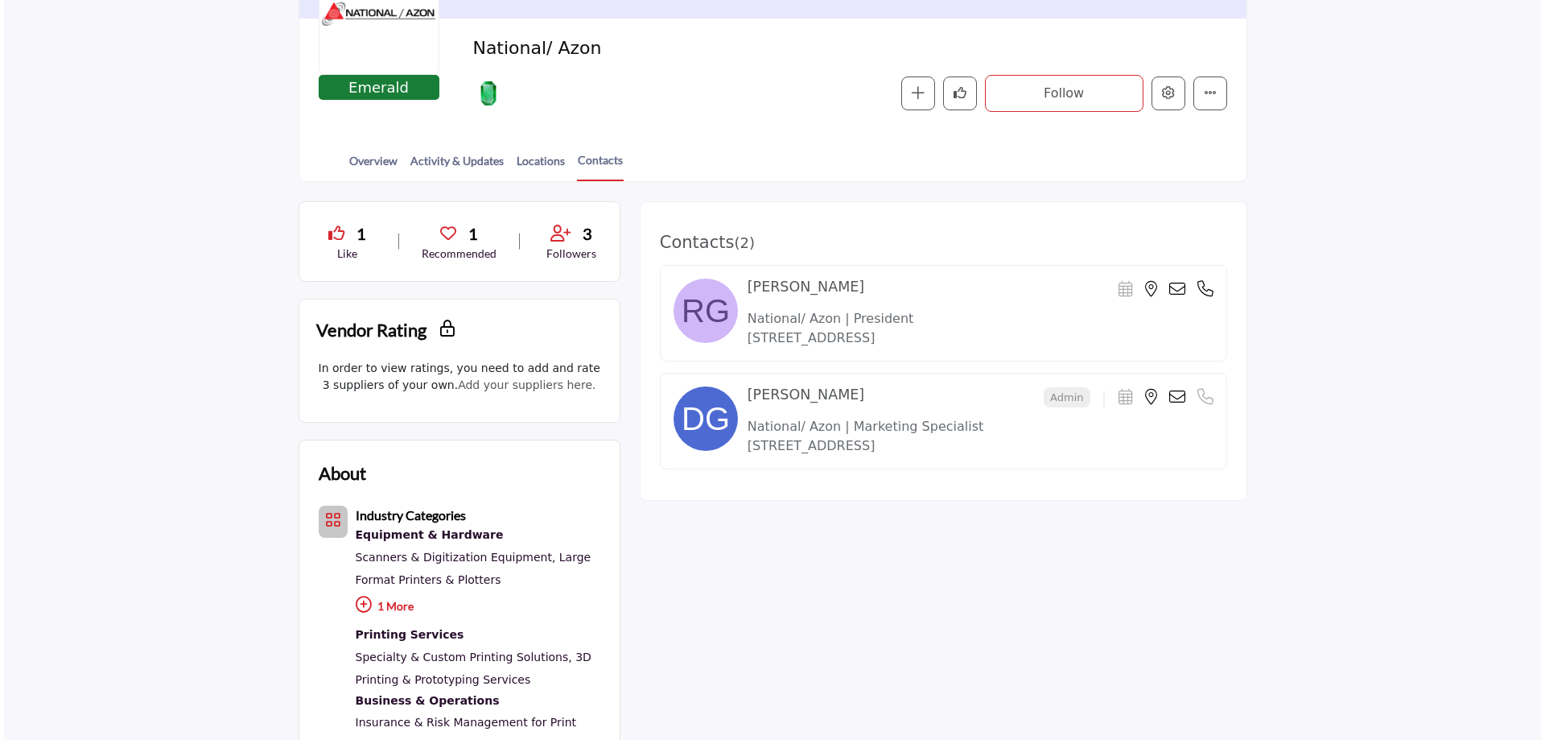
scroll to position [161, 0]
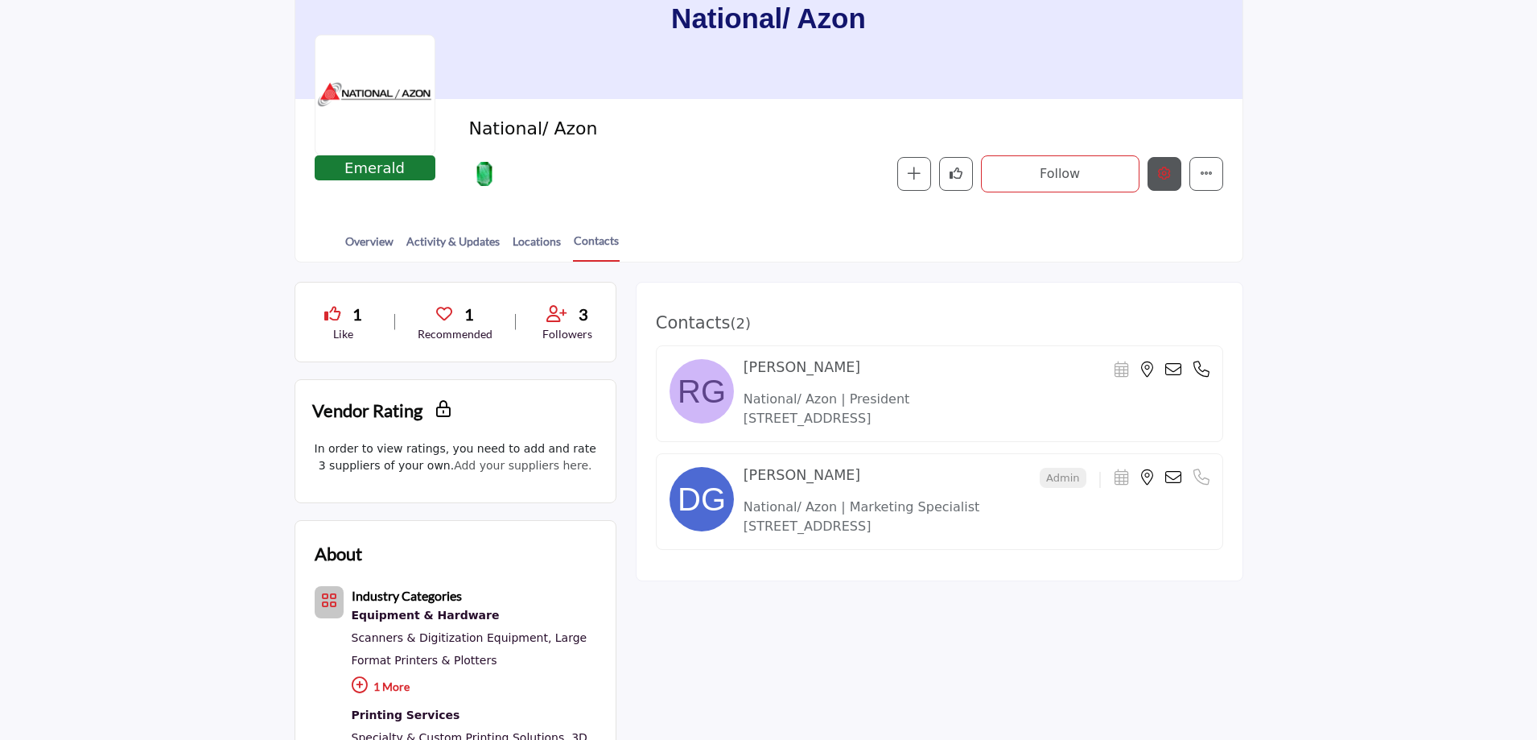
click at [1165, 173] on icon "Edit company" at bounding box center [1164, 173] width 13 height 13
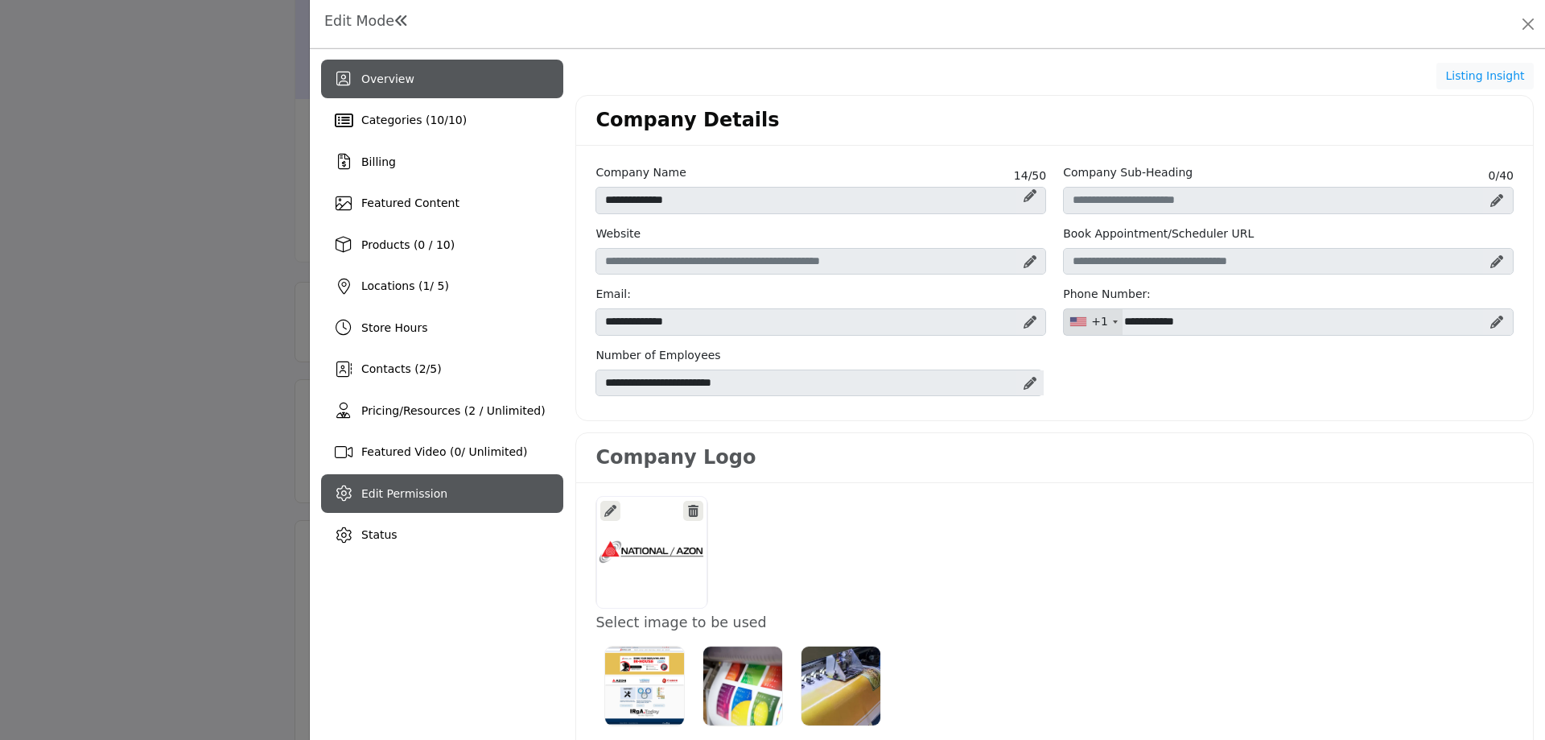
click at [409, 488] on span "Edit Permission" at bounding box center [404, 493] width 86 height 13
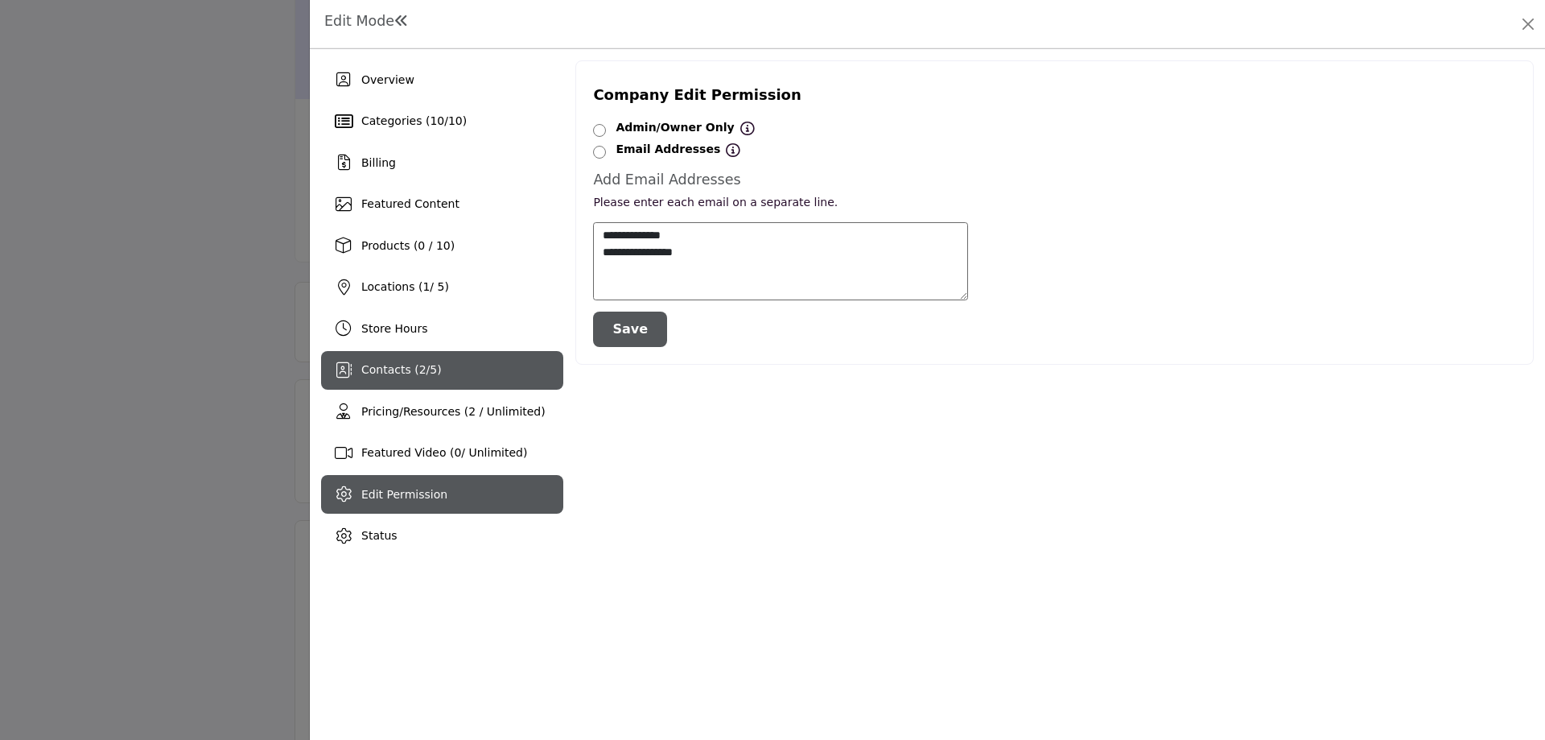
click at [402, 361] on div "Contacts ( 2 / 5 )" at bounding box center [442, 370] width 242 height 39
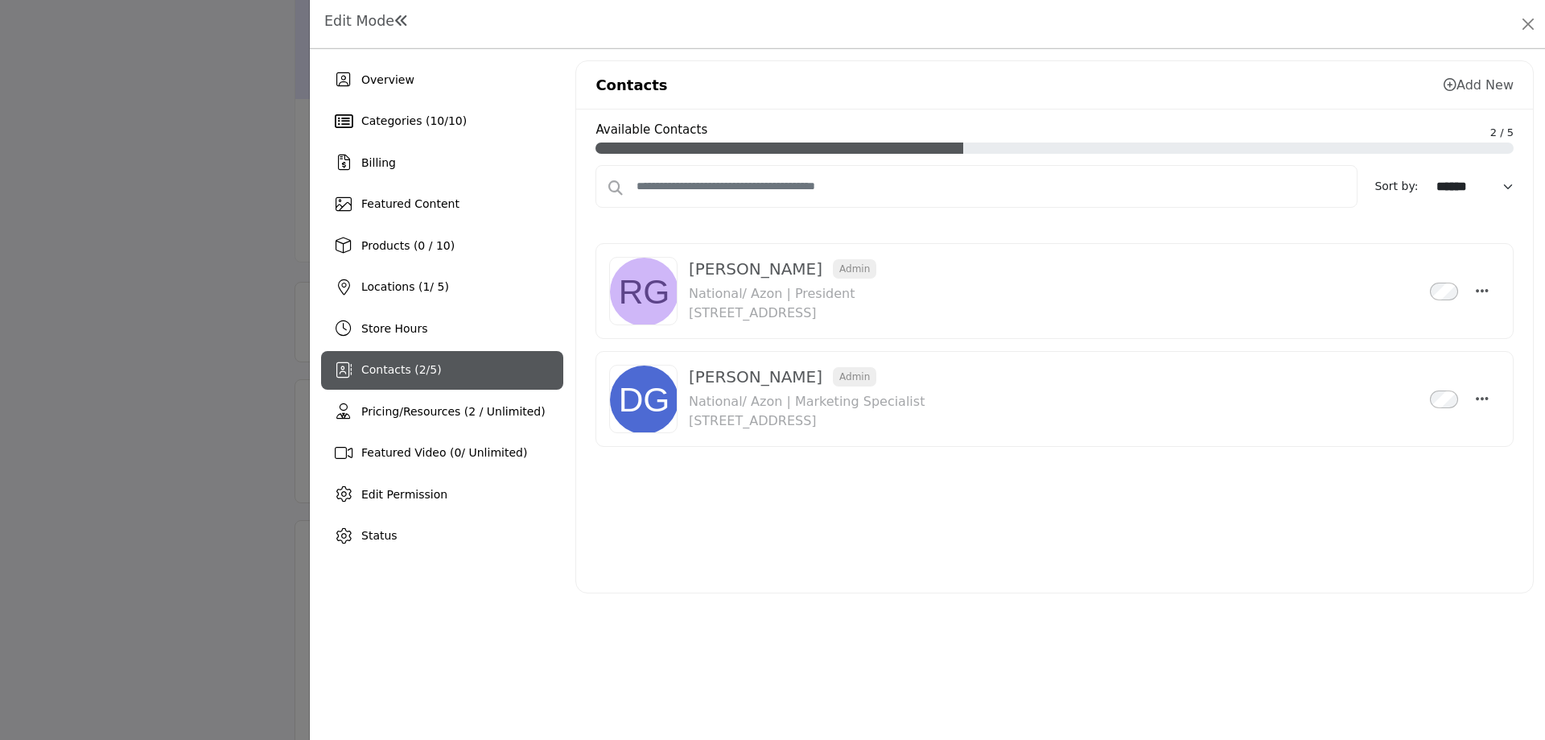
click at [1452, 84] on icon at bounding box center [1450, 84] width 13 height 13
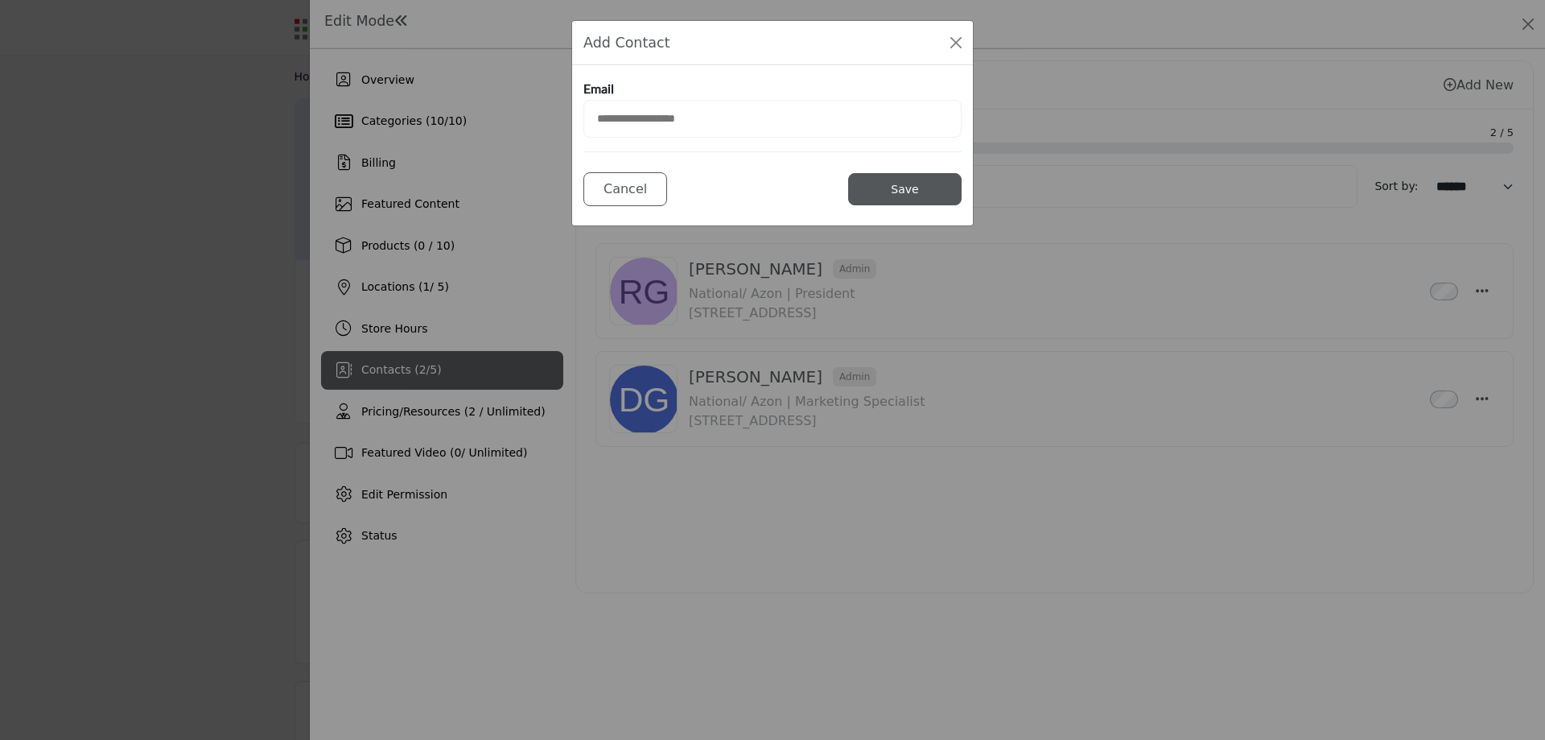
click at [647, 126] on input "email" at bounding box center [773, 119] width 378 height 38
type input "**********"
click at [912, 197] on button "Save" at bounding box center [904, 189] width 113 height 32
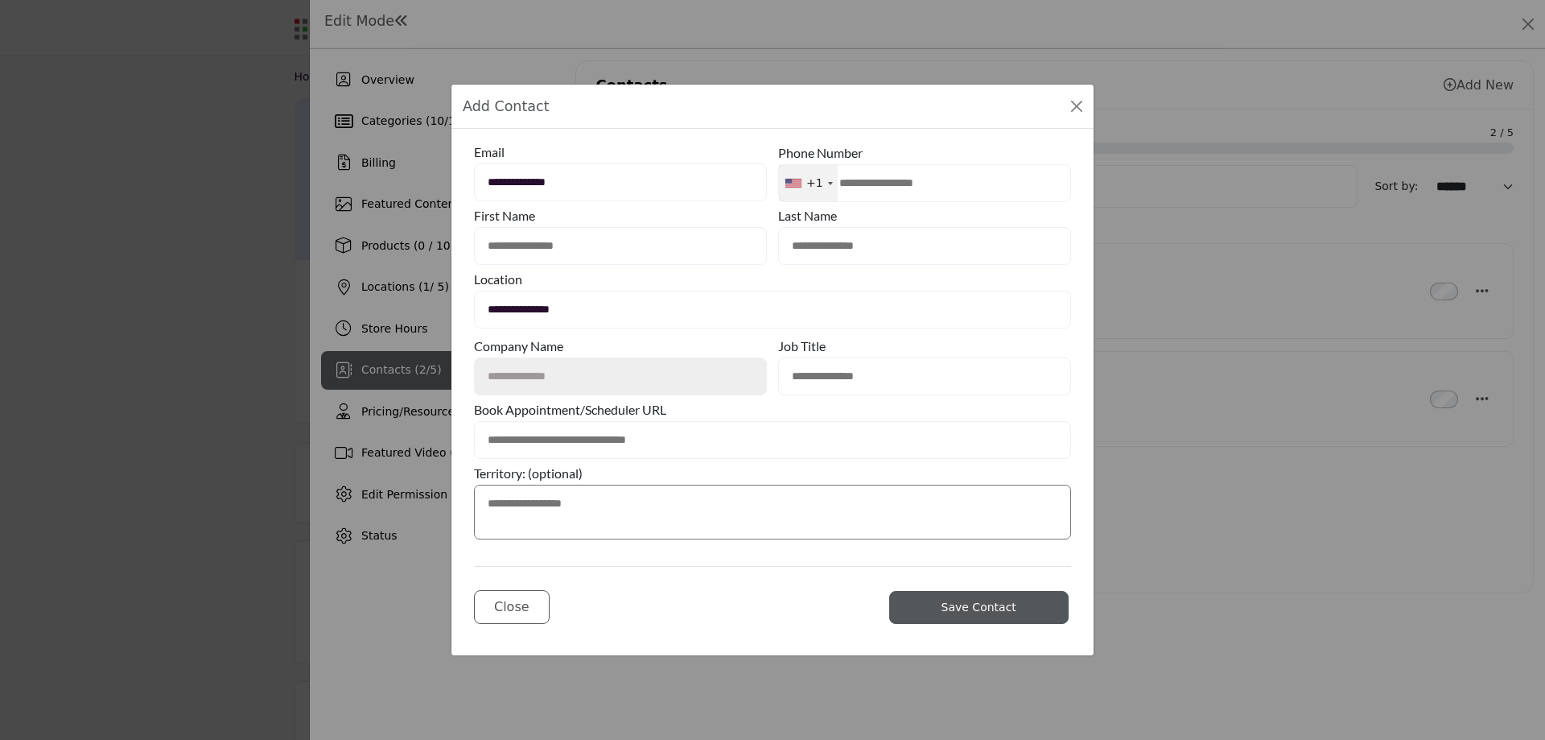
click at [559, 247] on input "text" at bounding box center [620, 246] width 293 height 38
type input "****"
type input "*****"
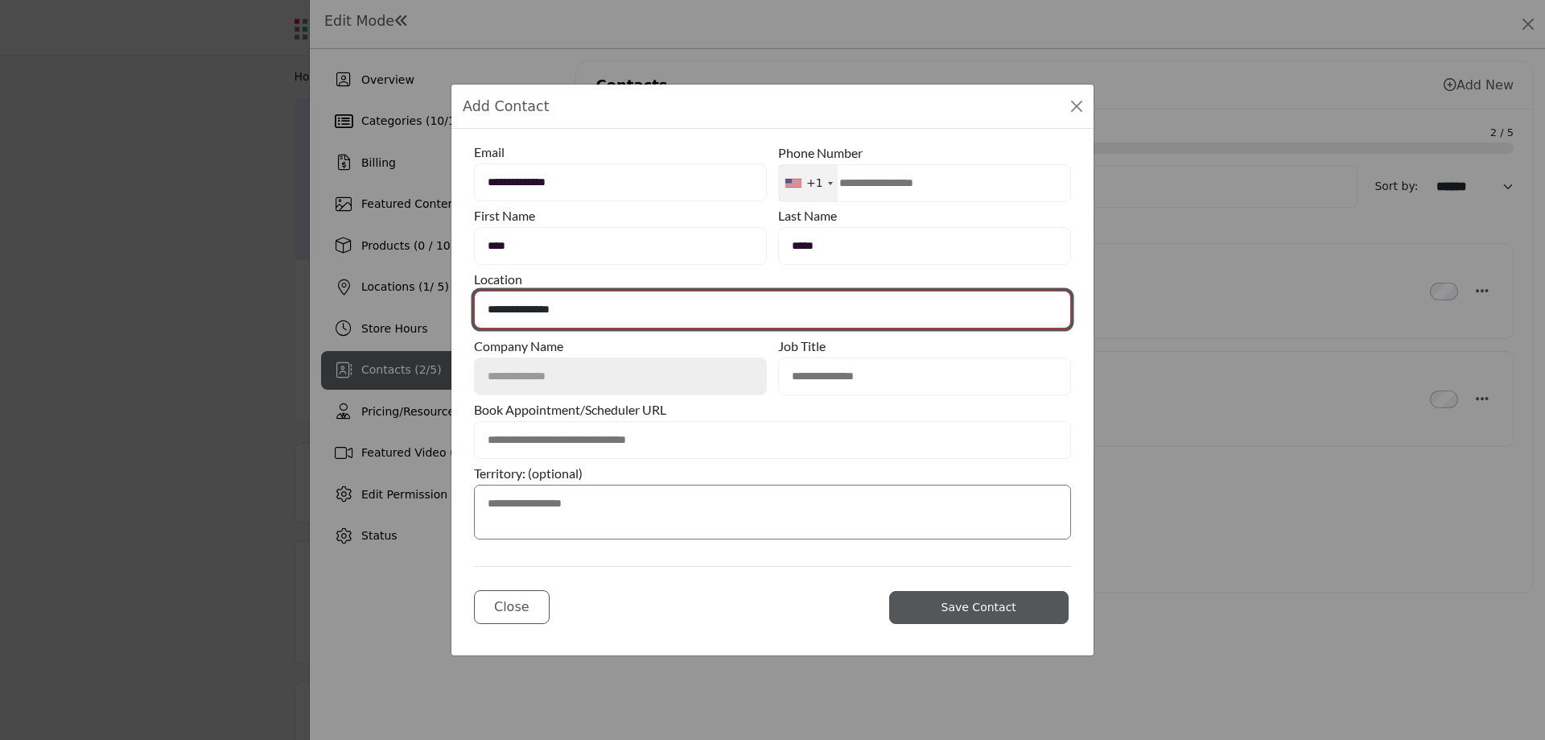
click at [537, 308] on select "**********" at bounding box center [772, 310] width 597 height 38
select select "**********"
click at [474, 291] on select "**********" at bounding box center [772, 310] width 597 height 38
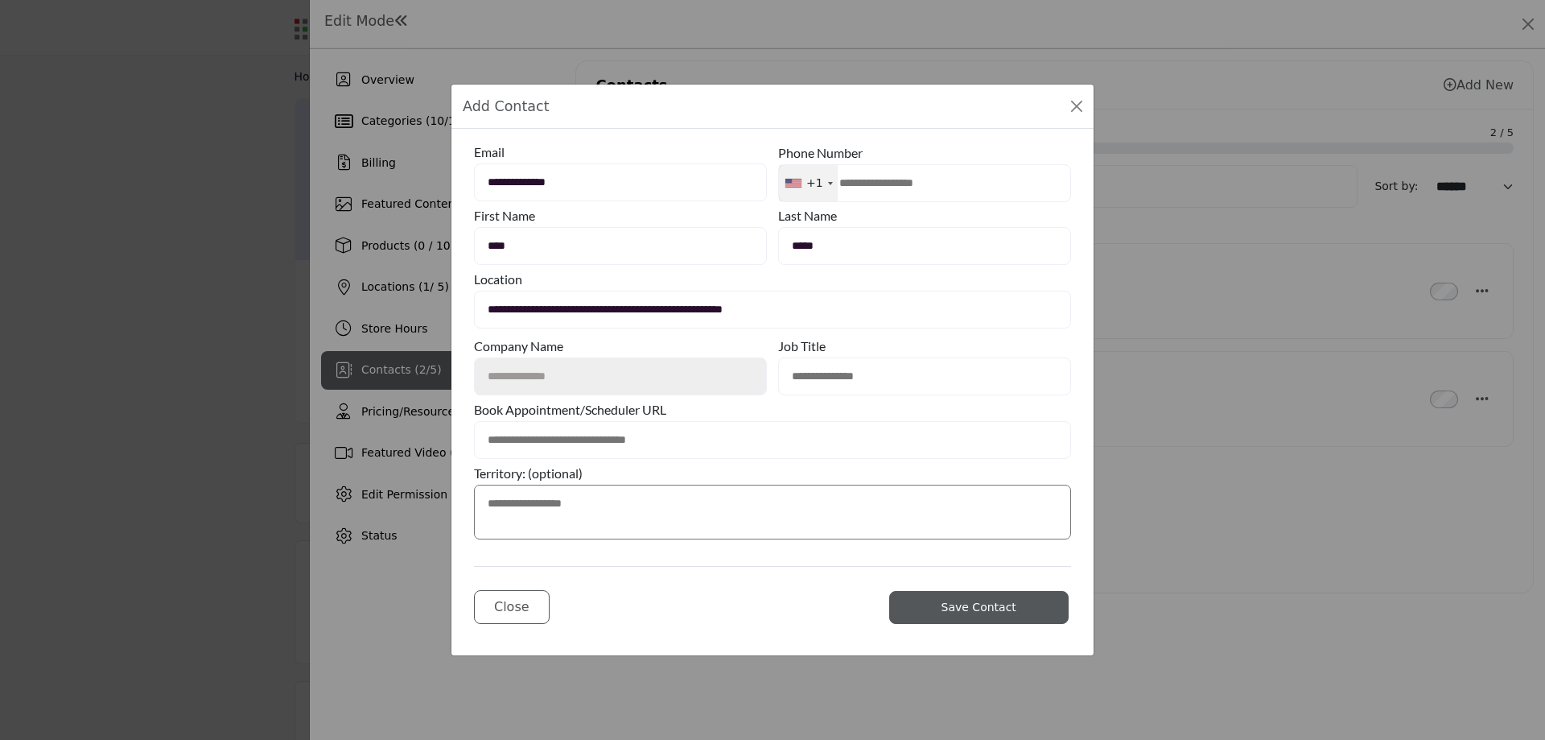
click at [856, 375] on input "text" at bounding box center [924, 376] width 293 height 38
type input "**********"
click at [943, 610] on button "Save Contact" at bounding box center [979, 607] width 180 height 32
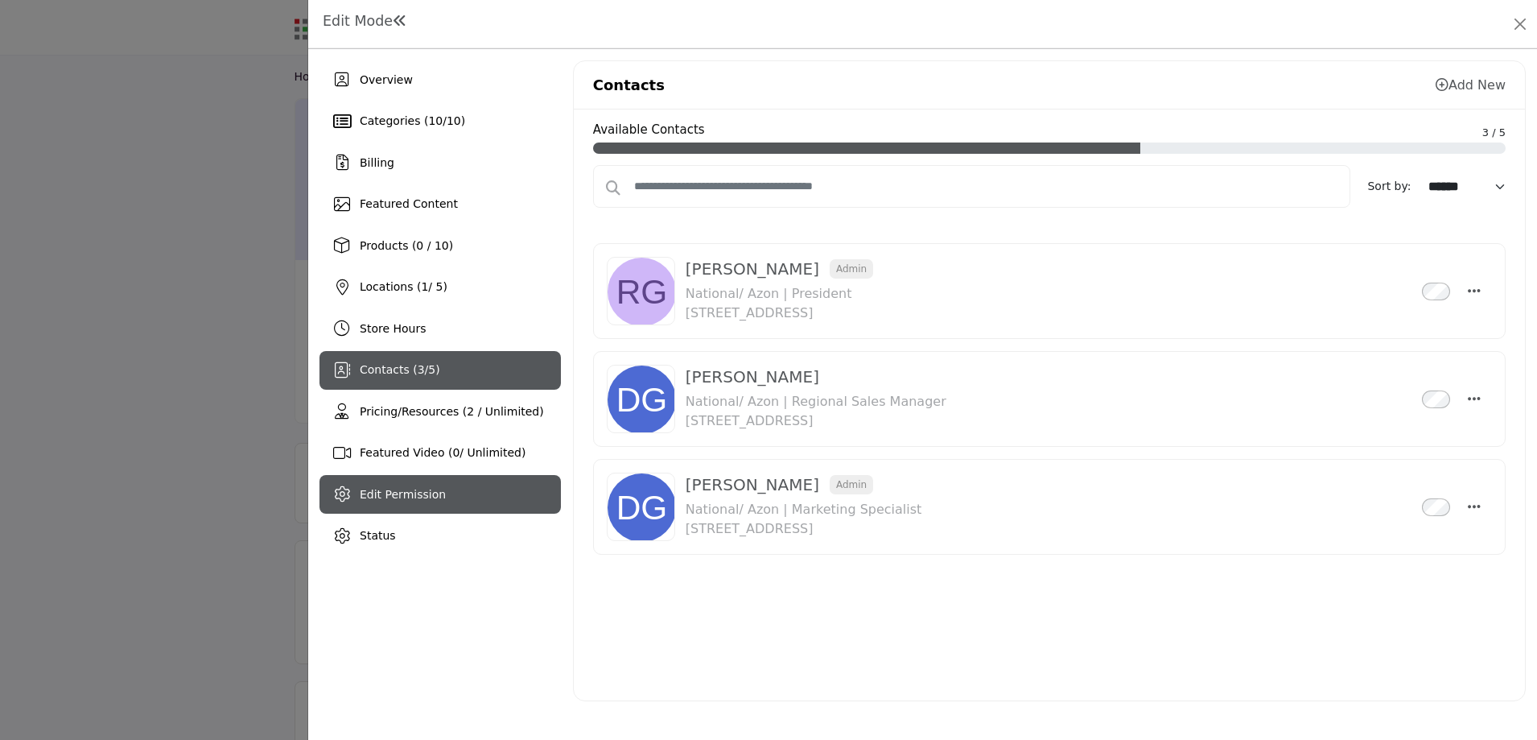
click at [435, 499] on span "Edit Permission" at bounding box center [403, 494] width 86 height 13
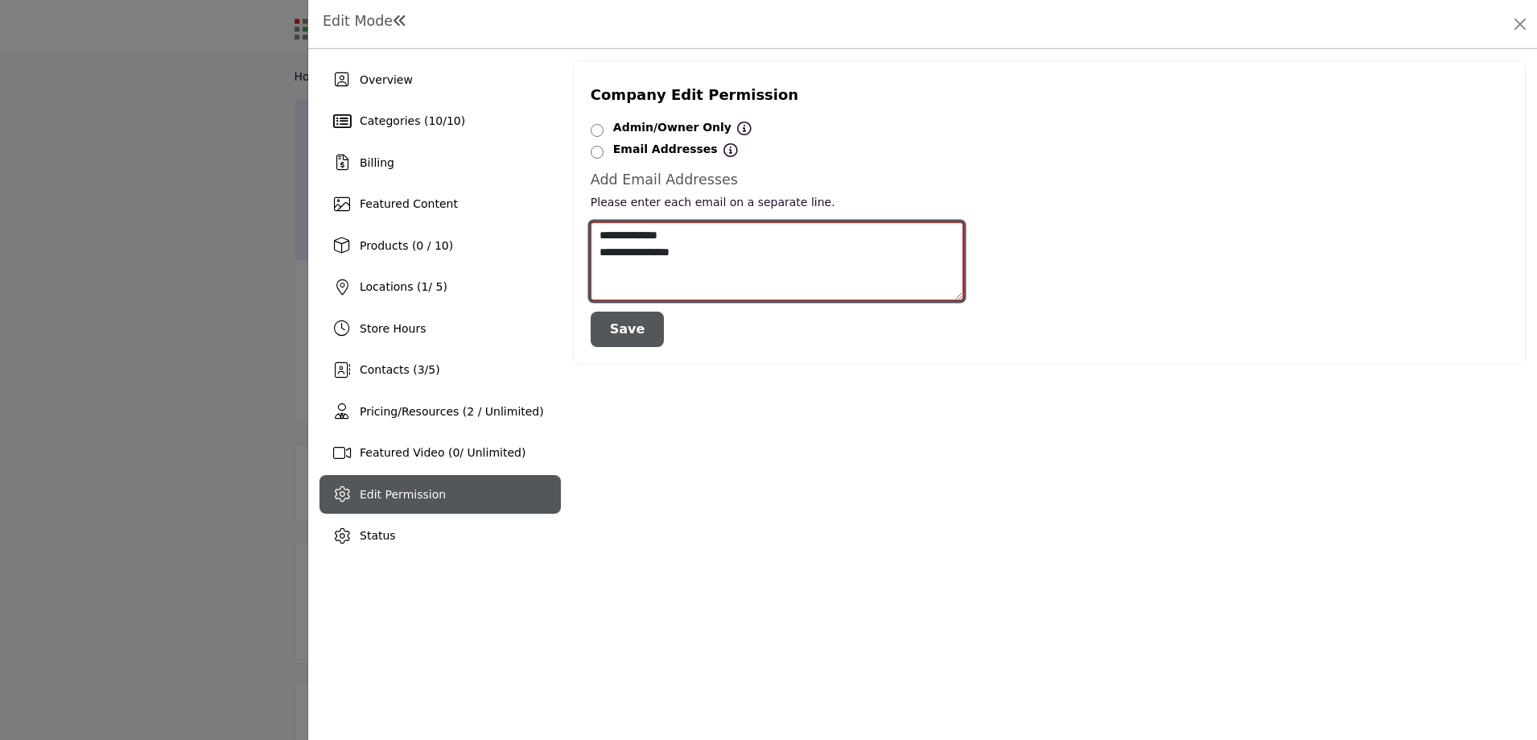
drag, startPoint x: 693, startPoint y: 239, endPoint x: 592, endPoint y: 230, distance: 101.8
click at [592, 230] on textarea "**********" at bounding box center [777, 261] width 373 height 78
type textarea "**********"
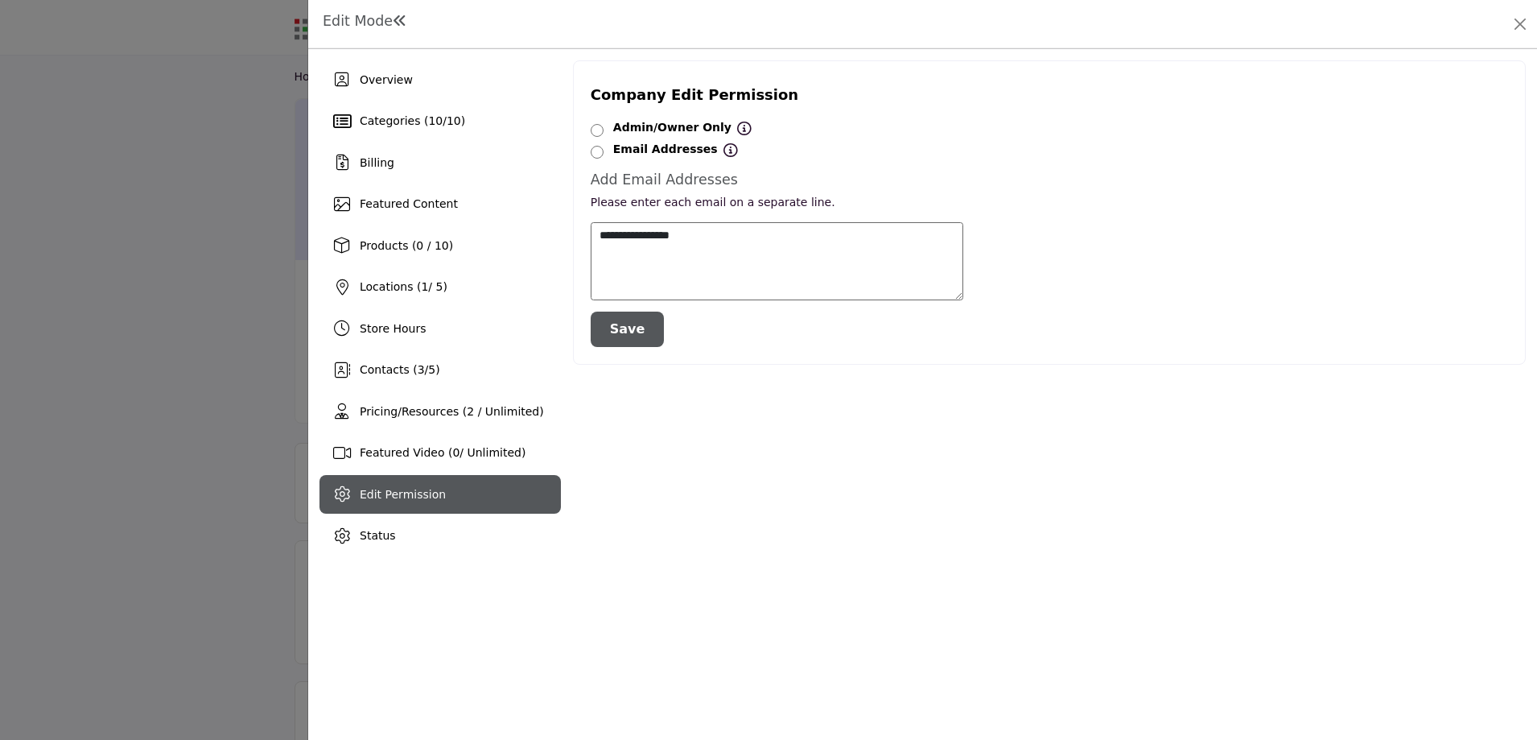
click at [640, 322] on button "Save" at bounding box center [628, 329] width 74 height 35
click at [1520, 28] on button "Close" at bounding box center [1520, 24] width 23 height 23
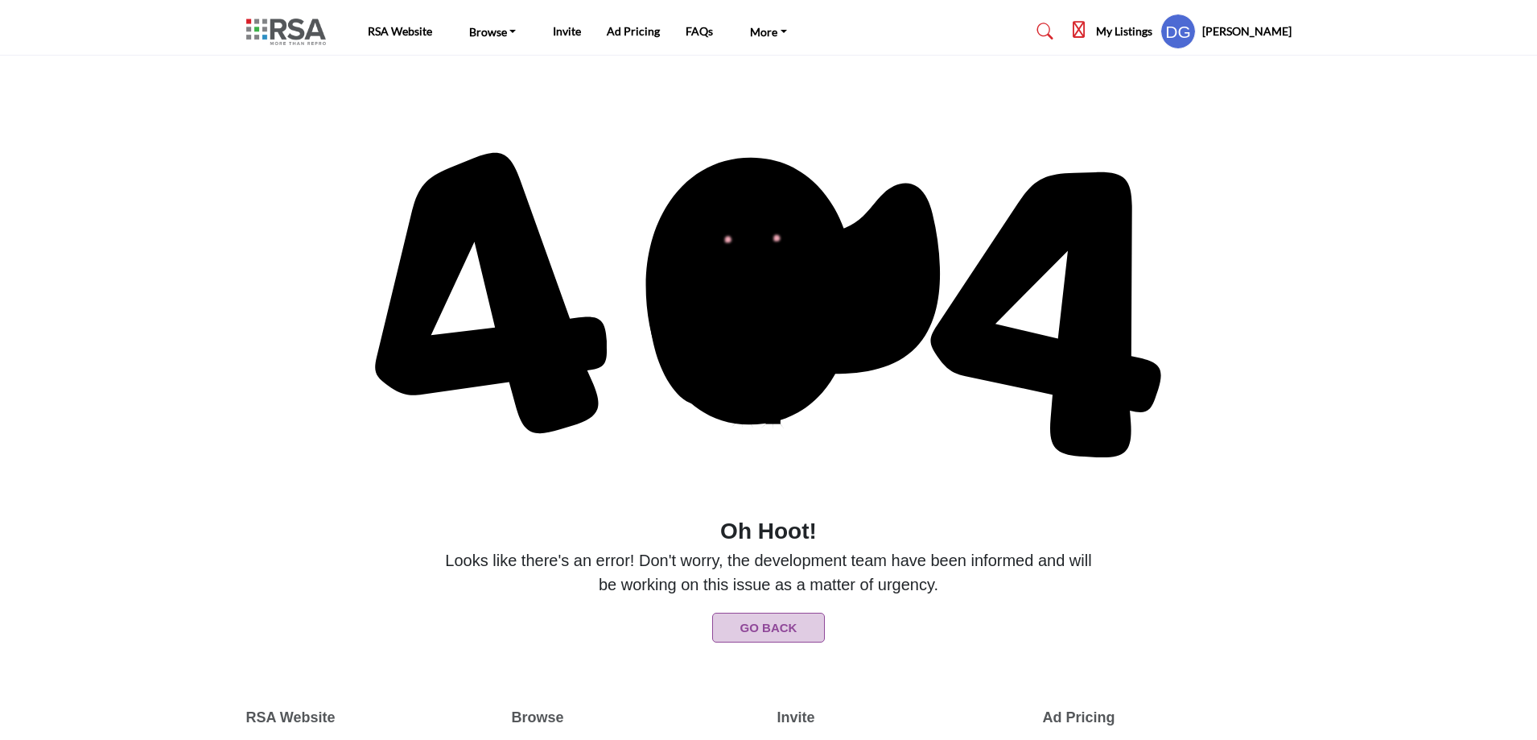
click at [1237, 28] on h5 "[PERSON_NAME]" at bounding box center [1247, 31] width 89 height 16
click at [1190, 32] on profile-featured-c3d4861f-9957-43a9-b729-035ebebdb3dd "Show hide supplier dropdown" at bounding box center [1178, 31] width 35 height 35
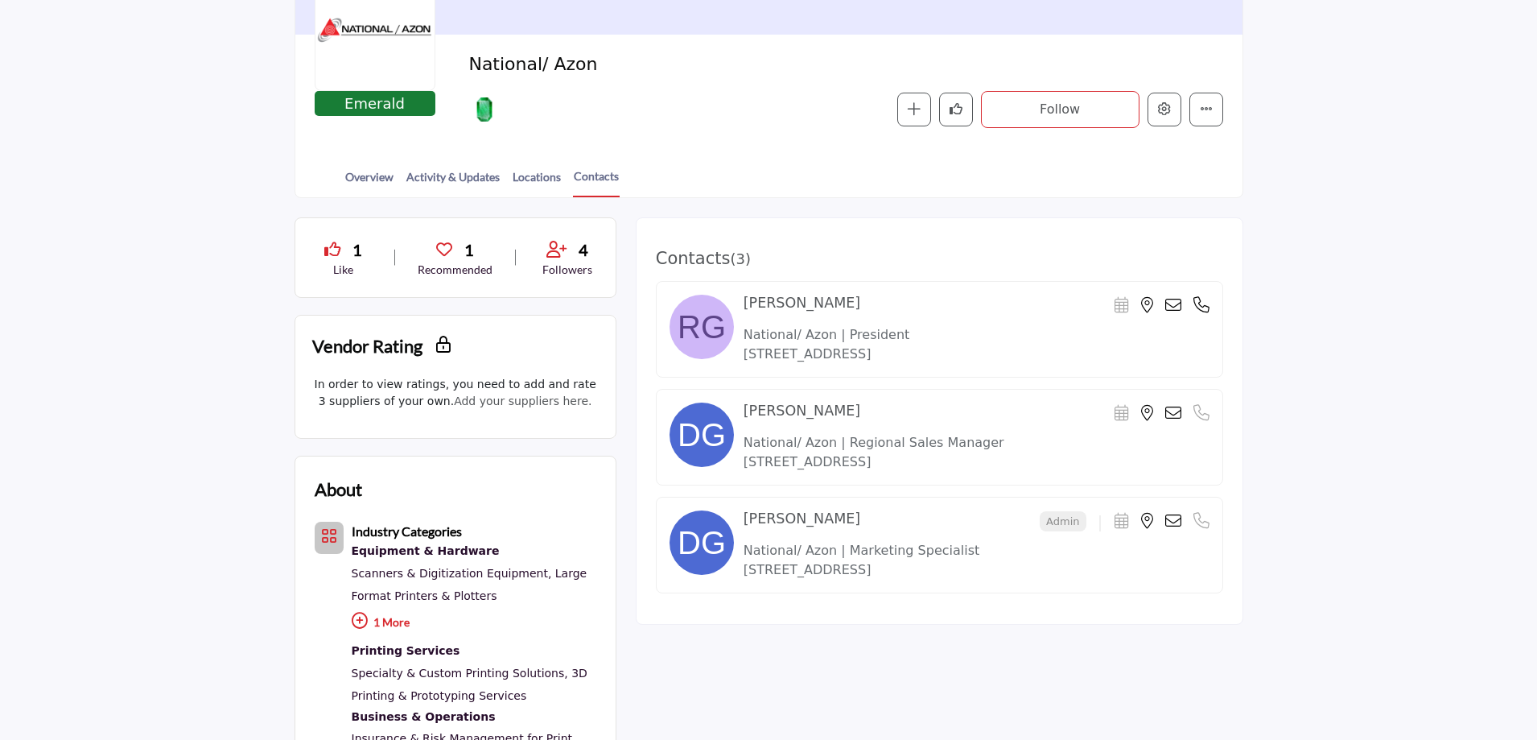
scroll to position [241, 0]
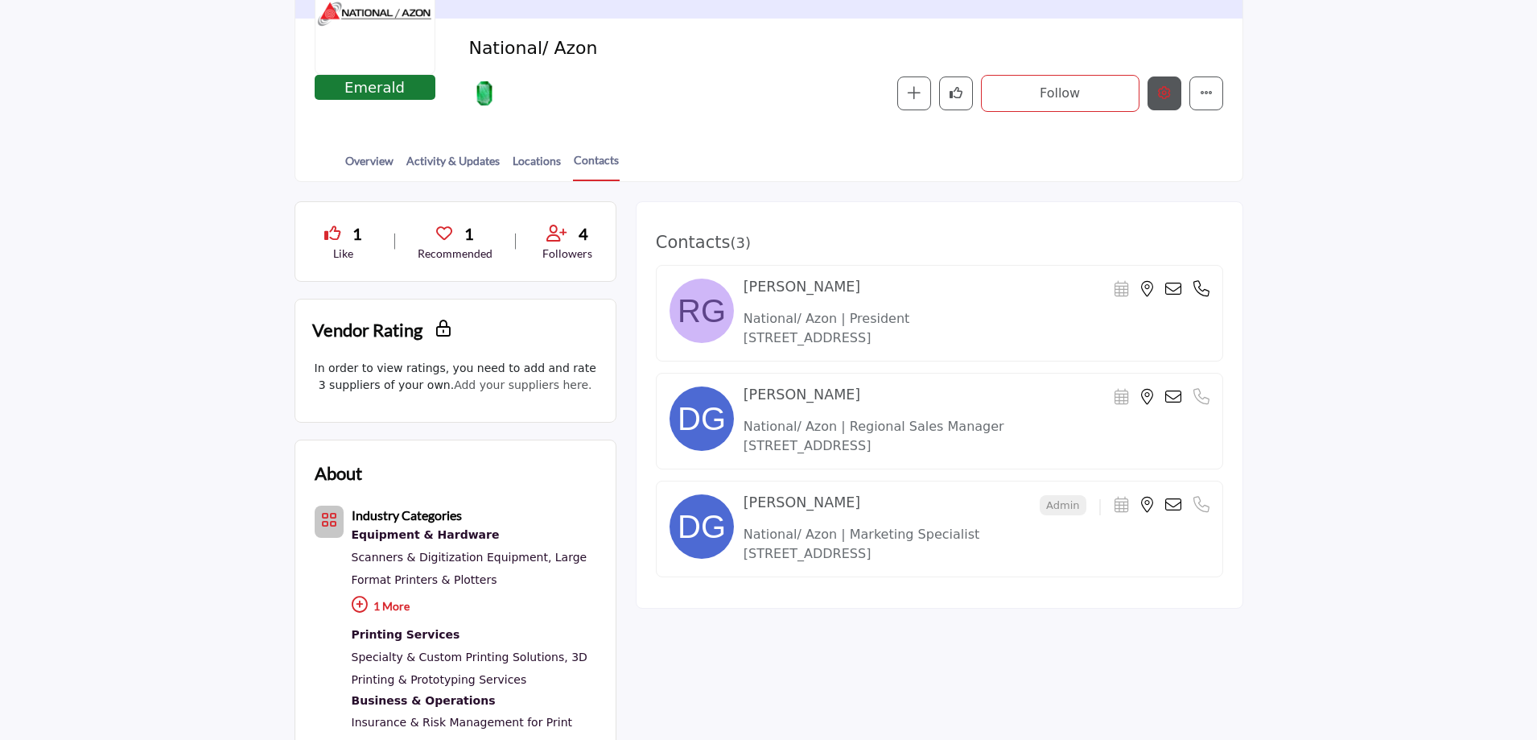
click at [1167, 97] on icon "Edit company" at bounding box center [1164, 92] width 13 height 13
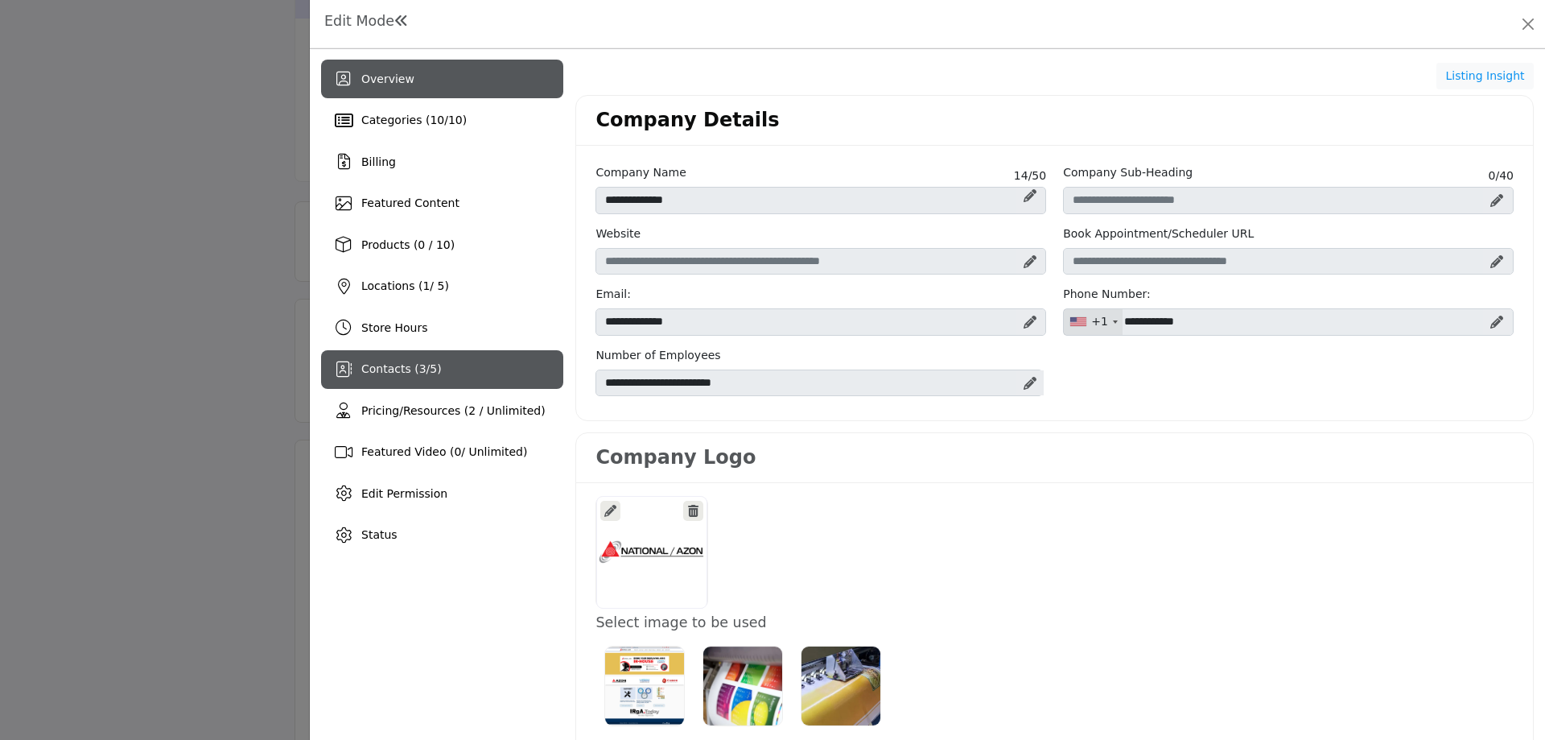
click at [419, 375] on span "3" at bounding box center [422, 368] width 7 height 13
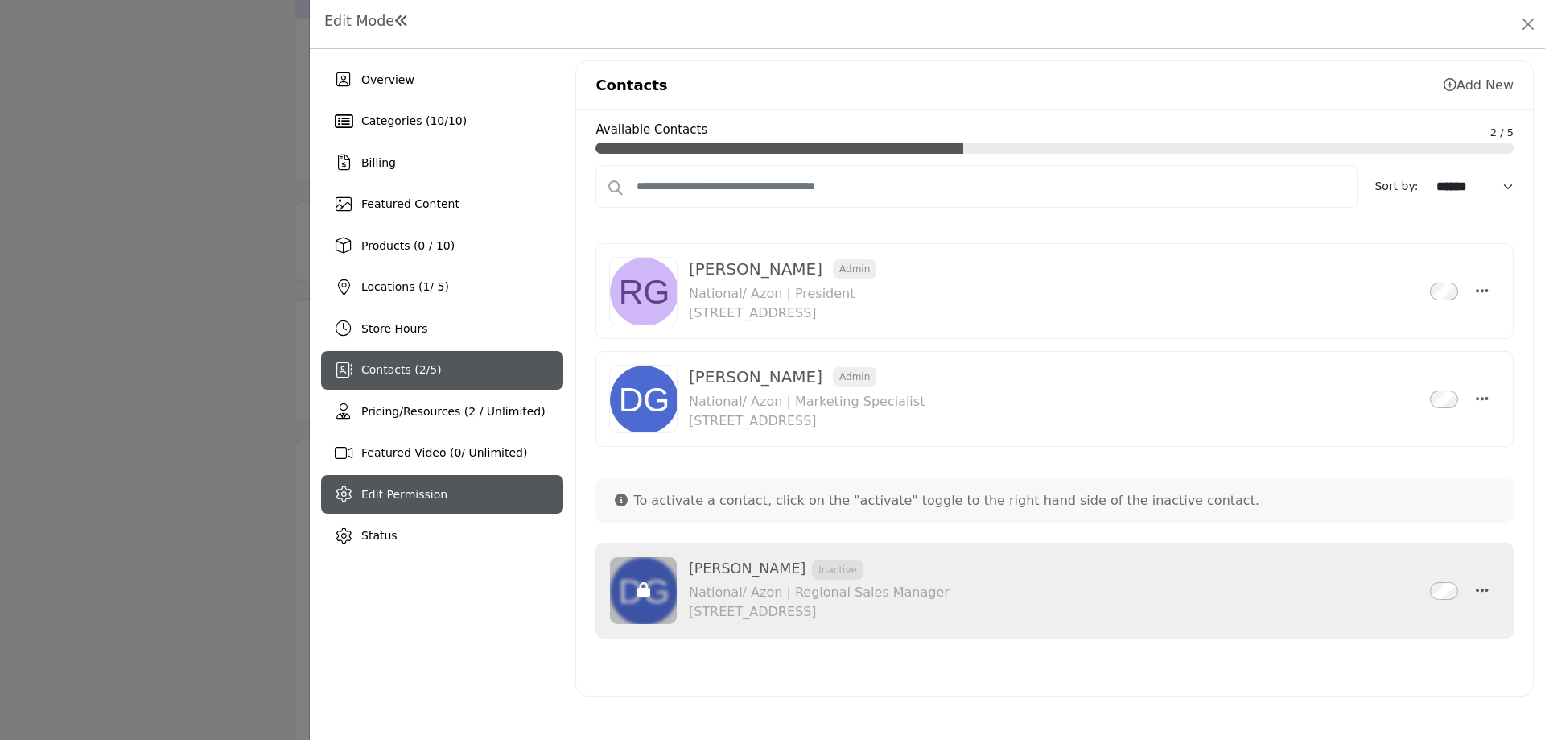
click at [377, 499] on span "Edit Permission" at bounding box center [404, 494] width 86 height 13
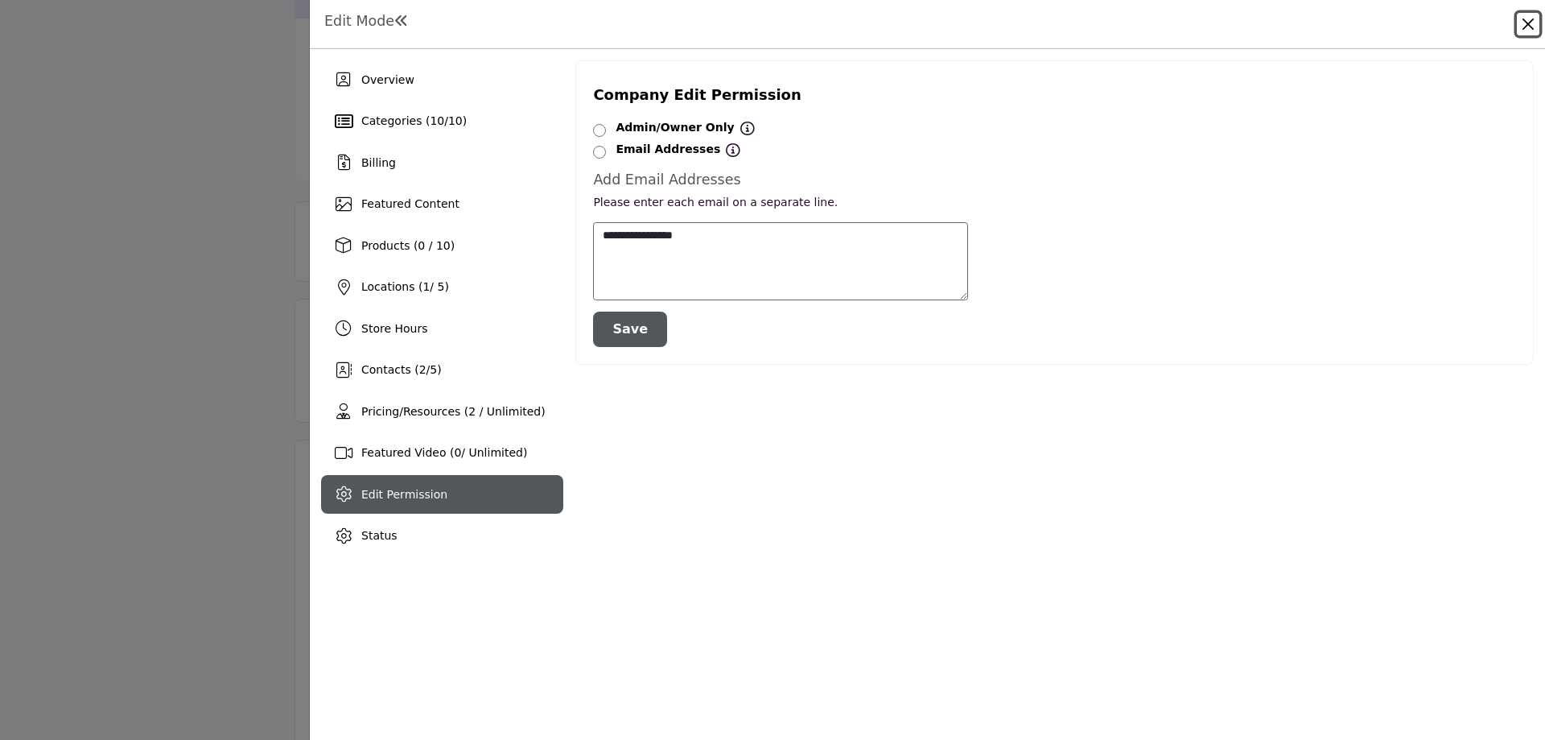
click at [1533, 21] on button "Close" at bounding box center [1528, 24] width 23 height 23
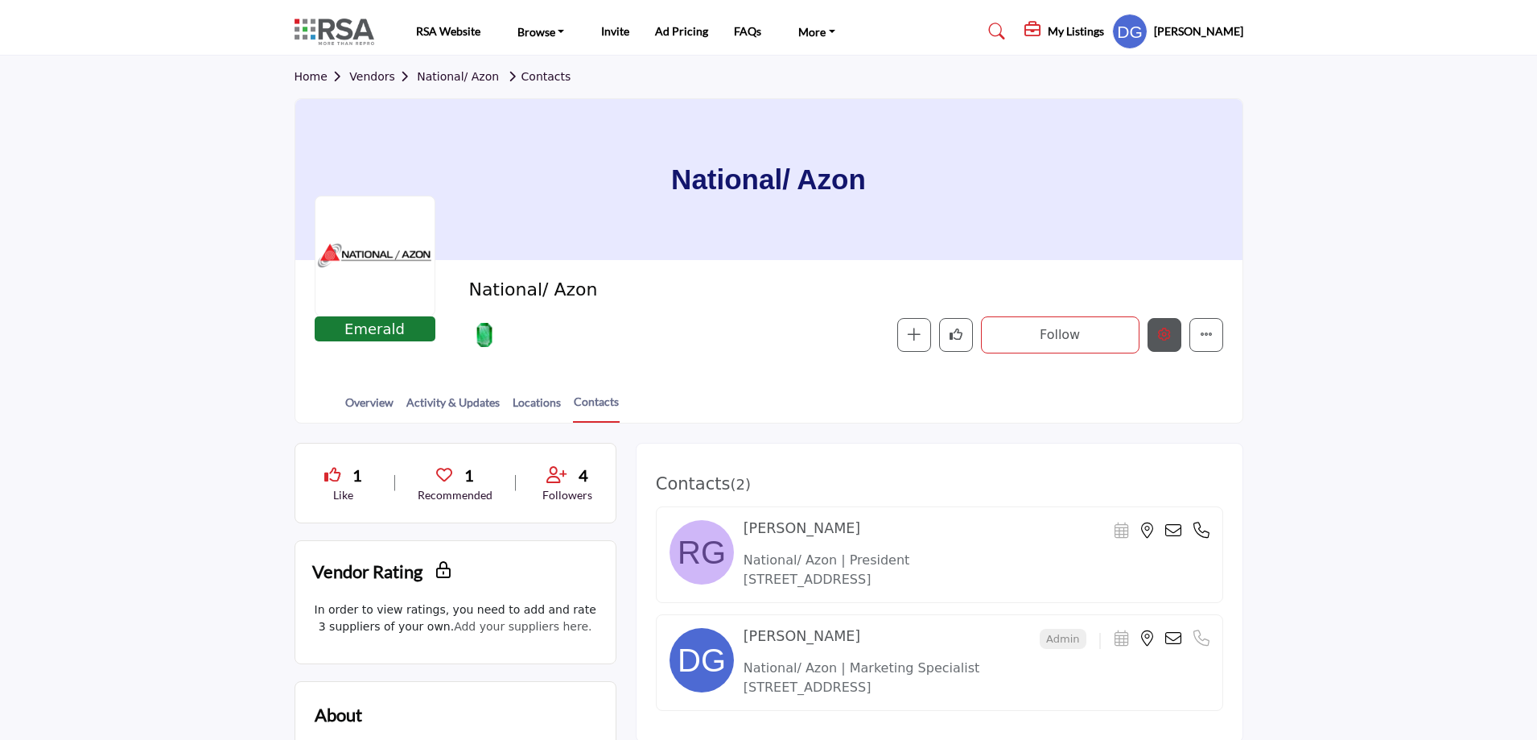
click at [1166, 335] on icon "Edit company" at bounding box center [1164, 334] width 13 height 13
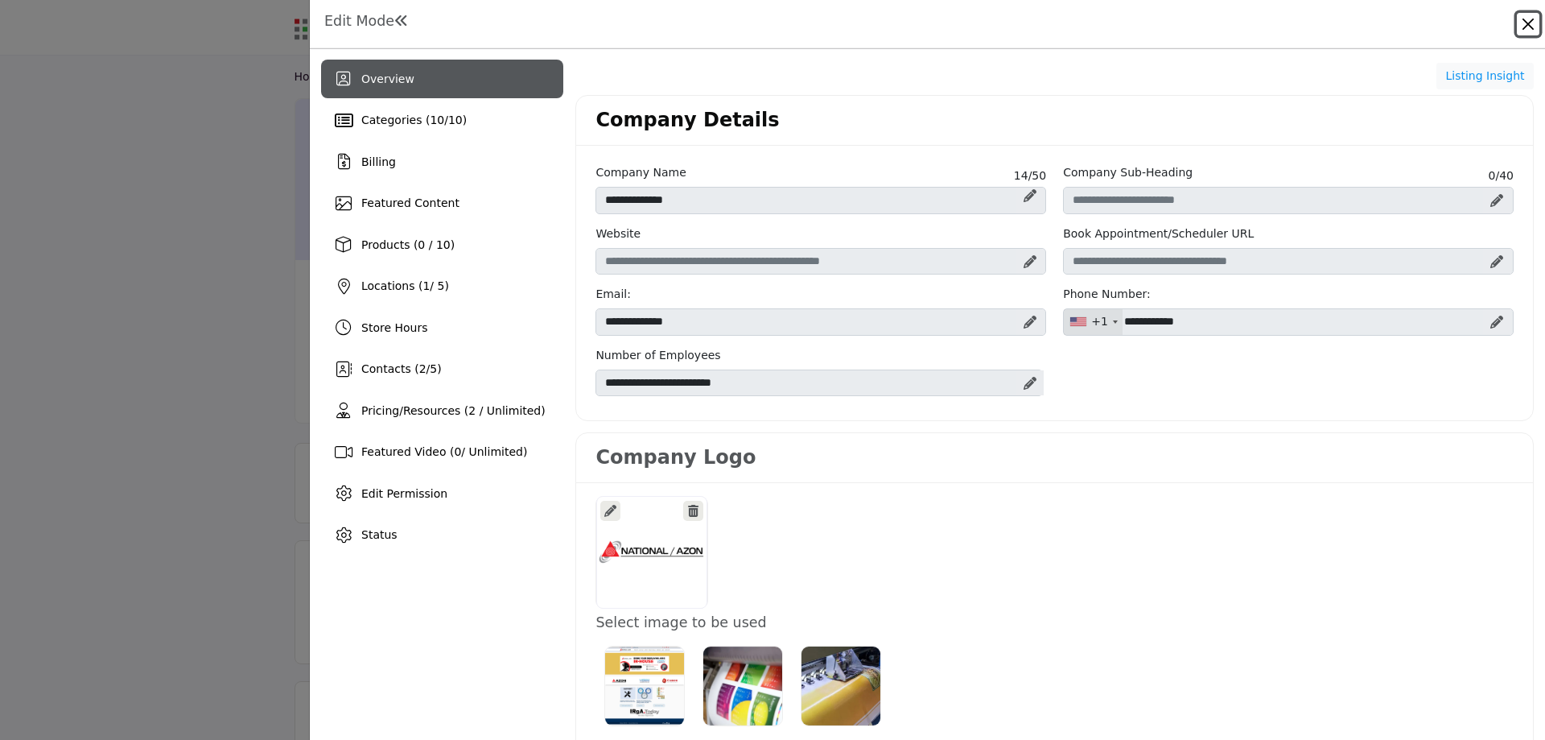
click at [1521, 20] on button "Close" at bounding box center [1528, 24] width 23 height 23
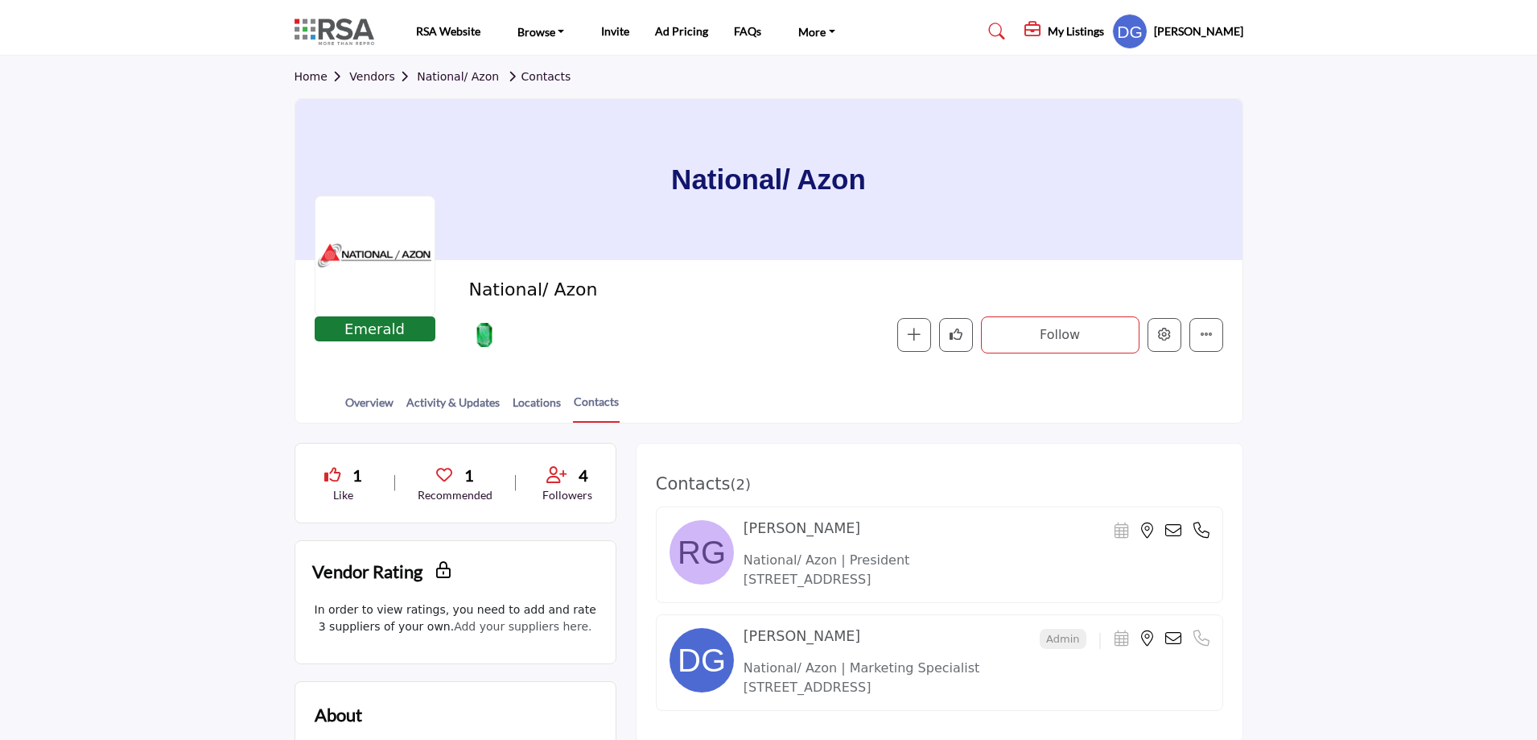
click at [208, 267] on section "Home Vendors National/ Azon Contacts National/ Azon Emerald Emerald Sponsor Nat…" at bounding box center [768, 240] width 1537 height 368
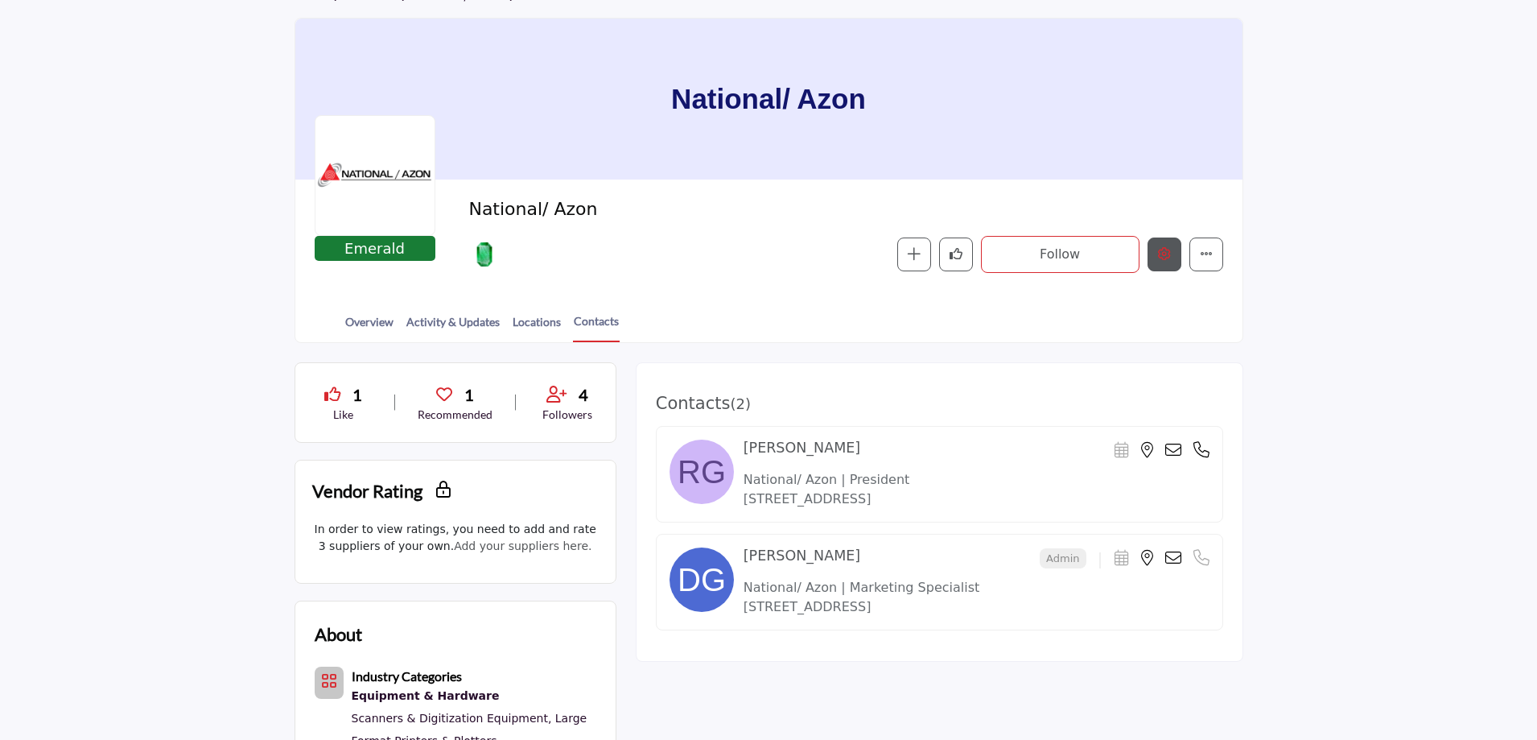
click at [1167, 263] on button "Edit company" at bounding box center [1165, 254] width 34 height 34
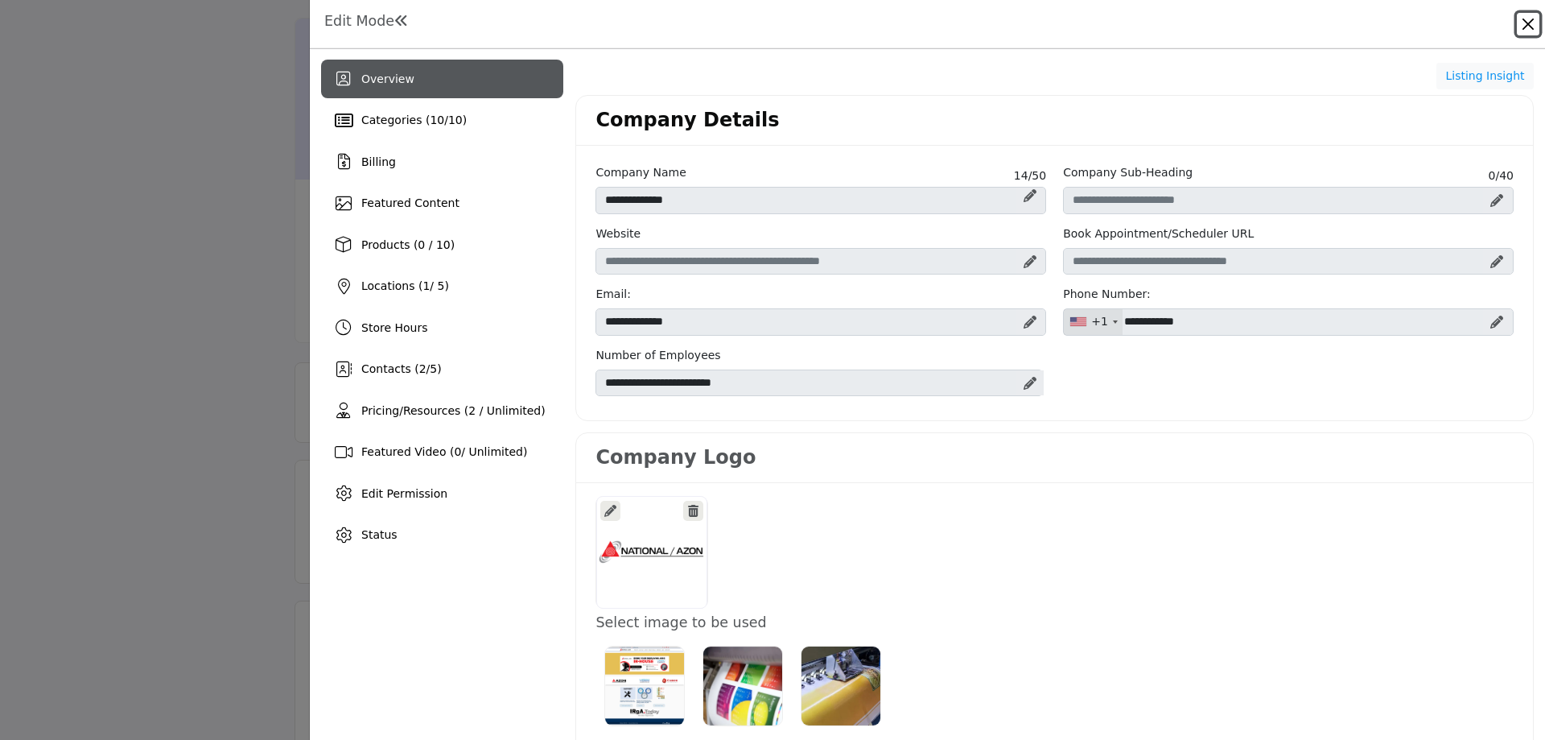
click at [1527, 26] on button "Close" at bounding box center [1528, 24] width 23 height 23
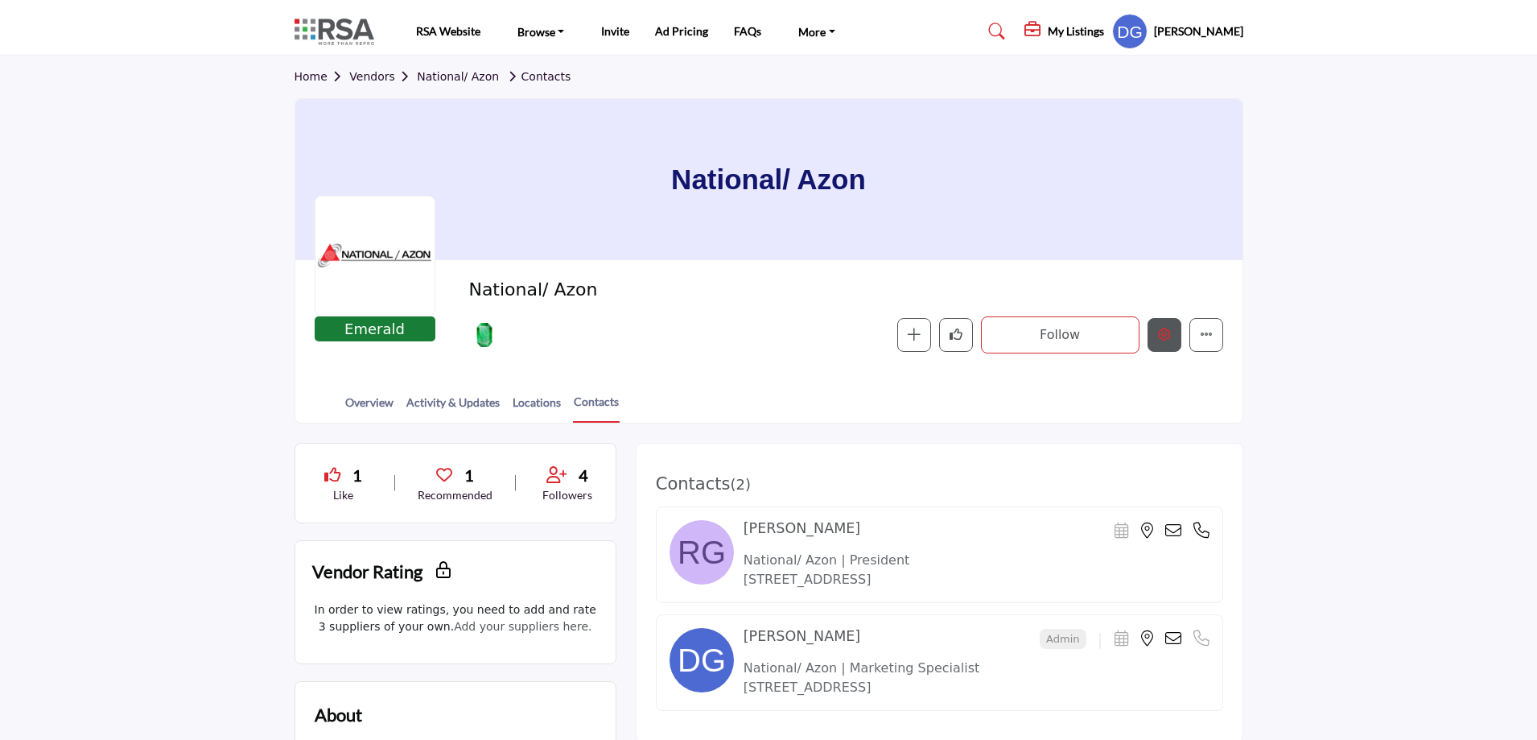
click at [1174, 332] on button "Edit company" at bounding box center [1165, 335] width 34 height 34
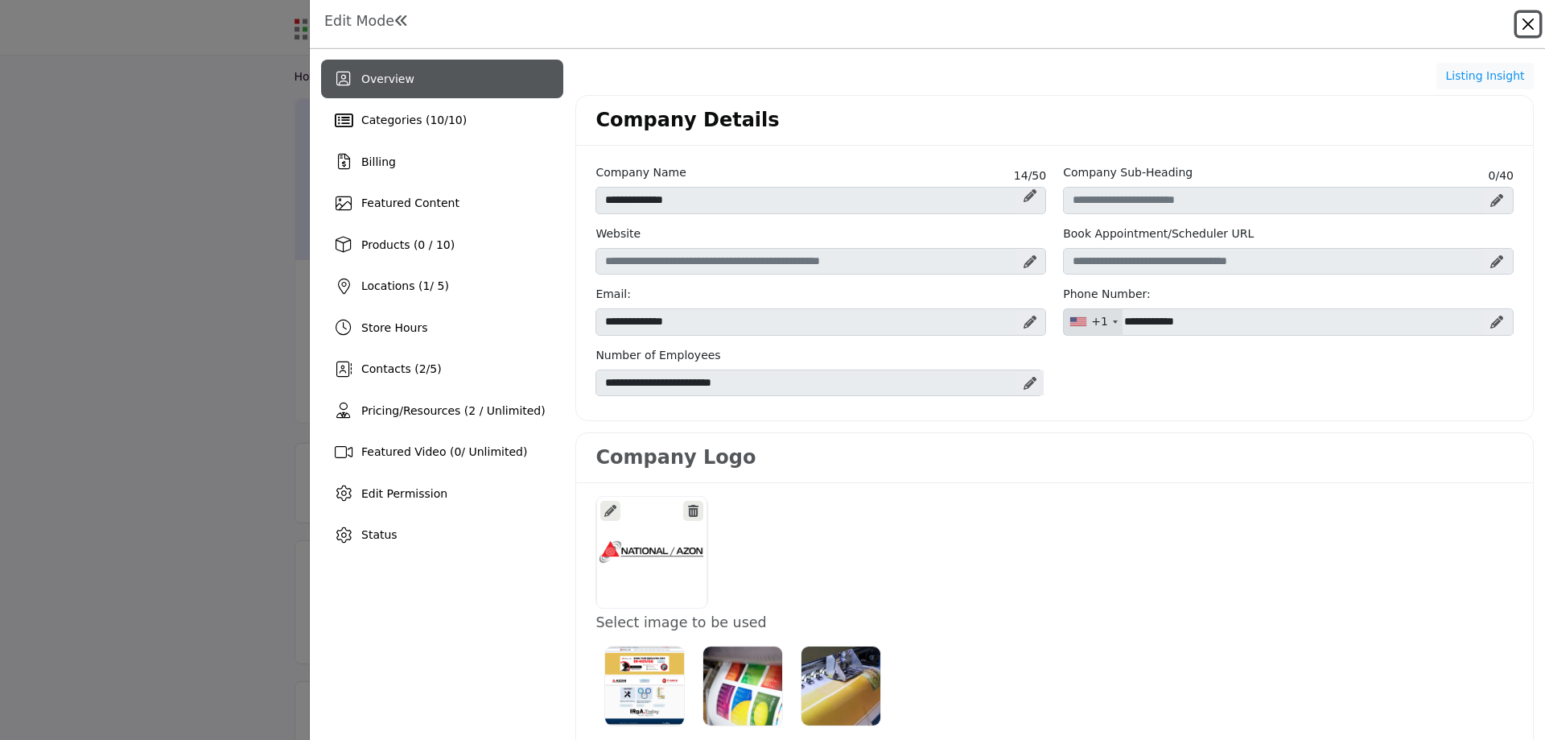
click at [1531, 26] on button "Close" at bounding box center [1528, 24] width 23 height 23
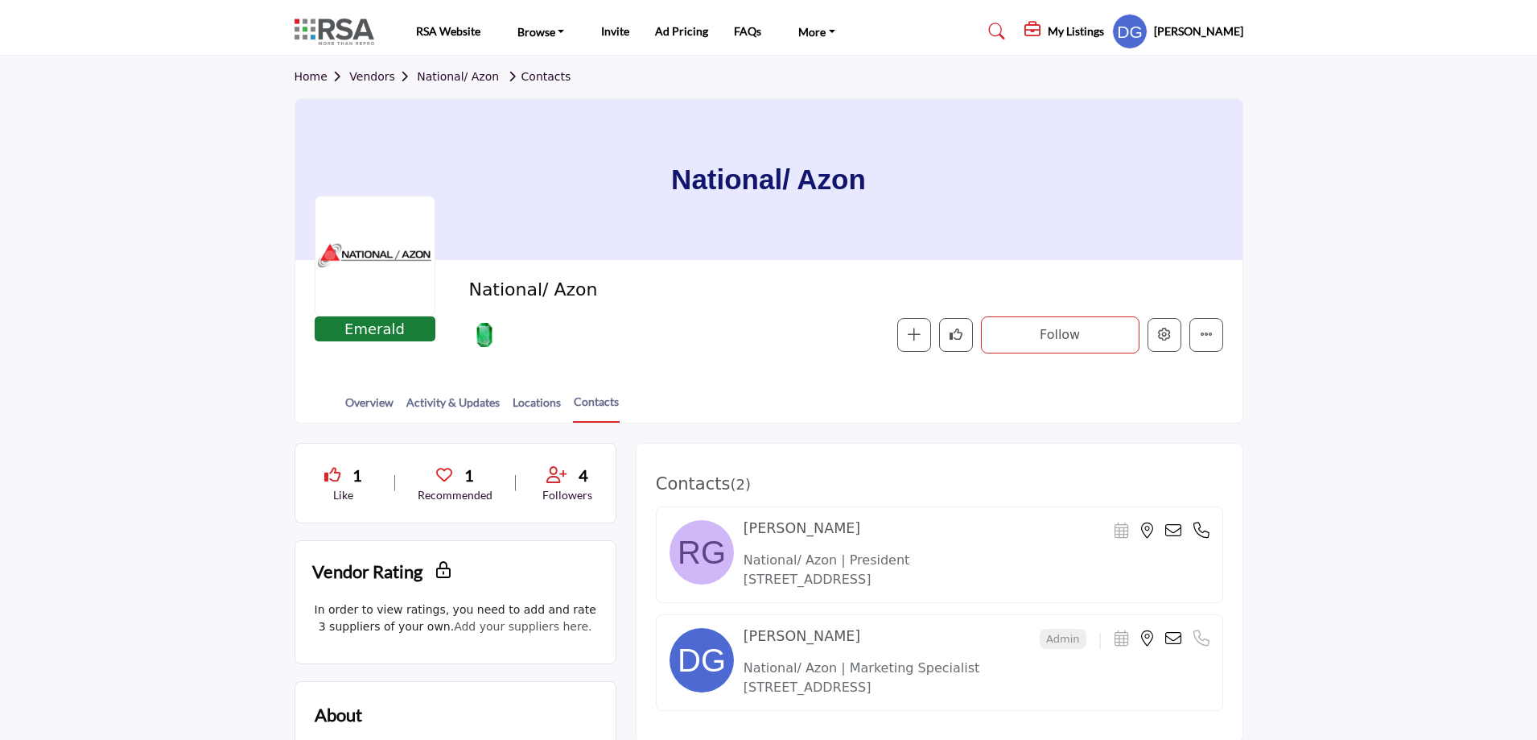
click at [142, 341] on section "Home Vendors National/ Azon Contacts National/ Azon Emerald Emerald Sponsor Nat…" at bounding box center [768, 240] width 1537 height 368
click at [1163, 336] on icon "Edit company" at bounding box center [1164, 334] width 13 height 13
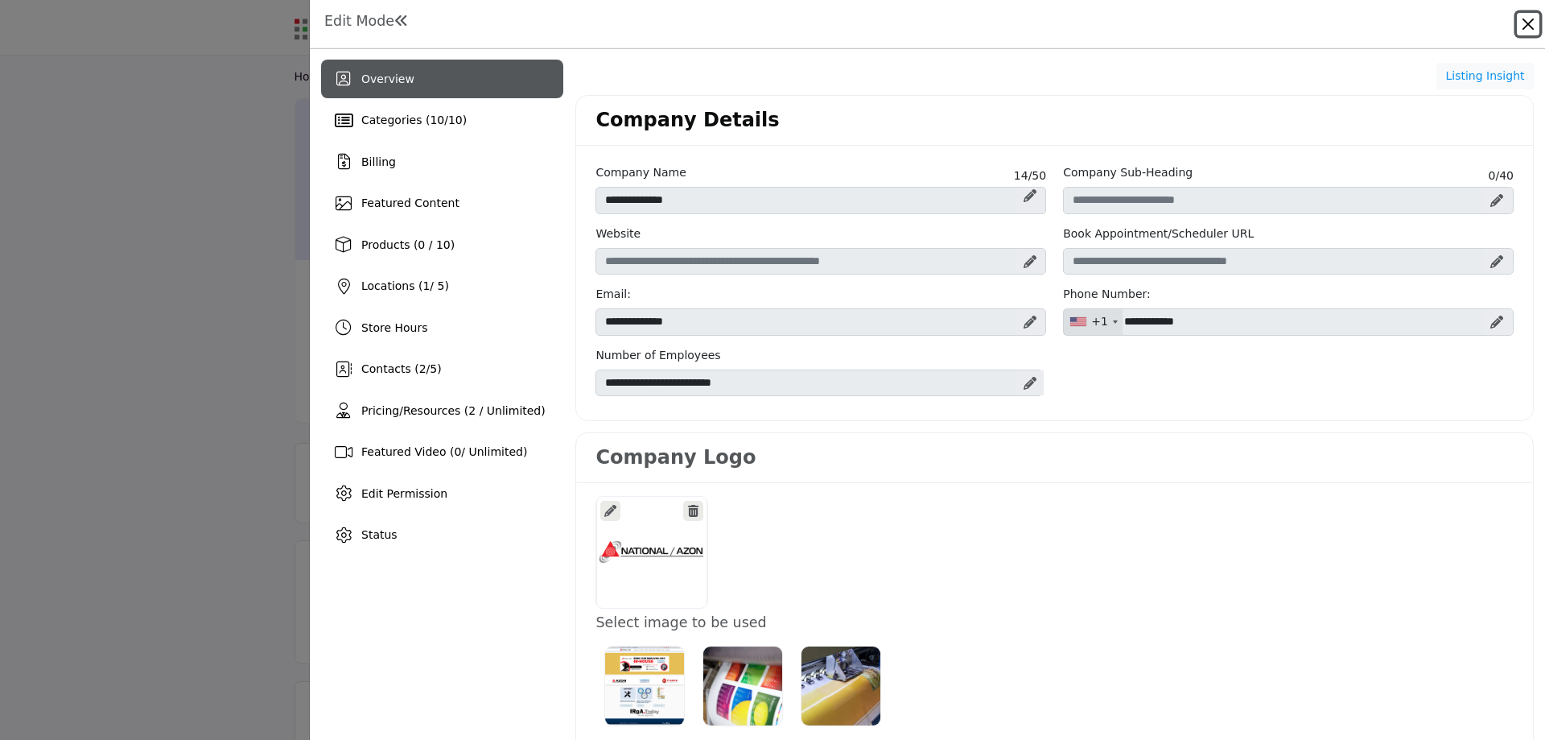
click at [1532, 27] on button "Close" at bounding box center [1528, 24] width 23 height 23
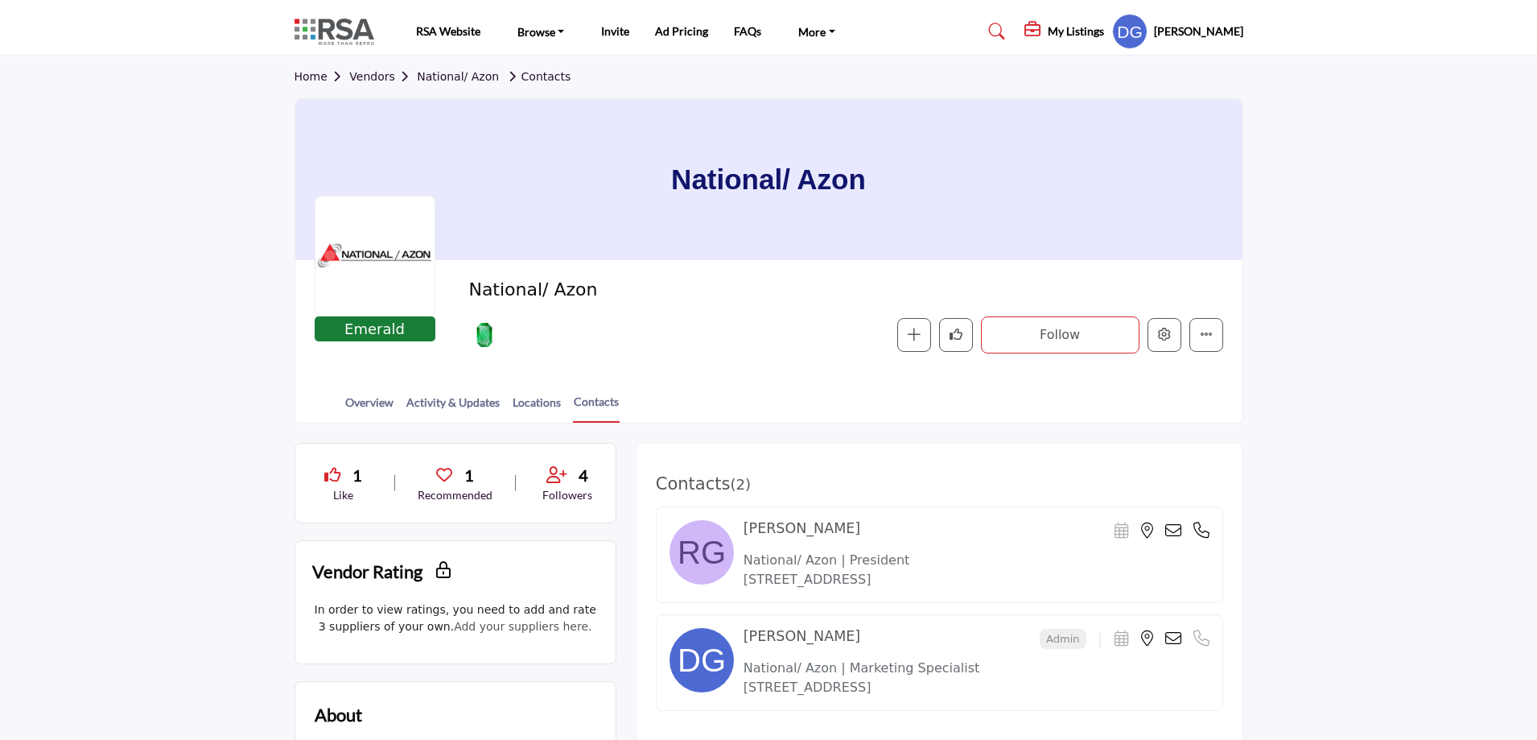
click at [1092, 31] on h5 "My Listings" at bounding box center [1076, 31] width 56 height 14
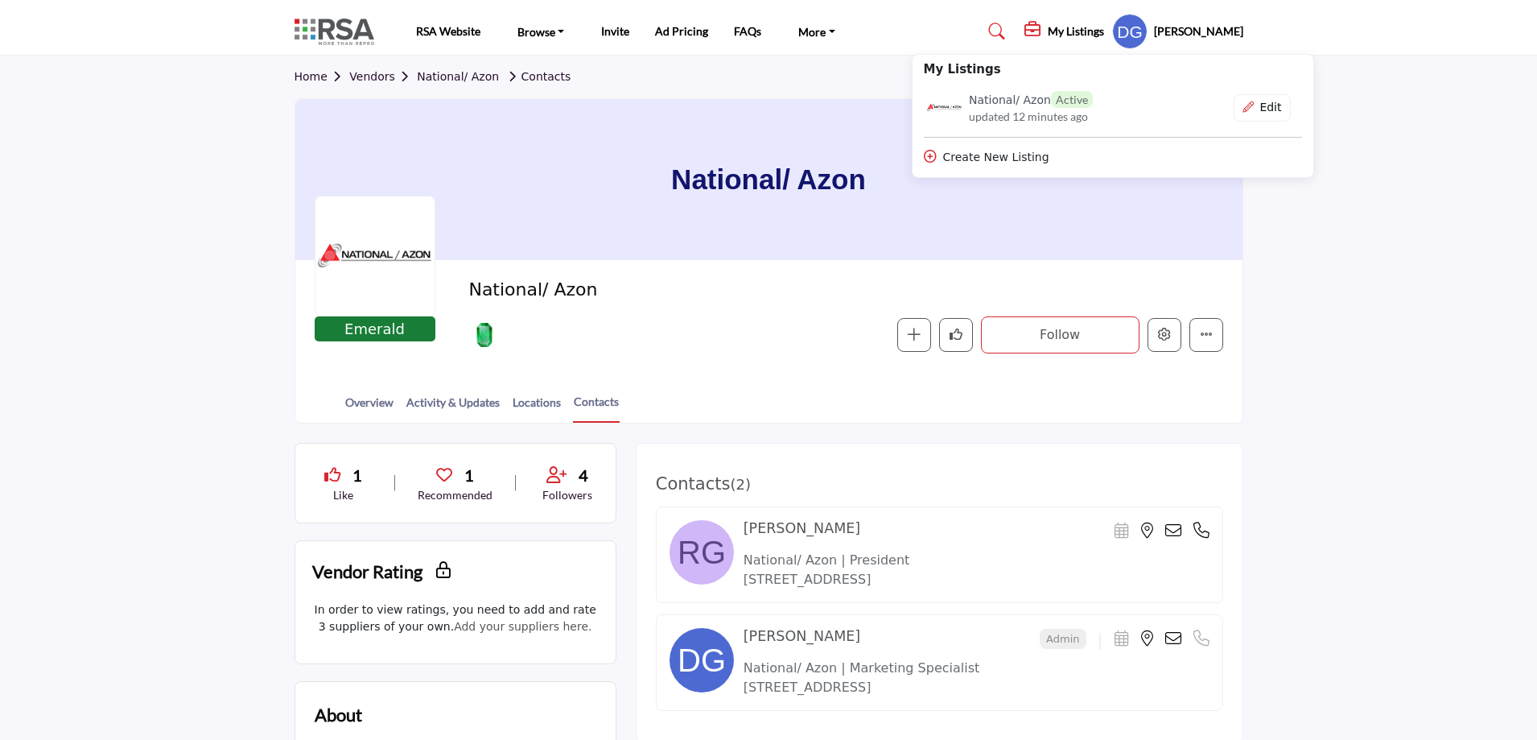
click at [1339, 299] on section "Home Vendors National/ Azon Contacts National/ Azon Emerald Emerald Sponsor Nat…" at bounding box center [768, 240] width 1537 height 368
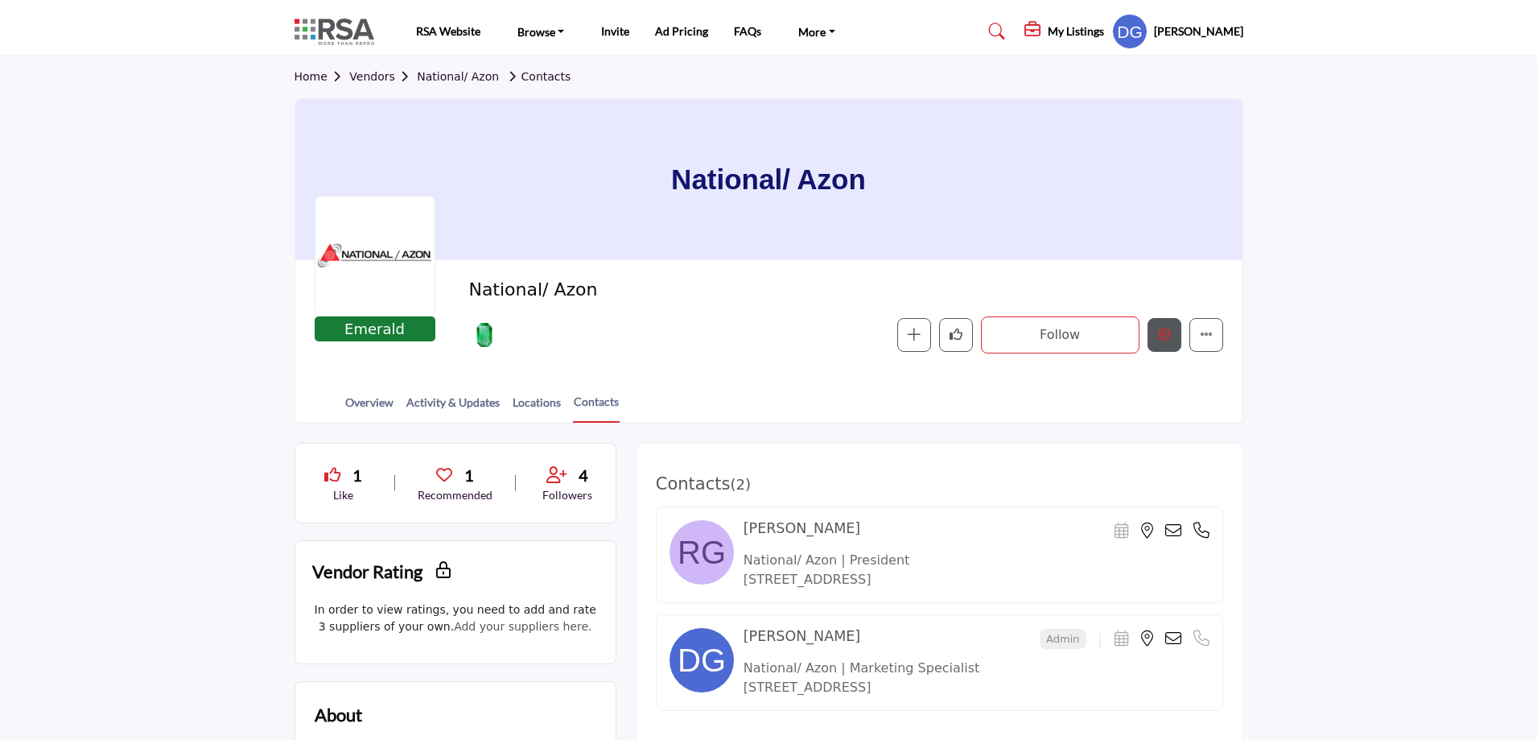
click at [1163, 329] on icon "Edit company" at bounding box center [1164, 334] width 13 height 13
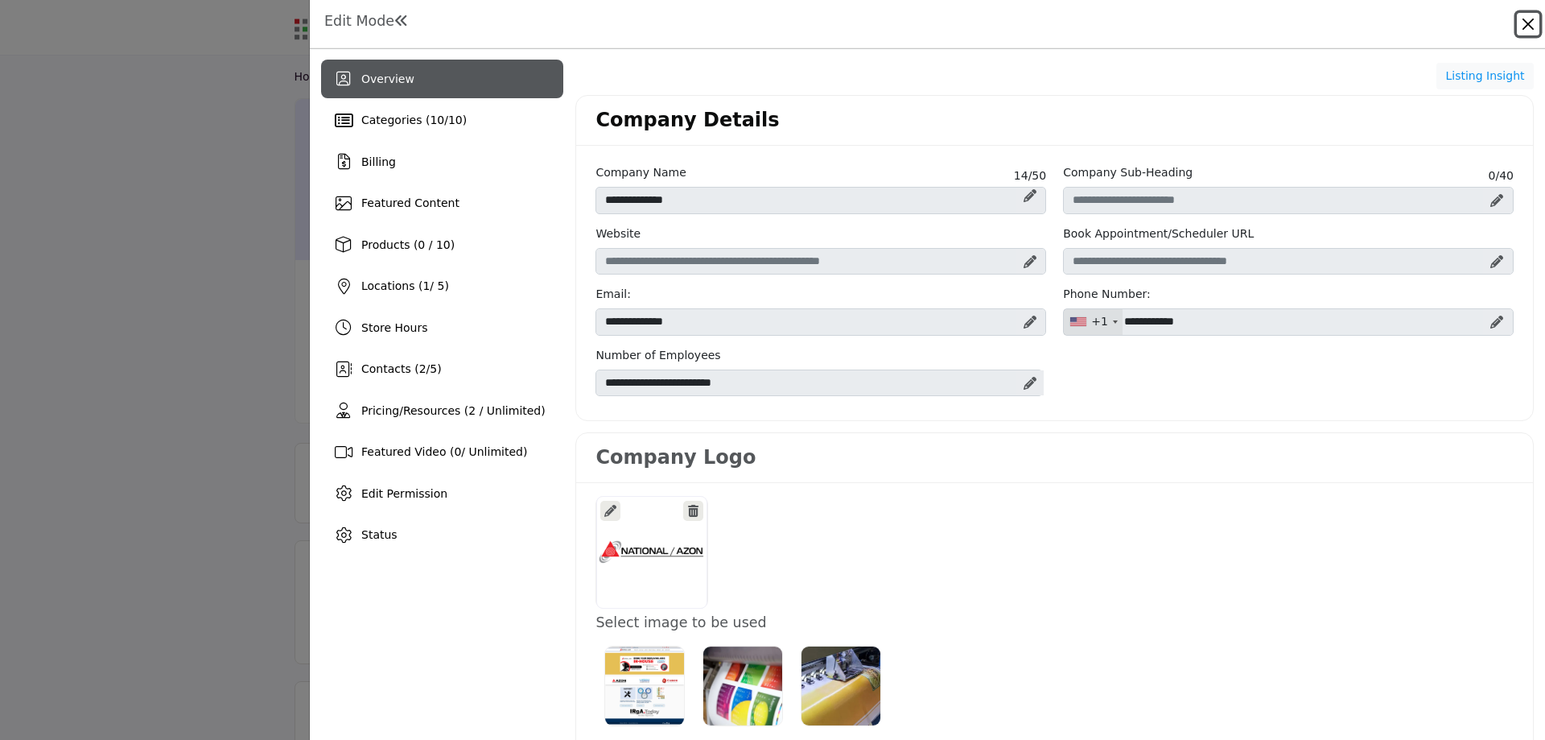
click at [1526, 21] on button "Close" at bounding box center [1528, 24] width 23 height 23
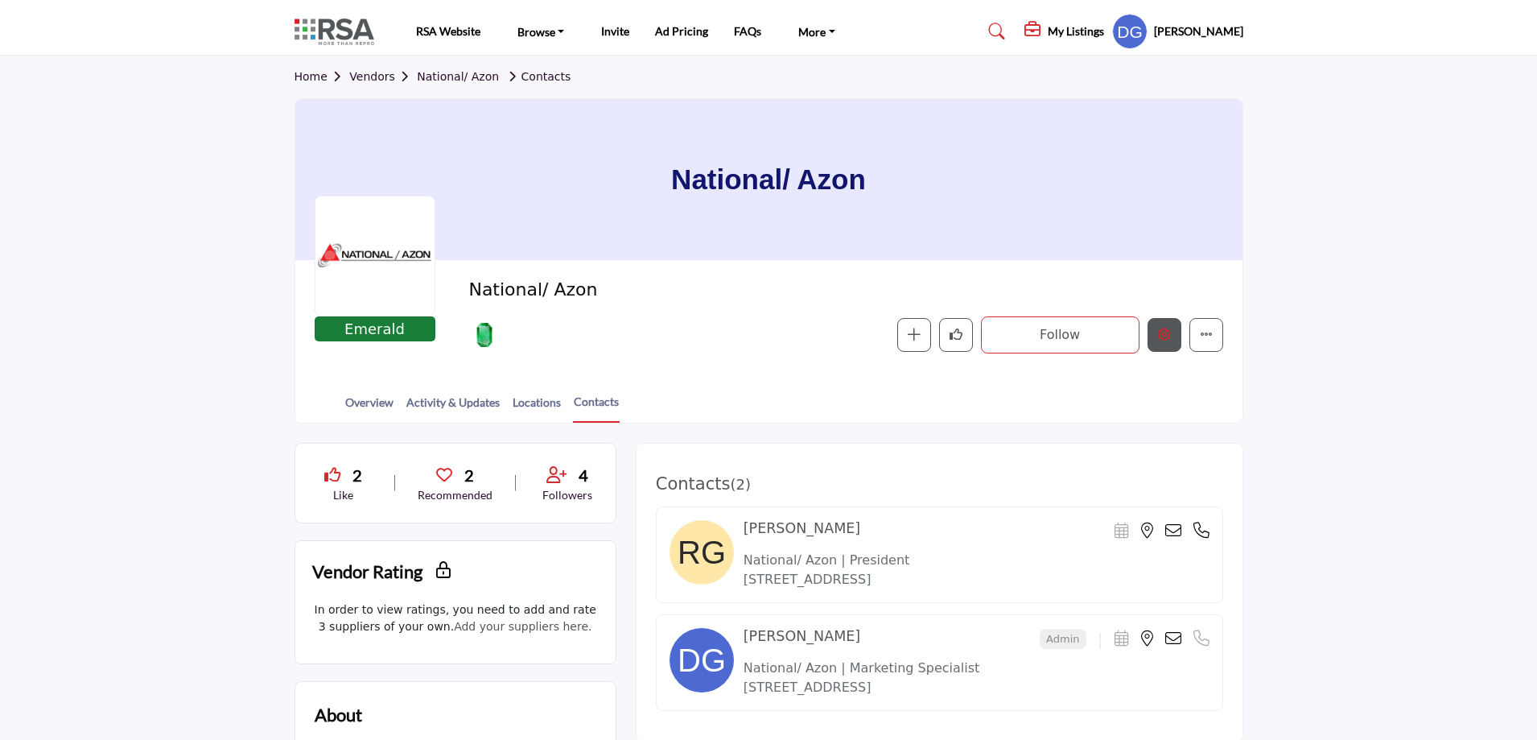
click at [1166, 332] on icon "Edit company" at bounding box center [1164, 334] width 13 height 13
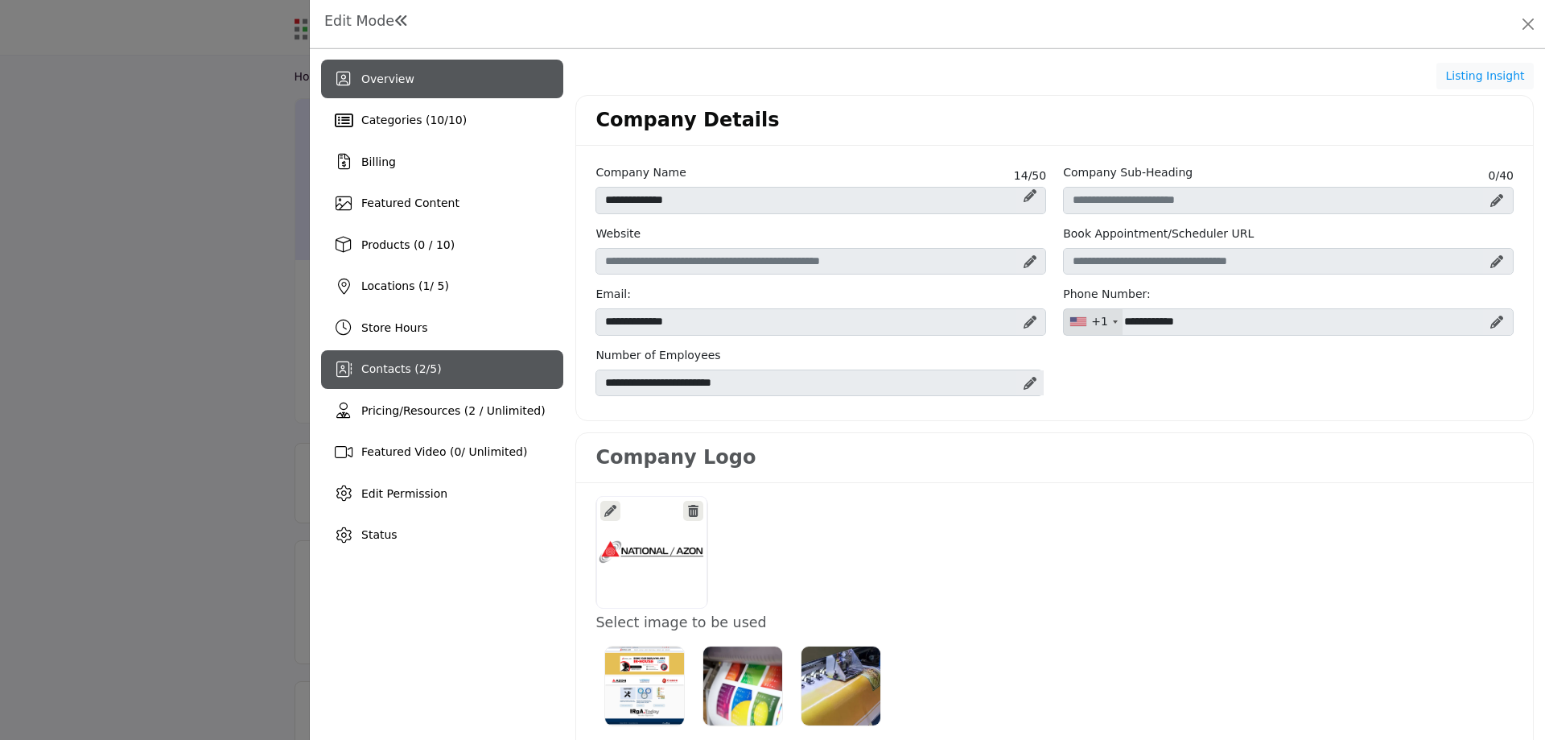
click at [439, 371] on div "Contacts ( 2 / 5 )" at bounding box center [442, 369] width 242 height 39
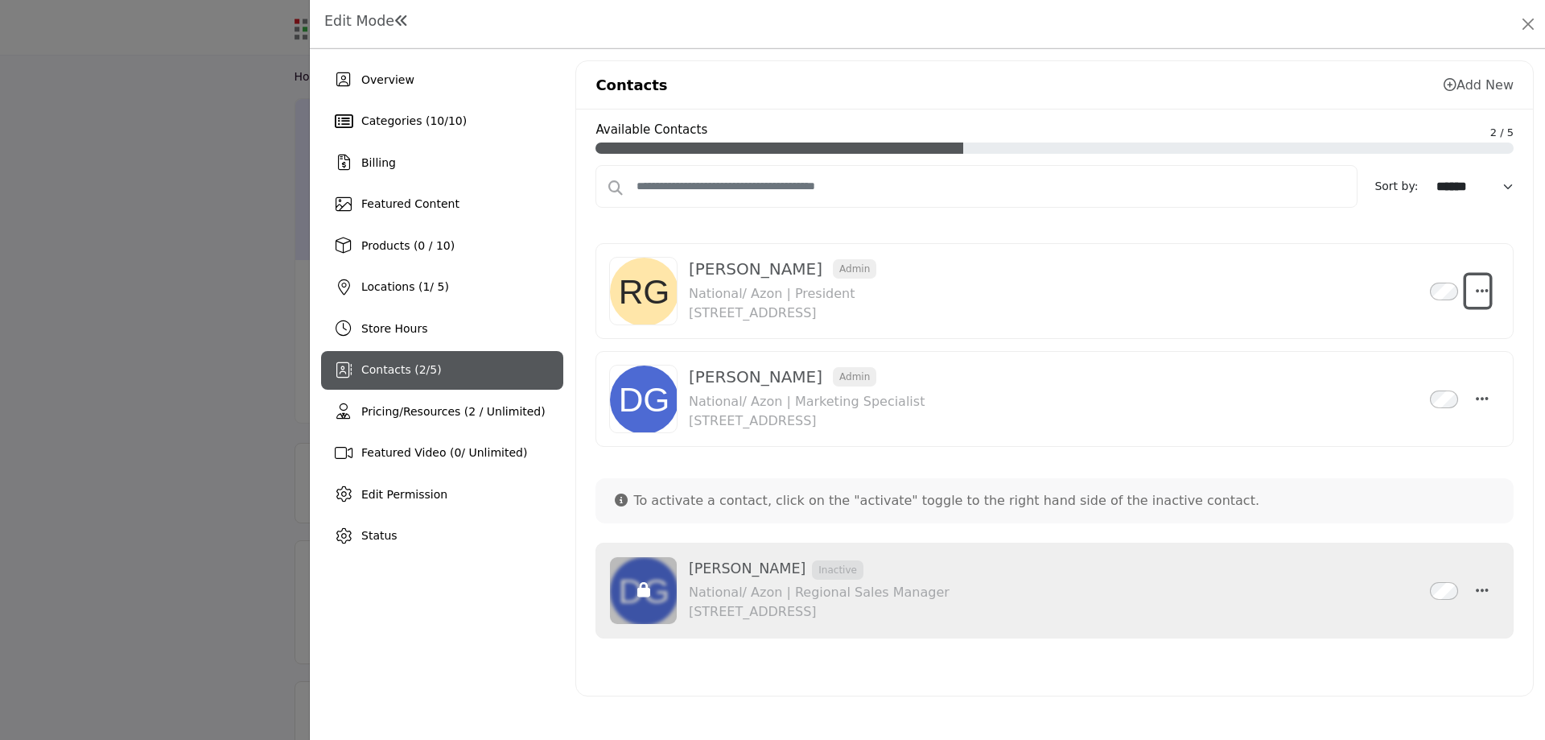
click at [1484, 288] on icon "Select Droddown options" at bounding box center [1482, 290] width 13 height 14
click at [1517, 428] on div "Available Contacts 2 / 5 Sort by: ****** ****** ********* We couldn't find anyt…" at bounding box center [1054, 402] width 957 height 586
click at [1488, 398] on icon "Select Droddown options" at bounding box center [1482, 398] width 13 height 14
click at [1516, 460] on div "Available Contacts 2 / 5 Sort by: ****** ****** ********* We couldn't find anyt…" at bounding box center [1054, 402] width 957 height 586
click at [1484, 399] on icon "Select Droddown options" at bounding box center [1482, 398] width 13 height 14
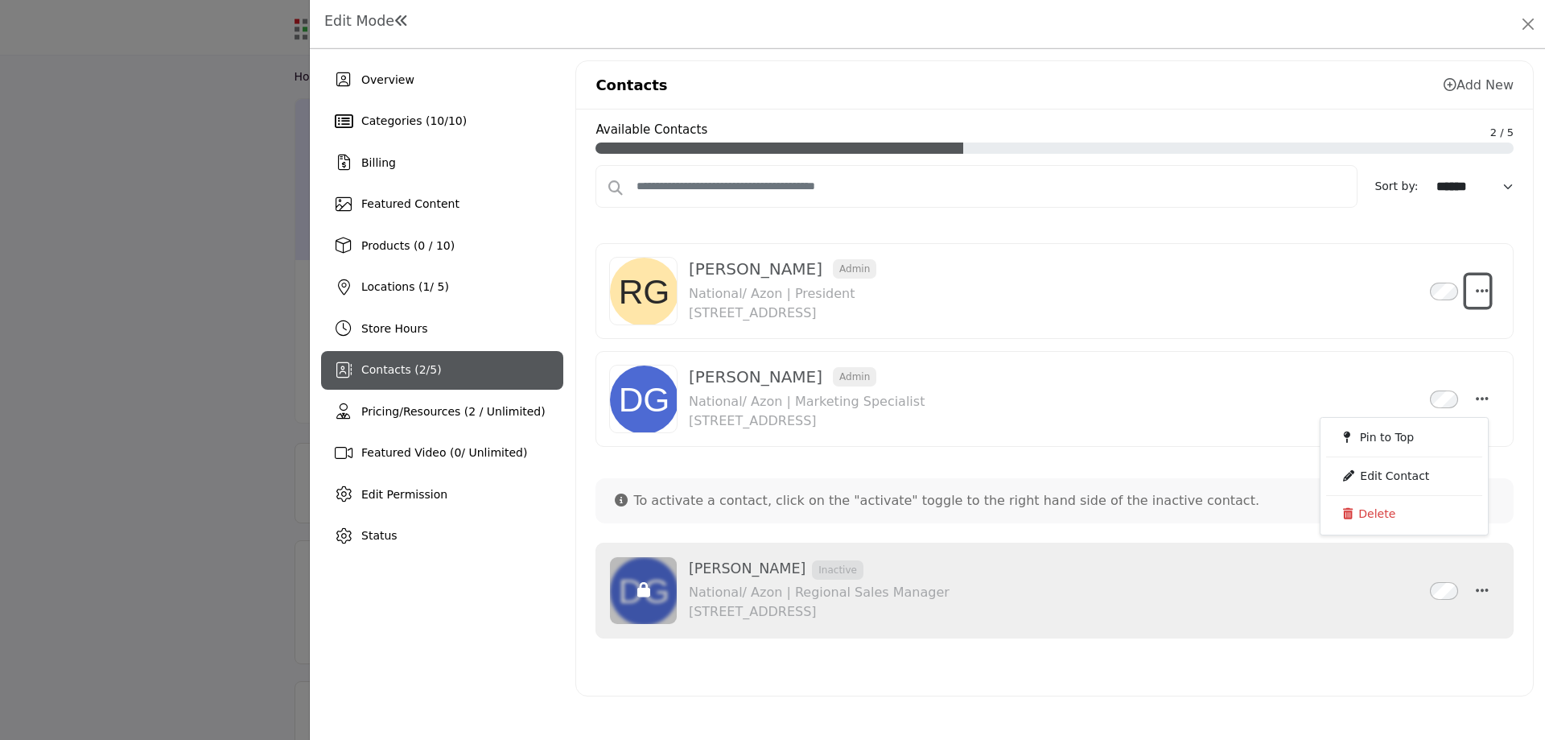
click at [1489, 291] on button "Select Droddown options" at bounding box center [1478, 291] width 23 height 32
click at [1390, 288] on div "Rich Gigl Admin Inactive National/ Azon | President 1148 Rochester Rd, Troy, MI…" at bounding box center [1041, 291] width 704 height 64
click at [1287, 285] on div "Rich Gigl Admin Inactive National/ Azon | President 1148 Rochester Rd, Troy, MI…" at bounding box center [1041, 291] width 704 height 64
click at [1482, 291] on icon "Select Droddown options" at bounding box center [1482, 290] width 13 height 14
click at [1481, 400] on icon "Select Droddown options" at bounding box center [1482, 398] width 13 height 14
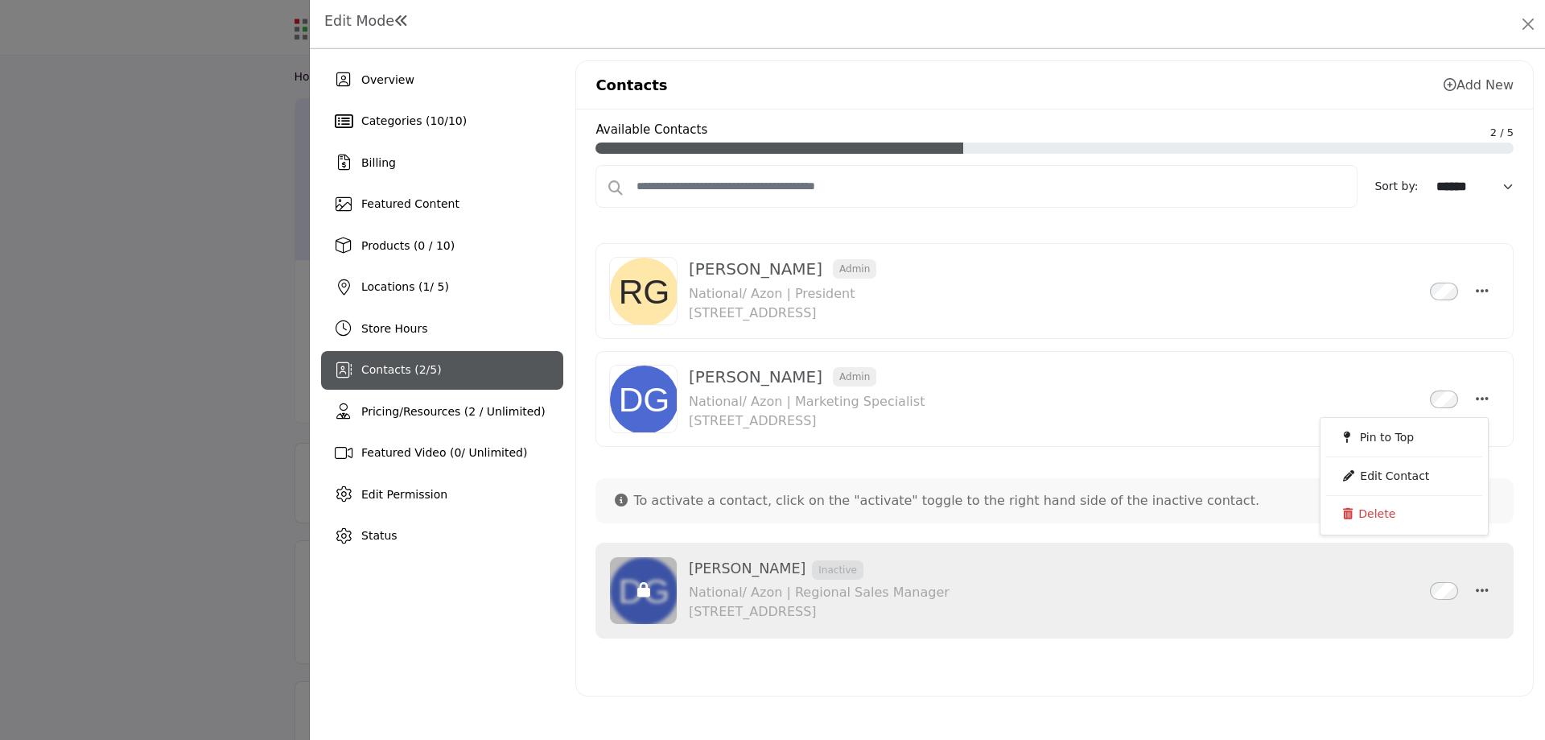
click at [1380, 680] on div "Available Contacts 2 / 5 Sort by: ****** ****** ********* We couldn't find anyt…" at bounding box center [1054, 402] width 957 height 586
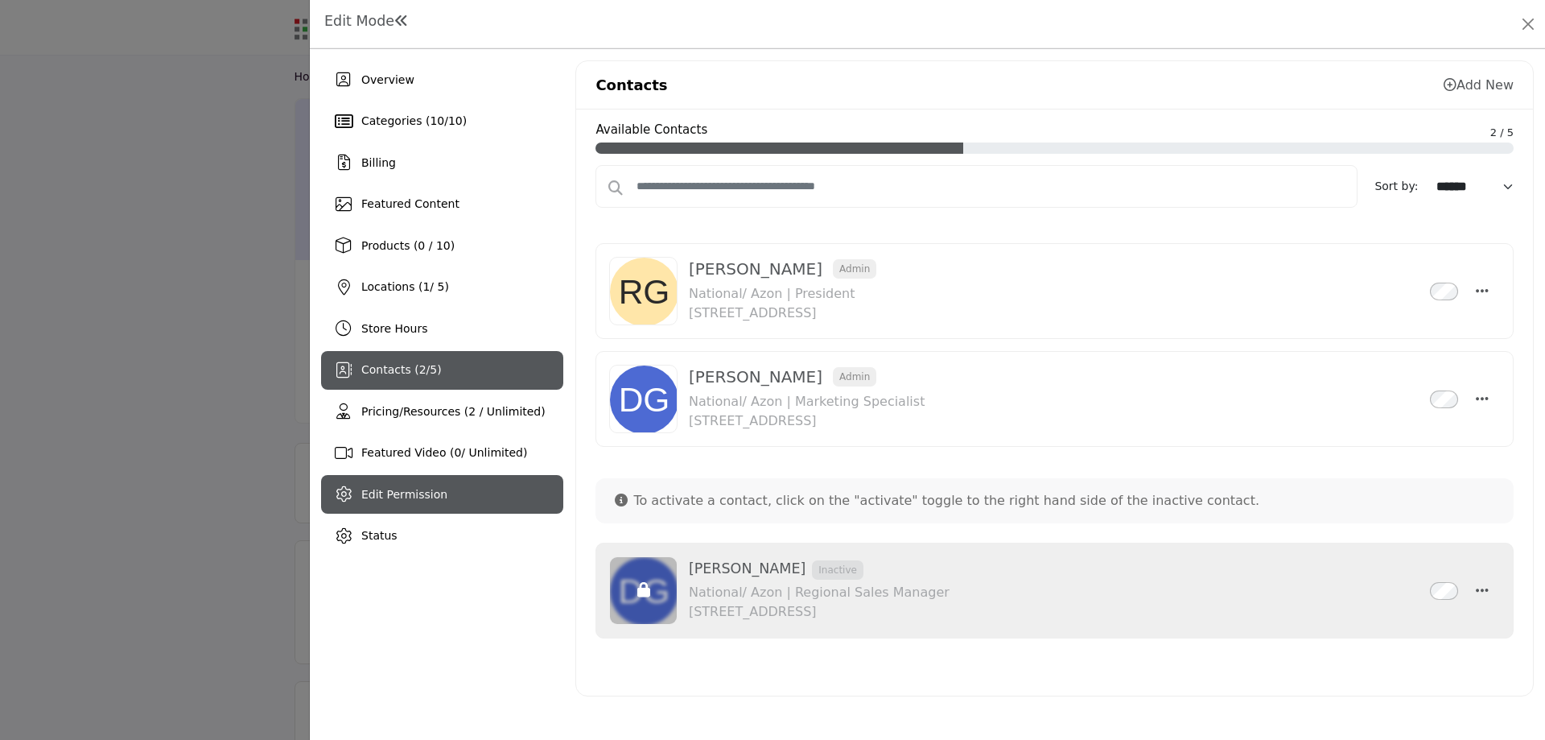
click at [418, 501] on span "Edit Permission" at bounding box center [404, 494] width 86 height 13
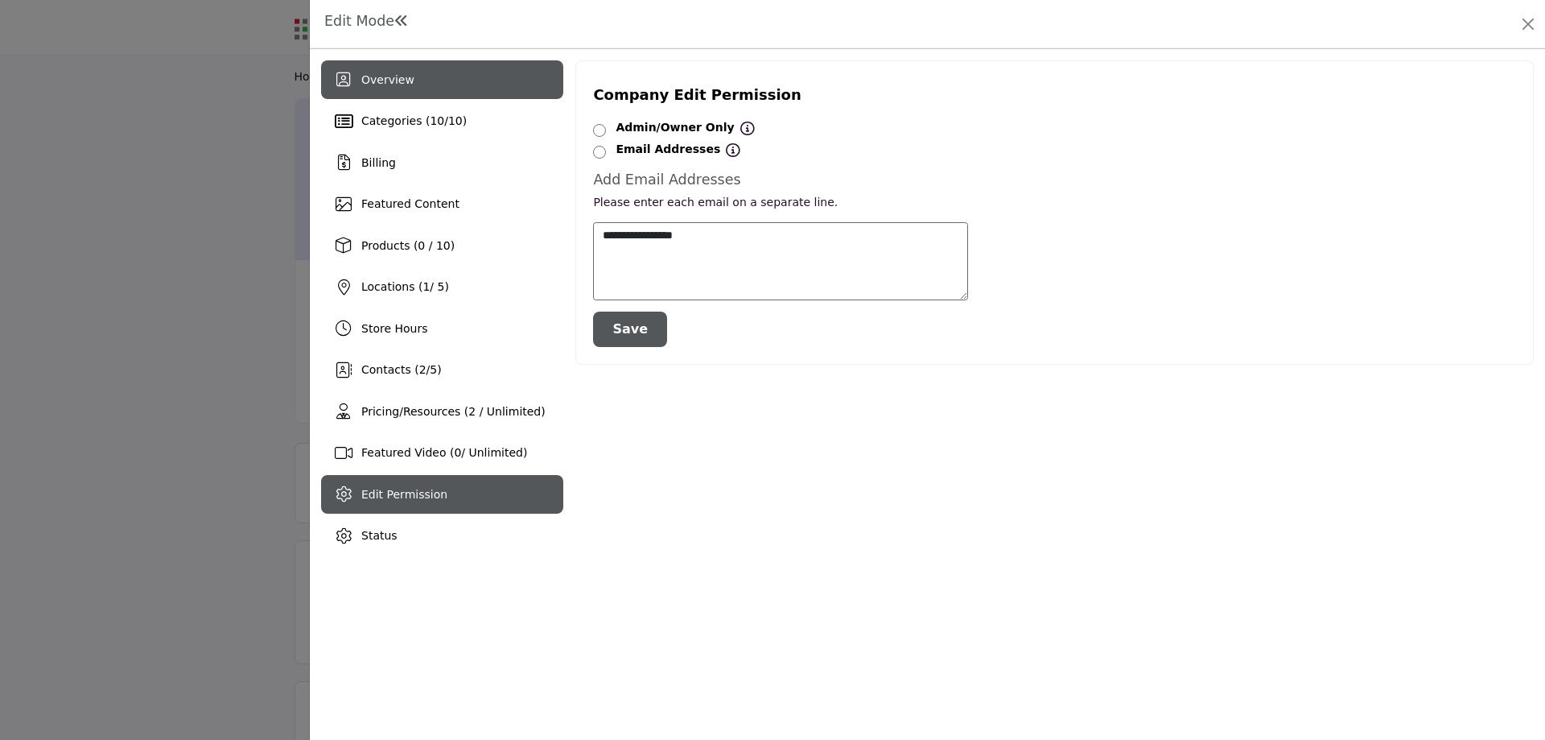
click at [387, 76] on span "Overview" at bounding box center [387, 79] width 53 height 13
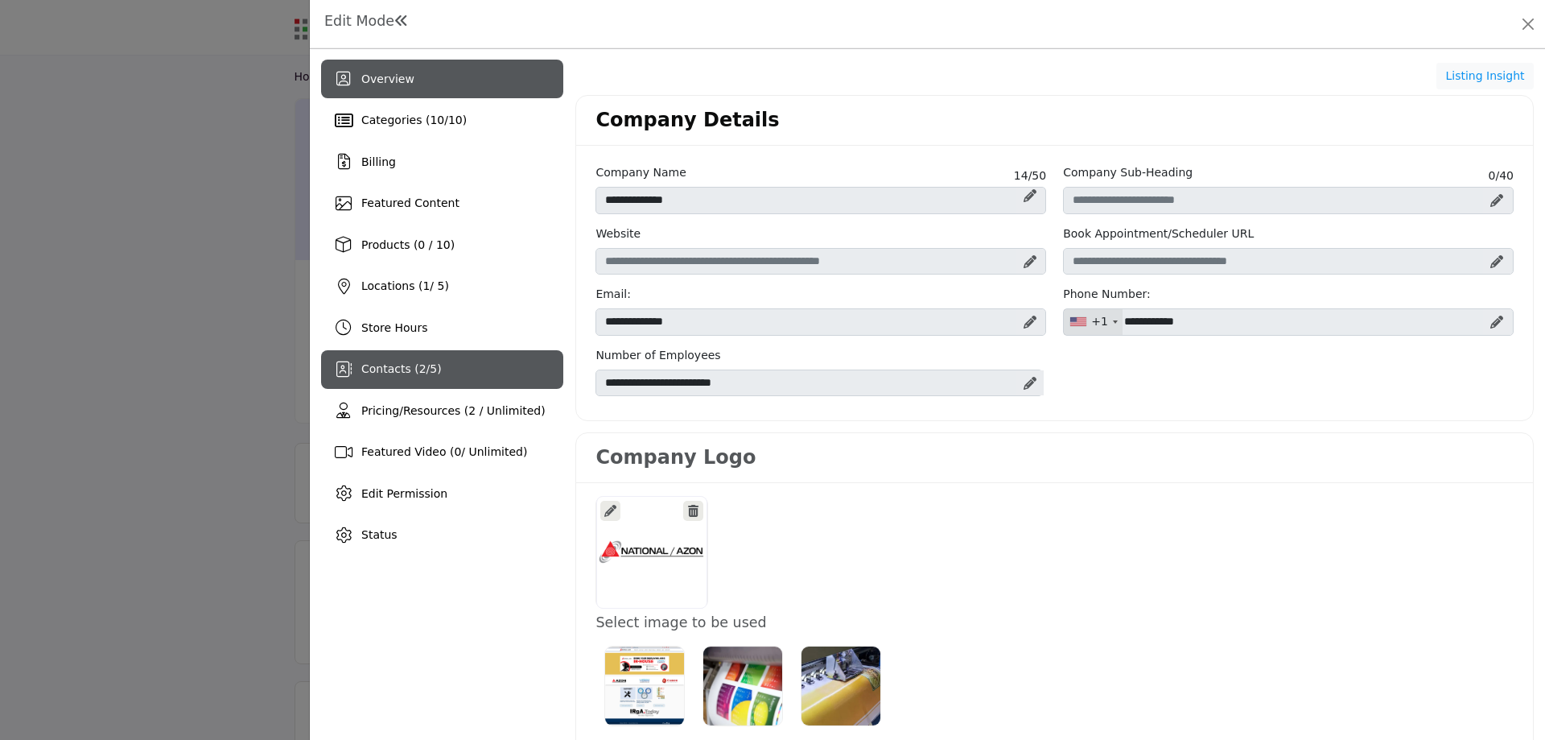
click at [406, 373] on span "Contacts ( 2 / 5 )" at bounding box center [401, 368] width 80 height 13
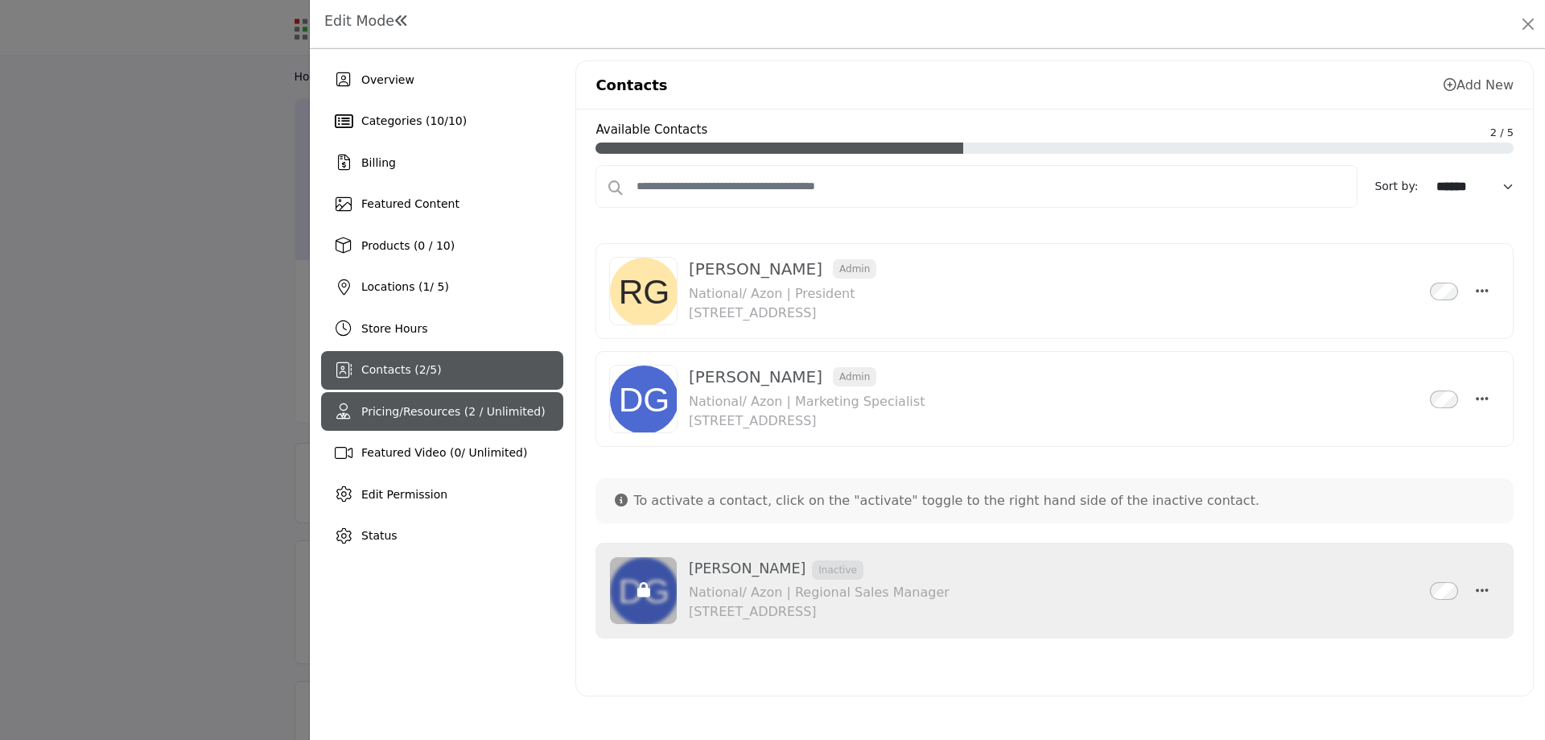
click at [412, 412] on span "Pricing/Resources (2 / Unlimited)" at bounding box center [453, 411] width 184 height 13
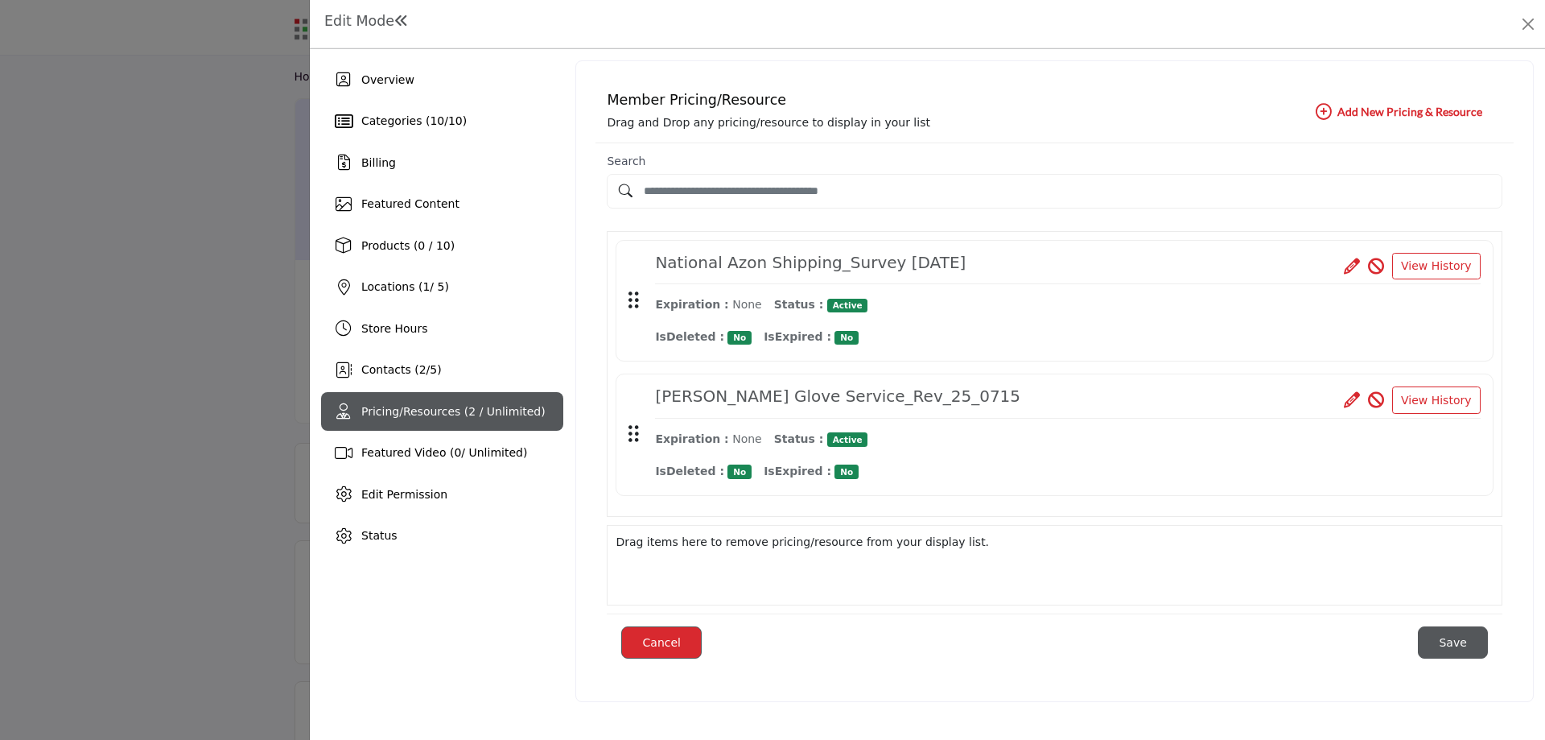
click at [893, 261] on h4 "National Azon Shipping_Survey 04-09-2021" at bounding box center [810, 262] width 311 height 19
click at [1359, 266] on icon at bounding box center [1352, 266] width 16 height 16
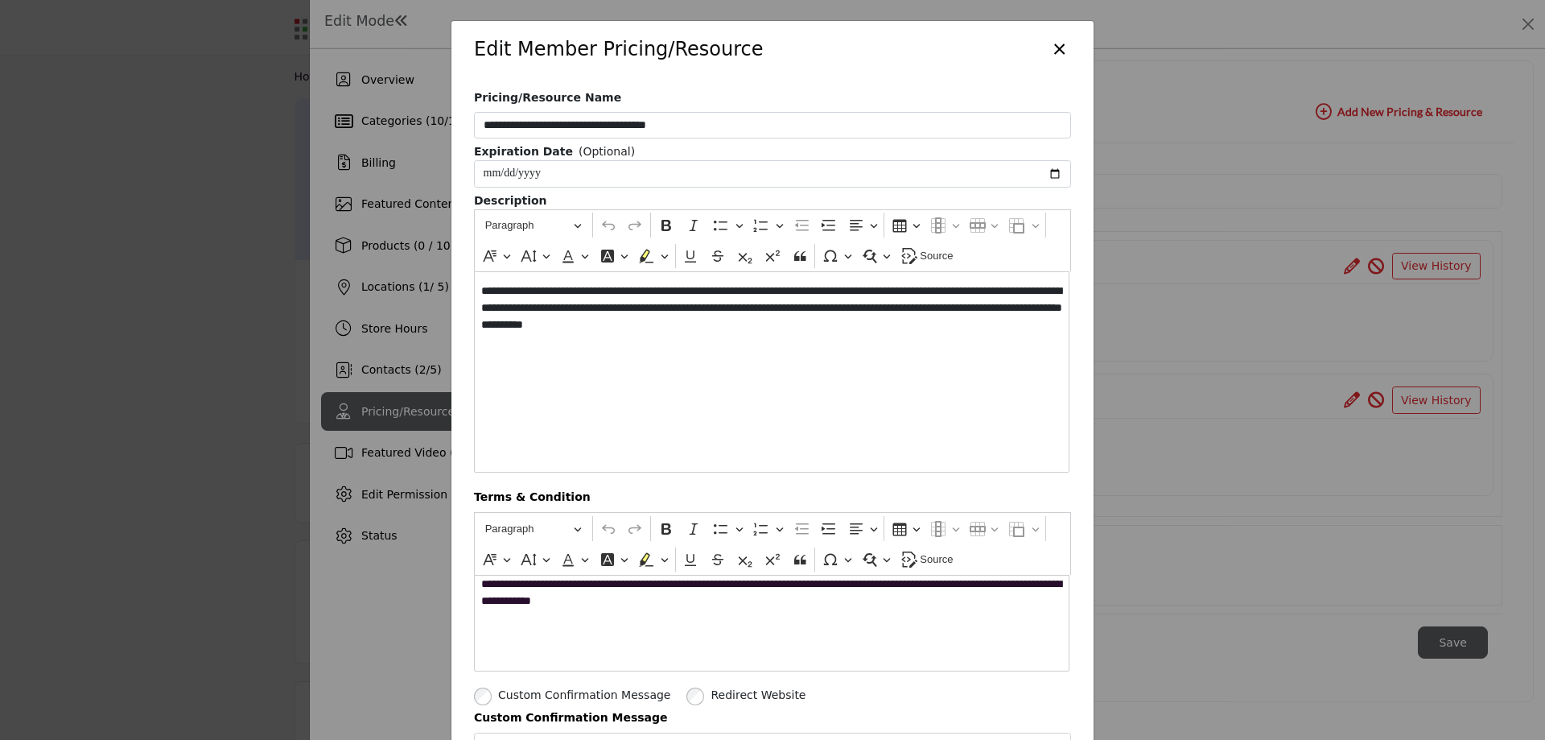
click at [1058, 49] on button "×" at bounding box center [1059, 47] width 23 height 31
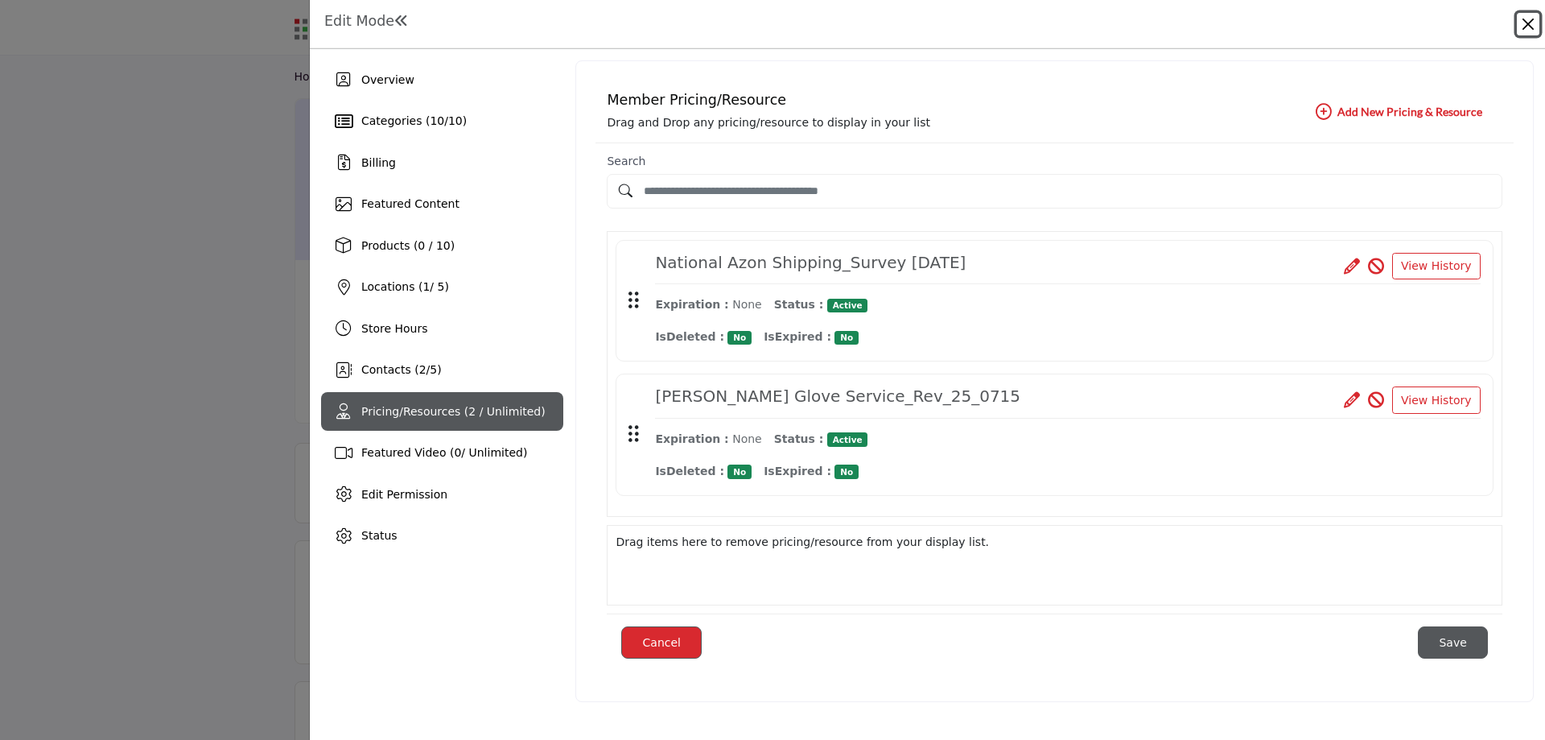
click at [1525, 24] on button "Close" at bounding box center [1528, 24] width 23 height 23
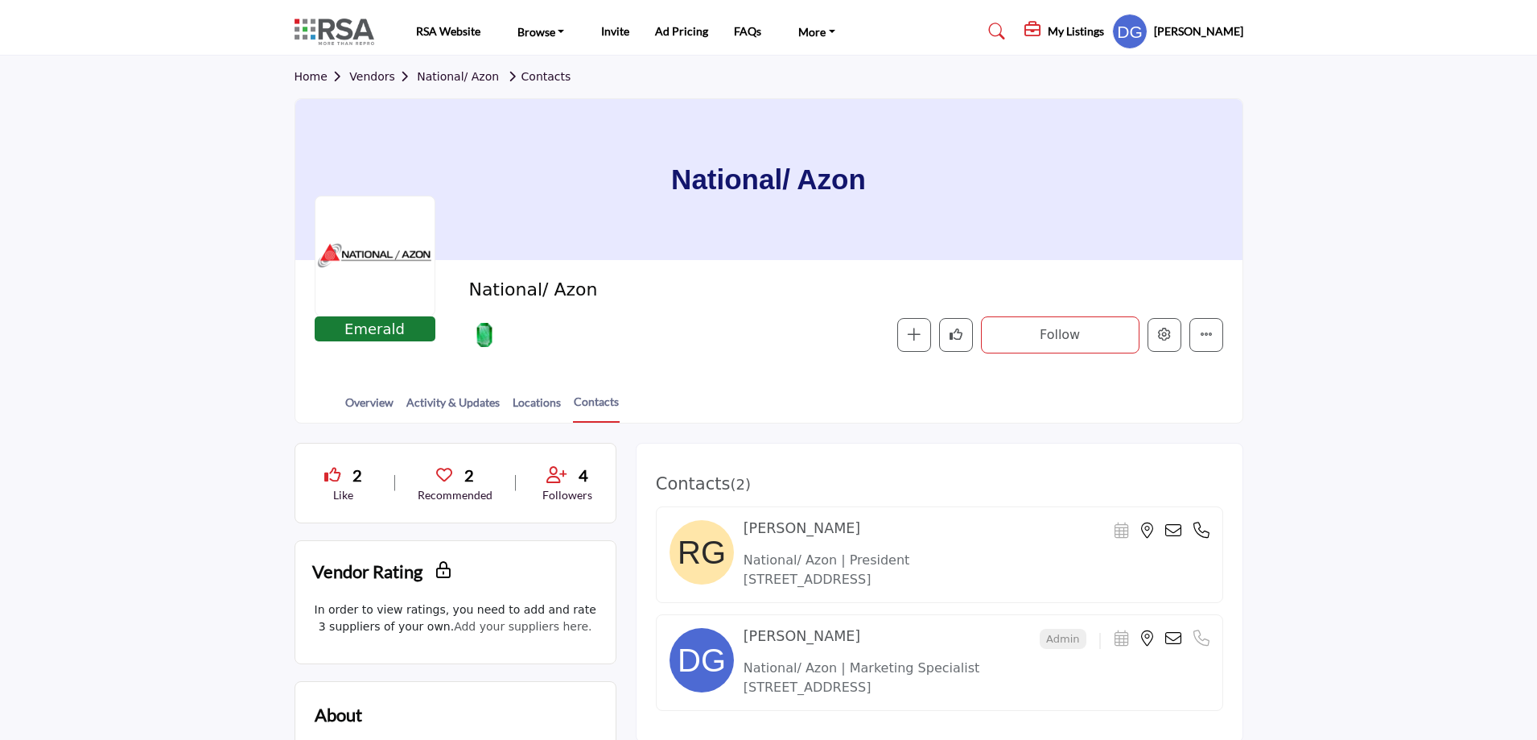
click at [1356, 343] on section "Home Vendors National/ Azon Contacts National/ Azon Emerald Emerald Sponsor Nat…" at bounding box center [768, 240] width 1537 height 368
